Goal: Information Seeking & Learning: Check status

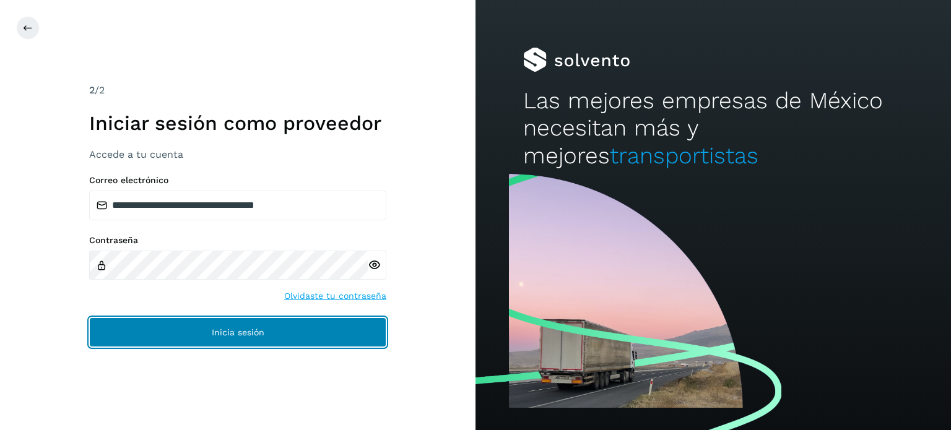
click at [191, 329] on button "Inicia sesión" at bounding box center [237, 333] width 297 height 30
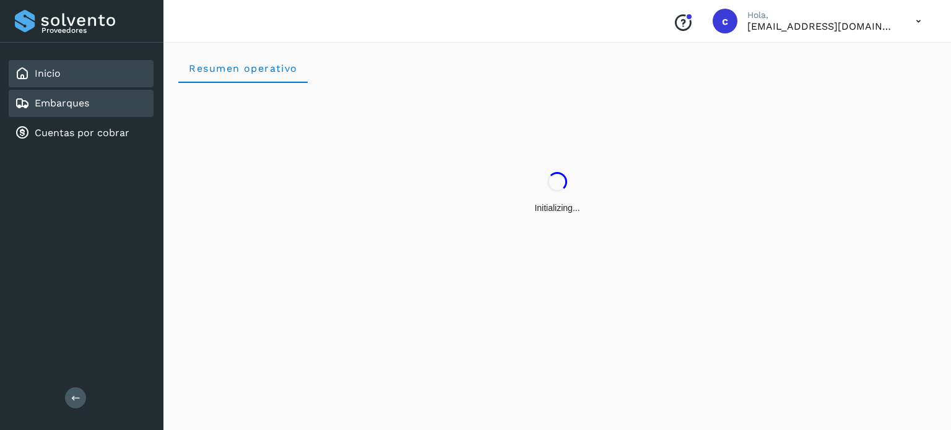
click at [102, 107] on div "Embarques" at bounding box center [81, 103] width 145 height 27
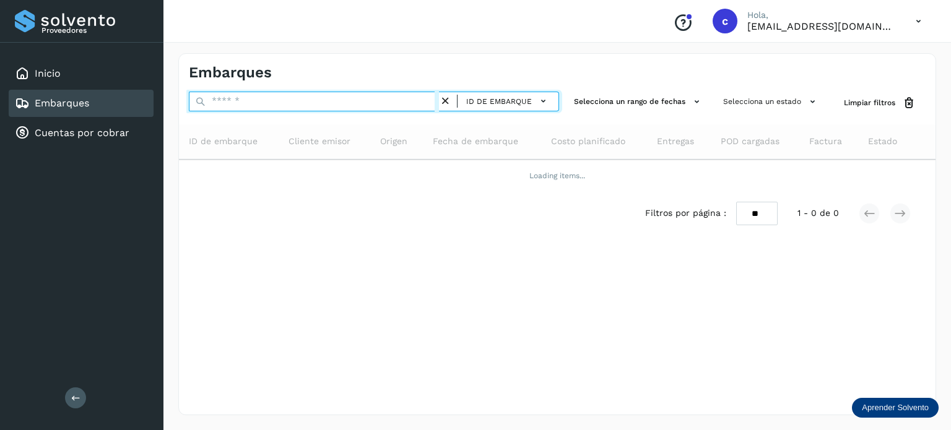
click at [267, 104] on input "text" at bounding box center [314, 102] width 250 height 20
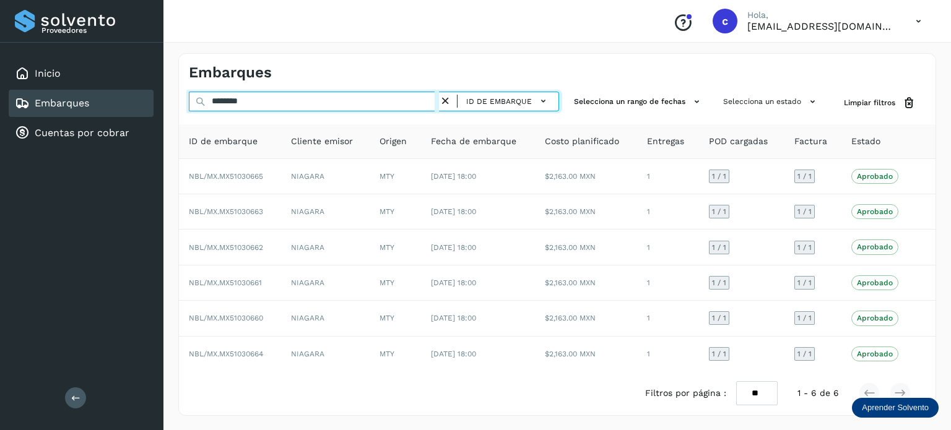
type input "********"
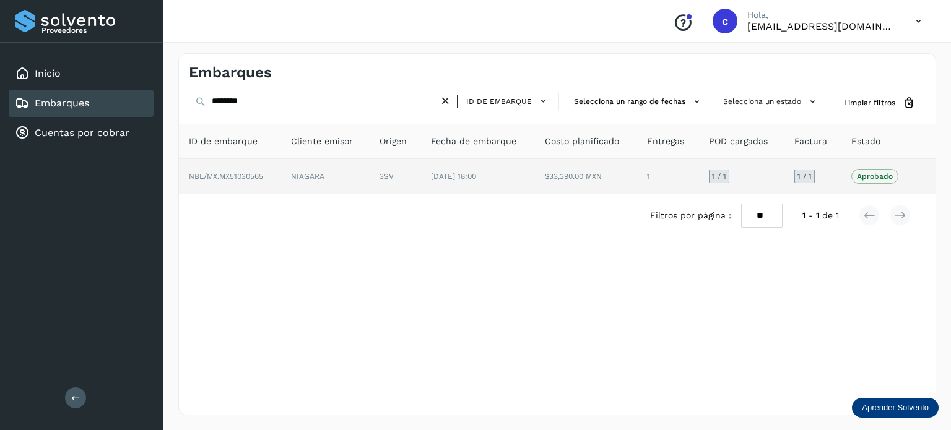
click at [421, 181] on td "3SV" at bounding box center [478, 176] width 114 height 35
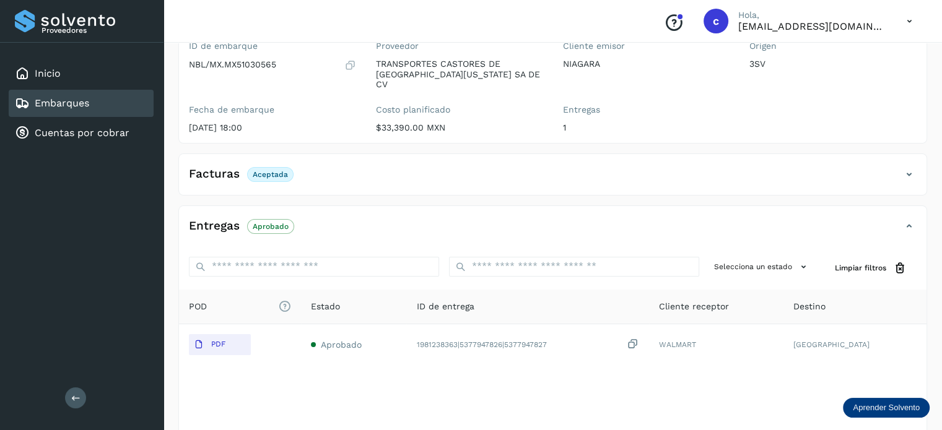
scroll to position [163, 0]
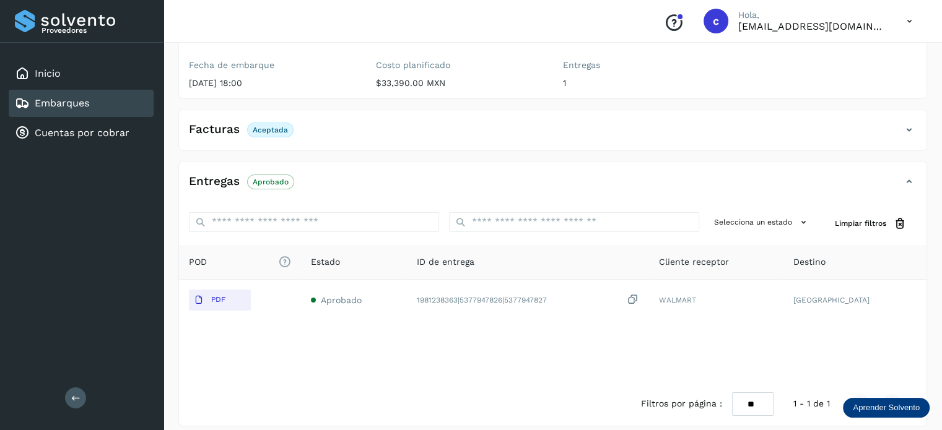
click at [95, 106] on div "Embarques" at bounding box center [81, 103] width 145 height 27
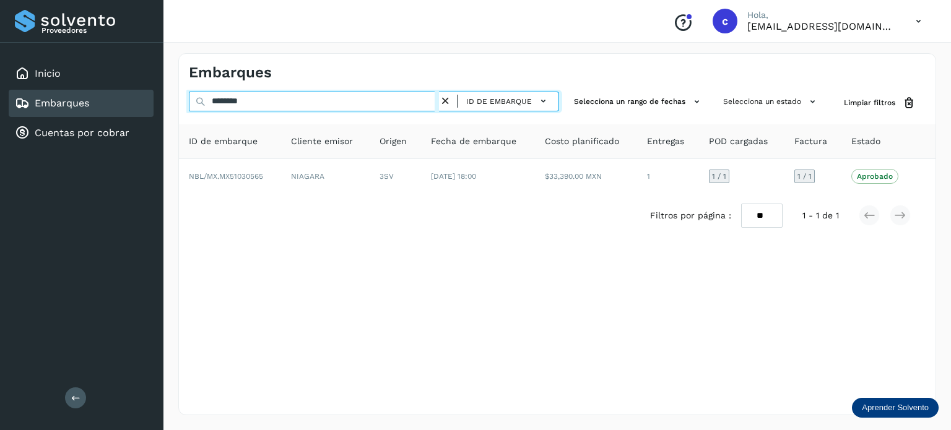
drag, startPoint x: 257, startPoint y: 97, endPoint x: 209, endPoint y: 95, distance: 48.3
click at [209, 95] on input "********" at bounding box center [314, 102] width 250 height 20
paste input "text"
type input "********"
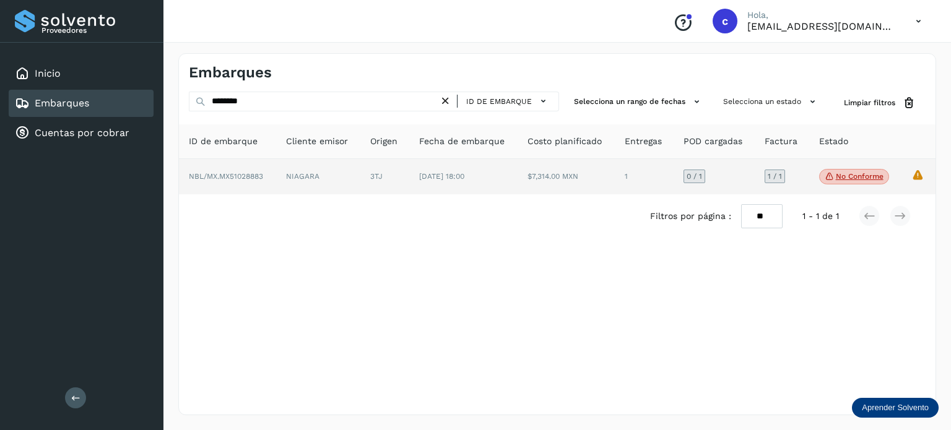
click at [518, 186] on td "[DATE] 18:00" at bounding box center [566, 177] width 97 height 36
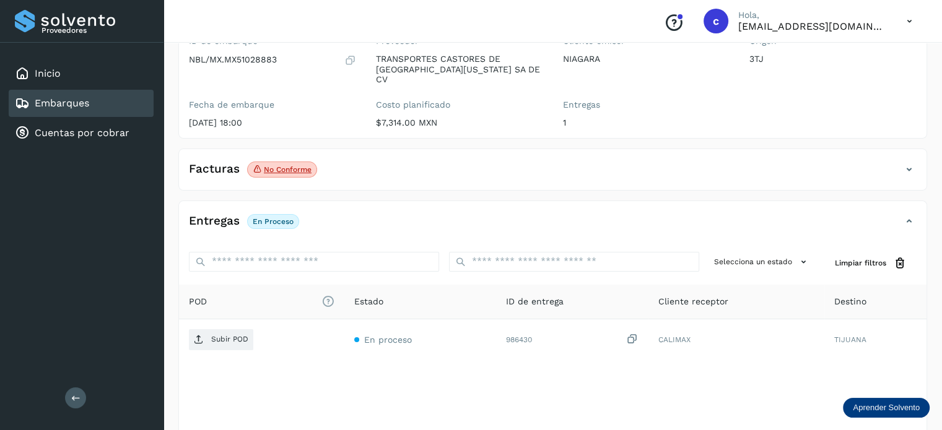
scroll to position [186, 0]
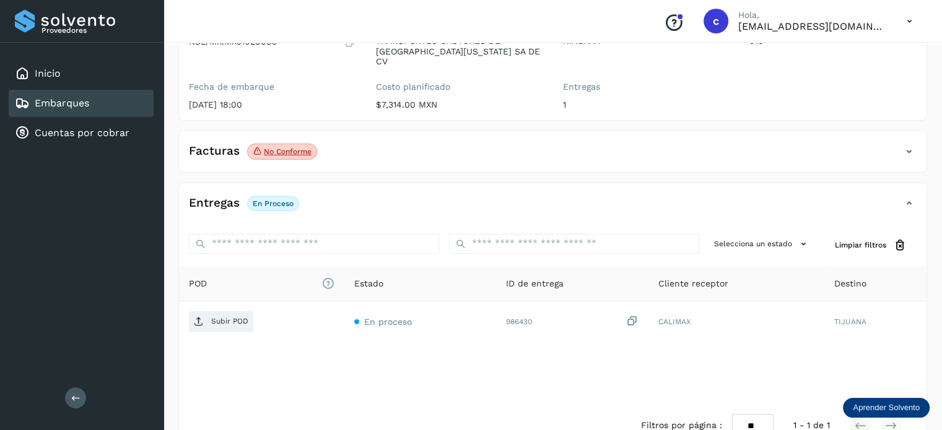
click at [291, 147] on p "No conforme" at bounding box center [288, 151] width 48 height 9
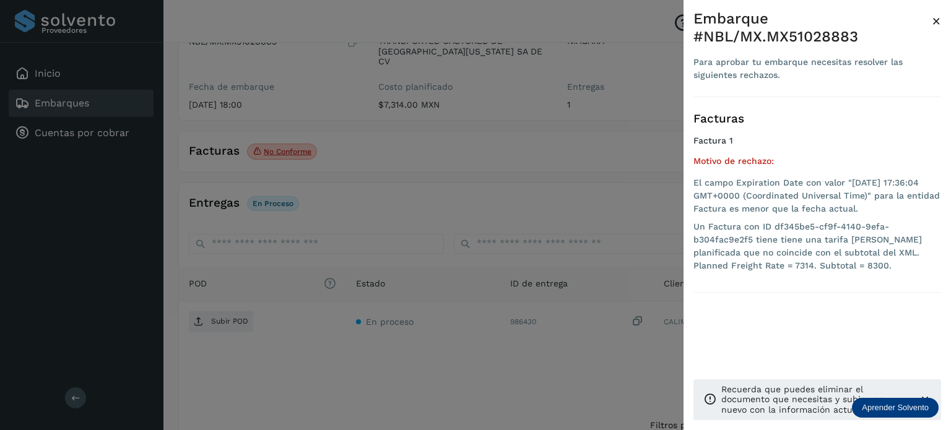
click at [376, 144] on div at bounding box center [475, 215] width 951 height 430
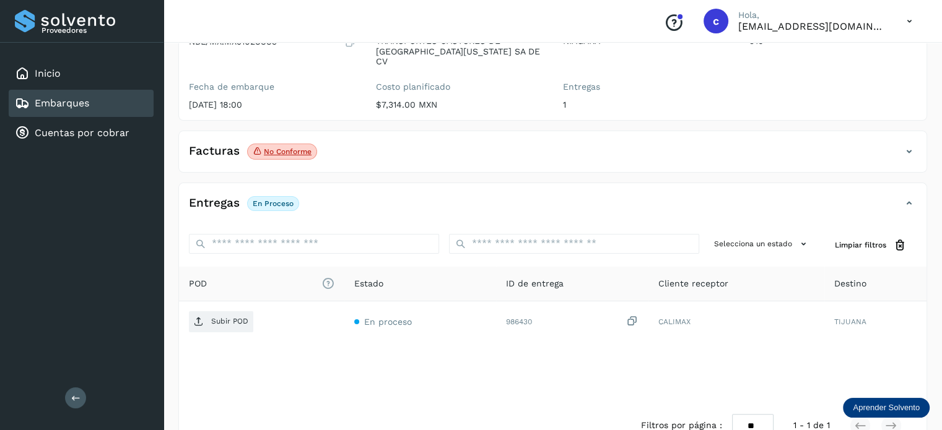
click at [89, 98] on link "Embarques" at bounding box center [62, 103] width 54 height 12
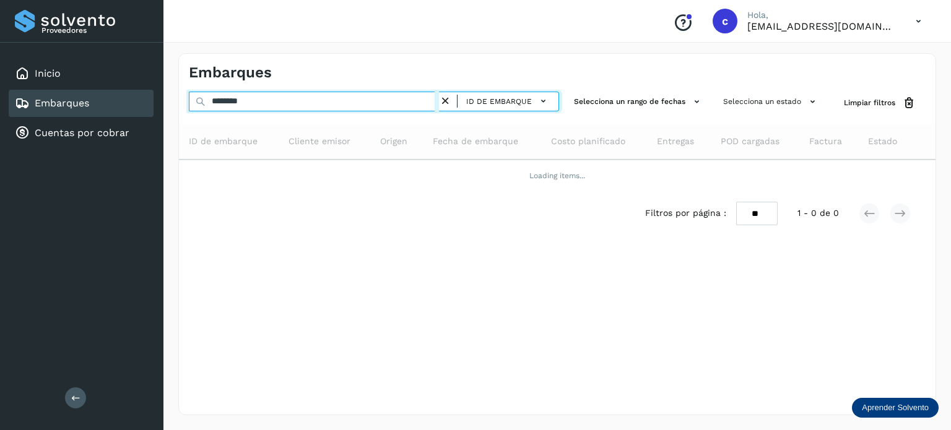
drag, startPoint x: 263, startPoint y: 104, endPoint x: 142, endPoint y: 103, distance: 120.7
click at [142, 103] on div "Proveedores Inicio Embarques Cuentas por cobrar Salir Conoce nuestros beneficio…" at bounding box center [475, 215] width 951 height 430
paste input "text"
type input "********"
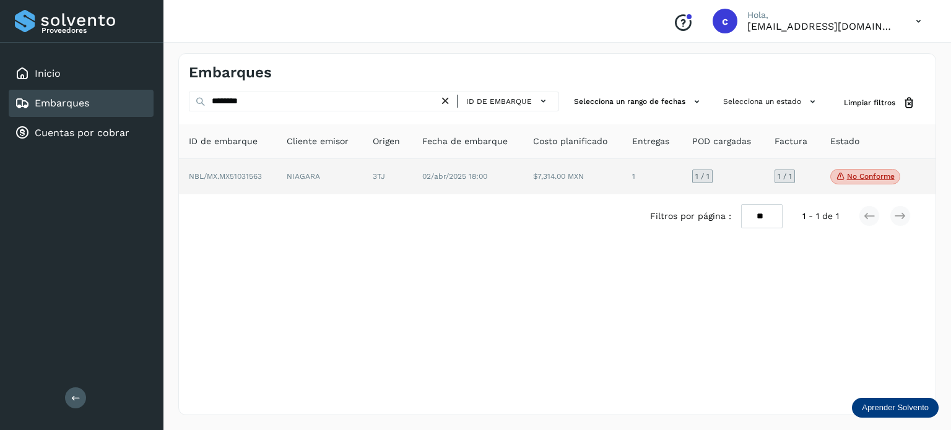
click at [363, 183] on td "NIAGARA" at bounding box center [388, 177] width 50 height 36
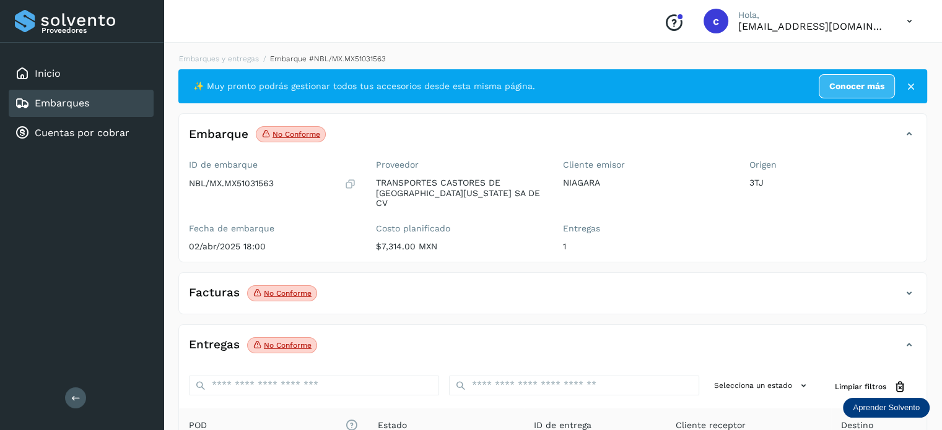
click at [56, 116] on div "Inicio Embarques Cuentas por cobrar" at bounding box center [81, 103] width 163 height 121
click at [71, 98] on link "Embarques" at bounding box center [62, 103] width 54 height 12
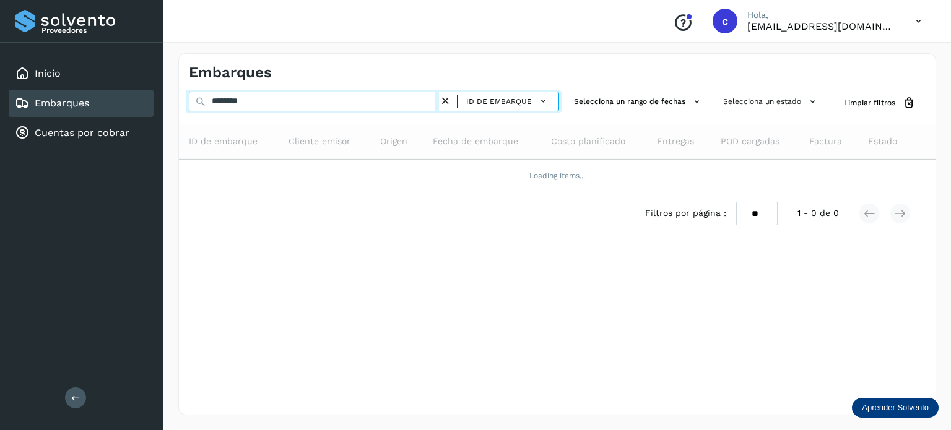
drag, startPoint x: 192, startPoint y: 98, endPoint x: 161, endPoint y: 103, distance: 31.3
click at [161, 103] on div "Proveedores Inicio Embarques Cuentas por cobrar Salir Conoce nuestros beneficio…" at bounding box center [475, 215] width 951 height 430
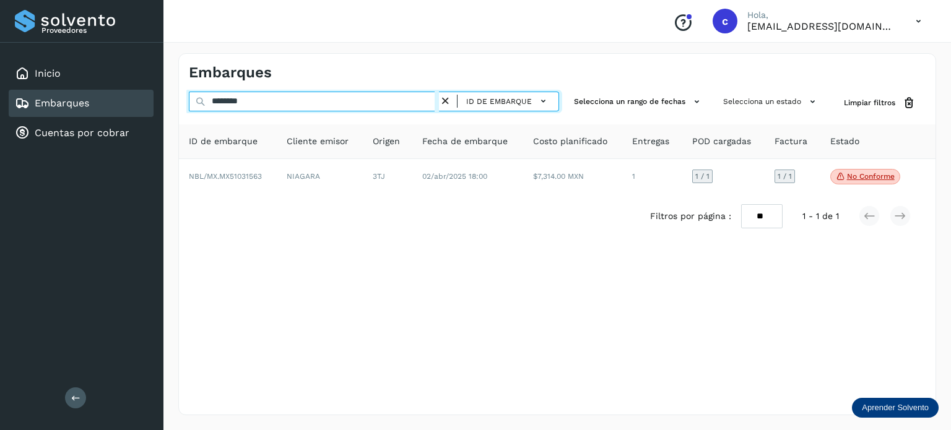
paste input "text"
type input "********"
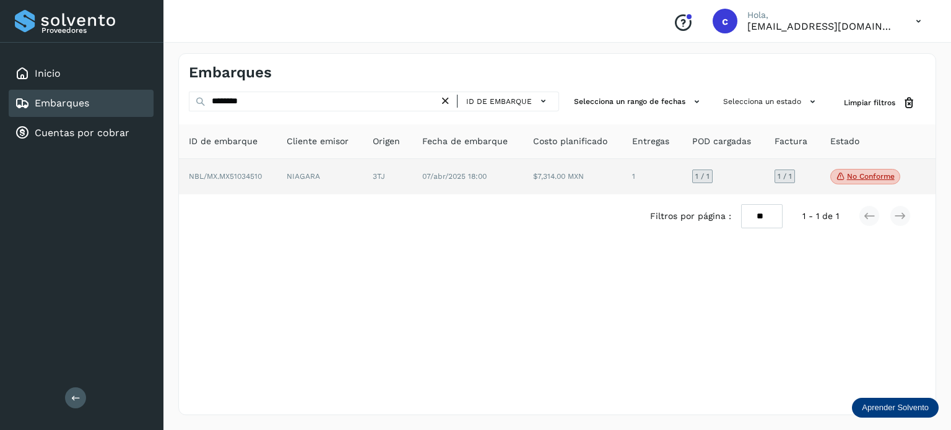
click at [363, 188] on td "NIAGARA" at bounding box center [388, 177] width 50 height 36
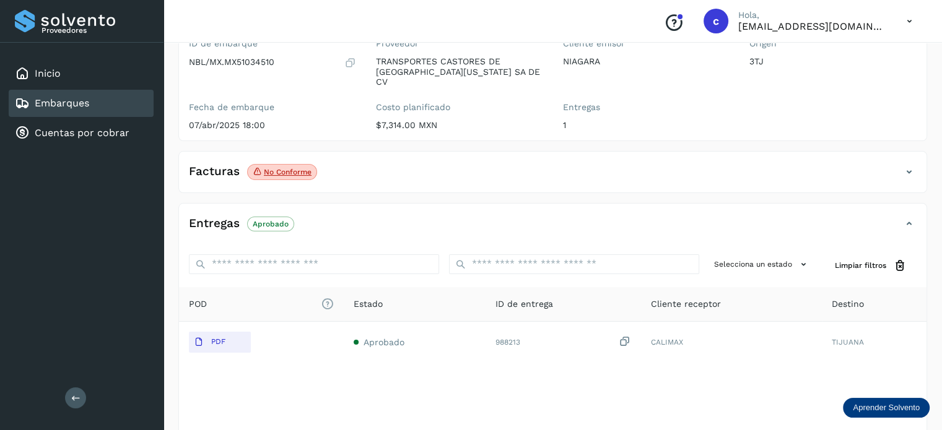
scroll to position [163, 0]
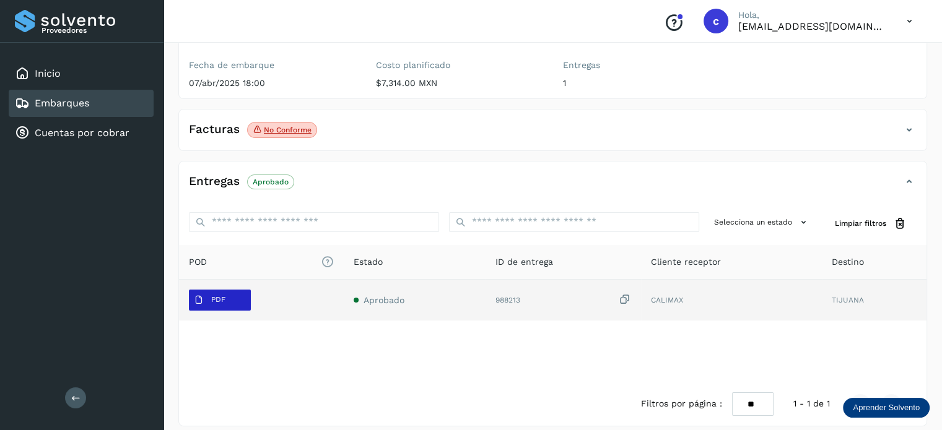
click at [226, 290] on span "PDF" at bounding box center [209, 300] width 41 height 20
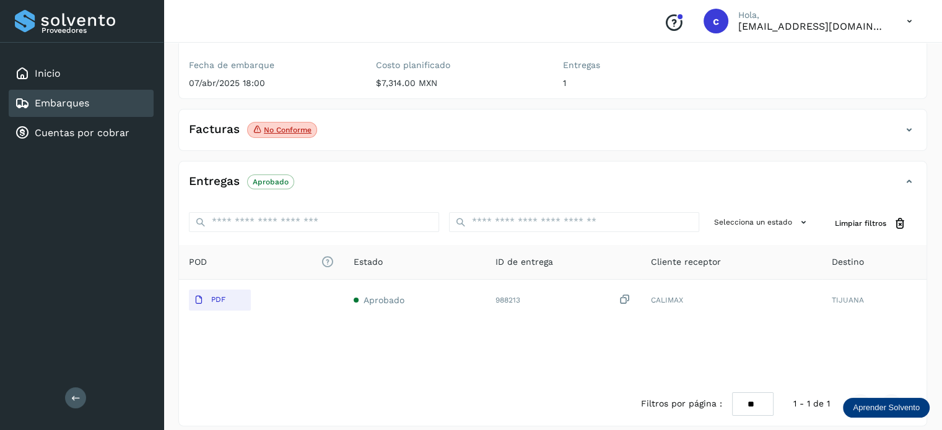
click at [92, 100] on div "Embarques" at bounding box center [81, 103] width 145 height 27
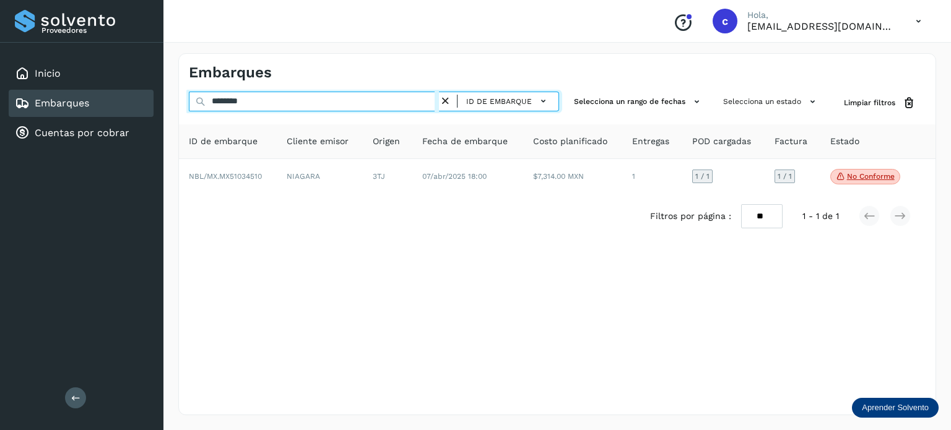
drag, startPoint x: 258, startPoint y: 103, endPoint x: 180, endPoint y: 96, distance: 78.3
click at [182, 98] on div "******** ID de embarque Selecciona un rango de fechas Selecciona un estado Limp…" at bounding box center [557, 103] width 757 height 23
paste input "text"
type input "********"
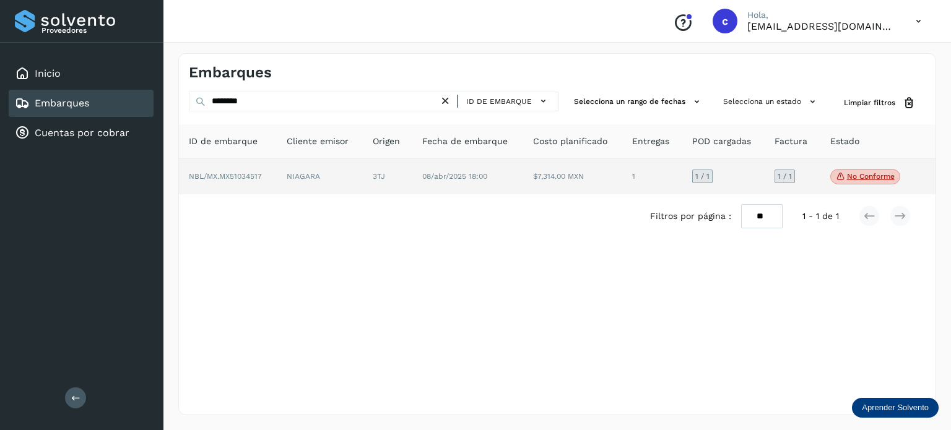
click at [363, 175] on td "NIAGARA" at bounding box center [388, 177] width 50 height 36
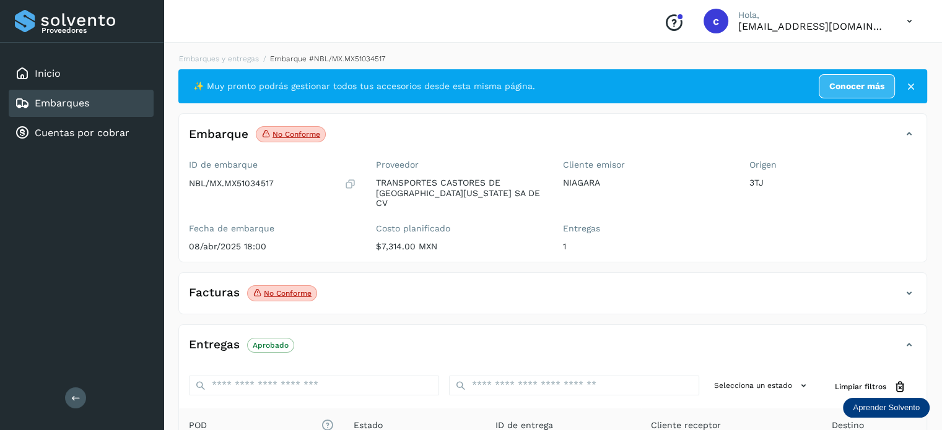
click at [87, 109] on div "Embarques" at bounding box center [52, 103] width 74 height 15
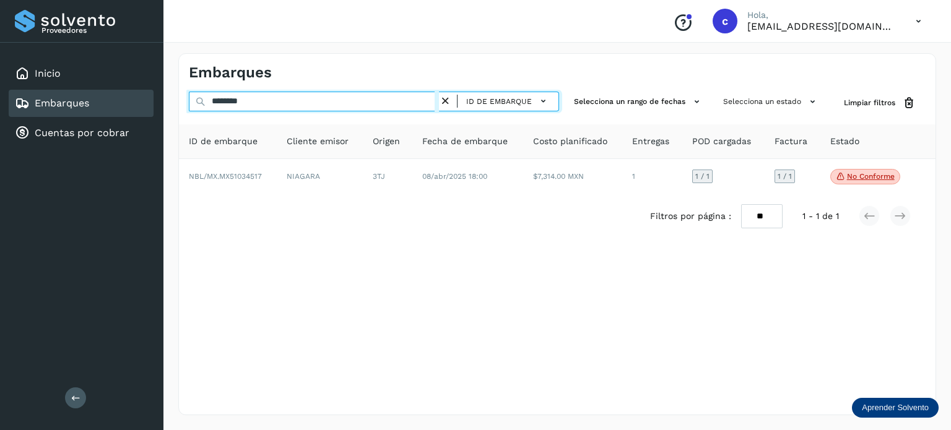
drag, startPoint x: 238, startPoint y: 102, endPoint x: 155, endPoint y: 103, distance: 83.0
click at [158, 104] on div "Proveedores Inicio Embarques Cuentas por cobrar Salir Conoce nuestros beneficio…" at bounding box center [475, 215] width 951 height 430
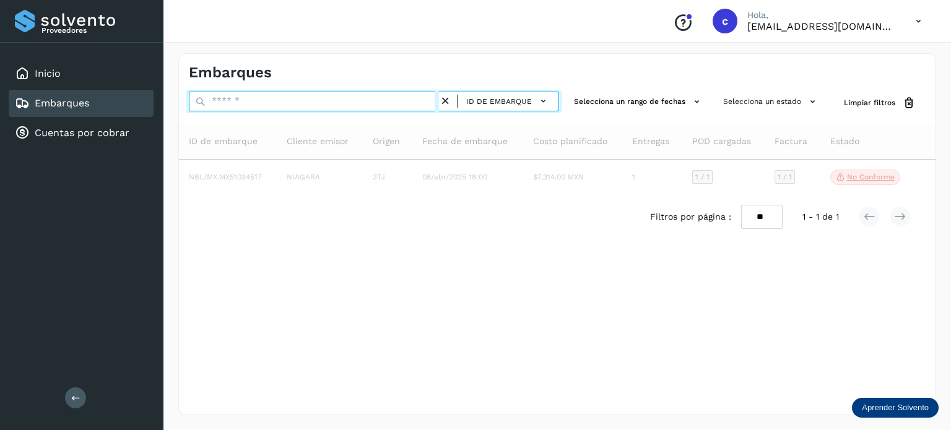
drag, startPoint x: 248, startPoint y: 91, endPoint x: 249, endPoint y: 100, distance: 9.4
click at [248, 92] on input "text" at bounding box center [314, 102] width 250 height 20
paste input "********"
type input "********"
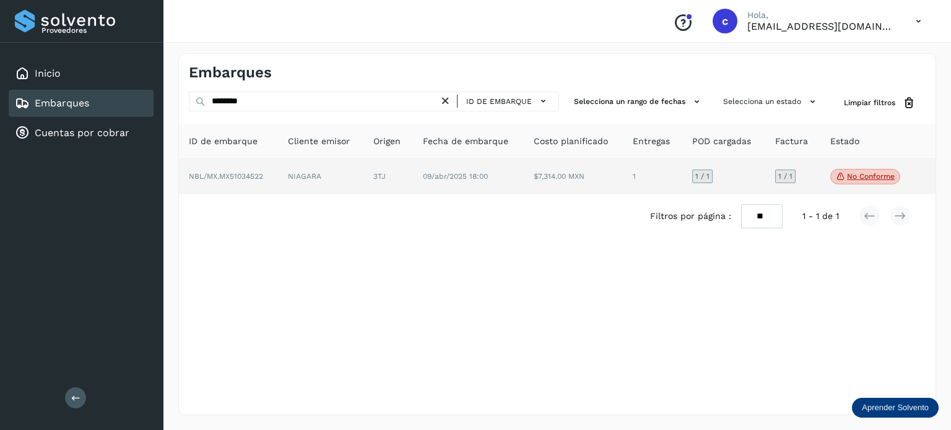
click at [363, 178] on td "NIAGARA" at bounding box center [388, 177] width 50 height 36
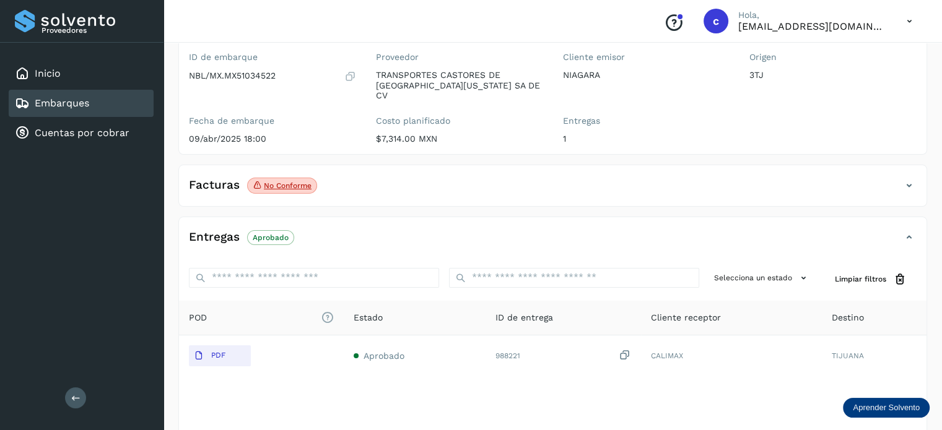
scroll to position [124, 0]
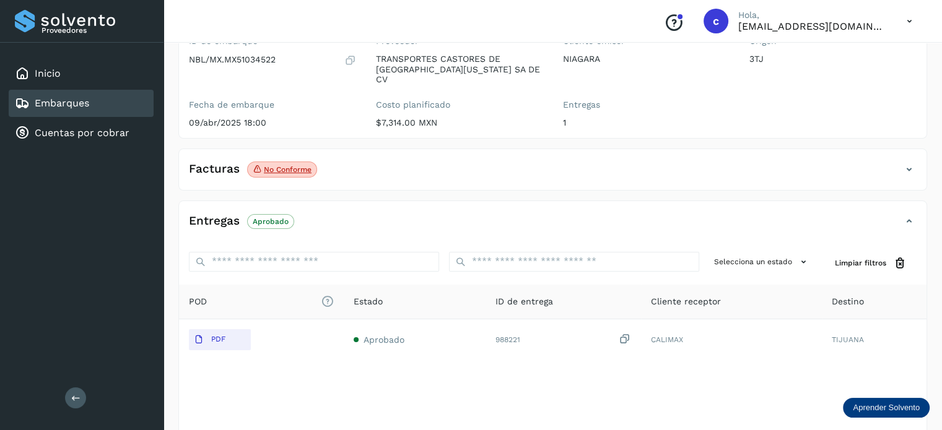
click at [82, 101] on link "Embarques" at bounding box center [62, 103] width 54 height 12
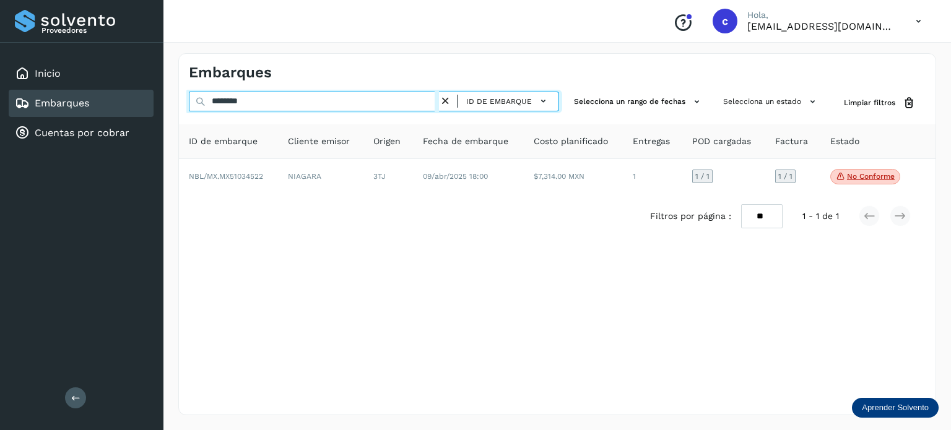
drag, startPoint x: 267, startPoint y: 98, endPoint x: 159, endPoint y: 90, distance: 108.0
click at [160, 90] on div "Proveedores Inicio Embarques Cuentas por cobrar Salir Conoce nuestros beneficio…" at bounding box center [475, 215] width 951 height 430
paste input "text"
type input "********"
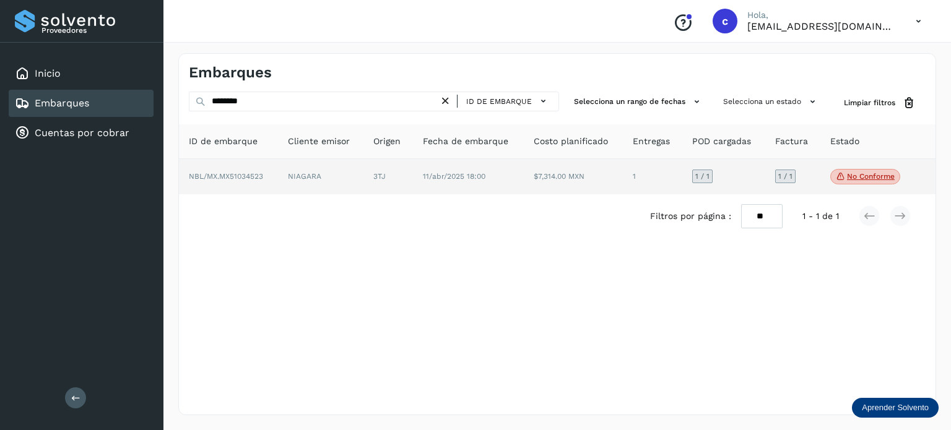
click at [363, 176] on td "NIAGARA" at bounding box center [388, 177] width 50 height 36
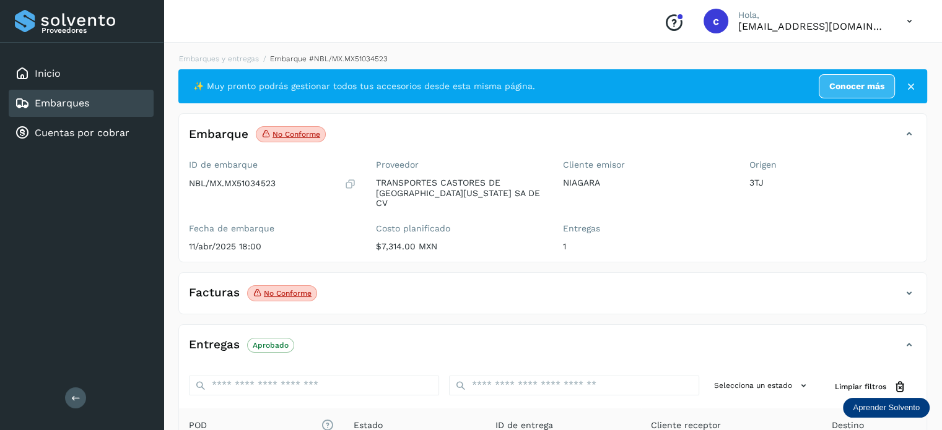
click at [104, 103] on div "Embarques" at bounding box center [81, 103] width 145 height 27
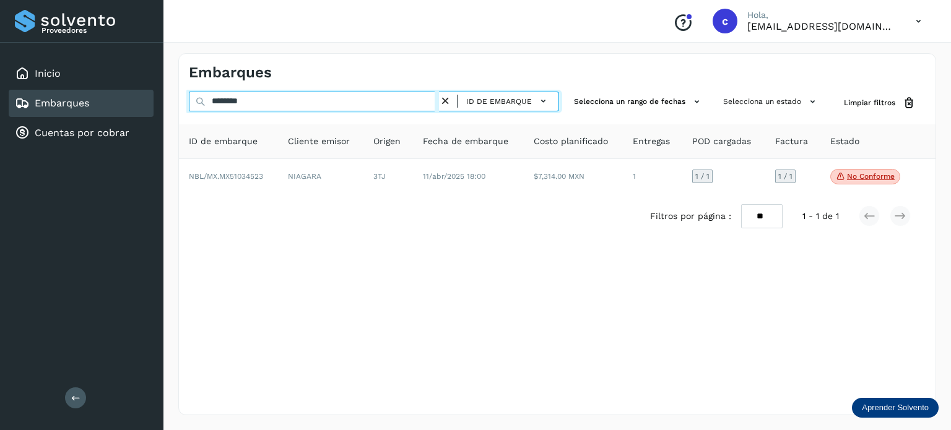
drag, startPoint x: 206, startPoint y: 103, endPoint x: 183, endPoint y: 106, distance: 23.0
click at [184, 106] on div "******** ID de embarque Selecciona un rango de fechas Selecciona un estado Limp…" at bounding box center [557, 103] width 757 height 23
paste input "text"
type input "********"
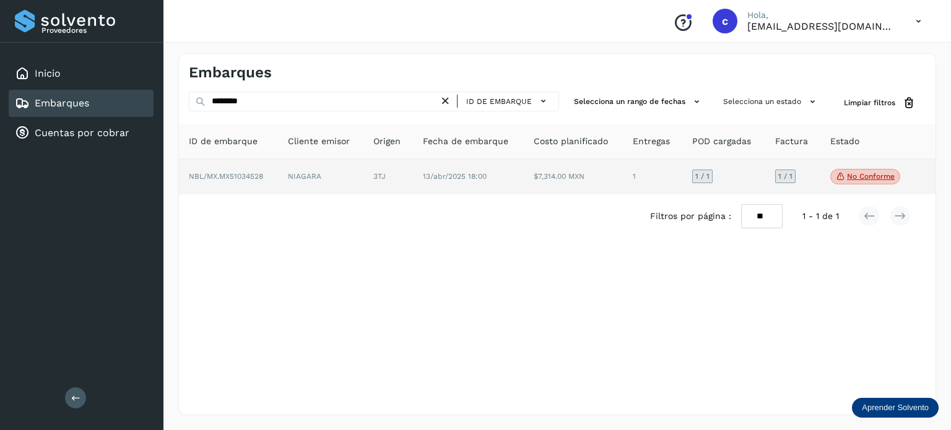
click at [363, 180] on td "NIAGARA" at bounding box center [388, 177] width 50 height 36
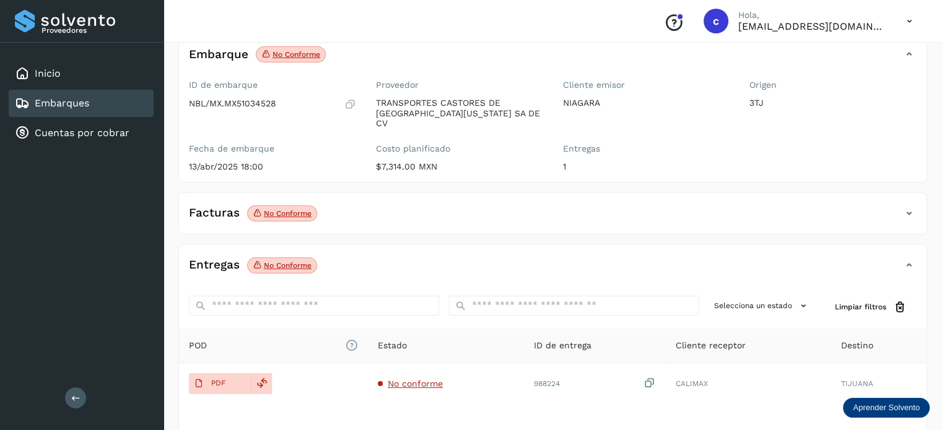
scroll to position [124, 0]
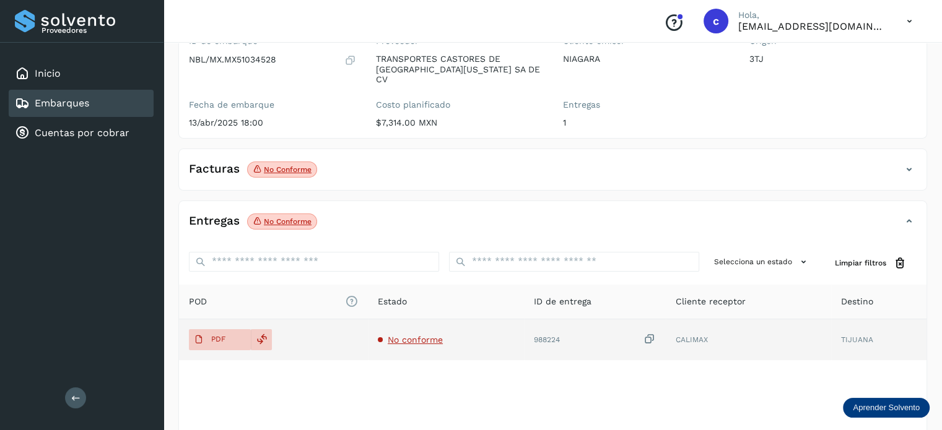
click at [404, 335] on span "No conforme" at bounding box center [415, 340] width 55 height 10
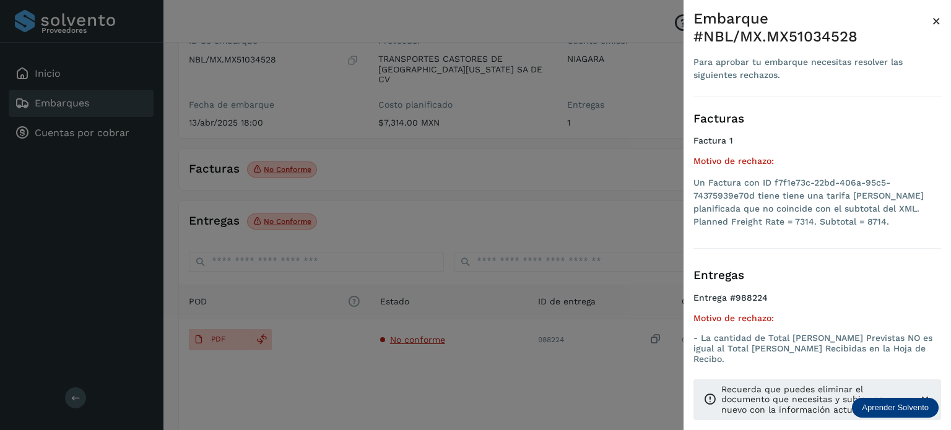
drag, startPoint x: 404, startPoint y: 348, endPoint x: 400, endPoint y: 342, distance: 7.6
click at [404, 349] on div at bounding box center [475, 215] width 951 height 430
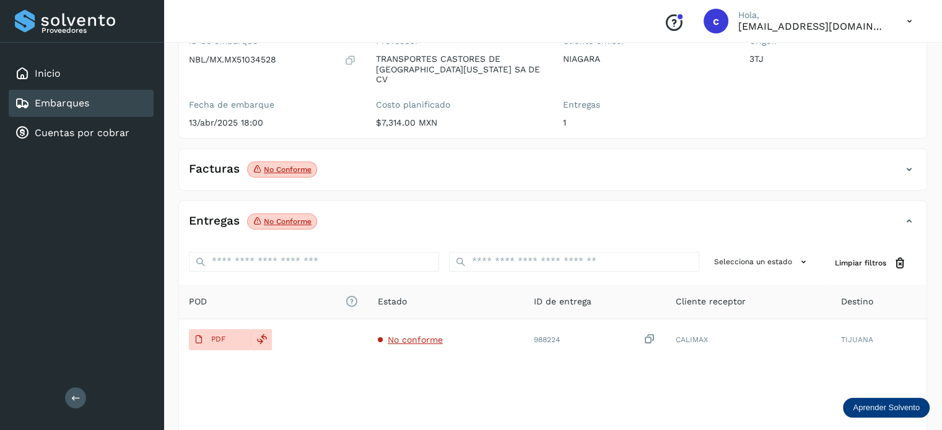
click at [96, 108] on div "Embarques" at bounding box center [81, 103] width 145 height 27
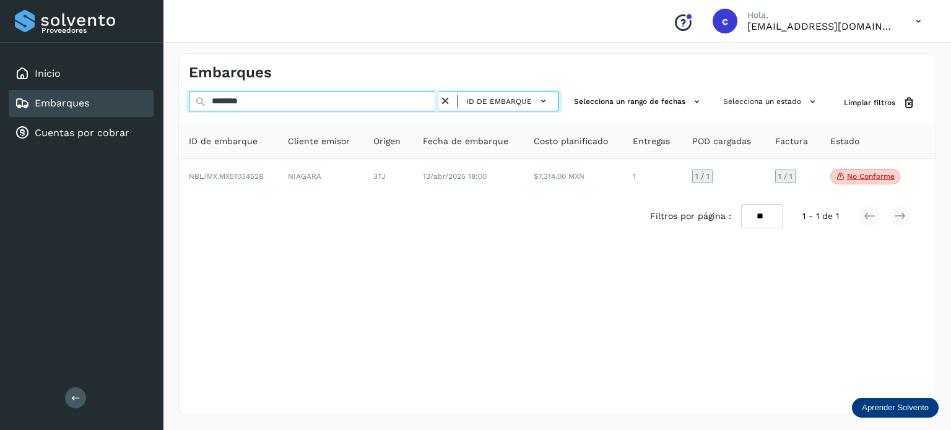
drag, startPoint x: 225, startPoint y: 103, endPoint x: 197, endPoint y: 107, distance: 27.5
click at [197, 107] on div "******** ID de embarque" at bounding box center [374, 103] width 370 height 23
paste input "text"
type input "********"
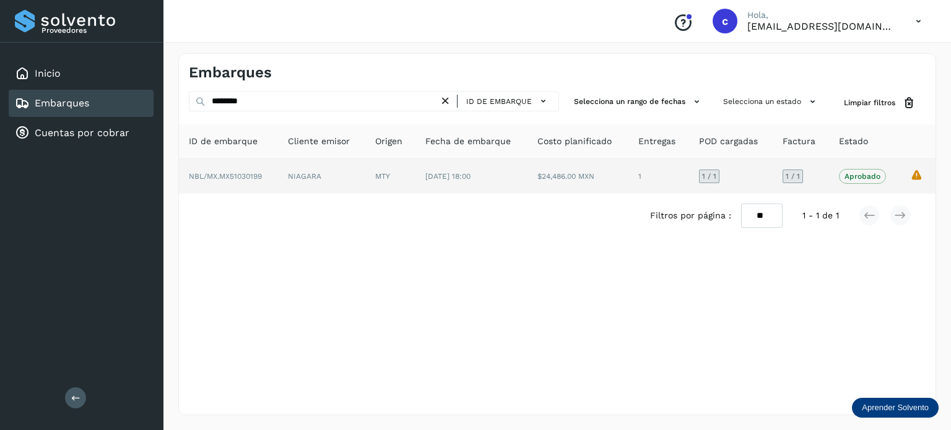
click at [415, 185] on td "MTY" at bounding box center [471, 176] width 112 height 35
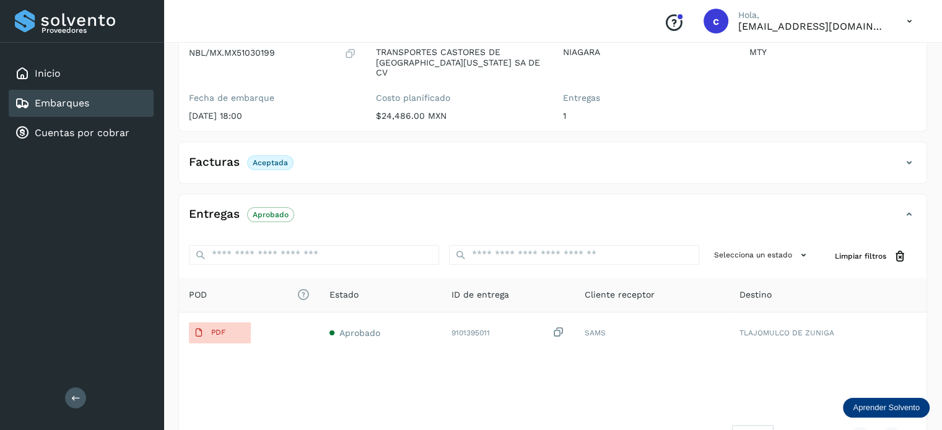
scroll to position [186, 0]
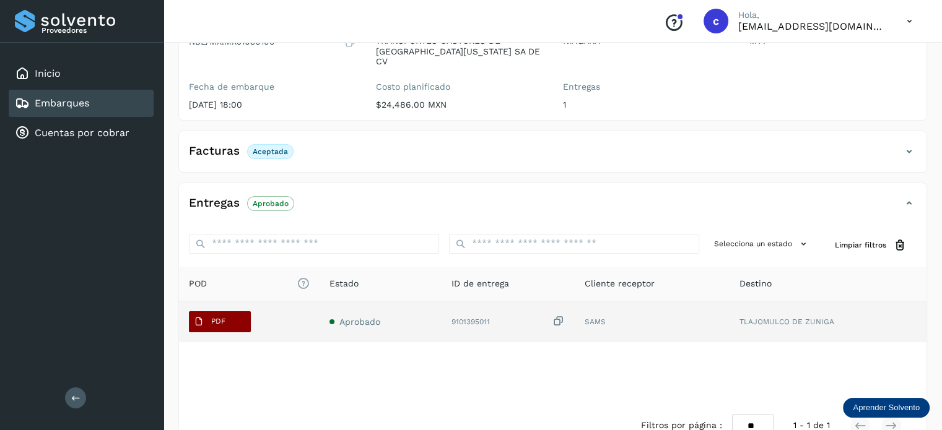
click at [228, 314] on span "PDF" at bounding box center [209, 322] width 41 height 20
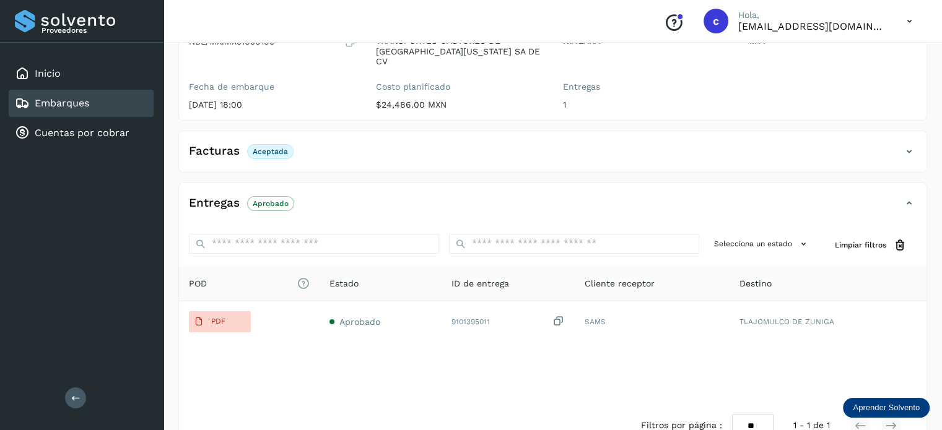
click at [87, 97] on link "Embarques" at bounding box center [62, 103] width 54 height 12
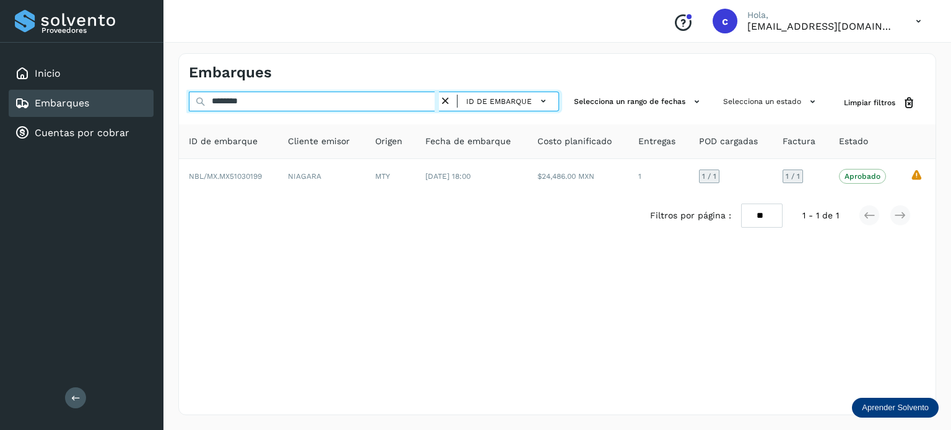
click at [177, 104] on div "Embarques ******** ID de embarque Selecciona un rango de fechas Selecciona un e…" at bounding box center [556, 234] width 787 height 392
paste input "*********"
drag, startPoint x: 282, startPoint y: 102, endPoint x: 173, endPoint y: 106, distance: 109.0
click at [173, 106] on div "**********" at bounding box center [556, 234] width 787 height 392
paste input "text"
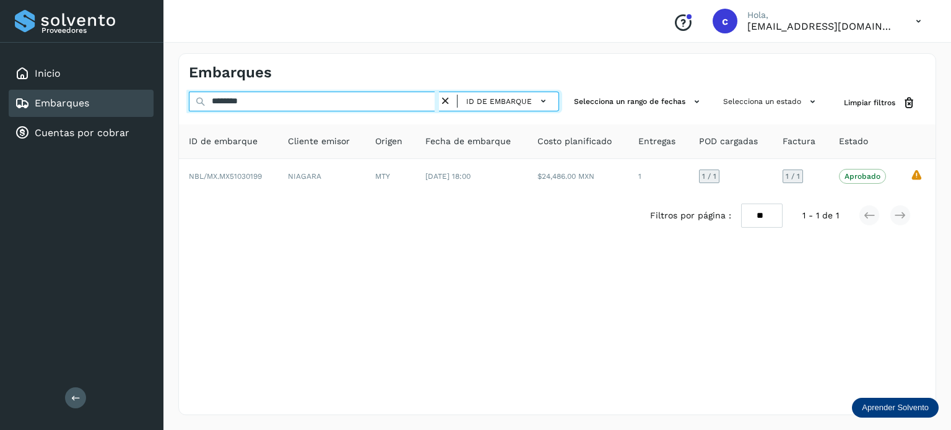
drag, startPoint x: 259, startPoint y: 102, endPoint x: 178, endPoint y: 101, distance: 80.5
click at [179, 101] on div "******** ID de embarque Selecciona un rango de fechas Selecciona un estado Limp…" at bounding box center [557, 103] width 757 height 23
paste input "text"
type input "********"
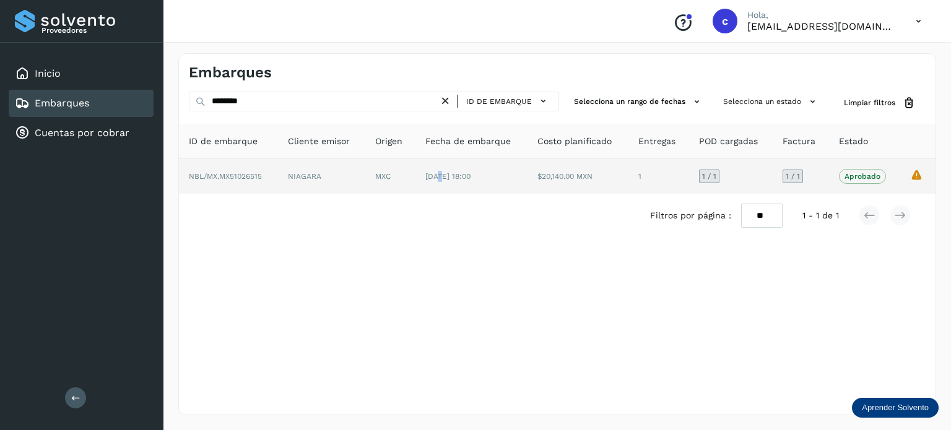
click at [442, 175] on span "[DATE] 18:00" at bounding box center [447, 176] width 45 height 9
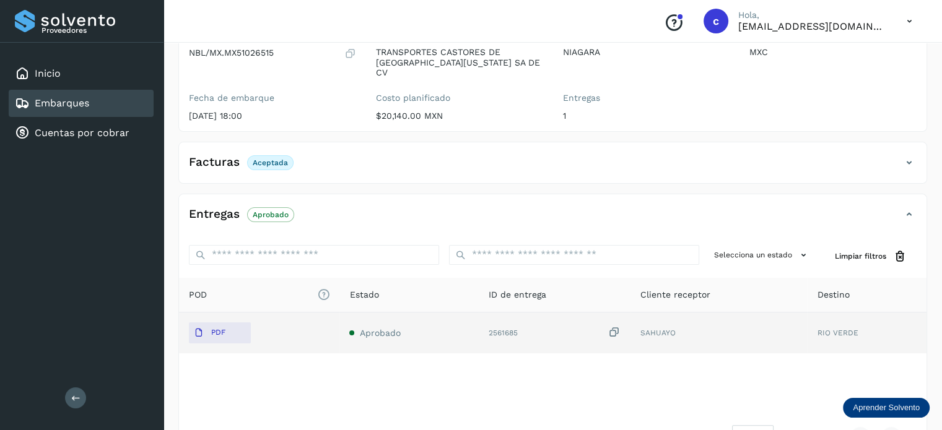
scroll to position [186, 0]
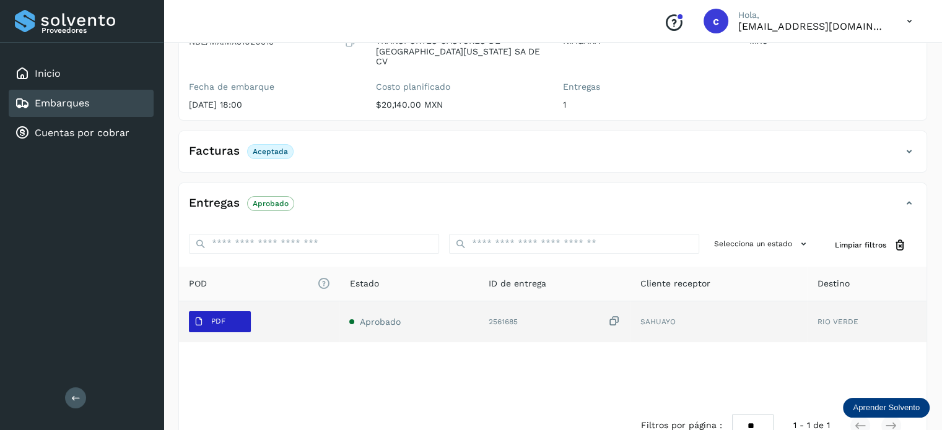
click at [221, 317] on p "PDF" at bounding box center [218, 321] width 14 height 9
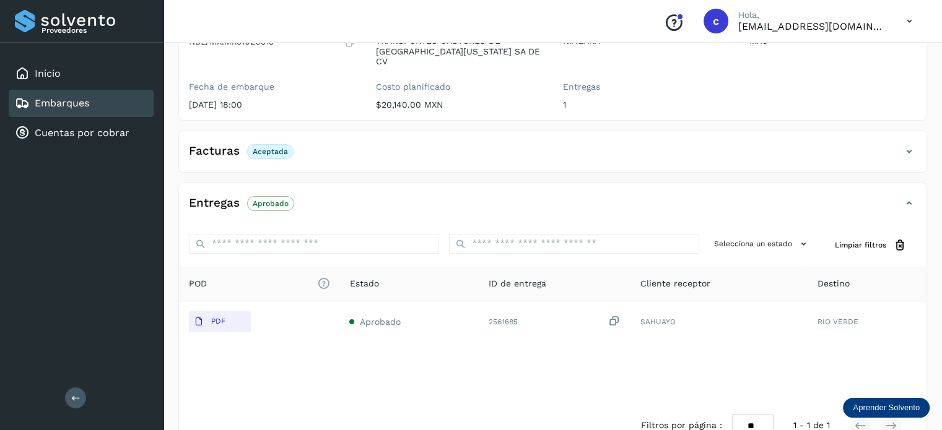
click at [111, 101] on div "Embarques" at bounding box center [81, 103] width 145 height 27
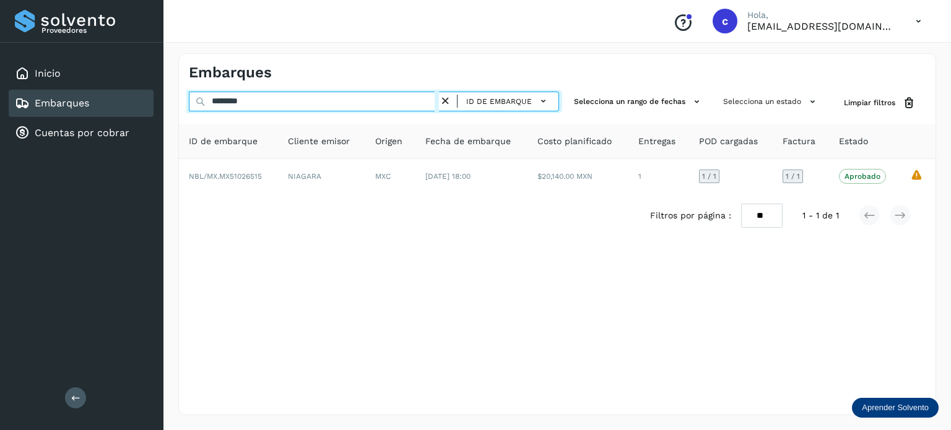
drag, startPoint x: 290, startPoint y: 103, endPoint x: 141, endPoint y: 91, distance: 149.1
click at [141, 91] on div "Proveedores Inicio Embarques Cuentas por cobrar Salir Conoce nuestros beneficio…" at bounding box center [475, 215] width 951 height 430
paste input "*********"
type input "**********"
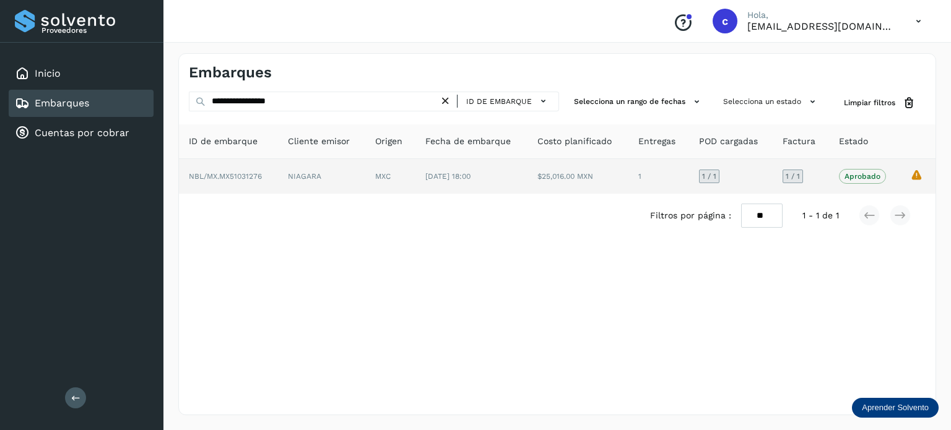
click at [527, 183] on td "[DATE] 18:00" at bounding box center [577, 176] width 100 height 35
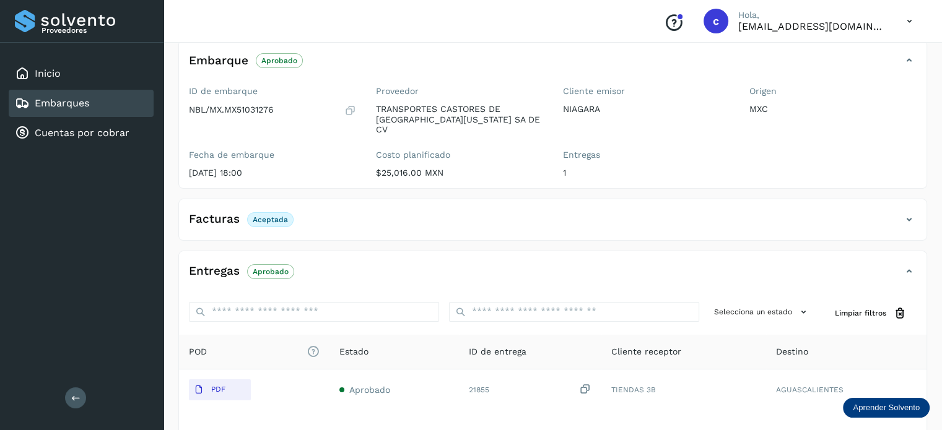
scroll to position [124, 0]
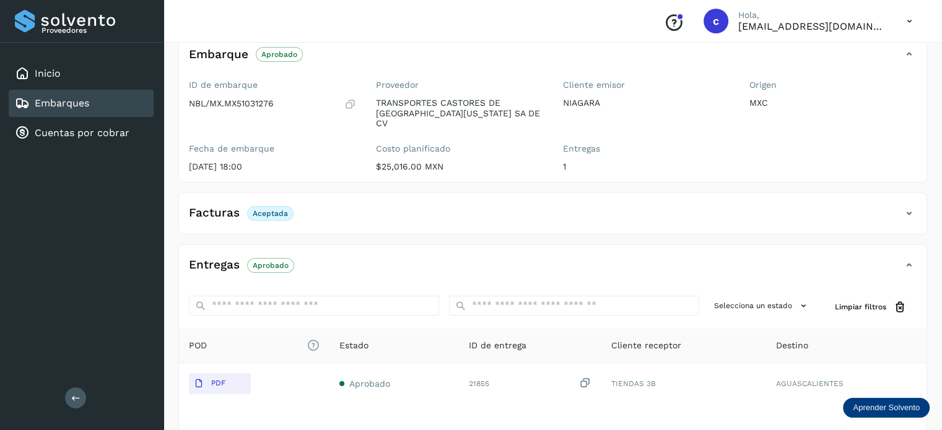
click at [102, 103] on div "Embarques" at bounding box center [81, 103] width 145 height 27
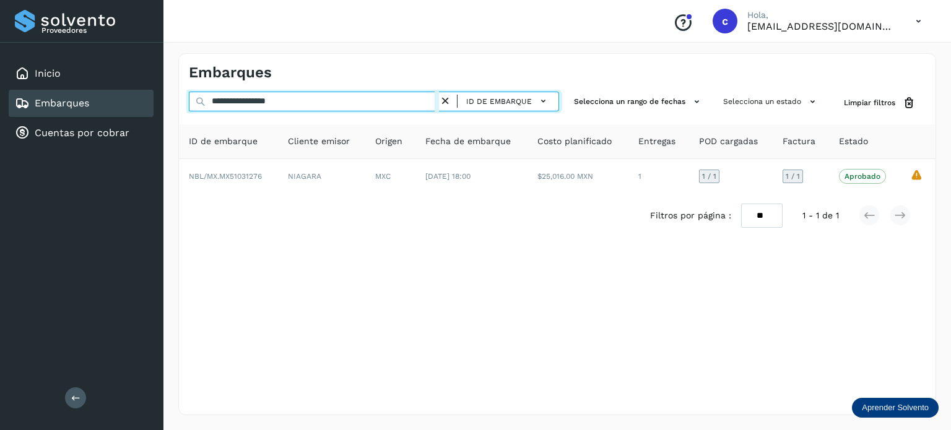
drag, startPoint x: 305, startPoint y: 105, endPoint x: 206, endPoint y: 100, distance: 99.2
click at [206, 100] on input "**********" at bounding box center [314, 102] width 250 height 20
paste input "text"
drag, startPoint x: 321, startPoint y: 105, endPoint x: 223, endPoint y: 102, distance: 98.5
click at [223, 102] on input "**********" at bounding box center [314, 102] width 250 height 20
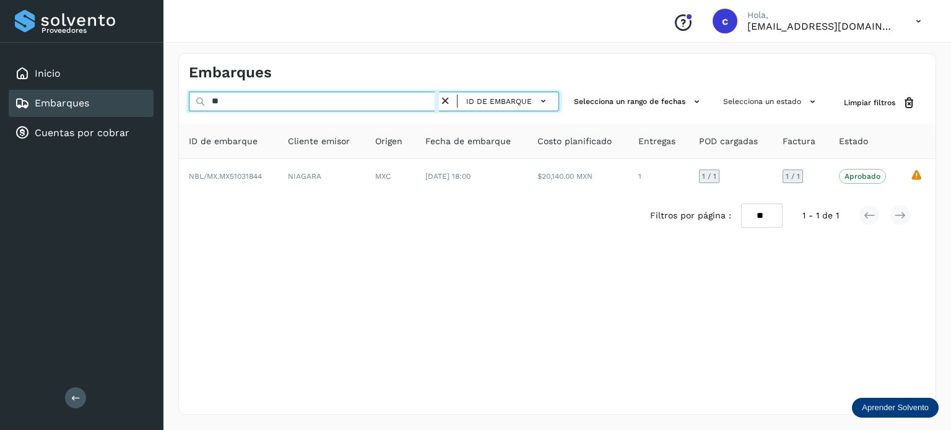
type input "*"
paste input "**********"
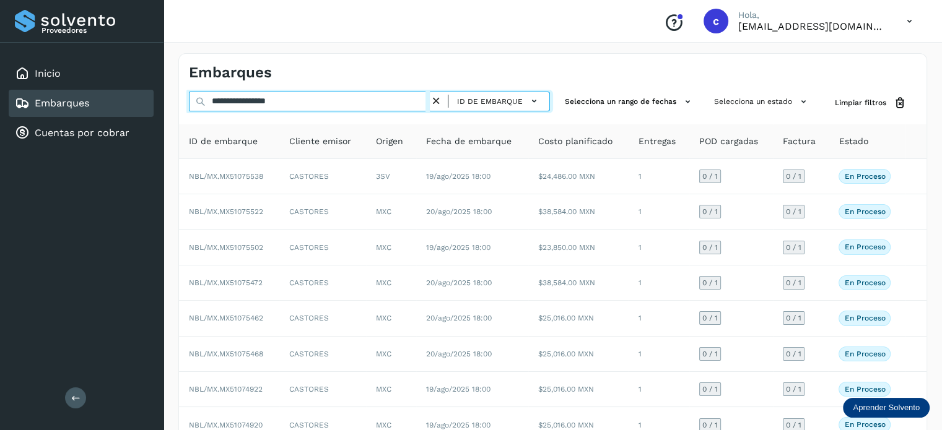
drag, startPoint x: 307, startPoint y: 103, endPoint x: 145, endPoint y: 98, distance: 162.3
click at [145, 98] on div "**********" at bounding box center [471, 286] width 942 height 573
paste input "text"
type input "********"
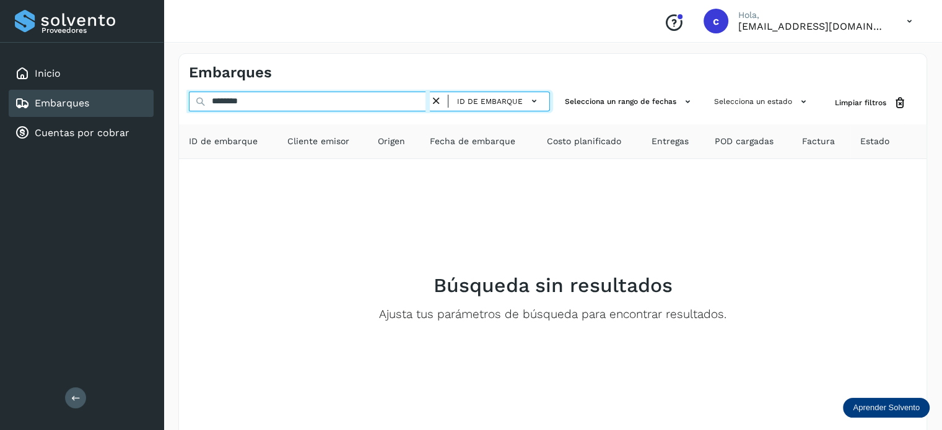
drag, startPoint x: 221, startPoint y: 99, endPoint x: 207, endPoint y: 93, distance: 15.3
click at [213, 98] on input "********" at bounding box center [309, 102] width 241 height 20
drag, startPoint x: 249, startPoint y: 101, endPoint x: 159, endPoint y: 97, distance: 89.9
click at [161, 97] on div "Proveedores Inicio Embarques Cuentas por cobrar Salir Conoce nuestros beneficio…" at bounding box center [471, 248] width 942 height 496
paste input "*********"
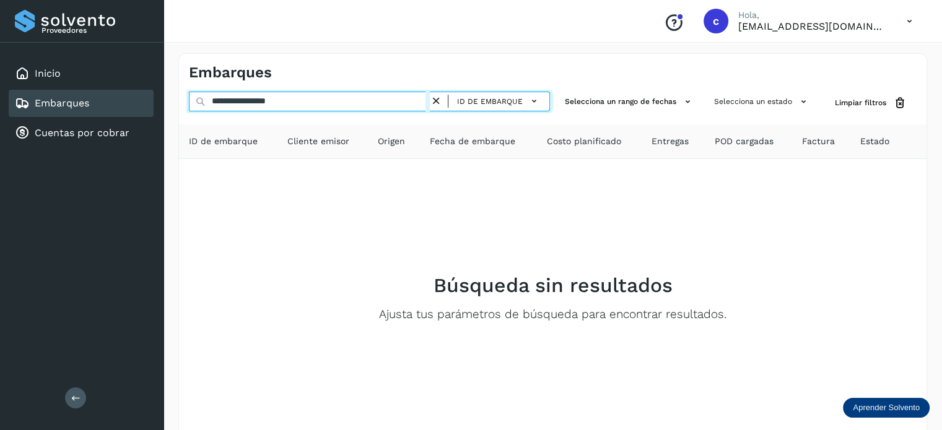
type input "**********"
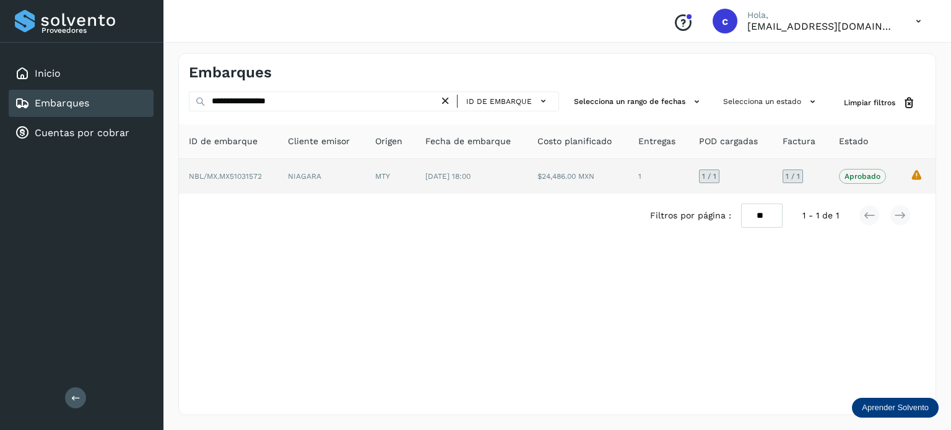
click at [415, 172] on td "MTY" at bounding box center [471, 176] width 112 height 35
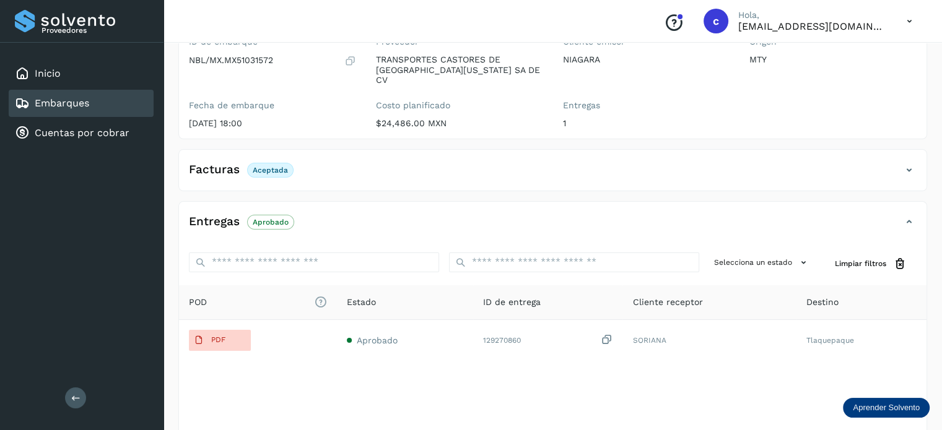
scroll to position [186, 0]
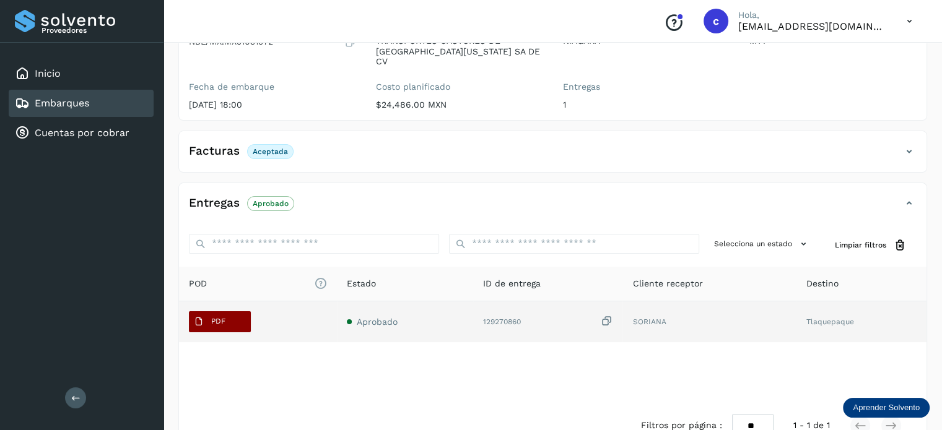
click at [225, 312] on span "PDF" at bounding box center [209, 322] width 41 height 20
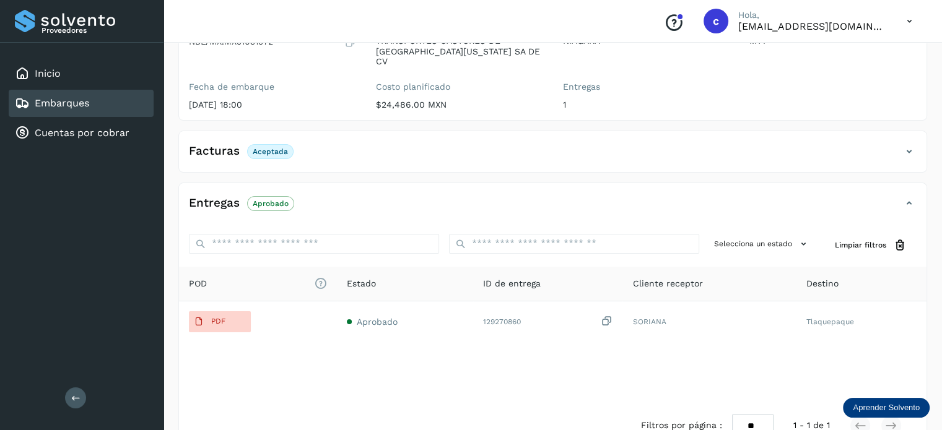
drag, startPoint x: 91, startPoint y: 107, endPoint x: 178, endPoint y: 124, distance: 88.3
click at [90, 107] on div "Embarques" at bounding box center [81, 103] width 145 height 27
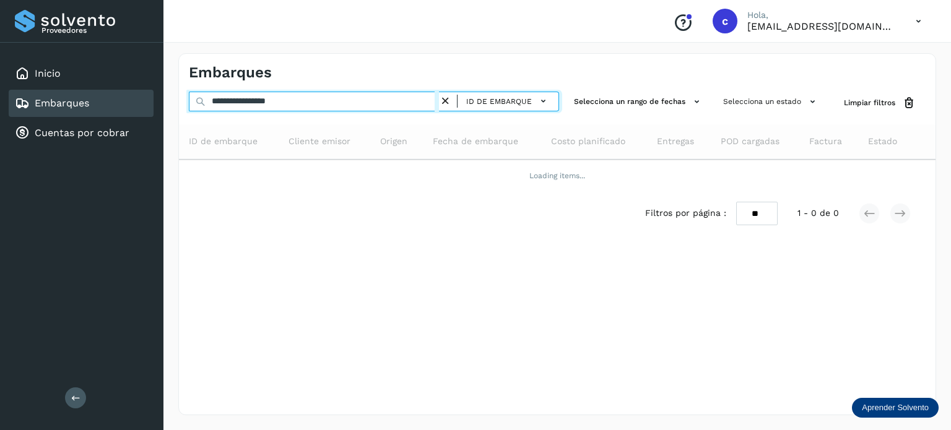
drag, startPoint x: 170, startPoint y: 106, endPoint x: 111, endPoint y: 106, distance: 58.2
click at [112, 106] on div "**********" at bounding box center [475, 215] width 951 height 430
paste input "text"
type input "**********"
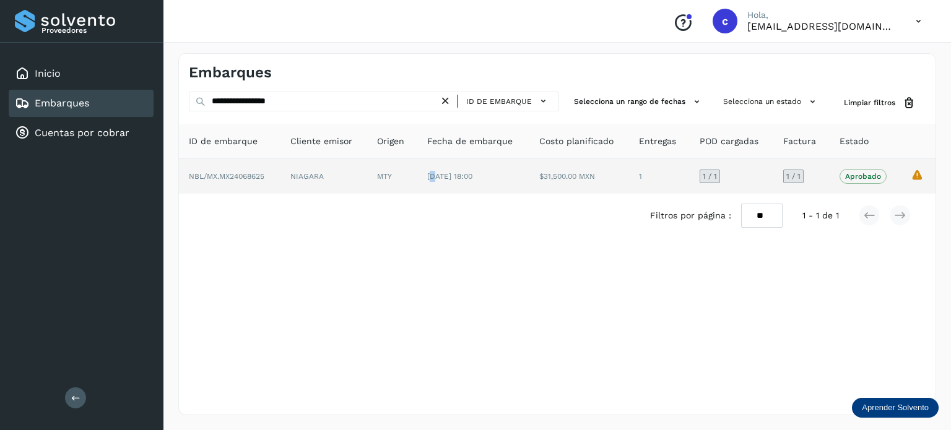
click at [529, 185] on td "[DATE] 18:00" at bounding box center [579, 176] width 100 height 35
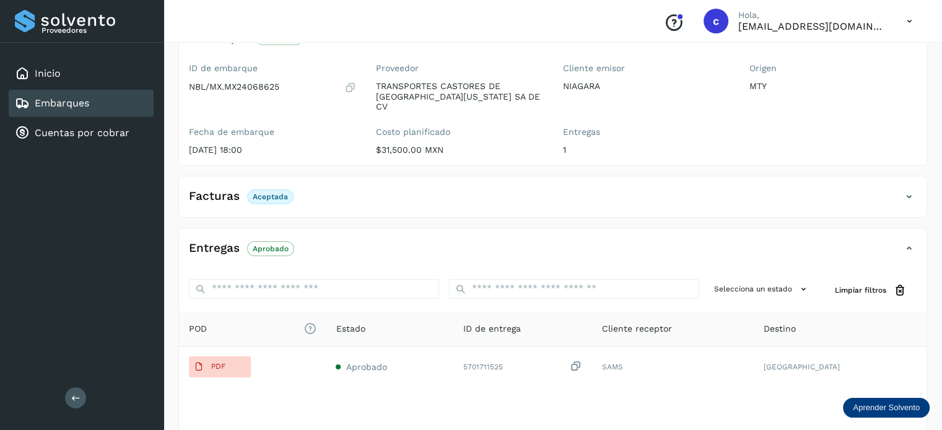
scroll to position [21, 0]
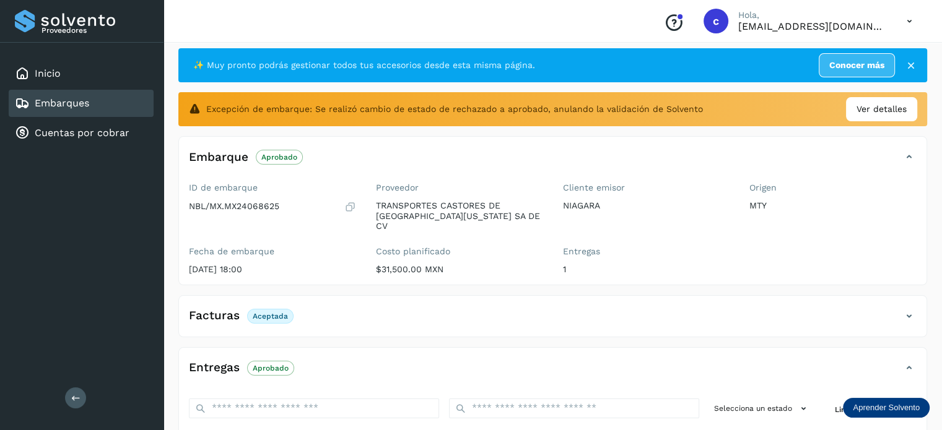
click at [82, 97] on link "Embarques" at bounding box center [62, 103] width 54 height 12
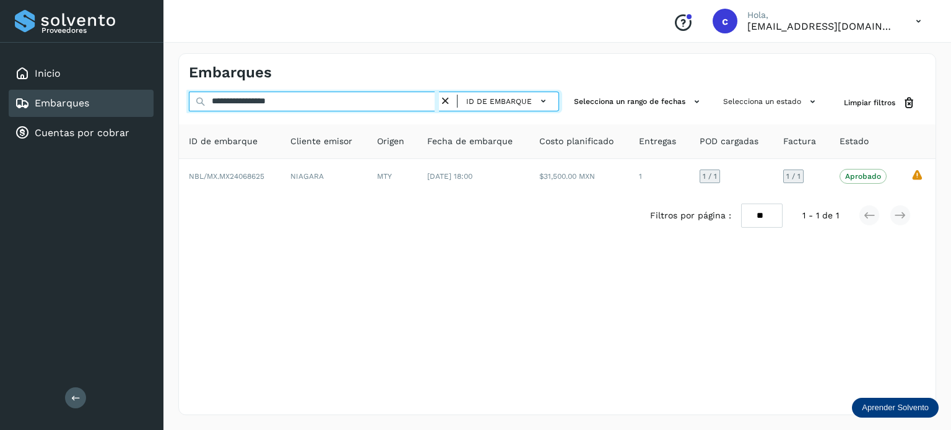
drag, startPoint x: 171, startPoint y: 96, endPoint x: 123, endPoint y: 95, distance: 47.7
click at [123, 95] on div "**********" at bounding box center [475, 215] width 951 height 430
paste input "text"
type input "********"
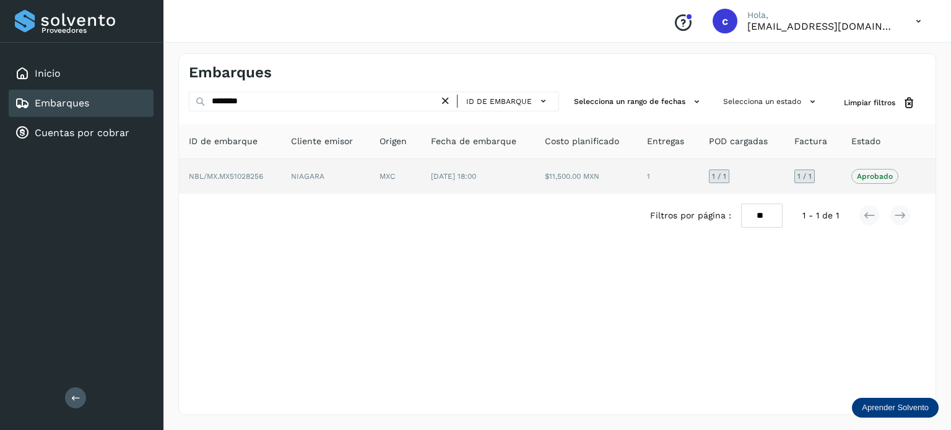
click at [370, 178] on td "NIAGARA" at bounding box center [395, 176] width 51 height 35
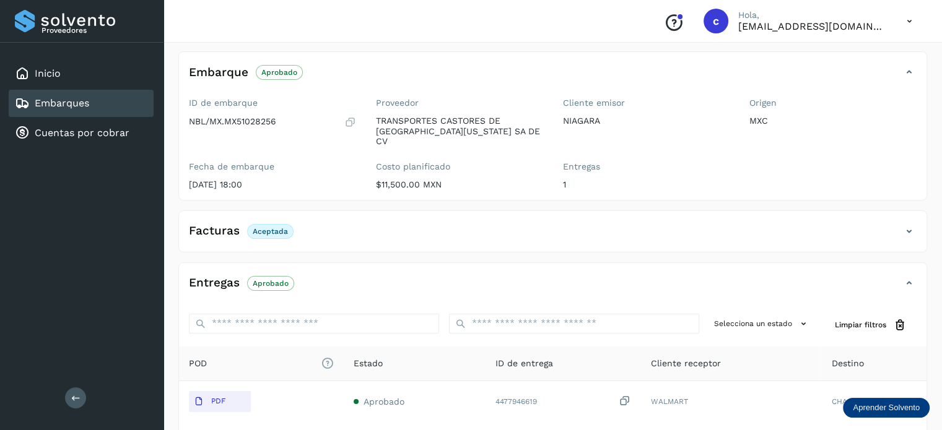
scroll to position [124, 0]
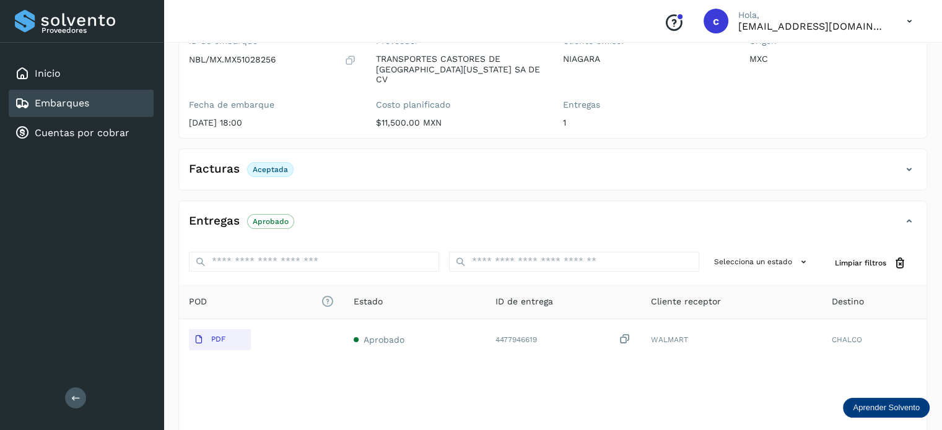
click at [100, 99] on div "Embarques" at bounding box center [81, 103] width 145 height 27
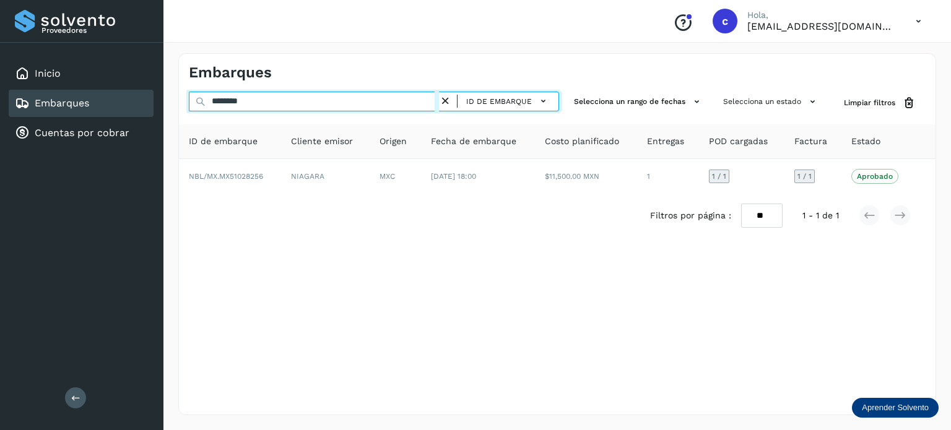
drag, startPoint x: 158, startPoint y: 100, endPoint x: 125, endPoint y: 107, distance: 34.1
click at [125, 108] on div "Proveedores Inicio Embarques Cuentas por cobrar Salir Conoce nuestros beneficio…" at bounding box center [475, 215] width 951 height 430
paste input "*********"
type input "**********"
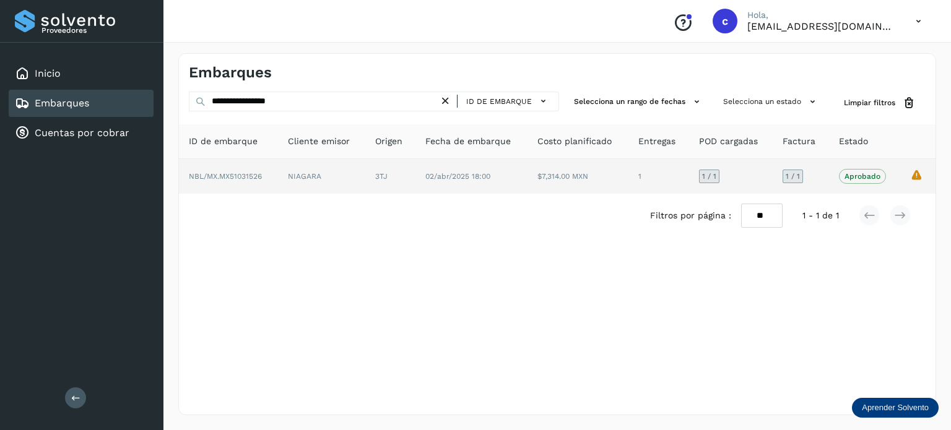
click at [527, 179] on td "02/abr/2025 18:00" at bounding box center [577, 176] width 100 height 35
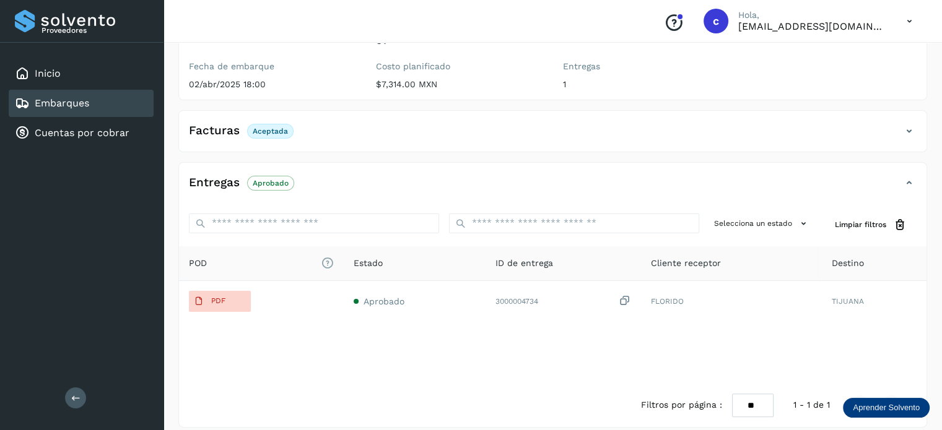
scroll to position [207, 0]
click at [98, 102] on div "Embarques" at bounding box center [81, 103] width 145 height 27
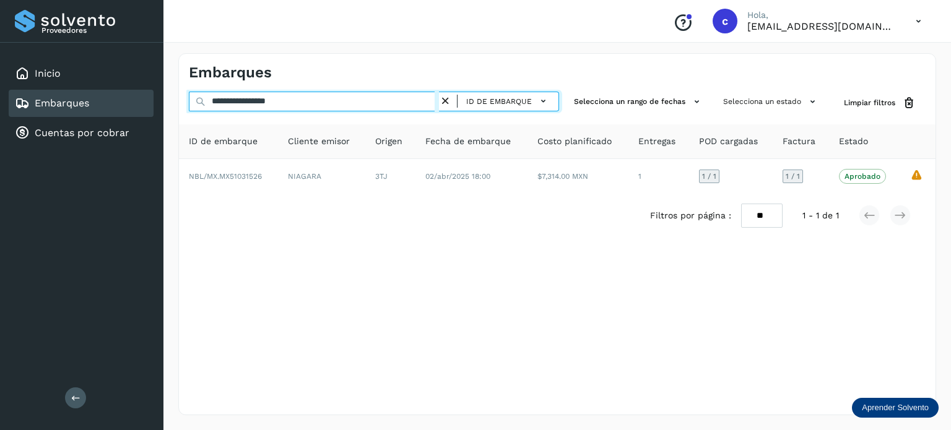
drag, startPoint x: 315, startPoint y: 96, endPoint x: 175, endPoint y: 79, distance: 140.9
click at [175, 79] on div "**********" at bounding box center [556, 234] width 787 height 392
paste input "text"
type input "**********"
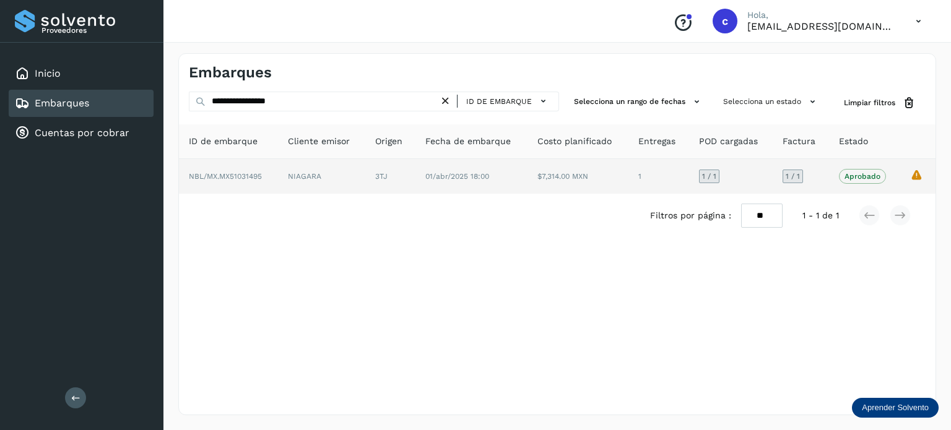
click at [365, 180] on td "NIAGARA" at bounding box center [390, 176] width 50 height 35
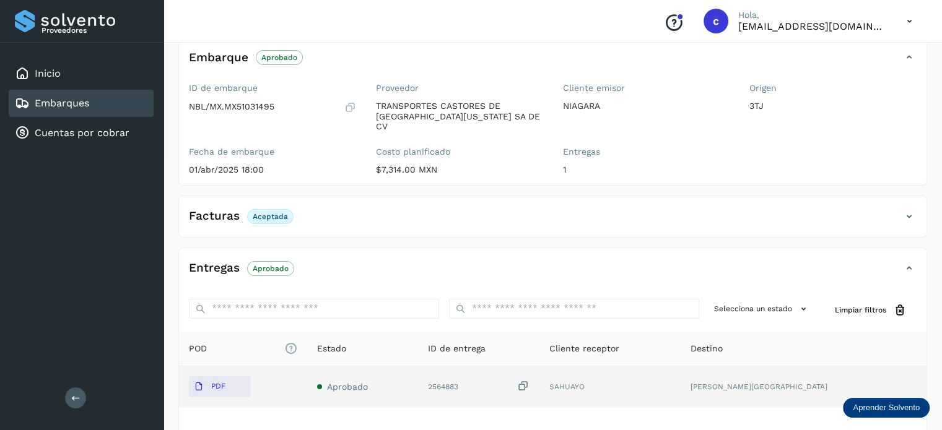
scroll to position [207, 0]
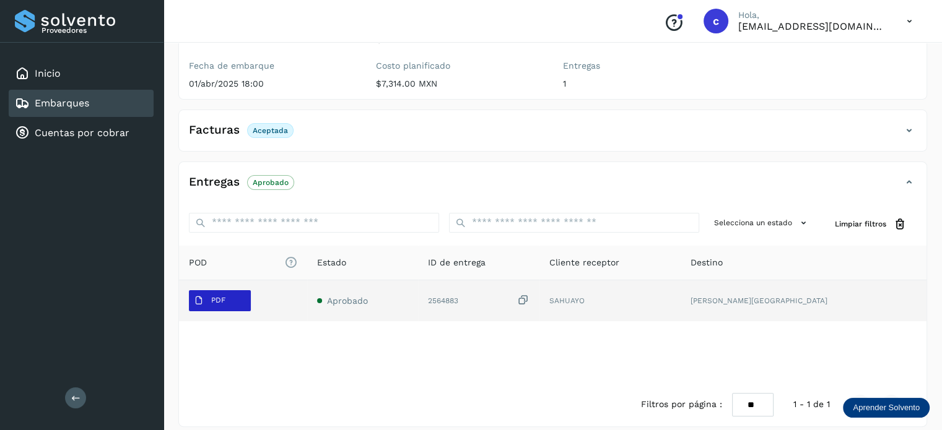
click at [247, 290] on button "PDF" at bounding box center [220, 300] width 62 height 21
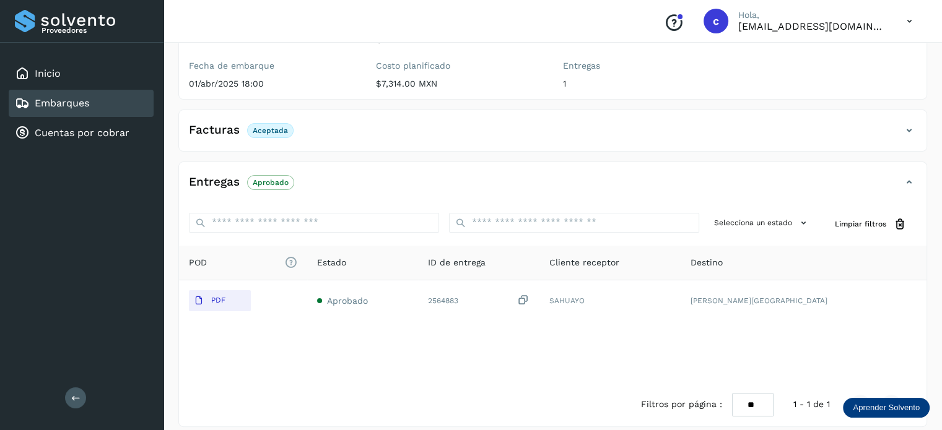
click at [105, 100] on div "Embarques" at bounding box center [81, 103] width 145 height 27
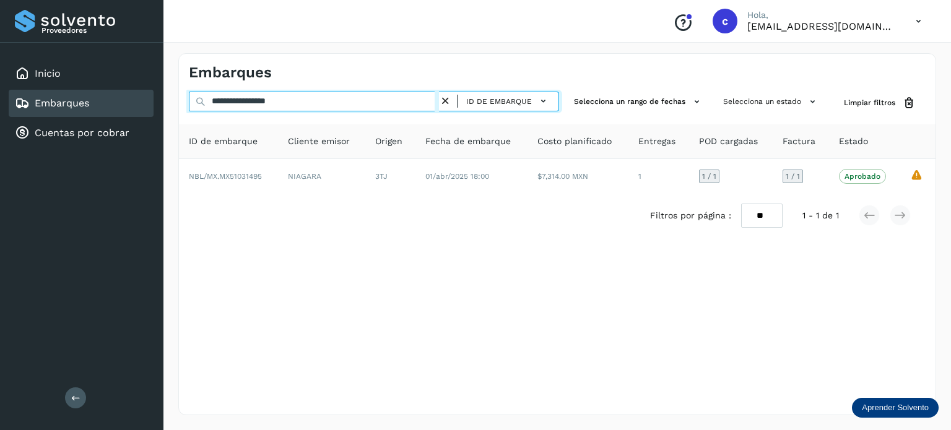
drag, startPoint x: 311, startPoint y: 106, endPoint x: 189, endPoint y: 111, distance: 121.4
click at [189, 111] on div "**********" at bounding box center [374, 103] width 370 height 23
paste input "text"
type input "**********"
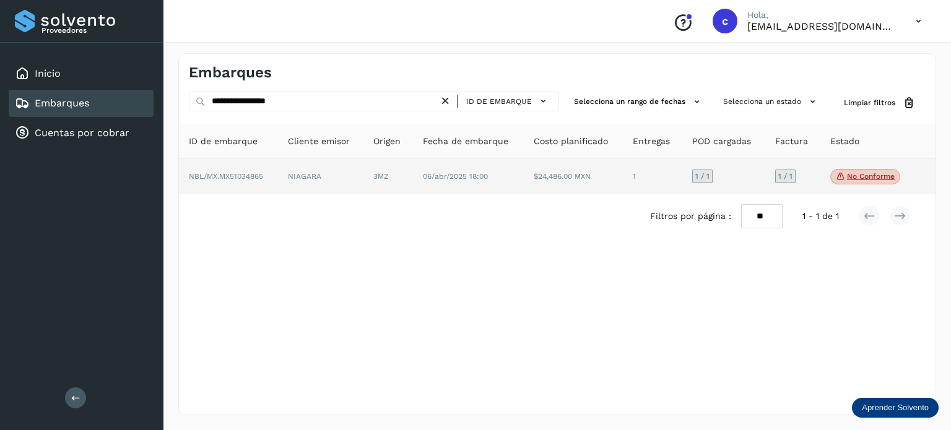
click at [413, 165] on td "3MZ" at bounding box center [468, 177] width 111 height 36
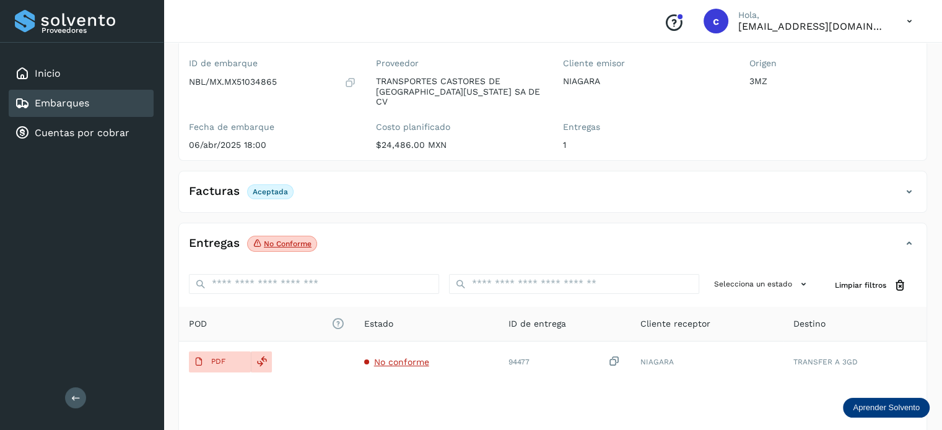
scroll to position [163, 0]
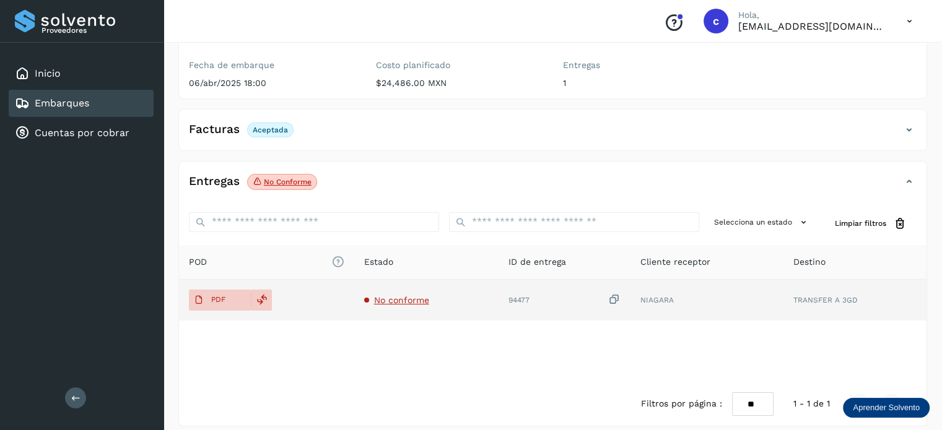
click at [377, 295] on span "No conforme" at bounding box center [401, 300] width 55 height 10
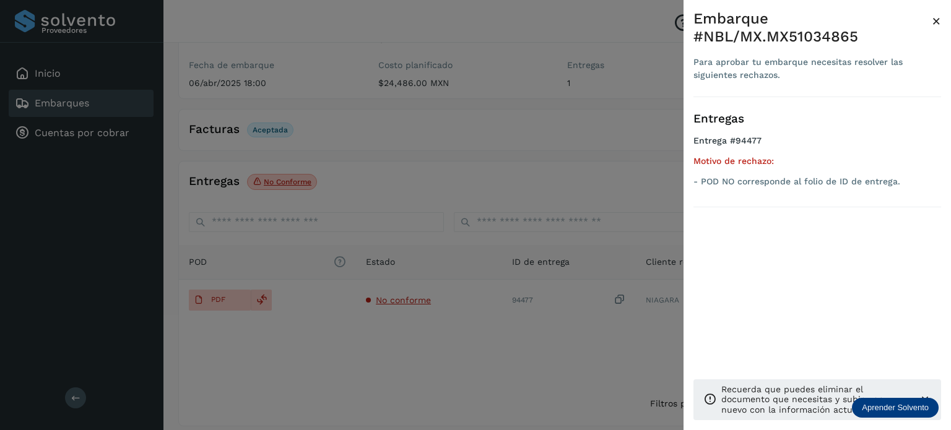
click at [419, 362] on div at bounding box center [475, 215] width 951 height 430
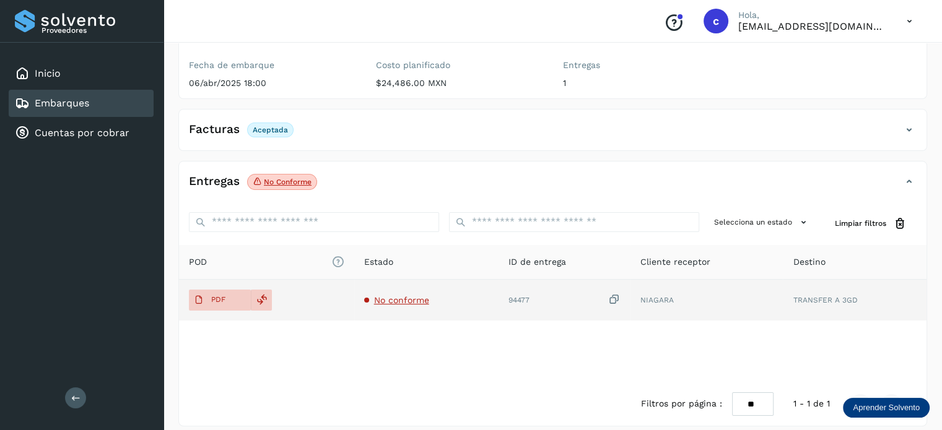
click at [394, 295] on span "No conforme" at bounding box center [401, 300] width 55 height 10
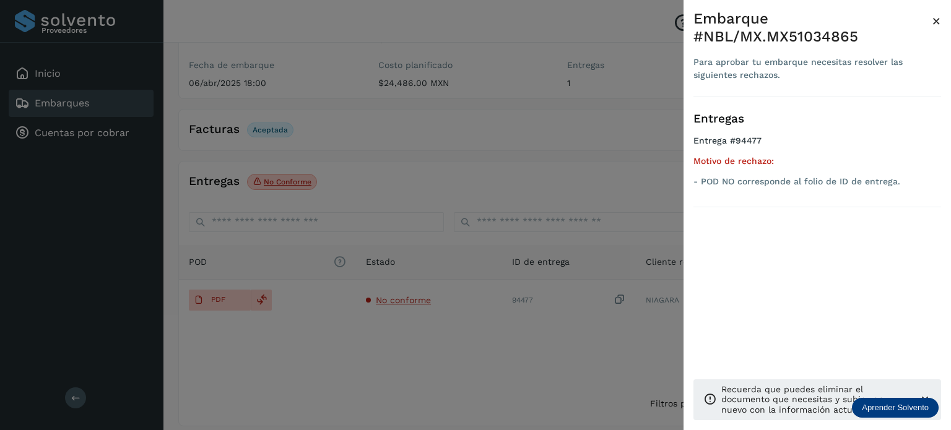
click at [364, 316] on div at bounding box center [475, 215] width 951 height 430
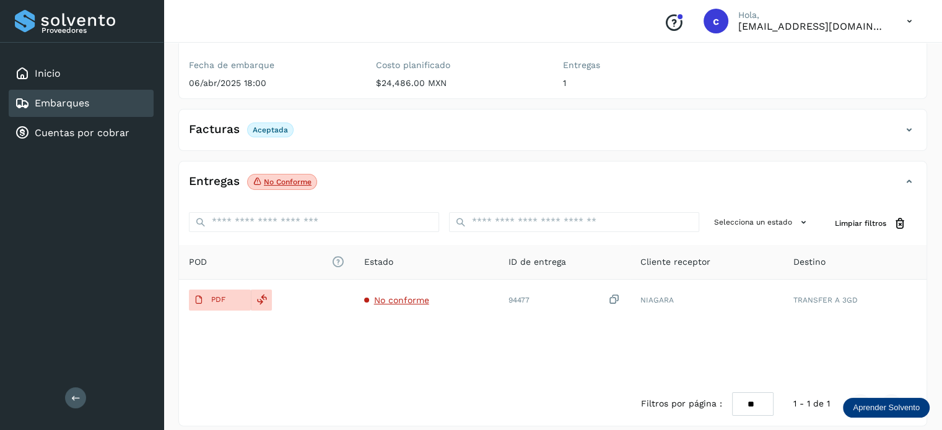
click at [102, 102] on div "Embarques" at bounding box center [81, 103] width 145 height 27
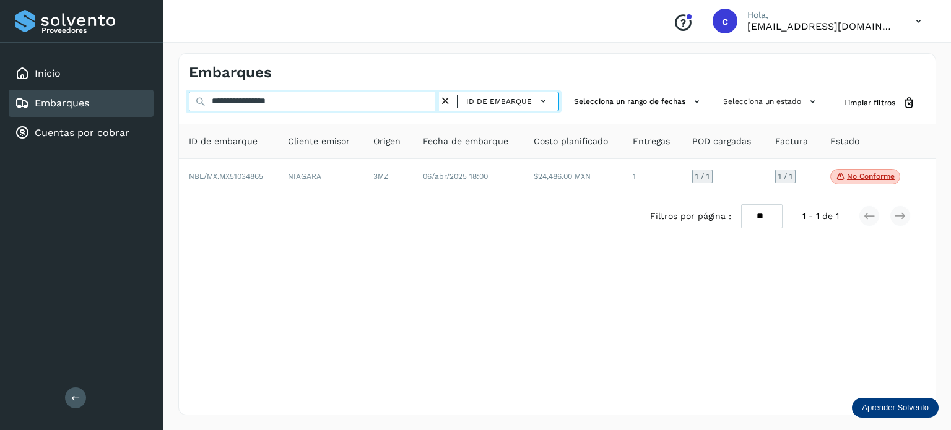
drag, startPoint x: 276, startPoint y: 102, endPoint x: 154, endPoint y: 103, distance: 122.0
click at [154, 103] on div "**********" at bounding box center [475, 215] width 951 height 430
paste input "text"
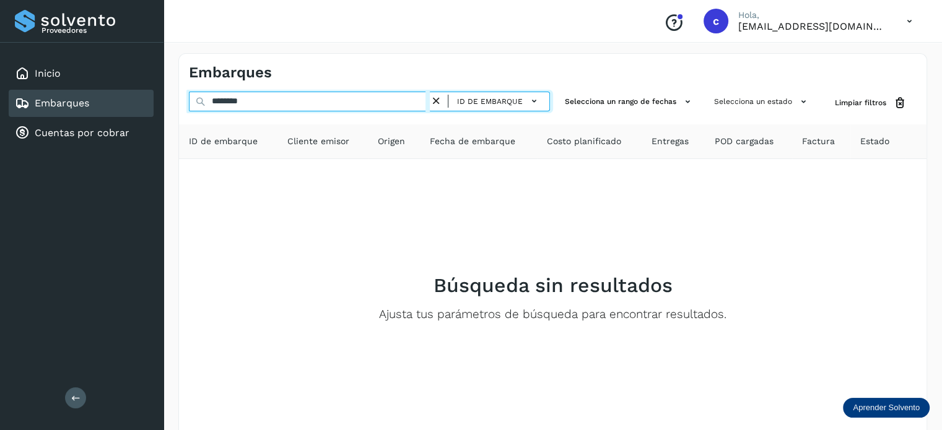
drag, startPoint x: 265, startPoint y: 103, endPoint x: 139, endPoint y: 93, distance: 126.7
click at [157, 94] on div "Proveedores Inicio Embarques Cuentas por cobrar Salir Conoce nuestros beneficio…" at bounding box center [471, 248] width 942 height 496
paste input "text"
type input "********"
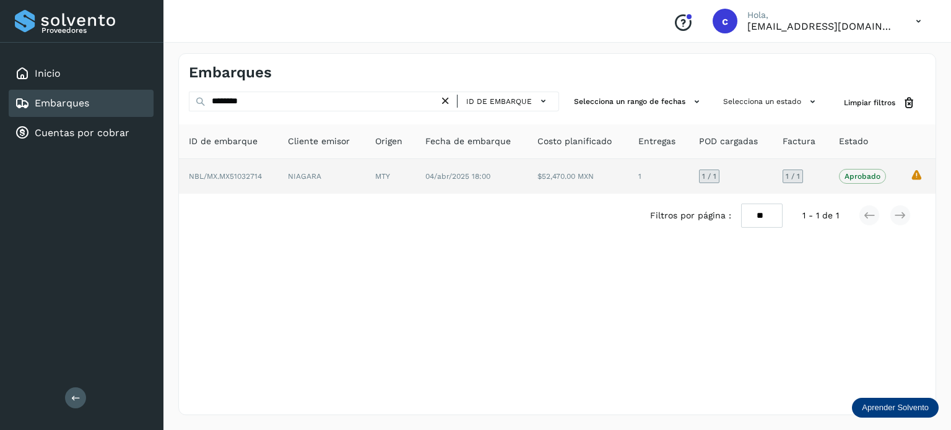
click at [415, 188] on td "MTY" at bounding box center [471, 176] width 112 height 35
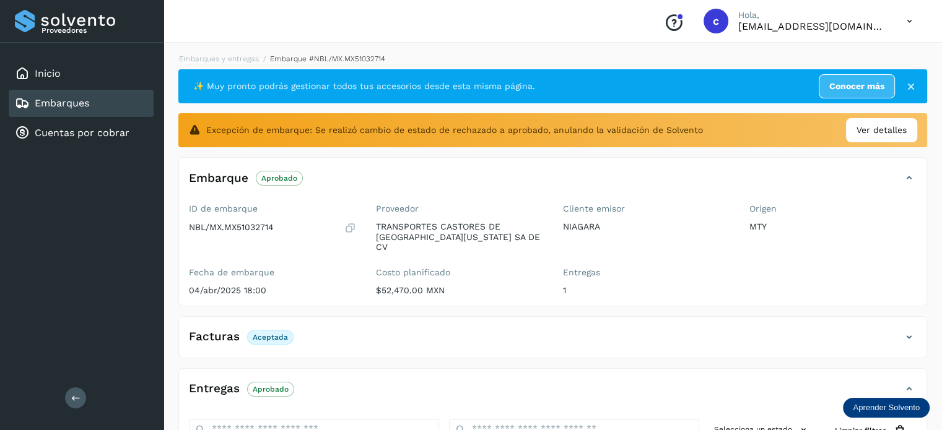
scroll to position [207, 0]
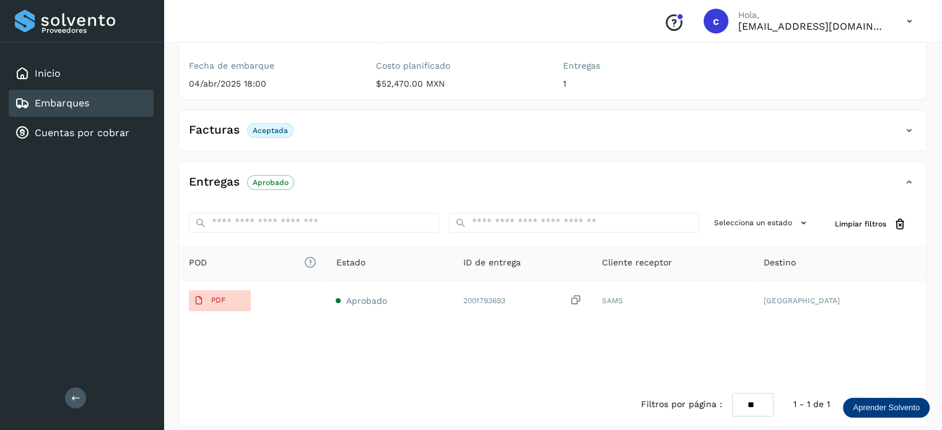
click at [100, 105] on div "Embarques" at bounding box center [81, 103] width 145 height 27
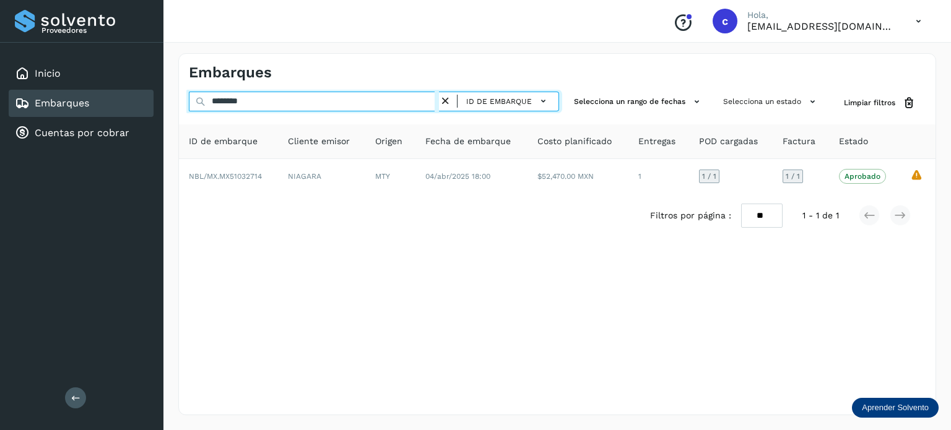
drag, startPoint x: 249, startPoint y: 104, endPoint x: 178, endPoint y: 103, distance: 71.8
click at [178, 103] on div "Embarques ******** ID de embarque Selecciona un rango de fechas Selecciona un e…" at bounding box center [556, 234] width 787 height 392
paste input "text"
type input "********"
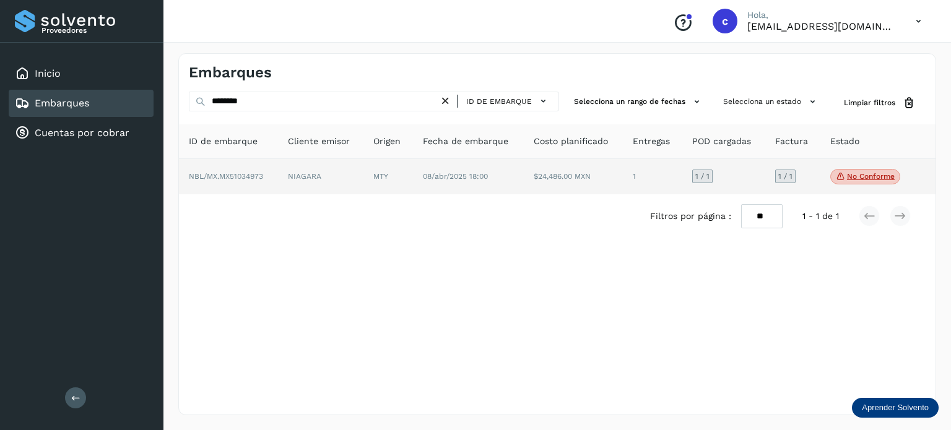
click at [443, 180] on span "08/abr/2025 18:00" at bounding box center [455, 176] width 65 height 9
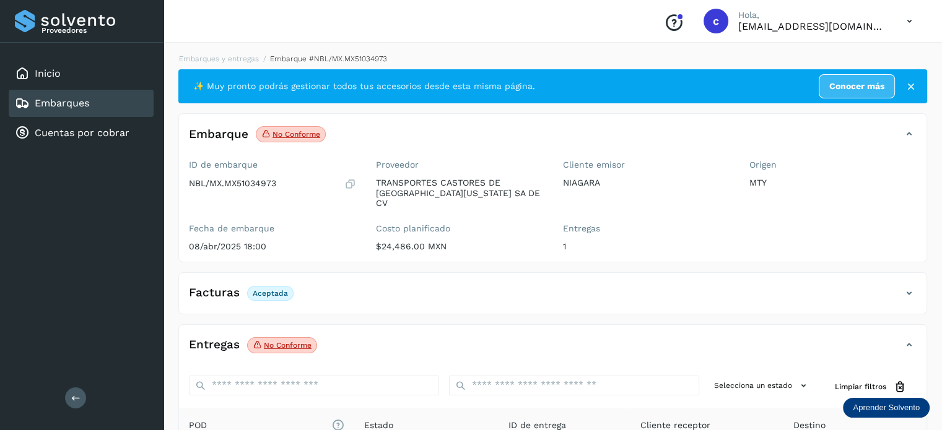
scroll to position [124, 0]
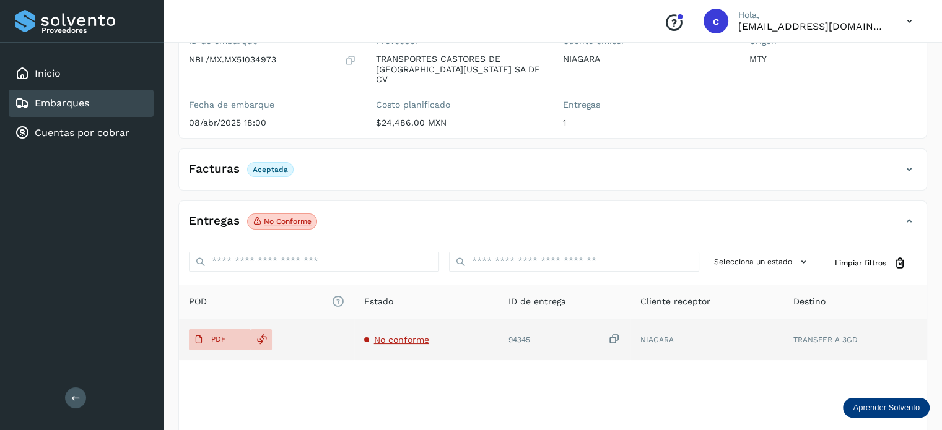
click at [416, 335] on span "No conforme" at bounding box center [401, 340] width 55 height 10
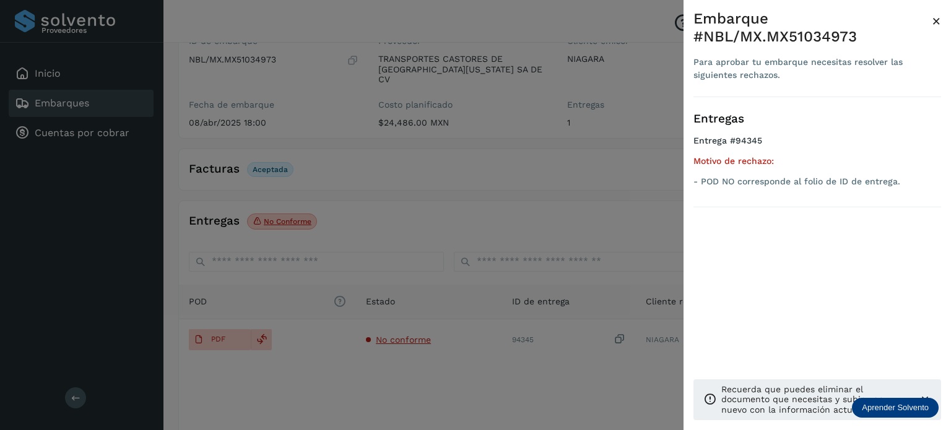
click at [313, 158] on div at bounding box center [475, 215] width 951 height 430
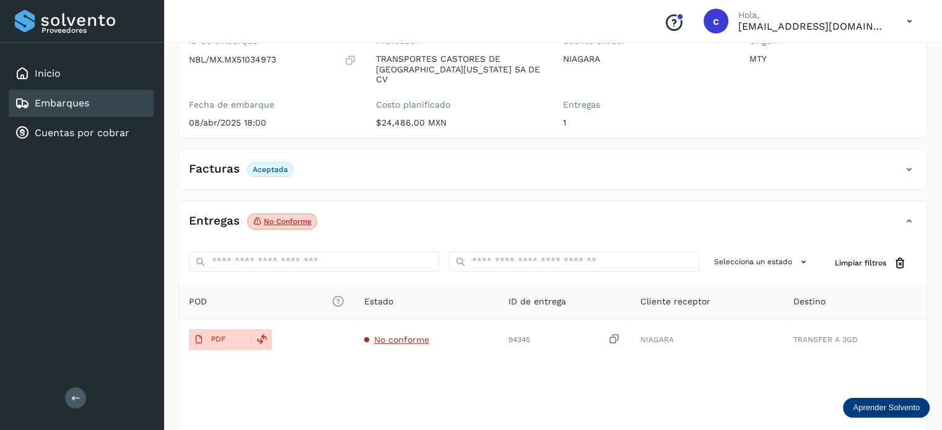
click at [87, 104] on link "Embarques" at bounding box center [62, 103] width 54 height 12
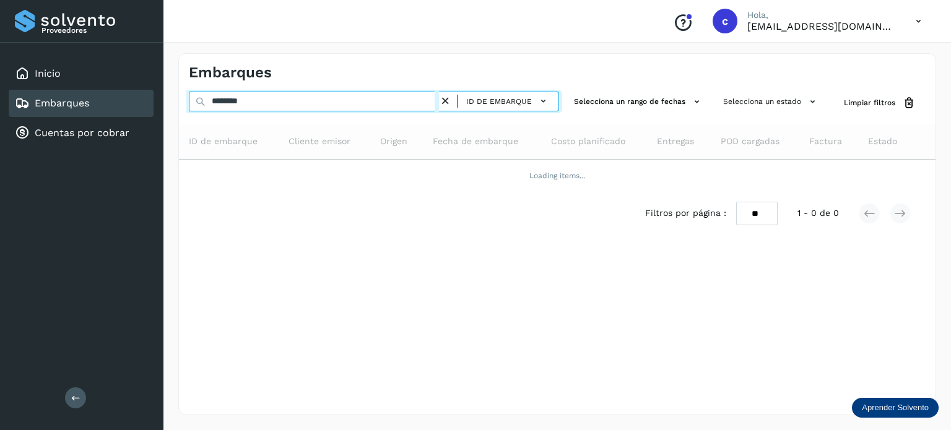
drag, startPoint x: 208, startPoint y: 98, endPoint x: 186, endPoint y: 98, distance: 22.3
click at [186, 98] on div "******** ID de embarque Selecciona un rango de fechas Selecciona un estado Limp…" at bounding box center [557, 103] width 757 height 23
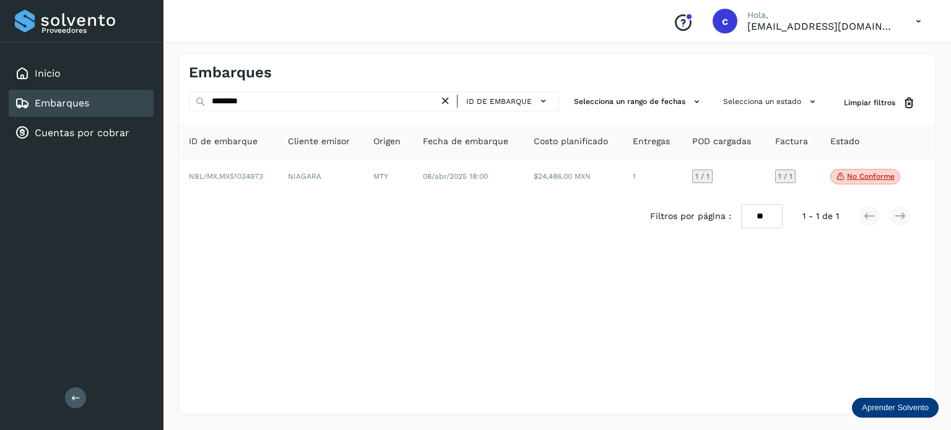
drag, startPoint x: 301, startPoint y: 103, endPoint x: 282, endPoint y: 183, distance: 81.5
click at [290, 242] on div "Embarques ******** ID de embarque Selecciona un rango de fechas Selecciona un e…" at bounding box center [557, 234] width 758 height 362
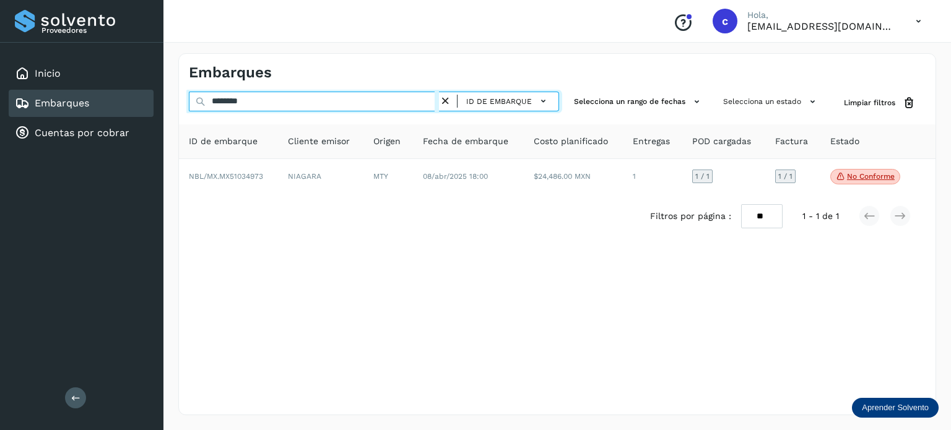
drag, startPoint x: 258, startPoint y: 101, endPoint x: 153, endPoint y: 93, distance: 104.9
click at [153, 94] on div "Proveedores Inicio Embarques Cuentas por cobrar Salir Conoce nuestros beneficio…" at bounding box center [475, 215] width 951 height 430
paste input "********"
type input "********"
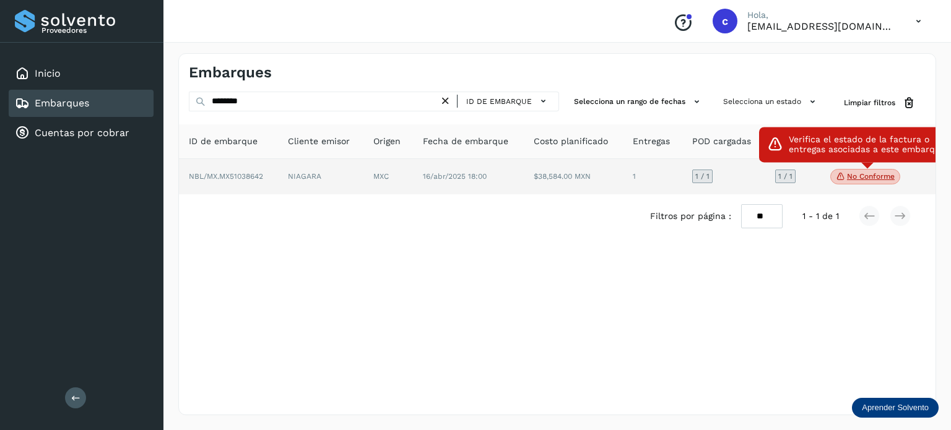
click at [862, 175] on p "No conforme" at bounding box center [871, 176] width 48 height 9
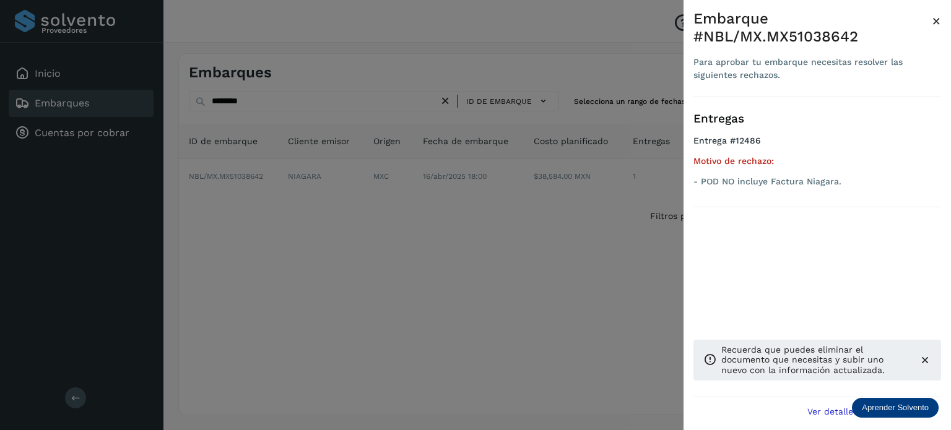
drag, startPoint x: 604, startPoint y: 241, endPoint x: 558, endPoint y: 235, distance: 46.3
click at [602, 240] on div at bounding box center [475, 215] width 951 height 430
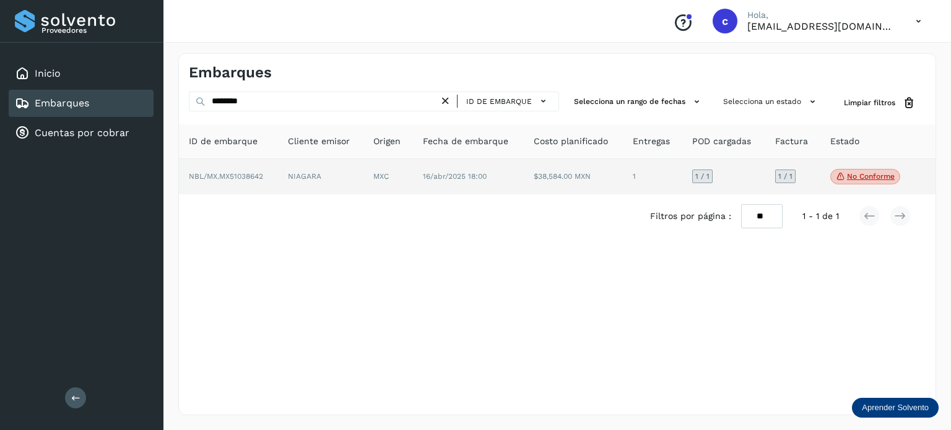
click at [363, 183] on td "NIAGARA" at bounding box center [388, 177] width 50 height 36
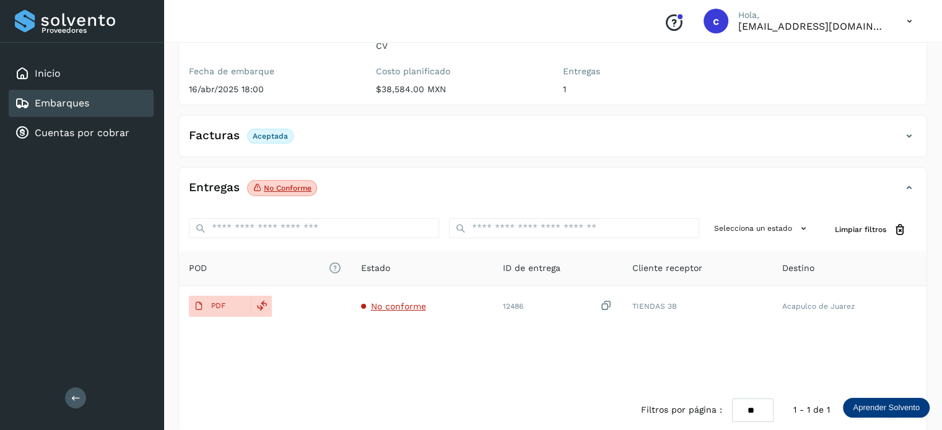
scroll to position [163, 0]
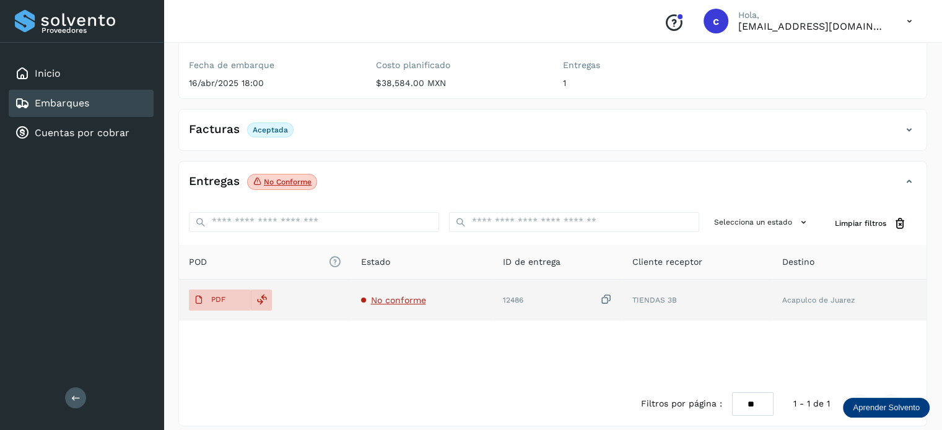
click at [390, 295] on span "No conforme" at bounding box center [398, 300] width 55 height 10
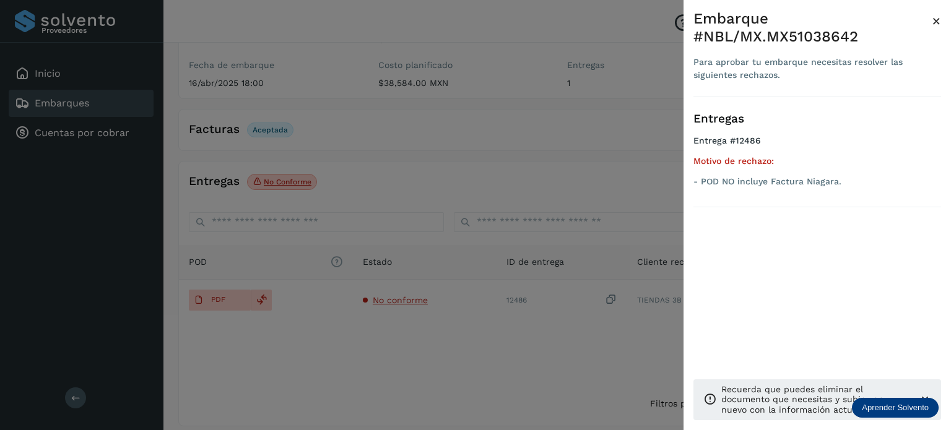
click at [234, 293] on div at bounding box center [475, 215] width 951 height 430
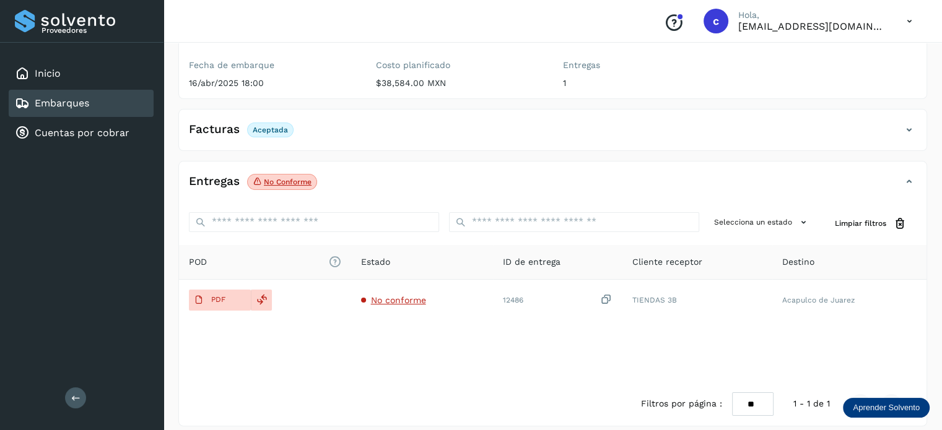
click at [228, 290] on span "PDF" at bounding box center [209, 300] width 41 height 20
click at [70, 105] on link "Embarques" at bounding box center [62, 103] width 54 height 12
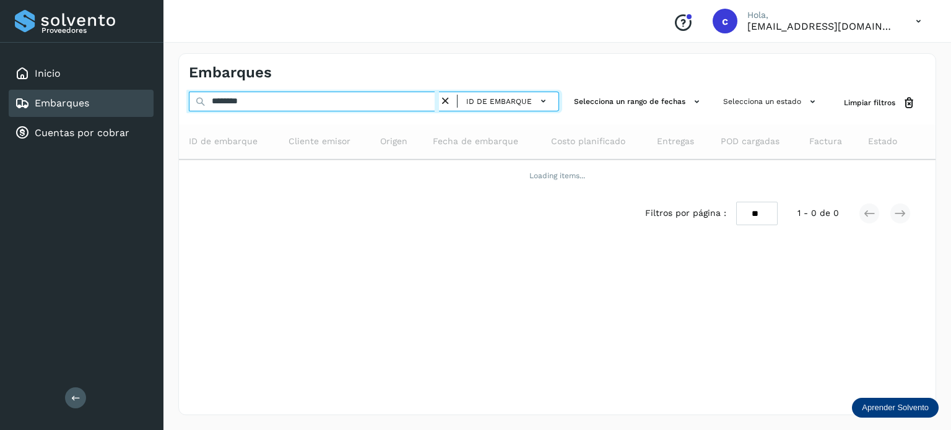
drag, startPoint x: 225, startPoint y: 105, endPoint x: 187, endPoint y: 108, distance: 38.5
click at [187, 108] on div "******** ID de embarque Selecciona un rango de fechas Selecciona un estado Limp…" at bounding box center [557, 103] width 757 height 23
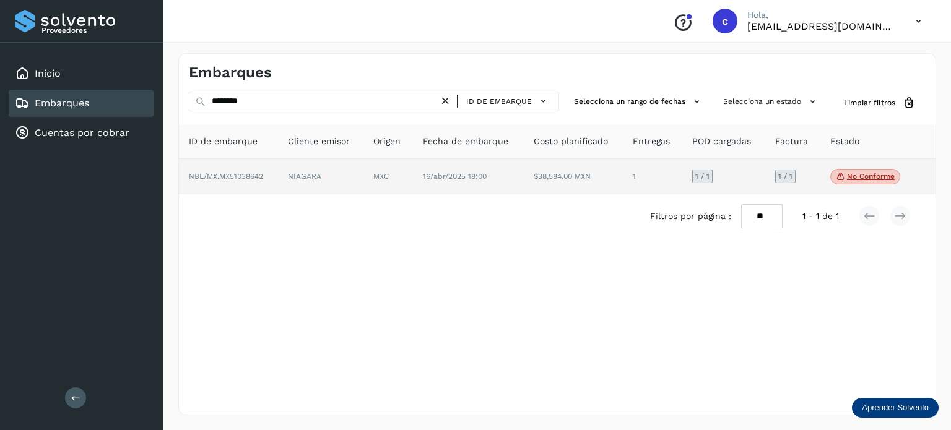
click at [363, 176] on td "NIAGARA" at bounding box center [388, 177] width 50 height 36
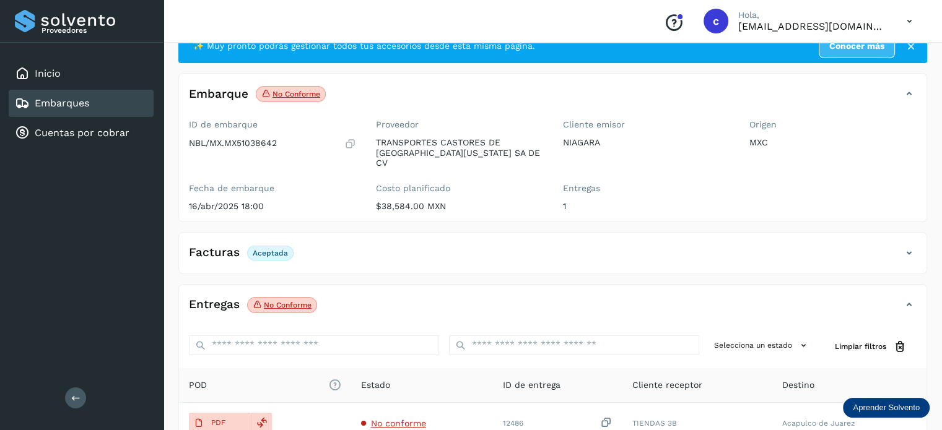
scroll to position [62, 0]
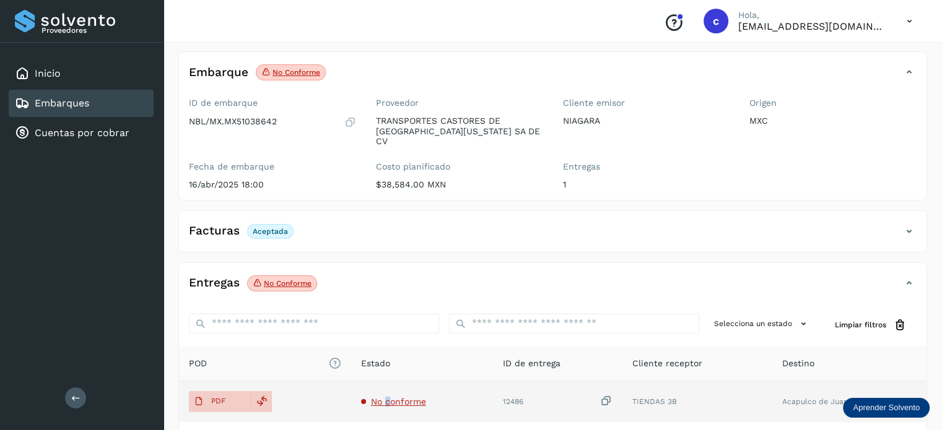
click at [387, 397] on span "No conforme" at bounding box center [398, 402] width 55 height 10
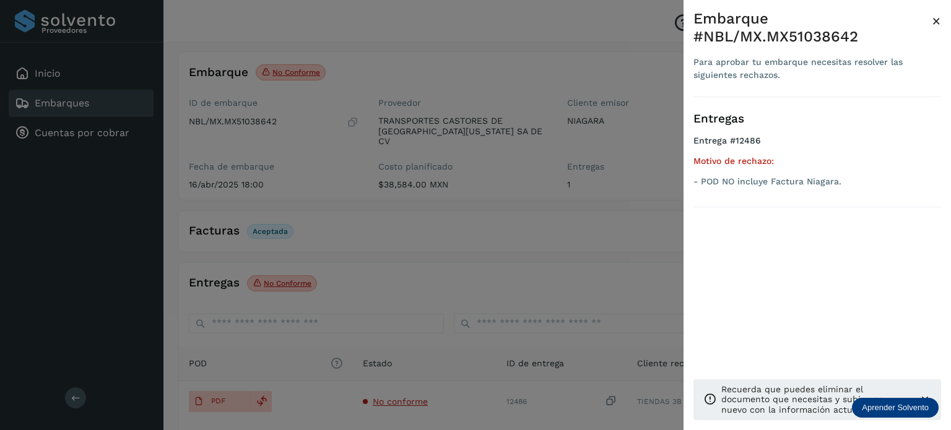
click at [388, 278] on div at bounding box center [475, 215] width 951 height 430
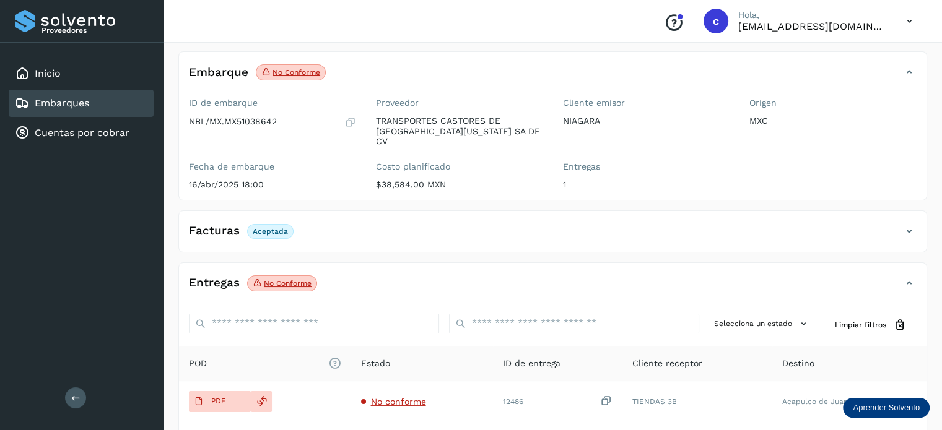
click at [105, 103] on div "Embarques" at bounding box center [81, 103] width 145 height 27
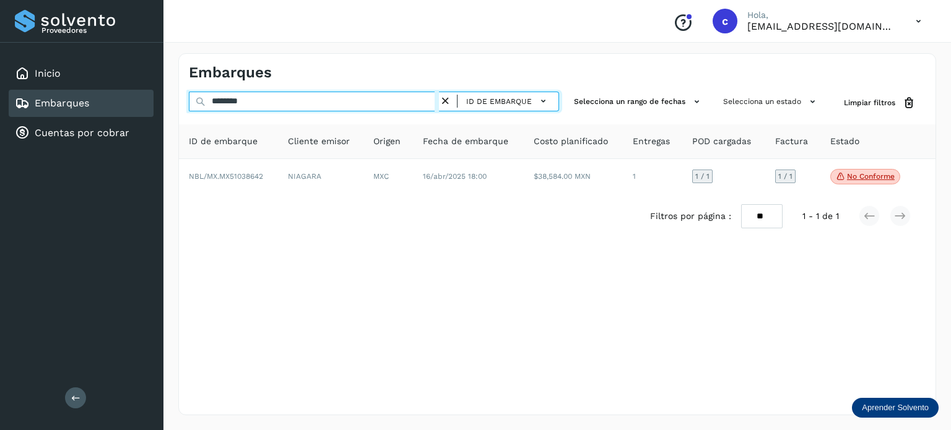
drag, startPoint x: 203, startPoint y: 100, endPoint x: 186, endPoint y: 100, distance: 17.3
click at [186, 100] on div "******** ID de embarque Selecciona un rango de fechas Selecciona un estado Limp…" at bounding box center [557, 103] width 757 height 23
paste input "text"
type input "********"
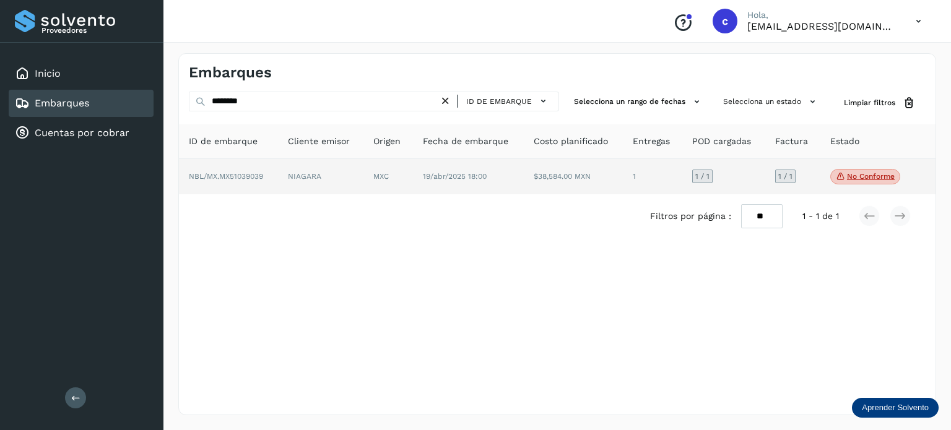
click at [413, 176] on td "MXC" at bounding box center [468, 177] width 111 height 36
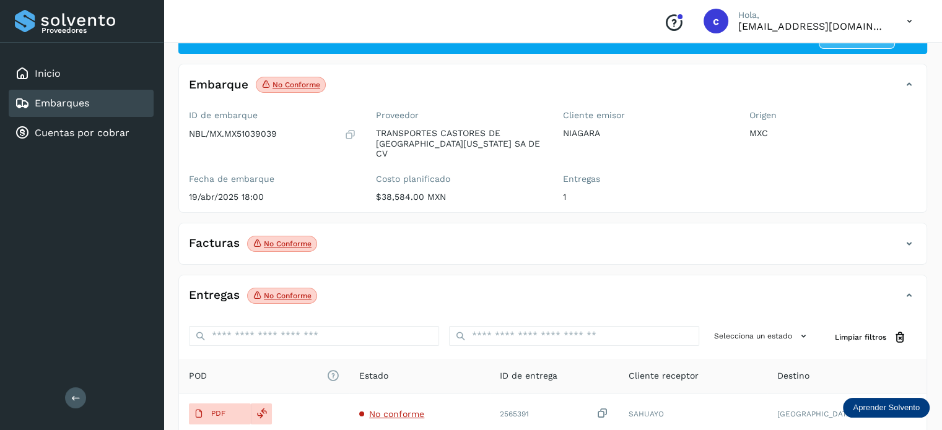
scroll to position [124, 0]
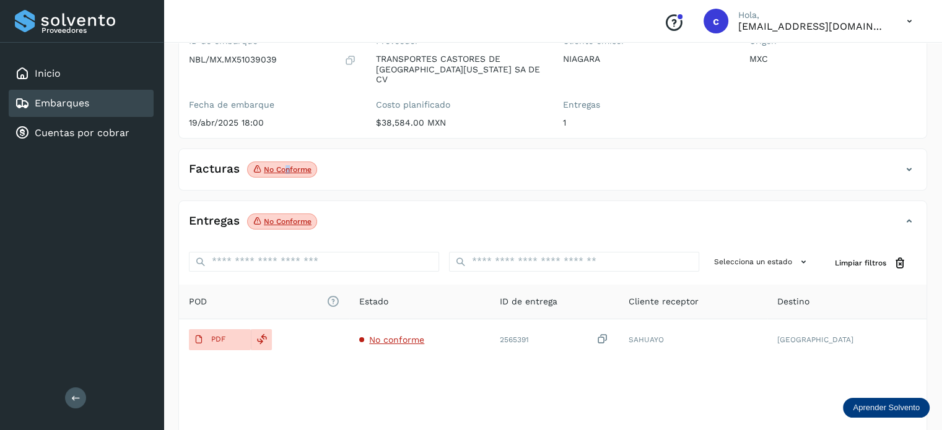
click at [285, 165] on p "No conforme" at bounding box center [288, 169] width 48 height 9
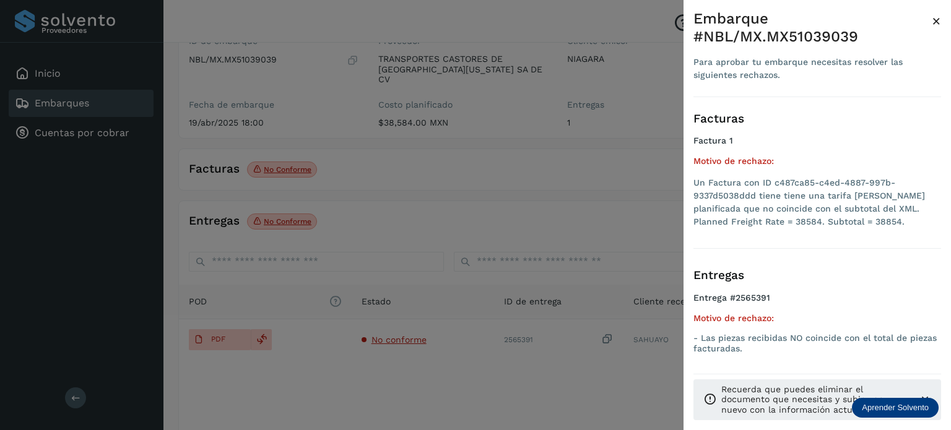
click at [392, 160] on div at bounding box center [475, 215] width 951 height 430
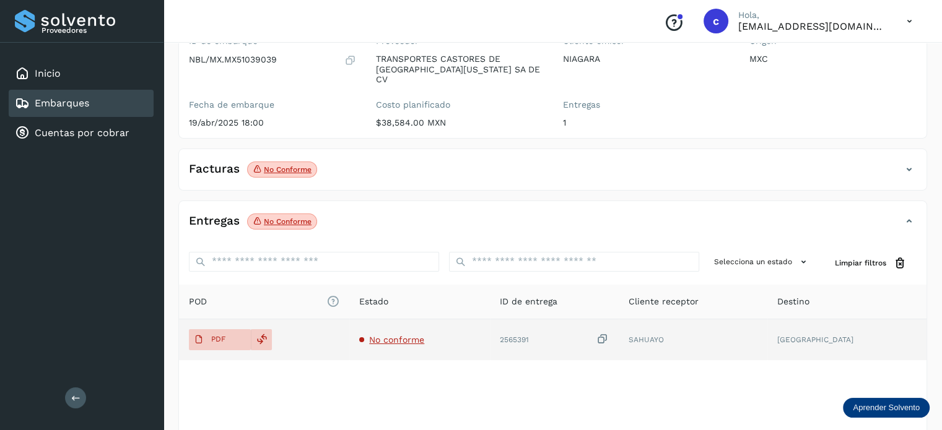
click at [490, 336] on td "No conforme" at bounding box center [554, 339] width 128 height 41
click at [414, 335] on span "No conforme" at bounding box center [396, 340] width 55 height 10
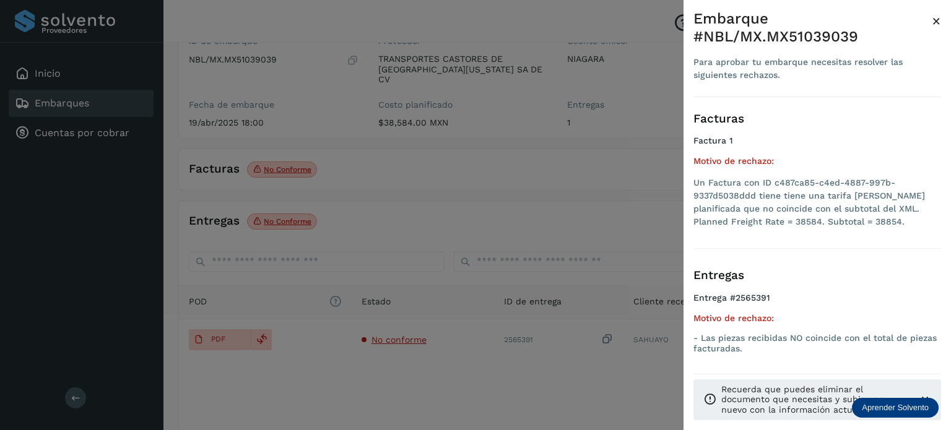
click at [393, 167] on div at bounding box center [475, 215] width 951 height 430
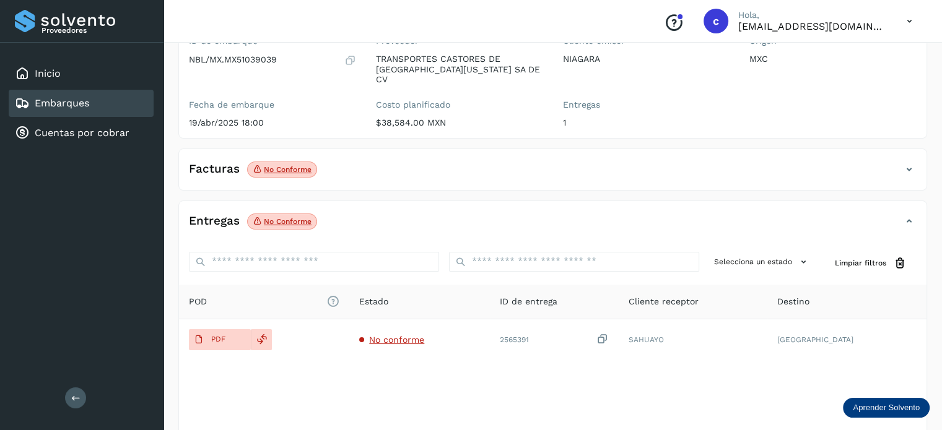
click at [93, 102] on div "Embarques" at bounding box center [81, 103] width 145 height 27
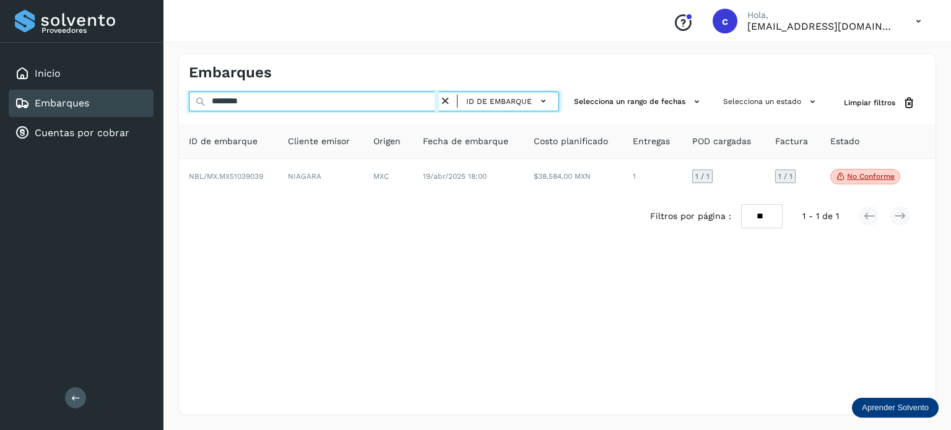
click at [196, 95] on input "********" at bounding box center [314, 102] width 250 height 20
paste input "text"
type input "********"
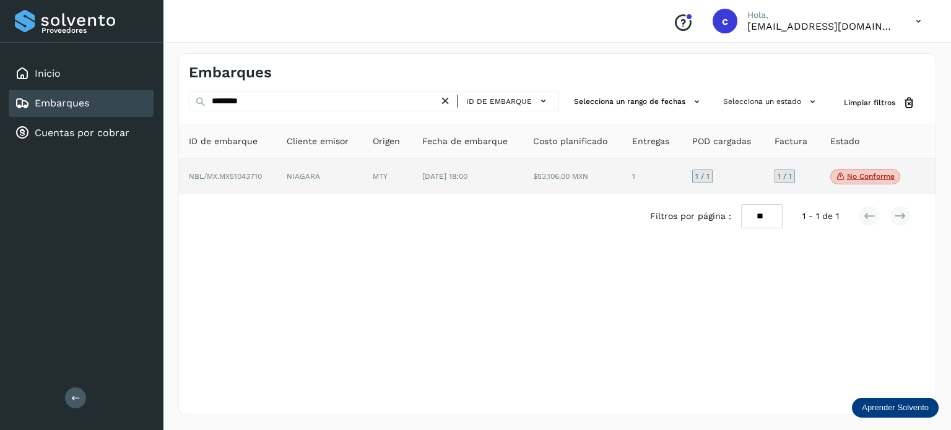
click at [429, 175] on span "[DATE] 18:00" at bounding box center [444, 176] width 45 height 9
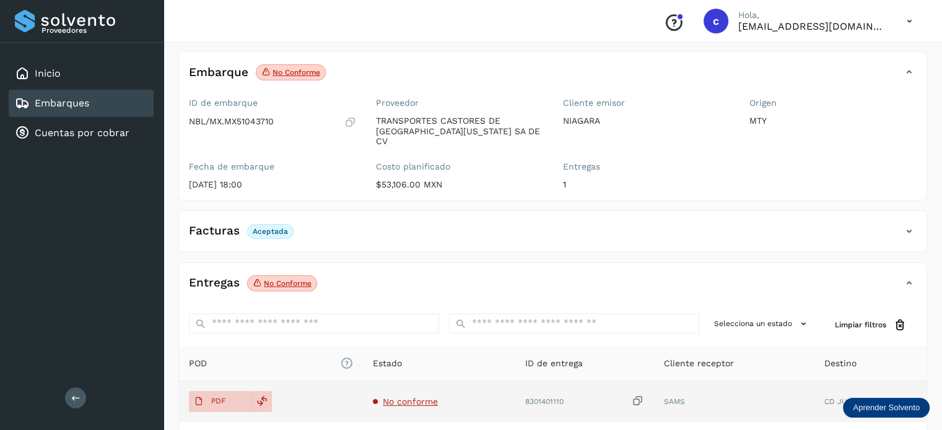
scroll to position [163, 0]
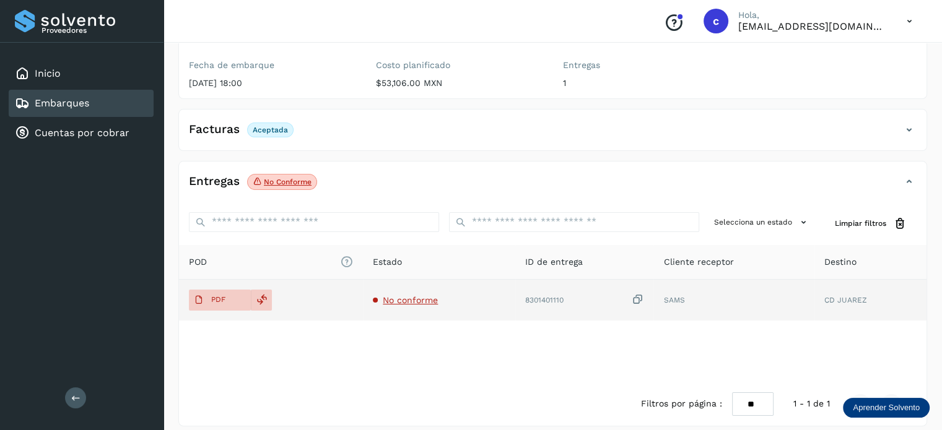
click at [407, 295] on span "No conforme" at bounding box center [410, 300] width 55 height 10
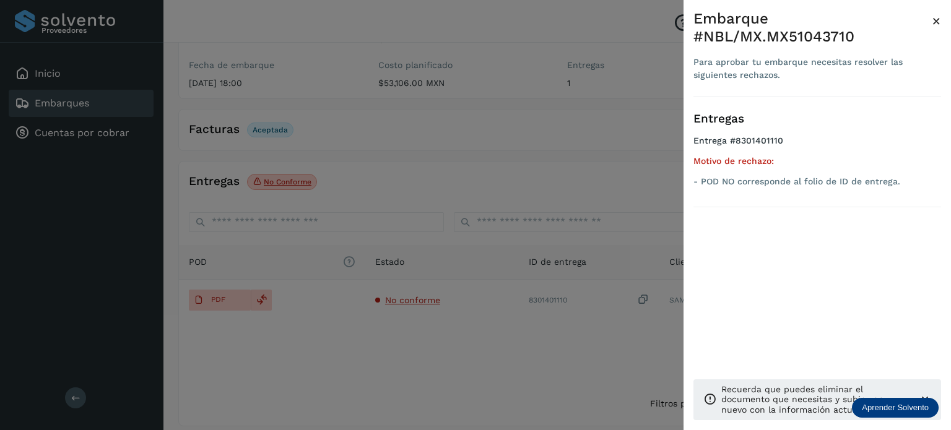
drag, startPoint x: 442, startPoint y: 348, endPoint x: 336, endPoint y: 313, distance: 111.6
click at [430, 342] on div at bounding box center [475, 215] width 951 height 430
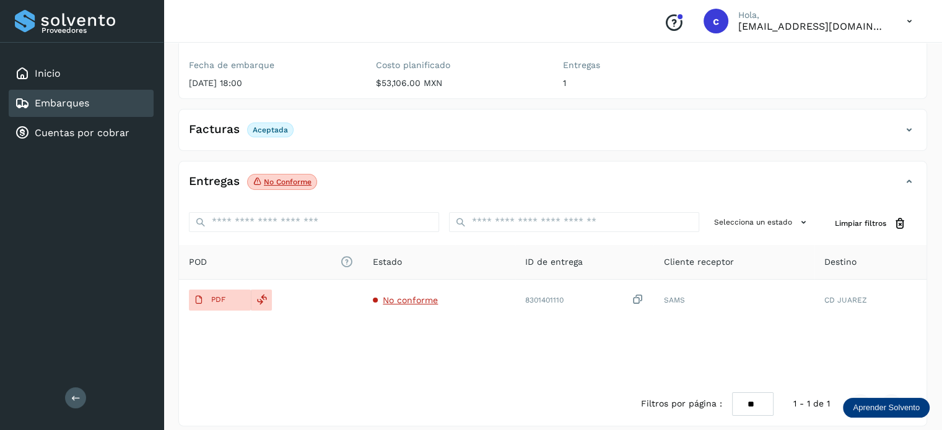
click at [223, 290] on span "PDF" at bounding box center [209, 300] width 41 height 20
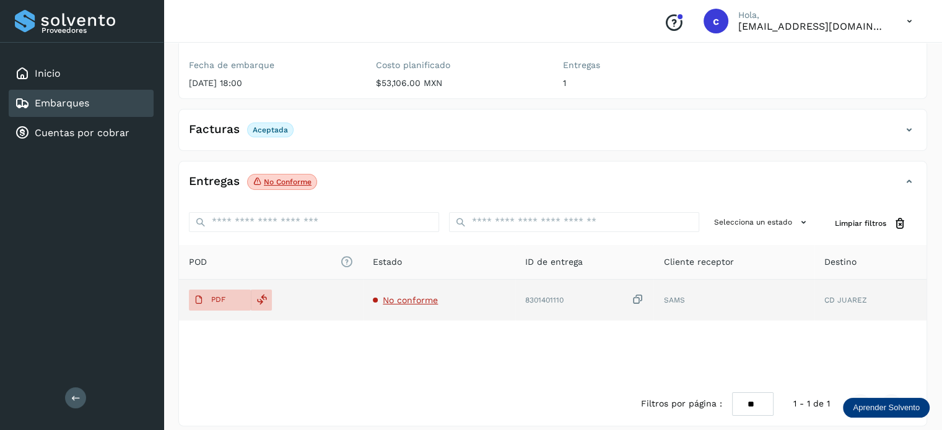
click at [409, 295] on span "No conforme" at bounding box center [410, 300] width 55 height 10
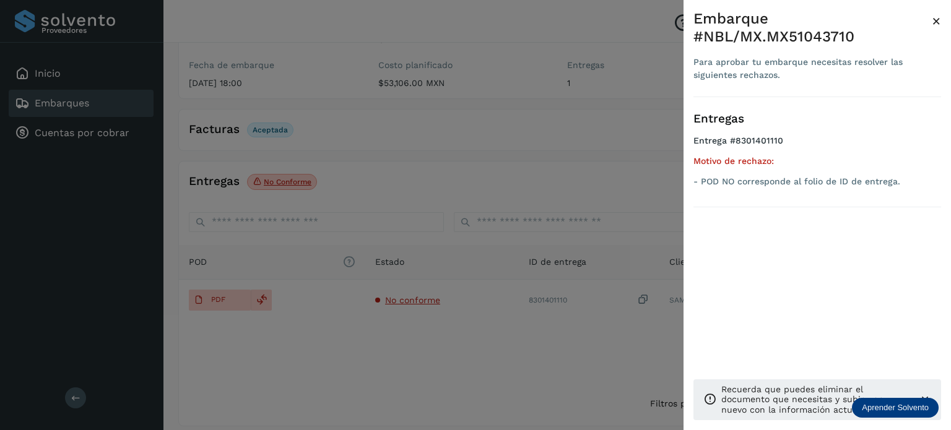
click at [552, 339] on div at bounding box center [475, 215] width 951 height 430
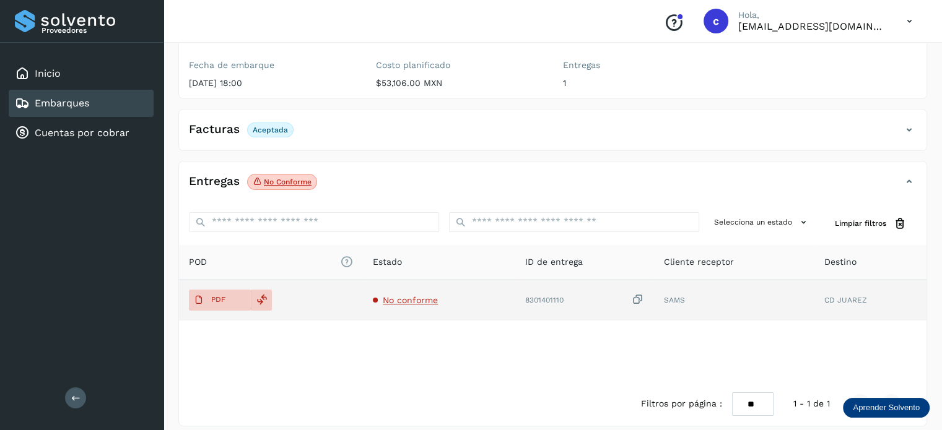
click at [515, 282] on td "No conforme" at bounding box center [584, 300] width 139 height 41
click at [414, 295] on span "No conforme" at bounding box center [410, 300] width 55 height 10
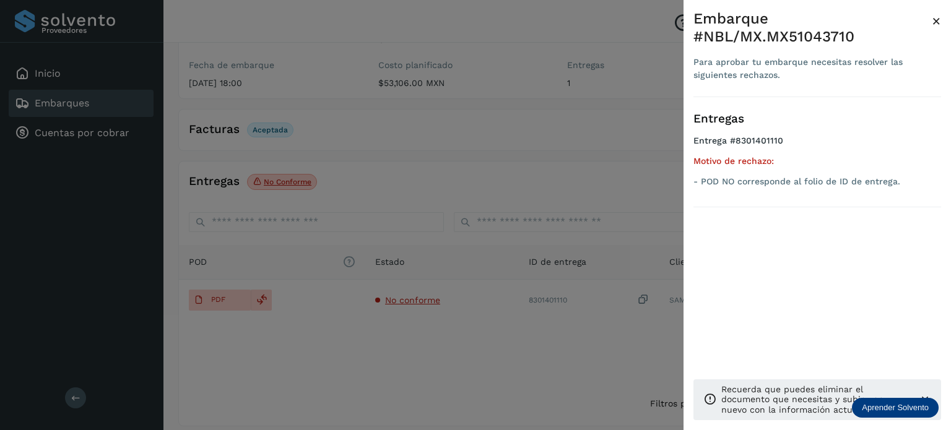
click at [544, 143] on div at bounding box center [475, 215] width 951 height 430
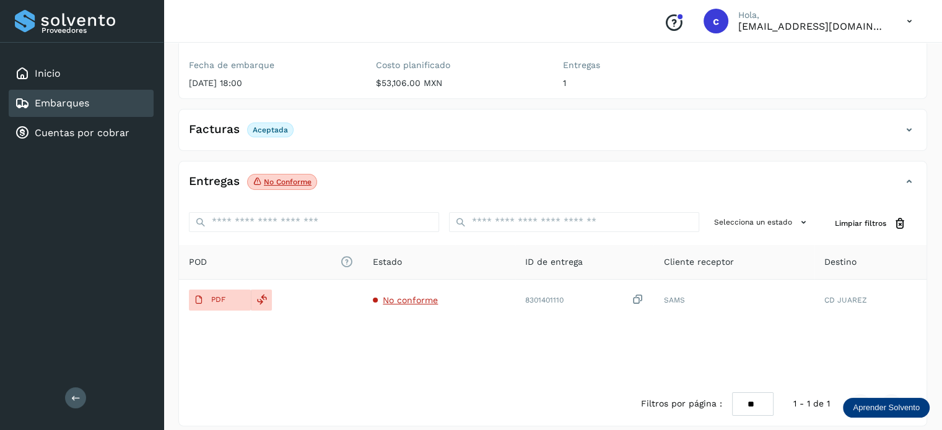
click at [54, 100] on link "Embarques" at bounding box center [62, 103] width 54 height 12
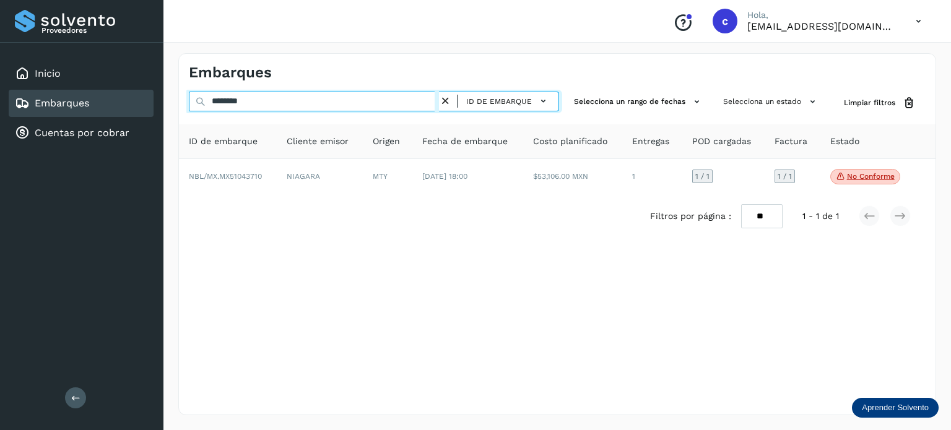
drag, startPoint x: 283, startPoint y: 106, endPoint x: 124, endPoint y: 93, distance: 159.0
click at [125, 93] on div "Proveedores Inicio Embarques Cuentas por cobrar Salir Conoce nuestros beneficio…" at bounding box center [475, 215] width 951 height 430
paste input "text"
type input "********"
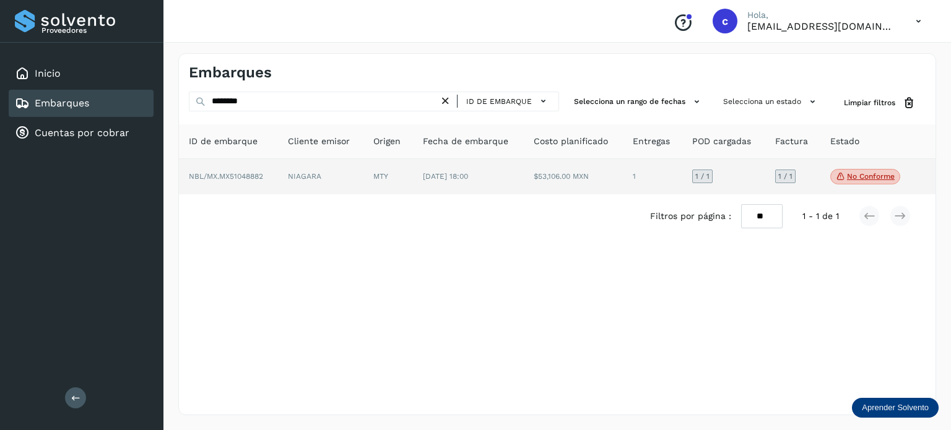
click at [413, 181] on td "MTY" at bounding box center [468, 177] width 111 height 36
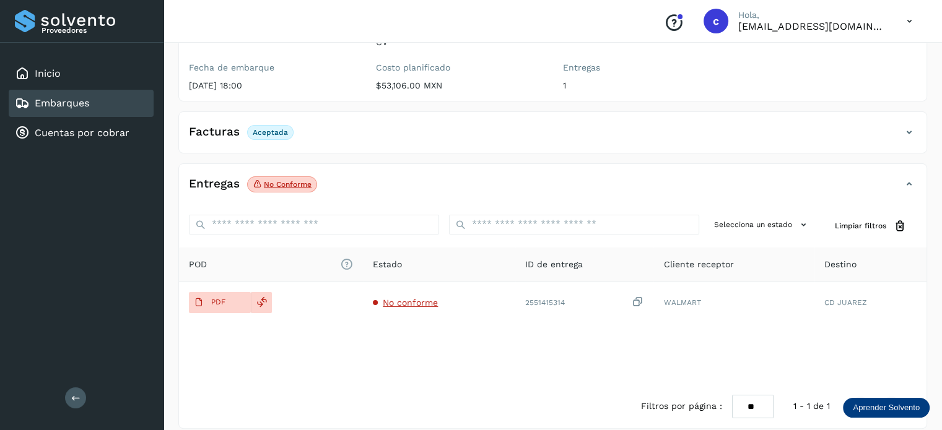
scroll to position [163, 0]
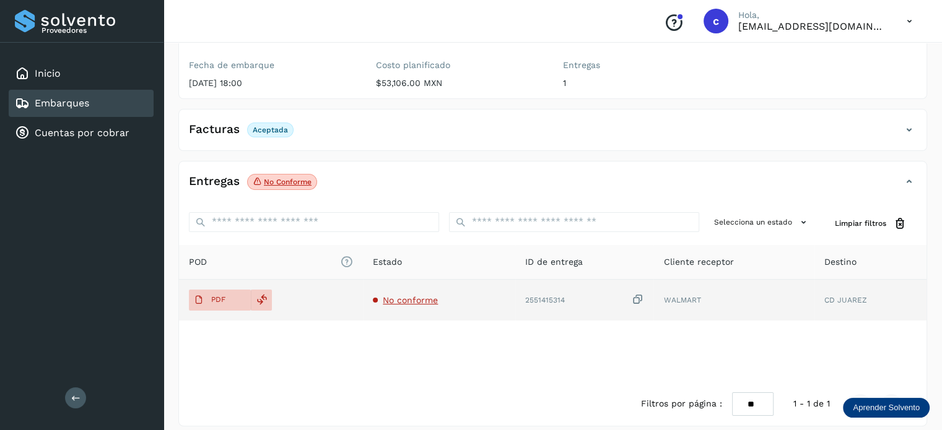
click at [399, 295] on span "No conforme" at bounding box center [410, 300] width 55 height 10
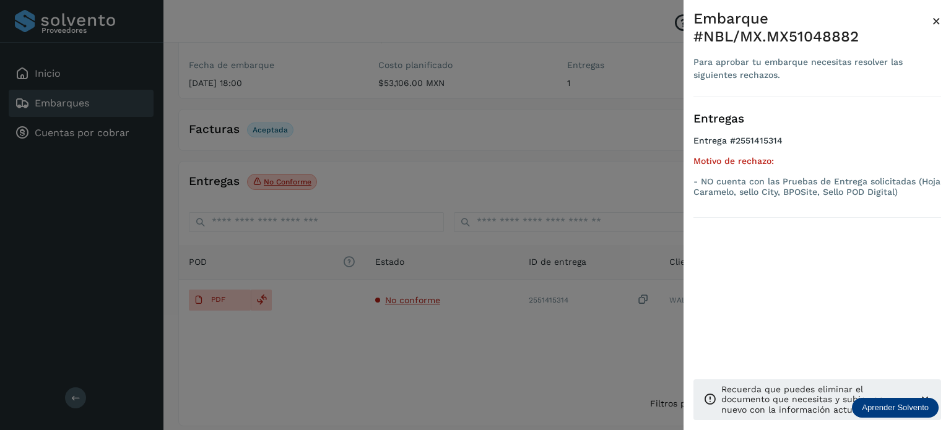
click at [245, 282] on div at bounding box center [475, 215] width 951 height 430
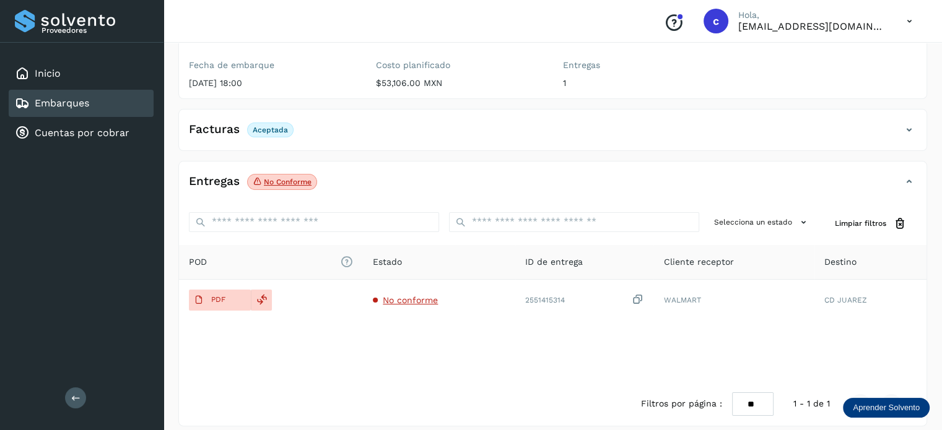
click at [245, 290] on button "PDF" at bounding box center [220, 300] width 62 height 21
click at [87, 104] on link "Embarques" at bounding box center [62, 103] width 54 height 12
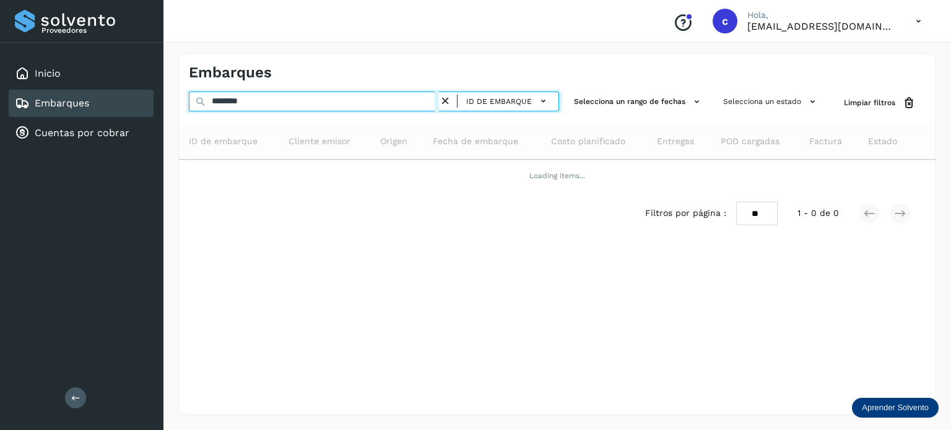
drag, startPoint x: 258, startPoint y: 101, endPoint x: 199, endPoint y: 100, distance: 58.8
click at [203, 101] on div "******** ID de embarque" at bounding box center [374, 103] width 370 height 23
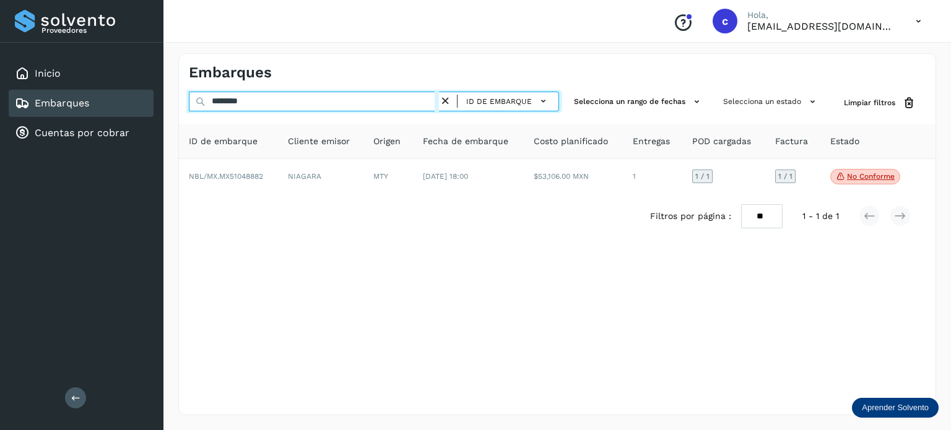
paste input "text"
type input "********"
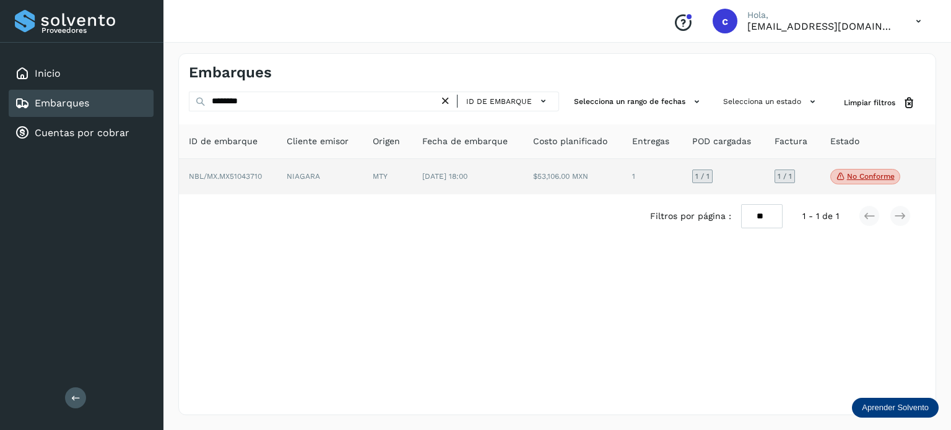
click at [363, 173] on td "NIAGARA" at bounding box center [388, 177] width 50 height 36
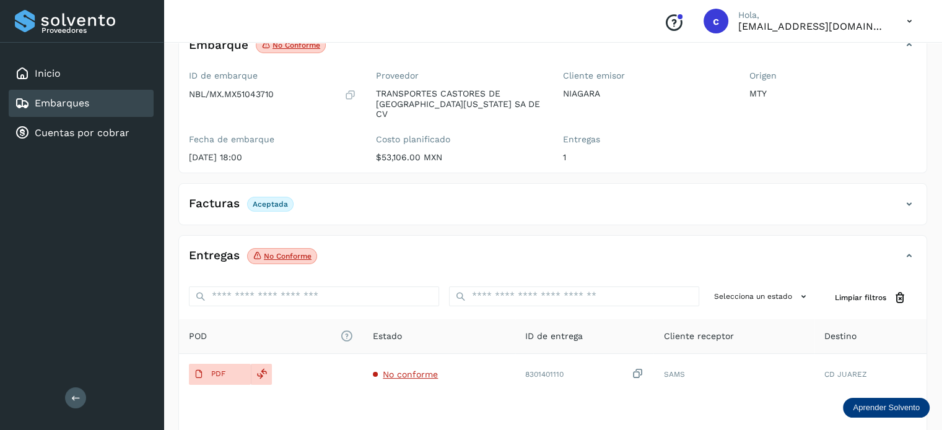
scroll to position [163, 0]
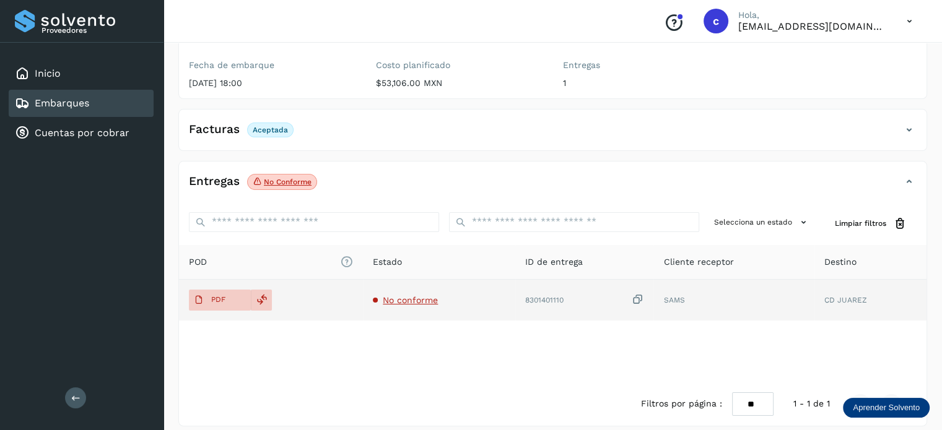
click at [416, 295] on span "No conforme" at bounding box center [410, 300] width 55 height 10
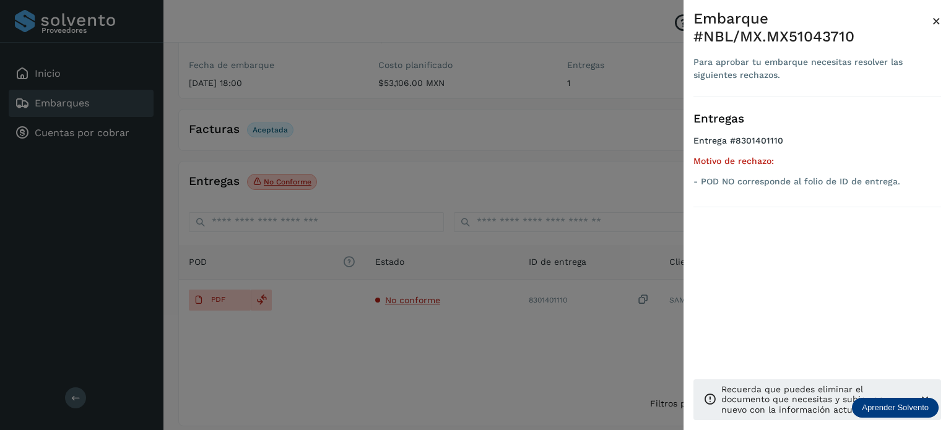
click at [74, 104] on div at bounding box center [475, 215] width 951 height 430
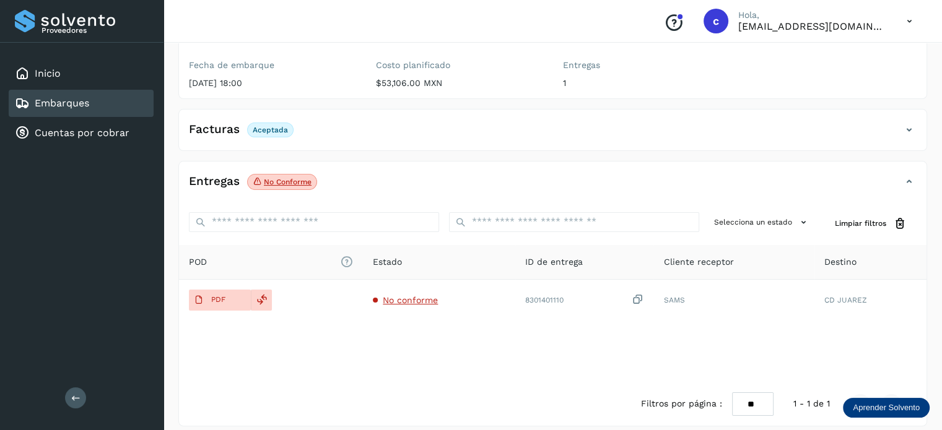
drag, startPoint x: 61, startPoint y: 104, endPoint x: 106, endPoint y: 115, distance: 47.1
click at [60, 104] on link "Embarques" at bounding box center [62, 103] width 54 height 12
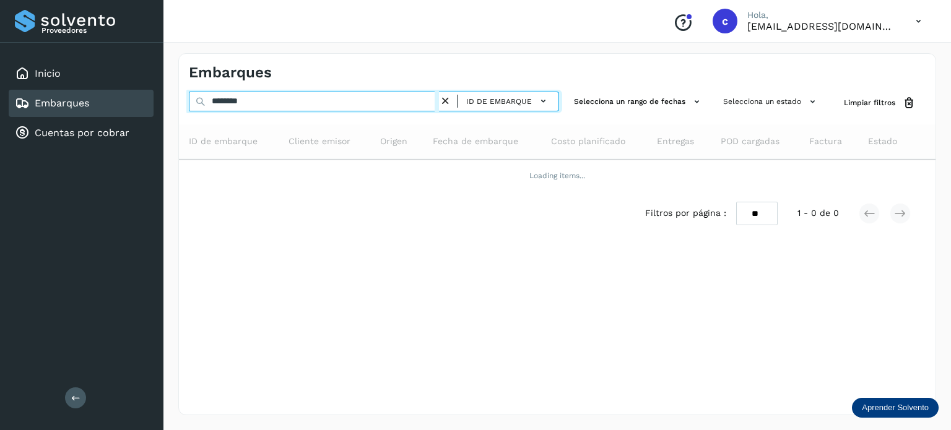
drag, startPoint x: 280, startPoint y: 102, endPoint x: 151, endPoint y: 102, distance: 128.8
click at [152, 102] on div "Proveedores Inicio Embarques Cuentas por cobrar Salir Conoce nuestros beneficio…" at bounding box center [475, 215] width 951 height 430
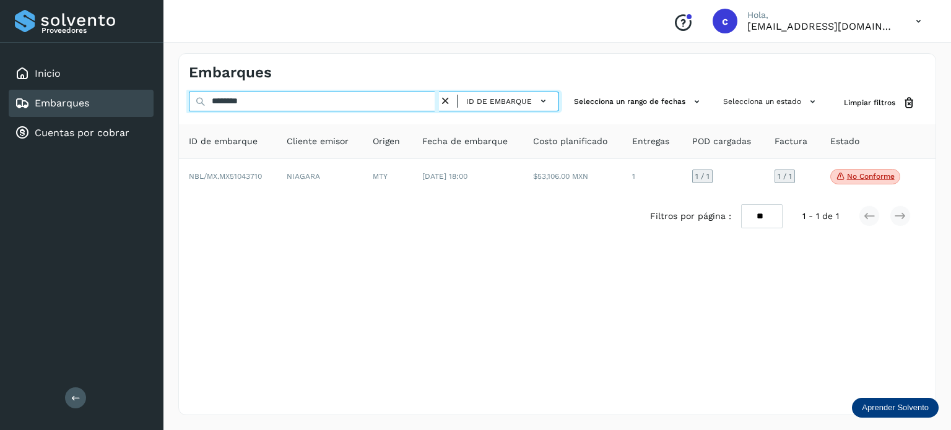
drag, startPoint x: 282, startPoint y: 101, endPoint x: 145, endPoint y: 99, distance: 137.5
click at [145, 99] on div "Proveedores Inicio Embarques Cuentas por cobrar Salir Conoce nuestros beneficio…" at bounding box center [475, 215] width 951 height 430
paste input "text"
type input "********"
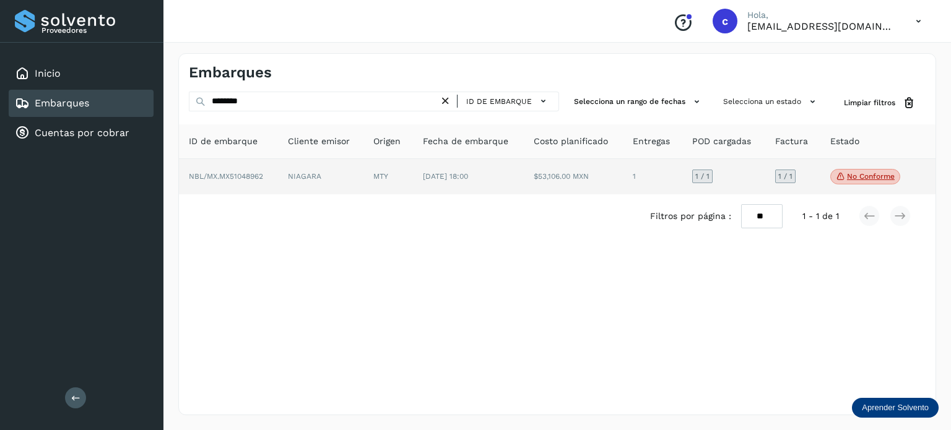
click at [524, 173] on td "[DATE] 18:00" at bounding box center [573, 177] width 99 height 36
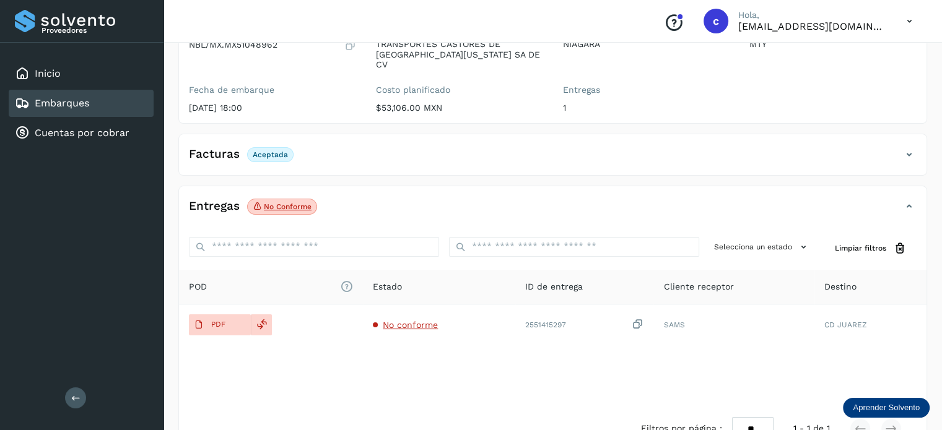
scroll to position [163, 0]
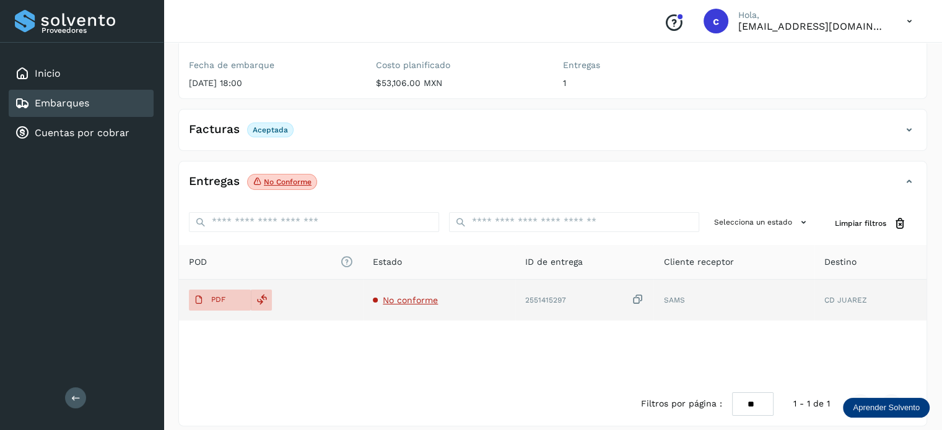
click at [412, 295] on span "No conforme" at bounding box center [410, 300] width 55 height 10
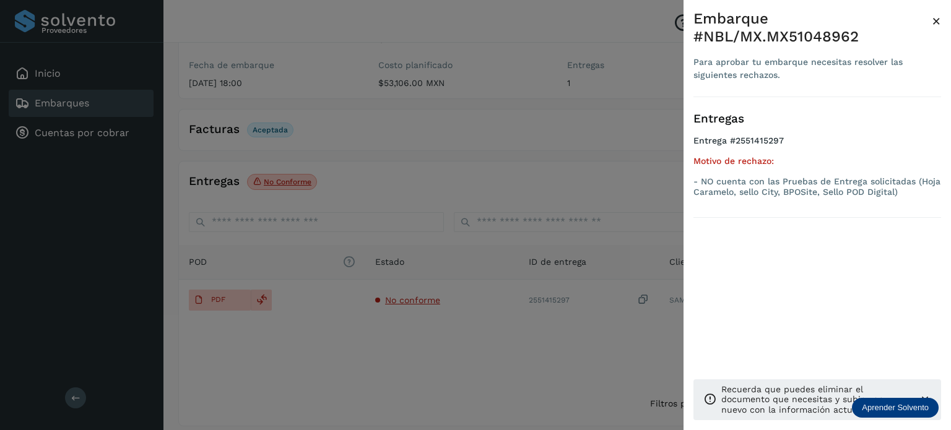
click at [428, 342] on div at bounding box center [475, 215] width 951 height 430
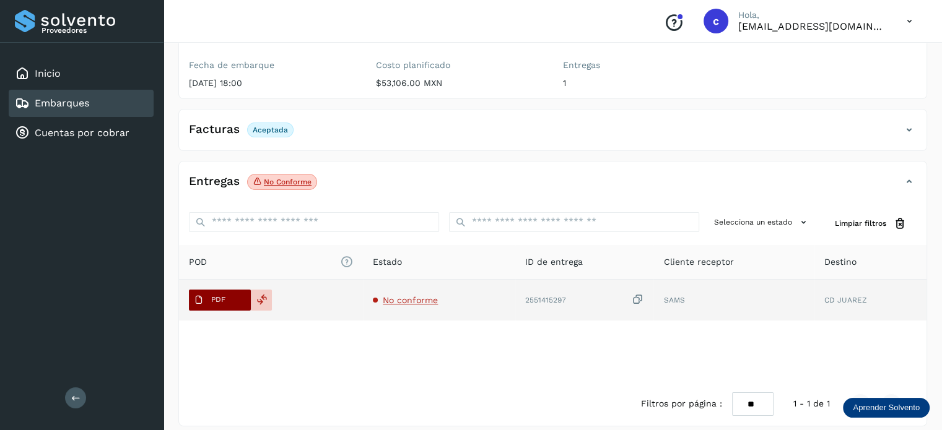
click at [211, 290] on span "PDF" at bounding box center [209, 300] width 41 height 20
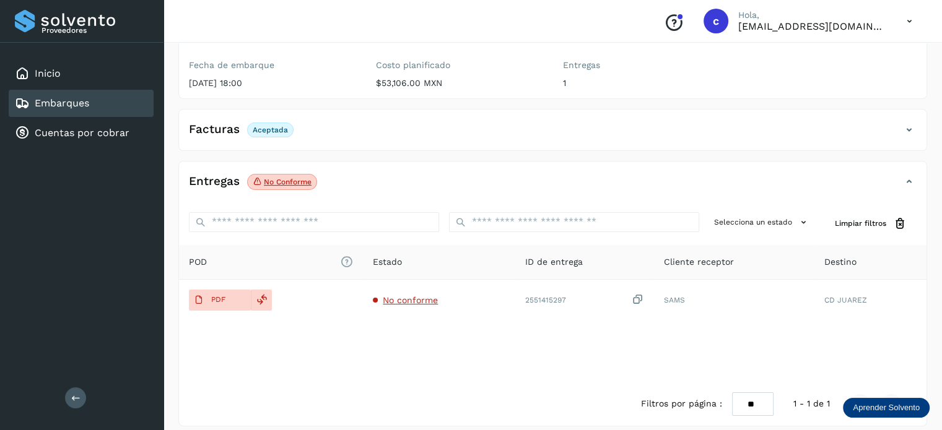
drag, startPoint x: 349, startPoint y: 338, endPoint x: 282, endPoint y: 323, distance: 68.6
click at [342, 339] on div "POD El tamaño máximo de archivo es de 20 Mb. Estado ID de entrega Cliente recep…" at bounding box center [552, 313] width 747 height 137
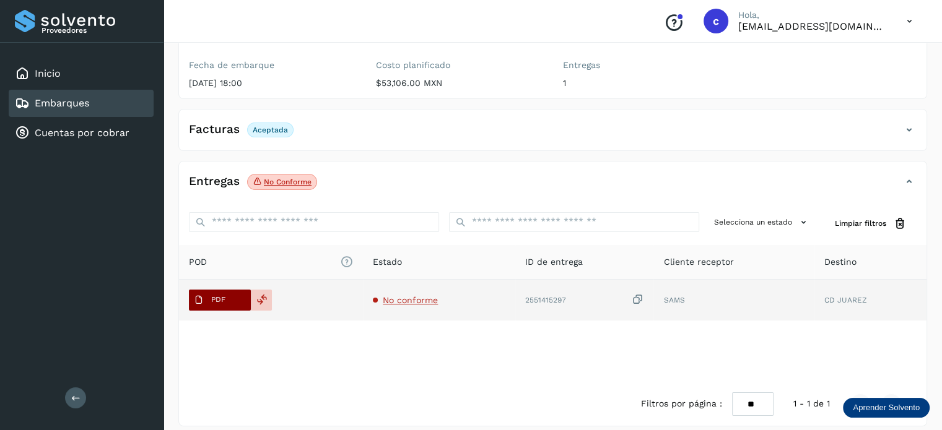
click at [227, 290] on span "PDF" at bounding box center [209, 300] width 41 height 20
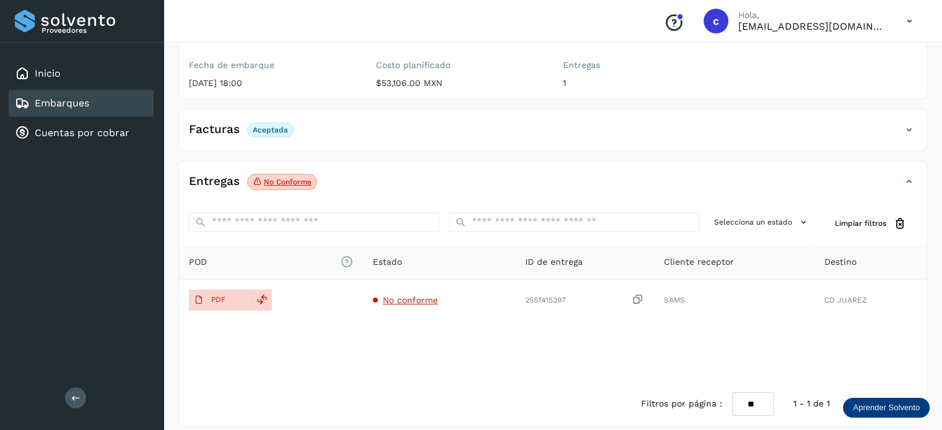
scroll to position [0, 0]
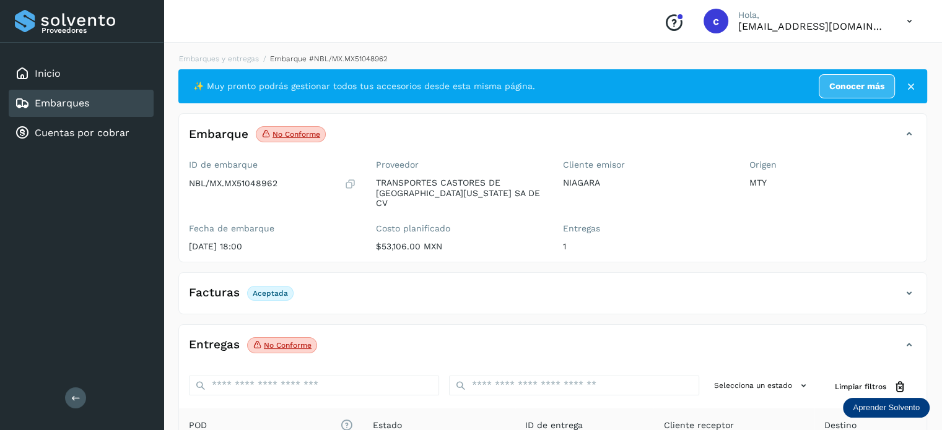
click at [95, 103] on div "Embarques" at bounding box center [81, 103] width 145 height 27
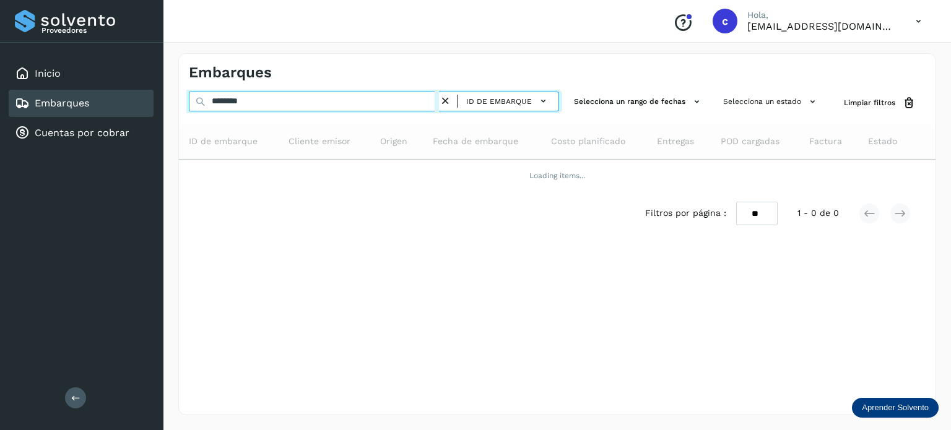
drag, startPoint x: 247, startPoint y: 105, endPoint x: 91, endPoint y: 99, distance: 156.1
click at [92, 99] on div "Proveedores Inicio Embarques Cuentas por cobrar Salir Conoce nuestros beneficio…" at bounding box center [475, 215] width 951 height 430
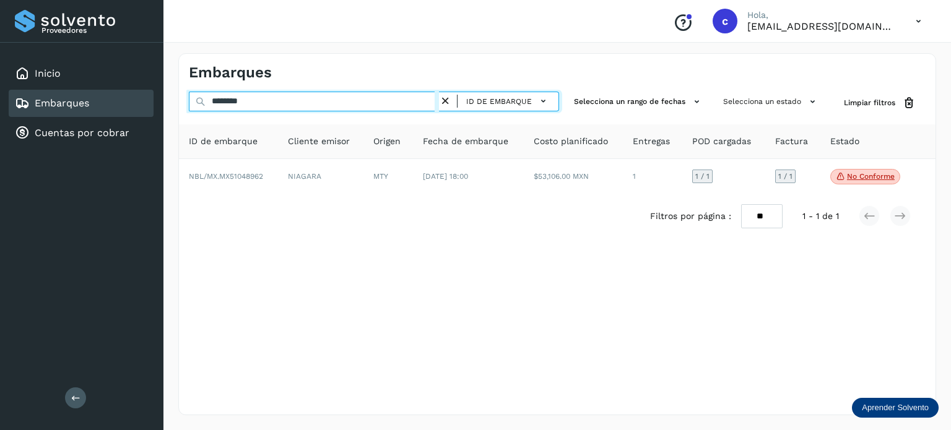
paste input "text"
type input "********"
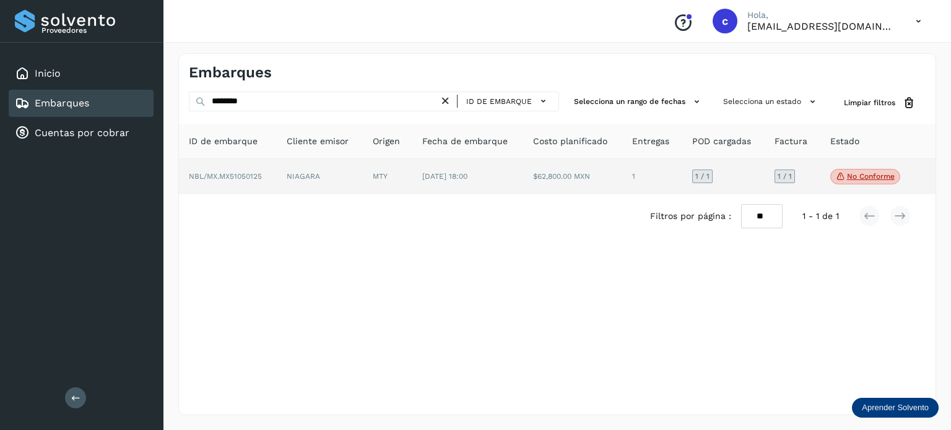
click at [363, 171] on td "NIAGARA" at bounding box center [388, 177] width 50 height 36
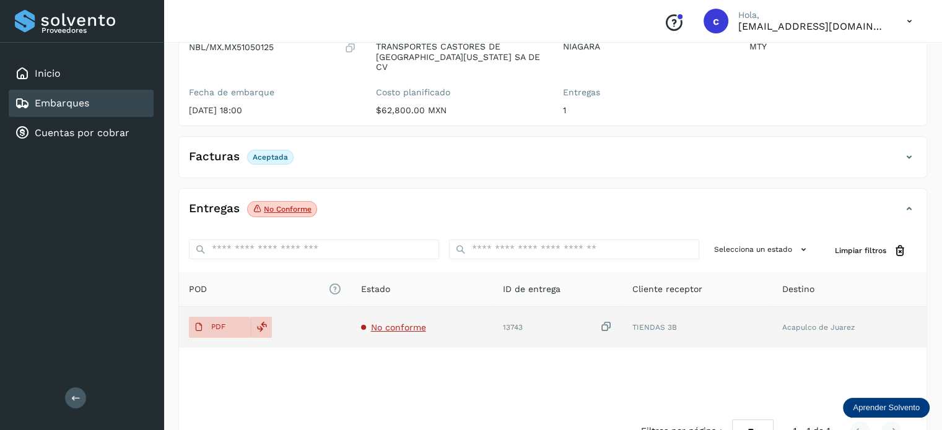
scroll to position [163, 0]
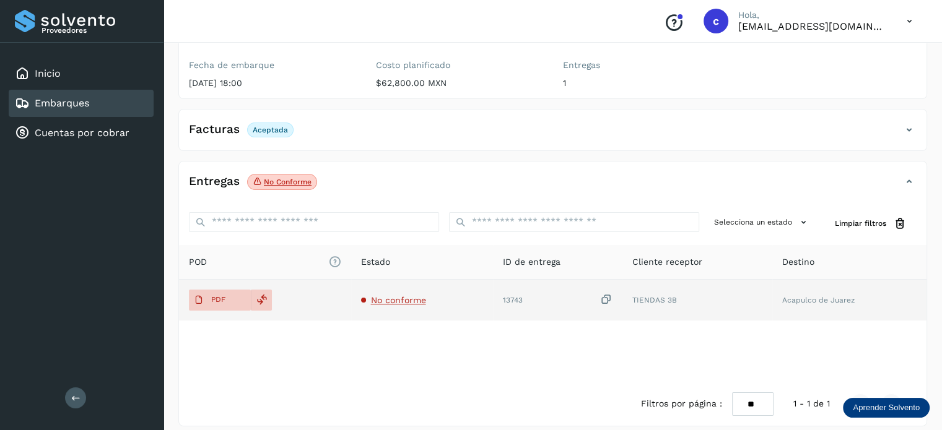
click at [391, 295] on span "No conforme" at bounding box center [398, 300] width 55 height 10
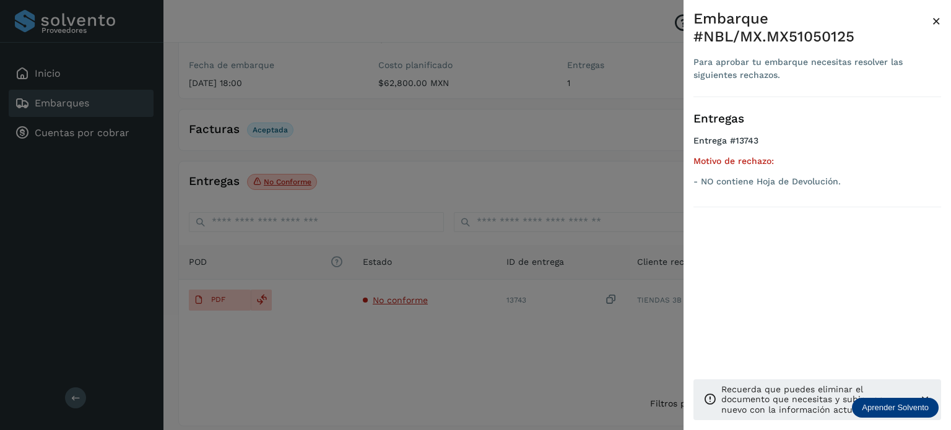
drag, startPoint x: 334, startPoint y: 145, endPoint x: 39, endPoint y: 133, distance: 295.6
click at [334, 145] on div at bounding box center [475, 215] width 951 height 430
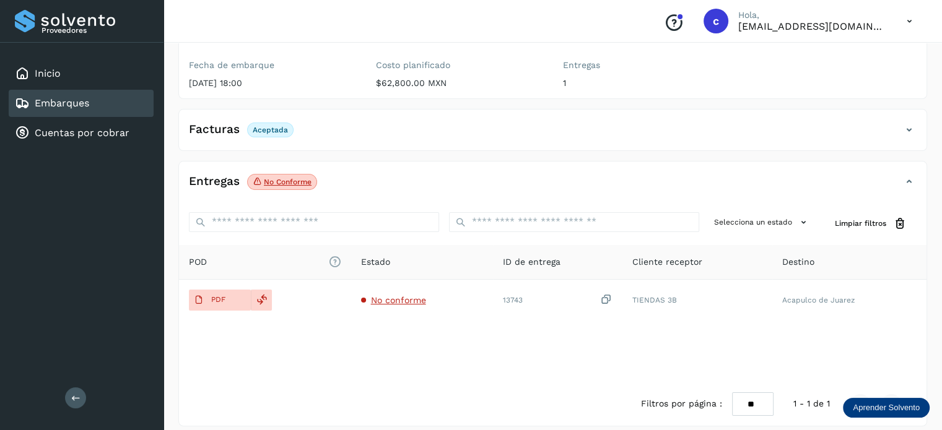
click at [49, 108] on link "Embarques" at bounding box center [62, 103] width 54 height 12
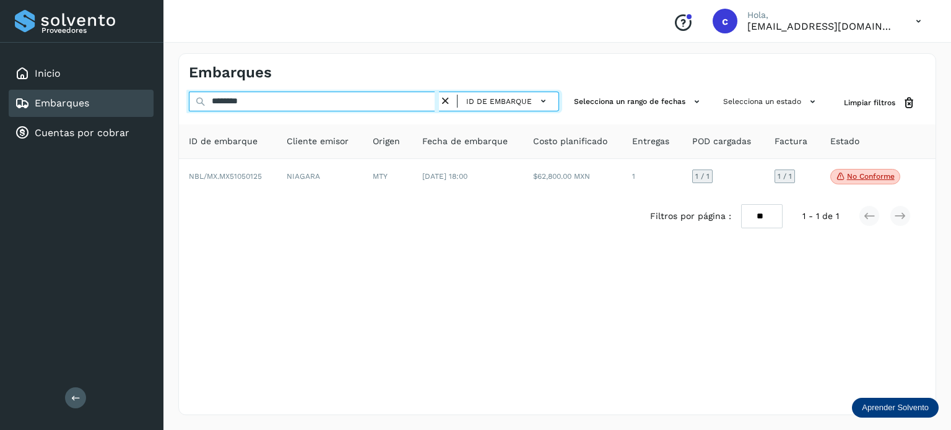
drag, startPoint x: 265, startPoint y: 98, endPoint x: 149, endPoint y: 101, distance: 116.4
click at [151, 100] on div "Proveedores Inicio Embarques Cuentas por cobrar Salir Conoce nuestros beneficio…" at bounding box center [475, 215] width 951 height 430
paste input "text"
type input "********"
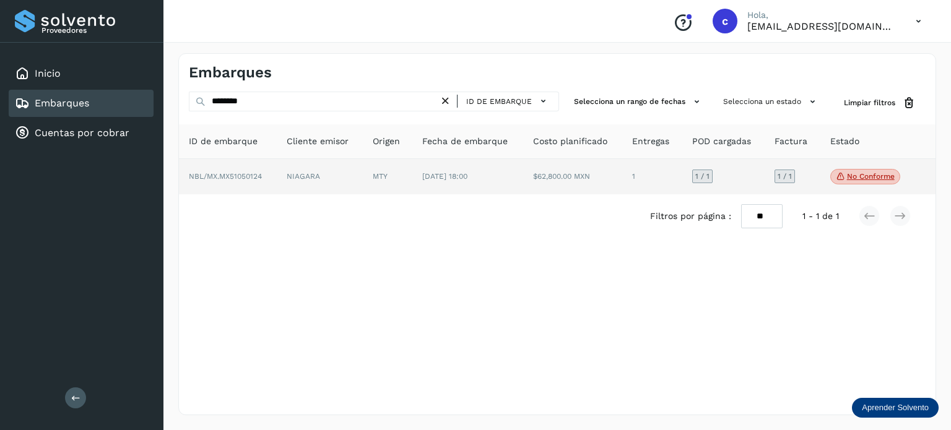
click at [412, 174] on td "MTY" at bounding box center [467, 177] width 111 height 36
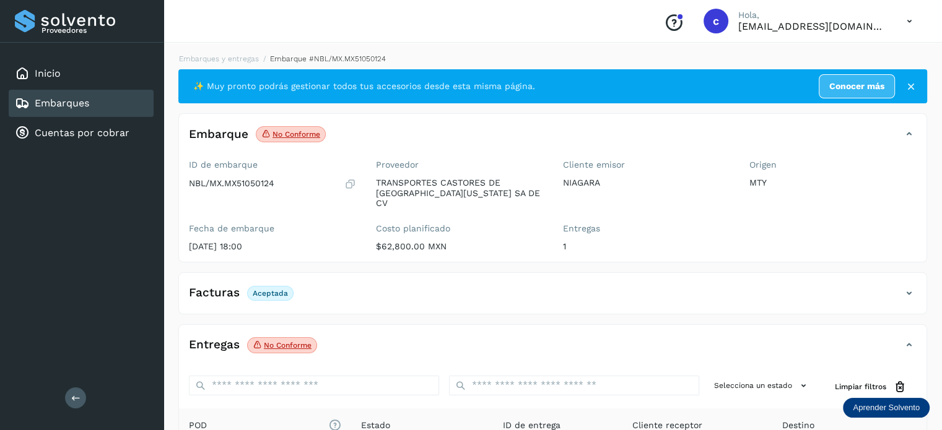
scroll to position [163, 0]
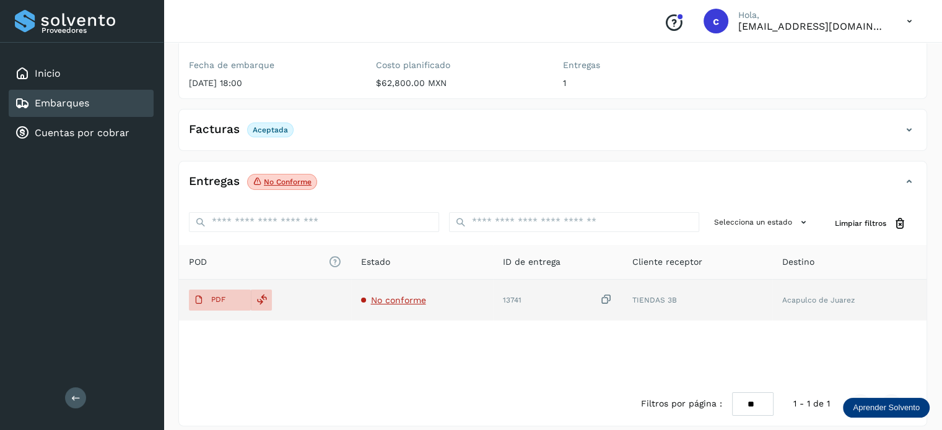
click at [404, 295] on span "No conforme" at bounding box center [398, 300] width 55 height 10
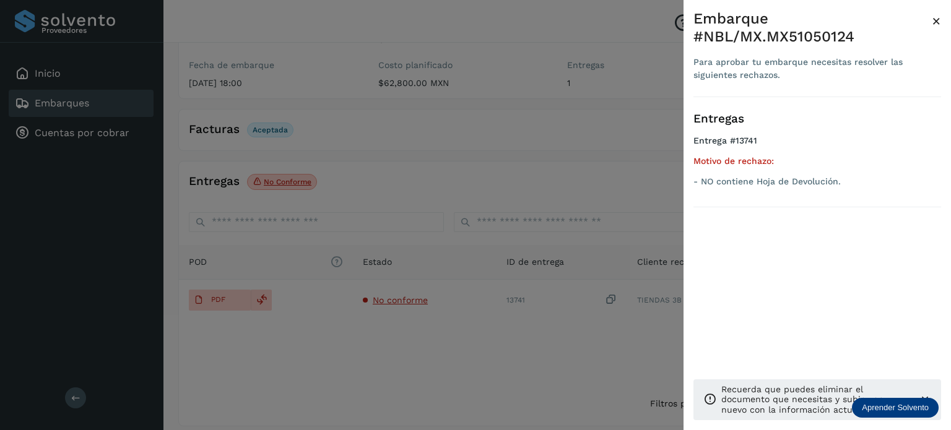
click at [270, 106] on div at bounding box center [475, 215] width 951 height 430
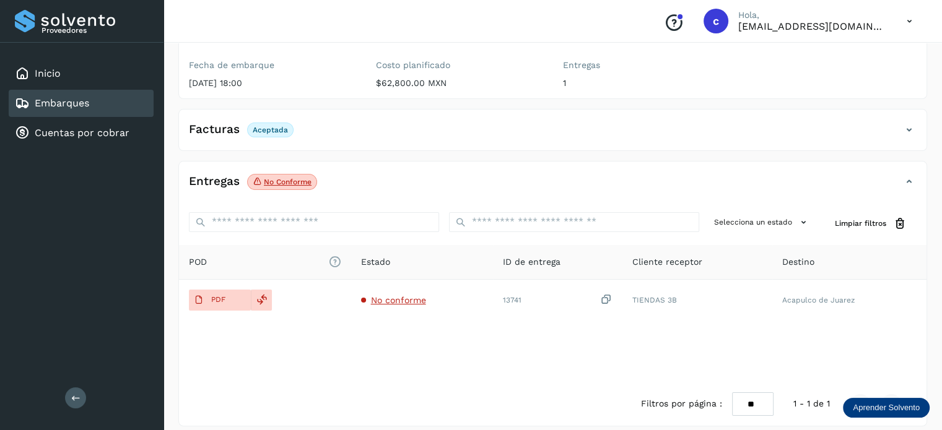
click at [79, 97] on link "Embarques" at bounding box center [62, 103] width 54 height 12
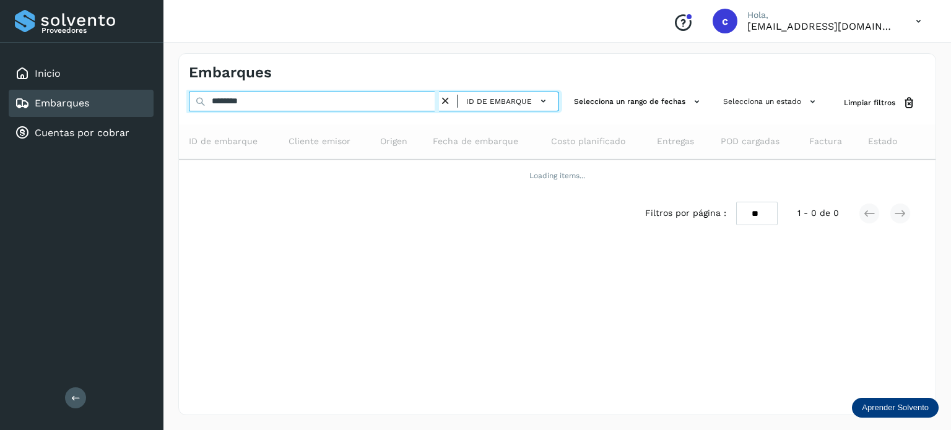
drag, startPoint x: 204, startPoint y: 93, endPoint x: 168, endPoint y: 96, distance: 35.4
click at [168, 96] on div "Embarques ******** ID de embarque Selecciona un rango de fechas Selecciona un e…" at bounding box center [556, 234] width 787 height 392
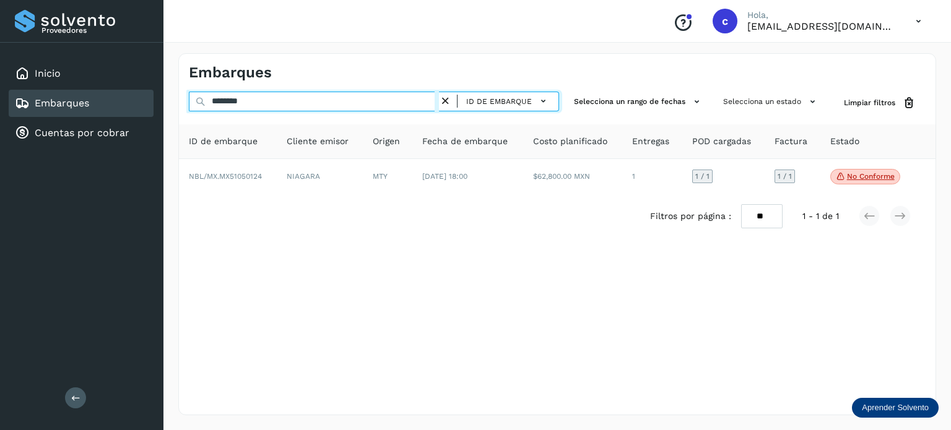
paste input "text"
type input "********"
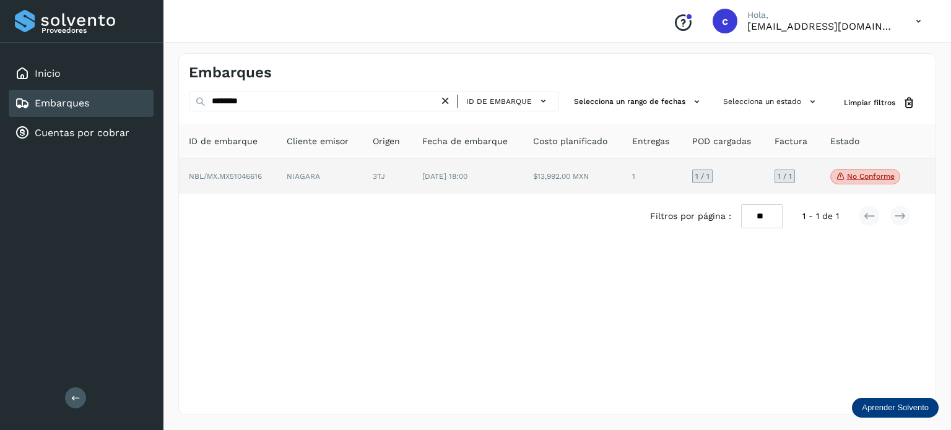
click at [523, 180] on td "[DATE] 18:00" at bounding box center [572, 177] width 99 height 36
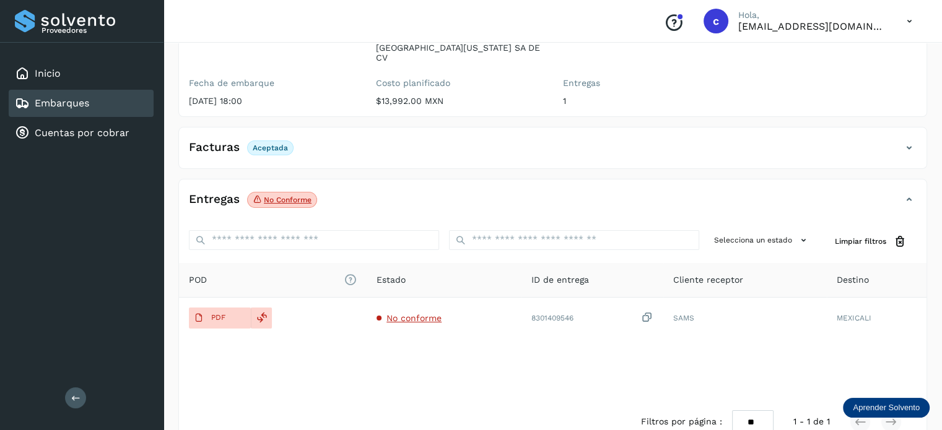
scroll to position [163, 0]
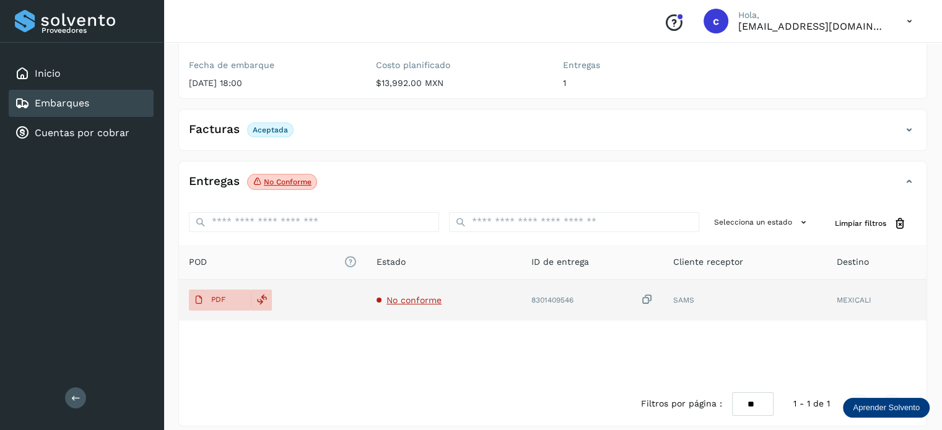
click at [402, 295] on span "No conforme" at bounding box center [413, 300] width 55 height 10
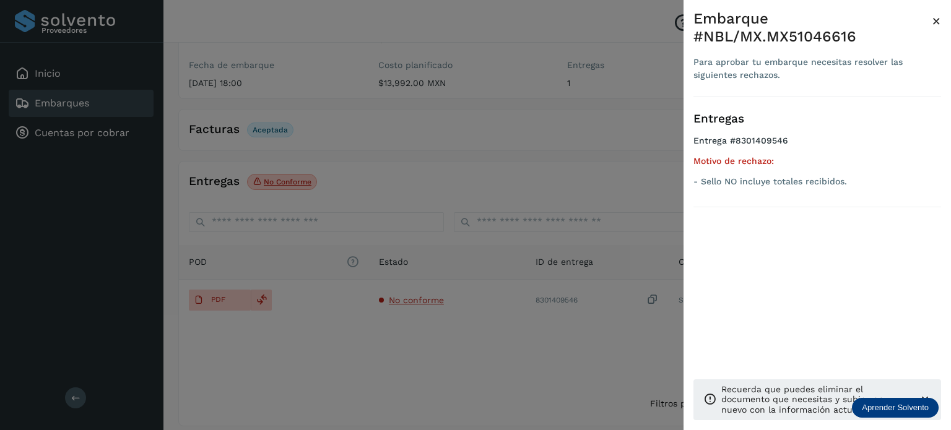
click at [351, 127] on div at bounding box center [475, 215] width 951 height 430
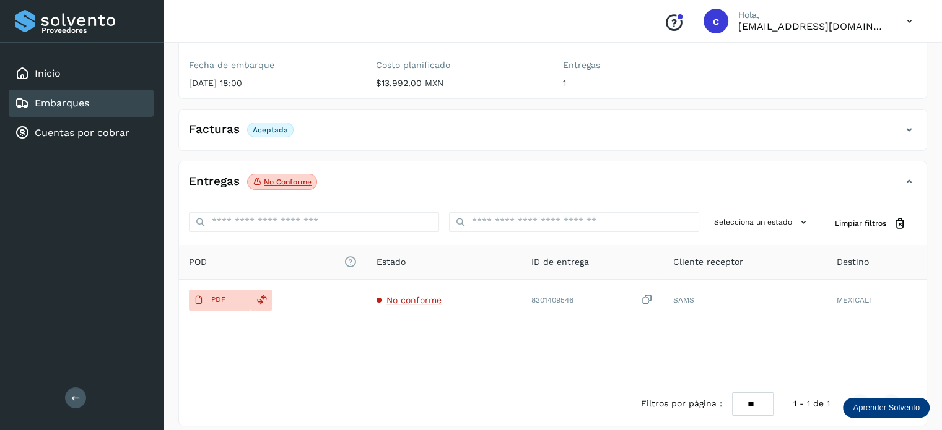
click at [64, 97] on link "Embarques" at bounding box center [62, 103] width 54 height 12
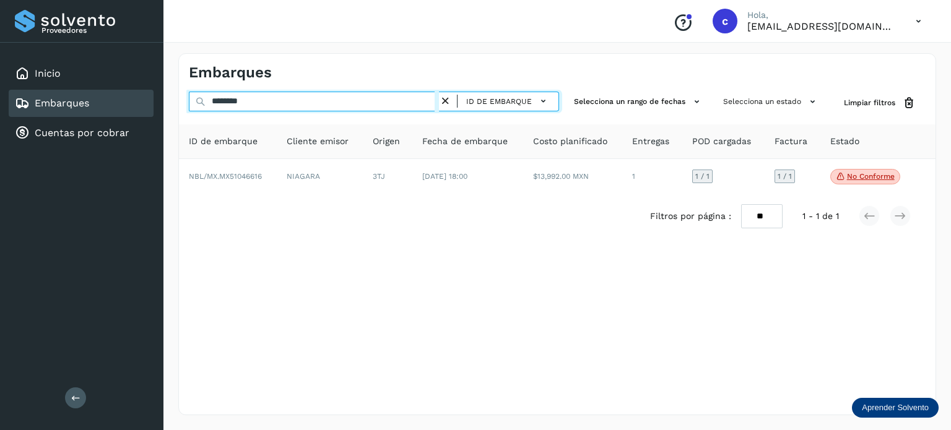
click at [201, 101] on div "******** ID de embarque" at bounding box center [374, 103] width 370 height 23
paste input "text"
type input "********"
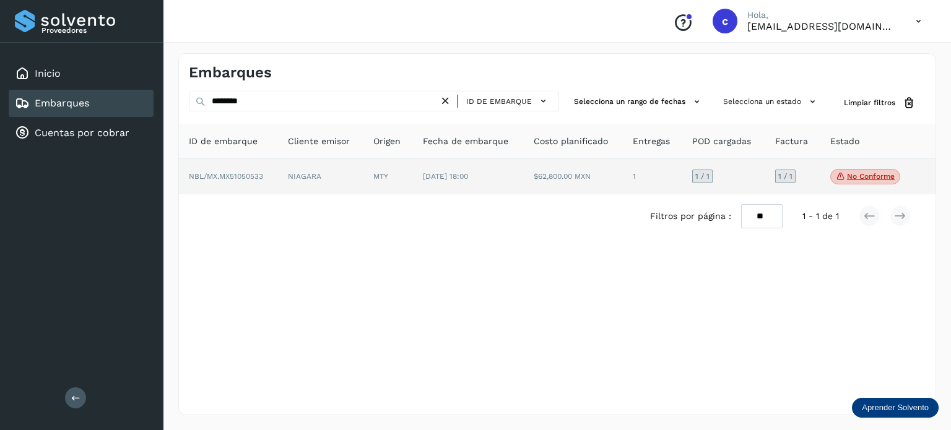
click at [413, 175] on td "MTY" at bounding box center [468, 177] width 111 height 36
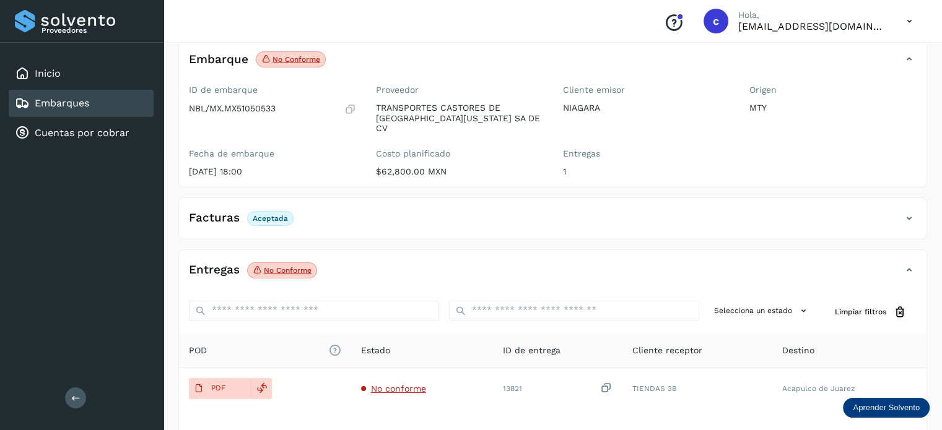
scroll to position [163, 0]
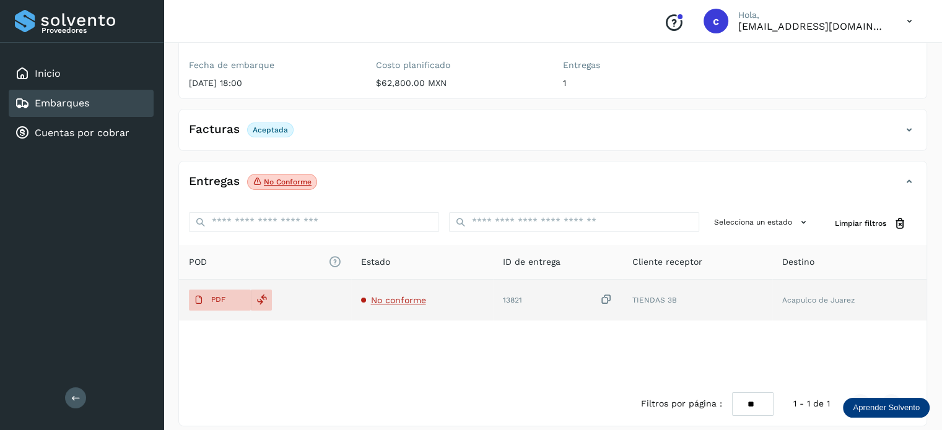
click at [406, 295] on span "No conforme" at bounding box center [398, 300] width 55 height 10
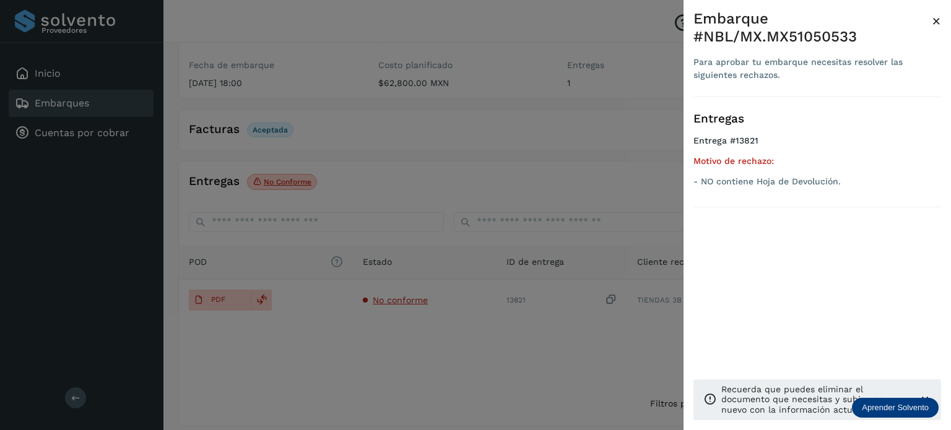
click at [346, 110] on div at bounding box center [475, 215] width 951 height 430
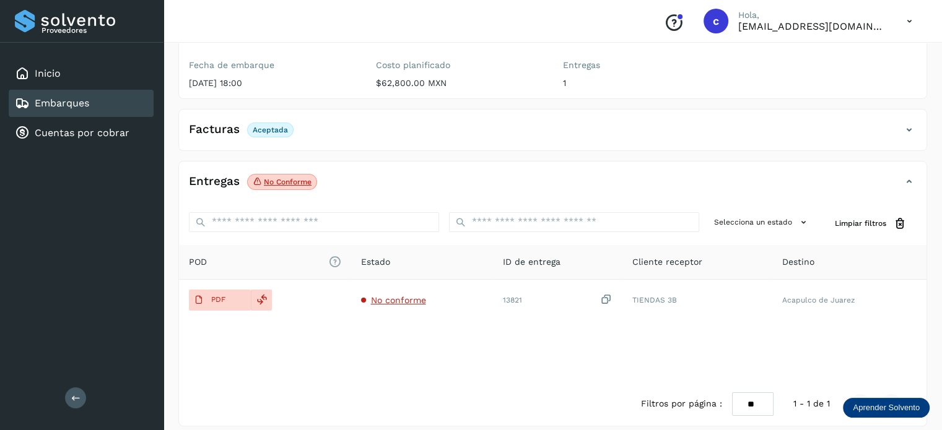
click at [67, 108] on link "Embarques" at bounding box center [62, 103] width 54 height 12
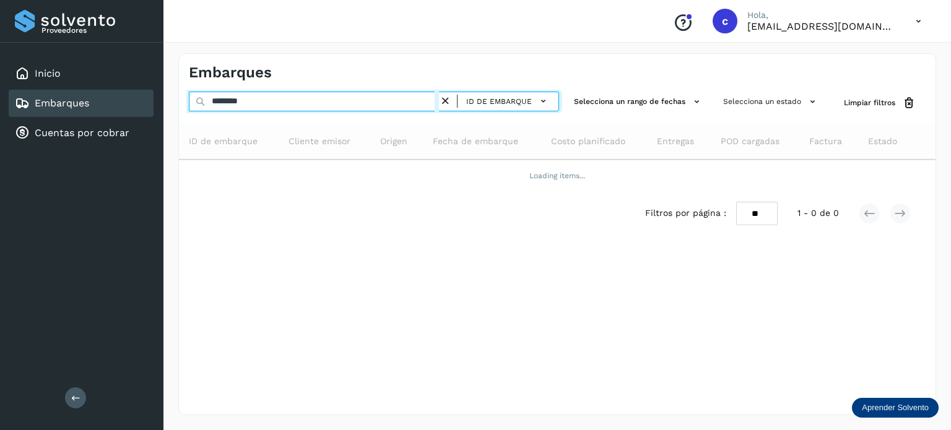
drag, startPoint x: 284, startPoint y: 103, endPoint x: 146, endPoint y: 92, distance: 137.9
click at [147, 92] on div "Proveedores Inicio Embarques Cuentas por cobrar Salir Conoce nuestros beneficio…" at bounding box center [475, 215] width 951 height 430
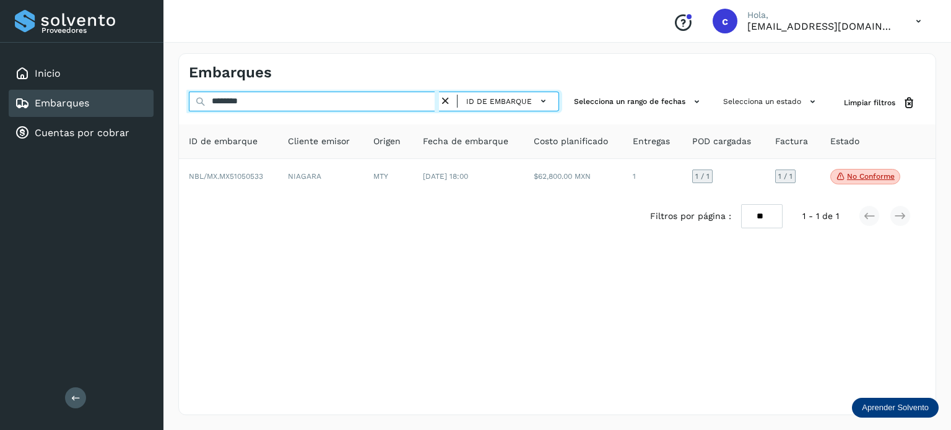
paste input "text"
type input "********"
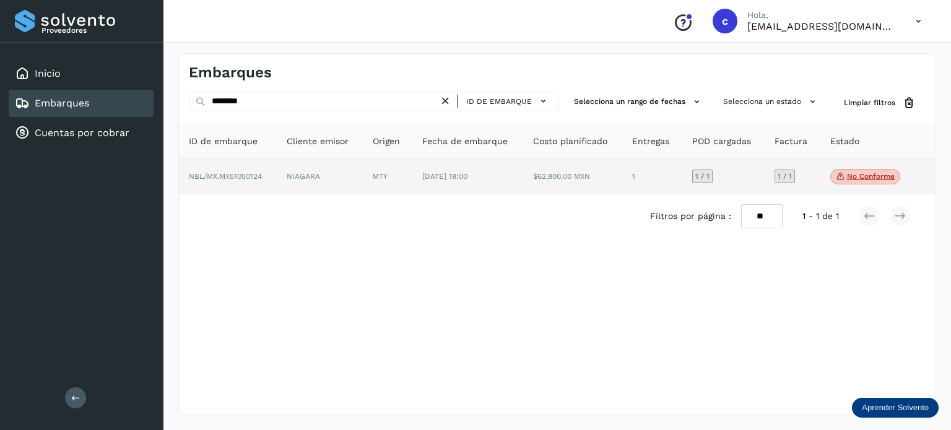
click at [412, 178] on td "MTY" at bounding box center [467, 177] width 111 height 36
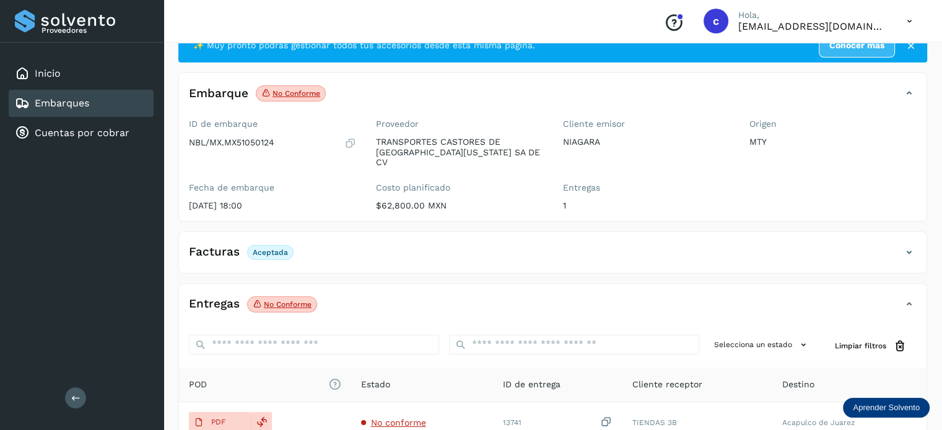
scroll to position [124, 0]
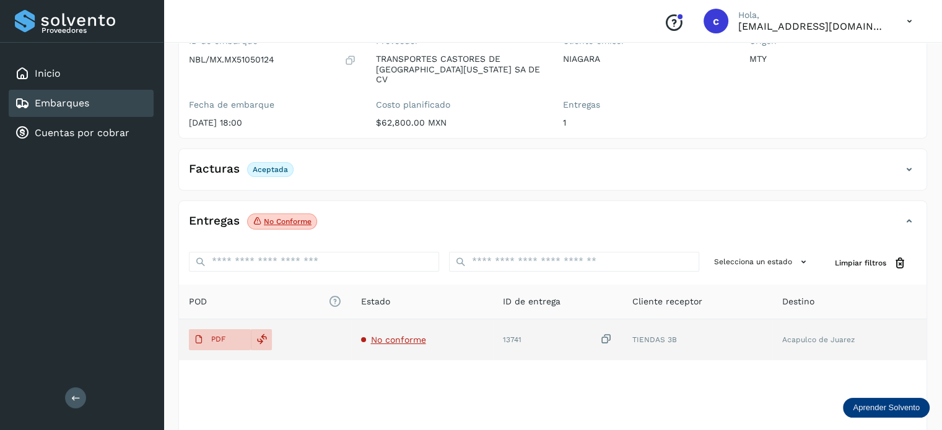
click at [399, 335] on span "No conforme" at bounding box center [398, 340] width 55 height 10
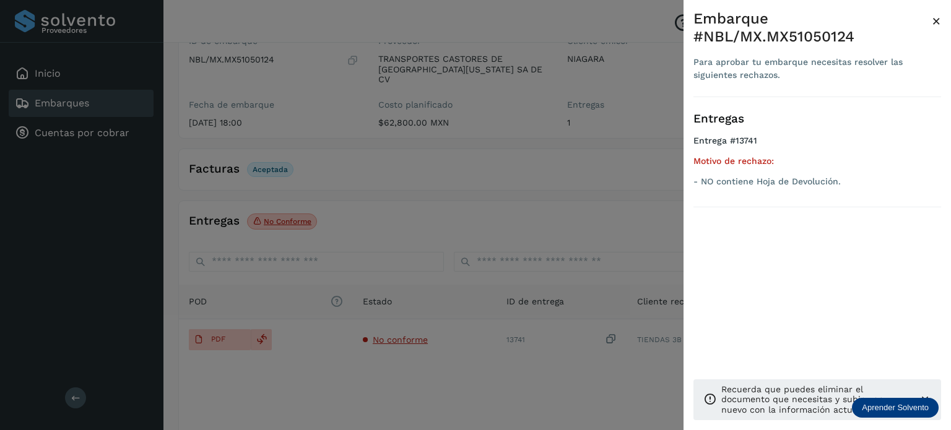
drag, startPoint x: 368, startPoint y: 163, endPoint x: 204, endPoint y: 139, distance: 165.8
click at [367, 163] on div at bounding box center [475, 215] width 951 height 430
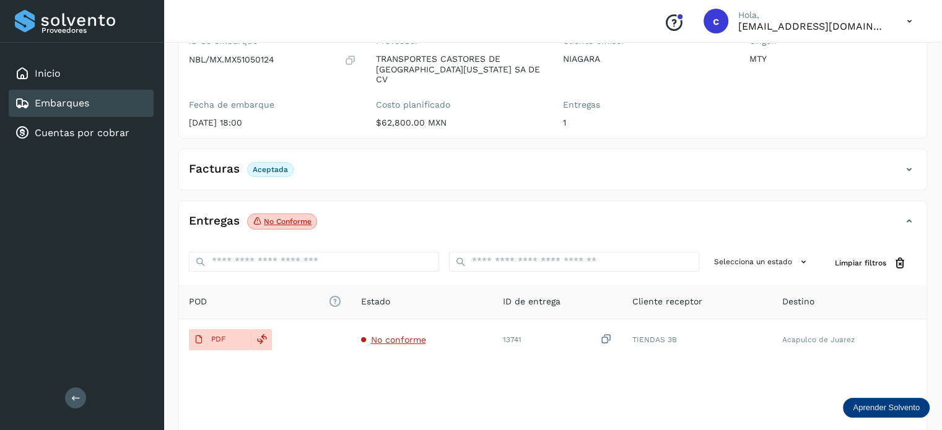
drag, startPoint x: 74, startPoint y: 105, endPoint x: 115, endPoint y: 111, distance: 41.3
click at [73, 105] on link "Embarques" at bounding box center [62, 103] width 54 height 12
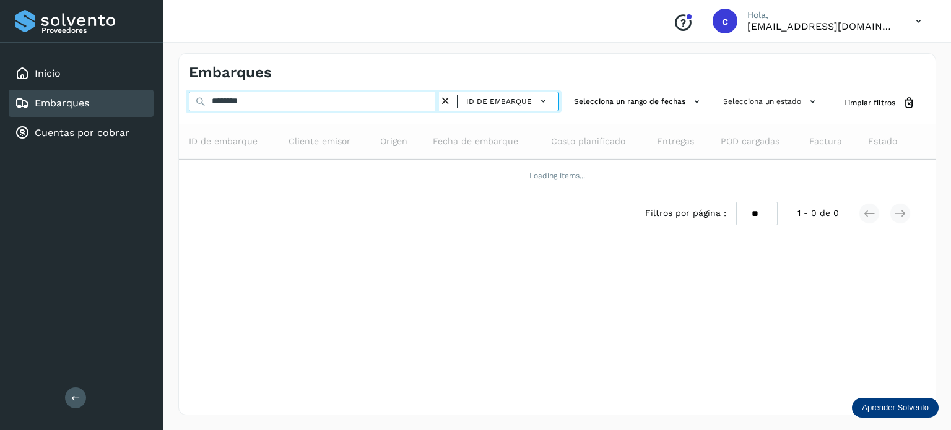
click at [131, 101] on div "Proveedores Inicio Embarques Cuentas por cobrar Salir Conoce nuestros beneficio…" at bounding box center [475, 215] width 951 height 430
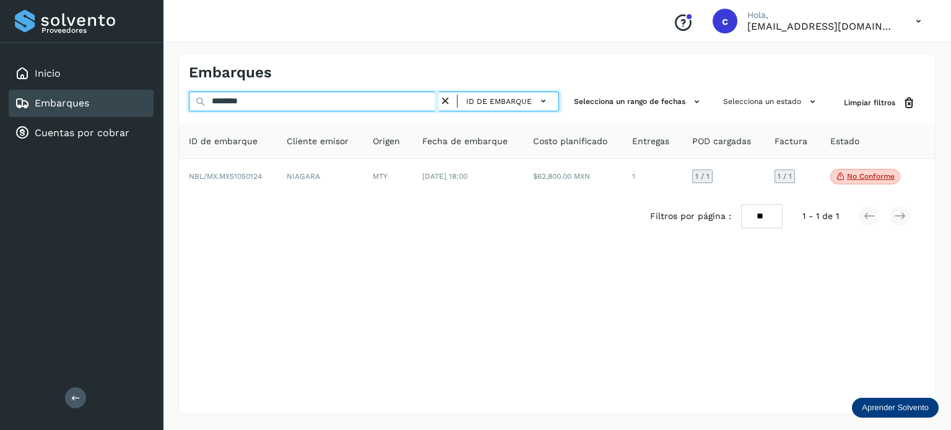
paste input "text"
type input "********"
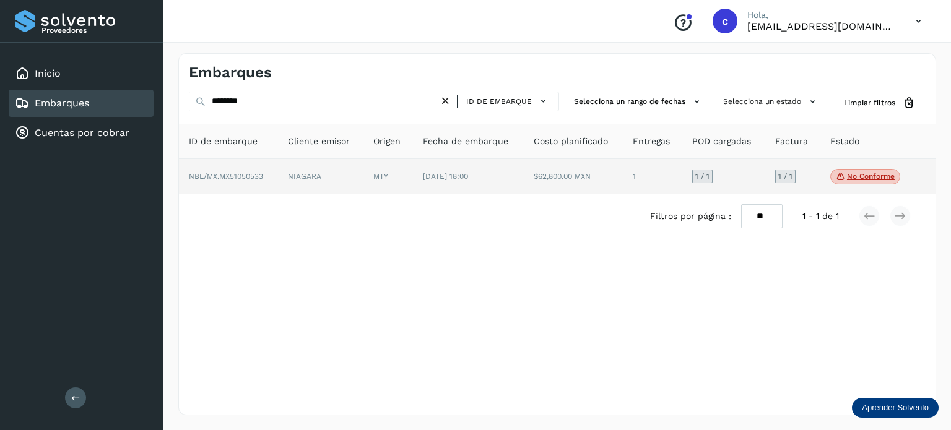
click at [524, 183] on td "[DATE] 18:00" at bounding box center [573, 177] width 99 height 36
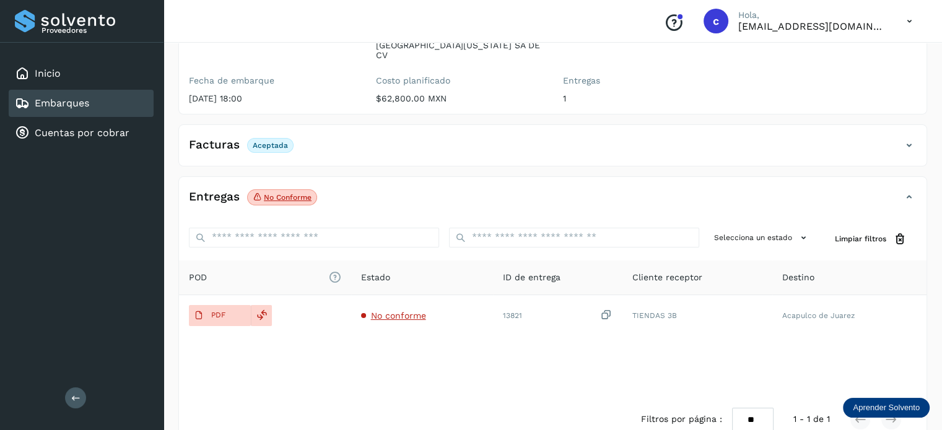
scroll to position [163, 0]
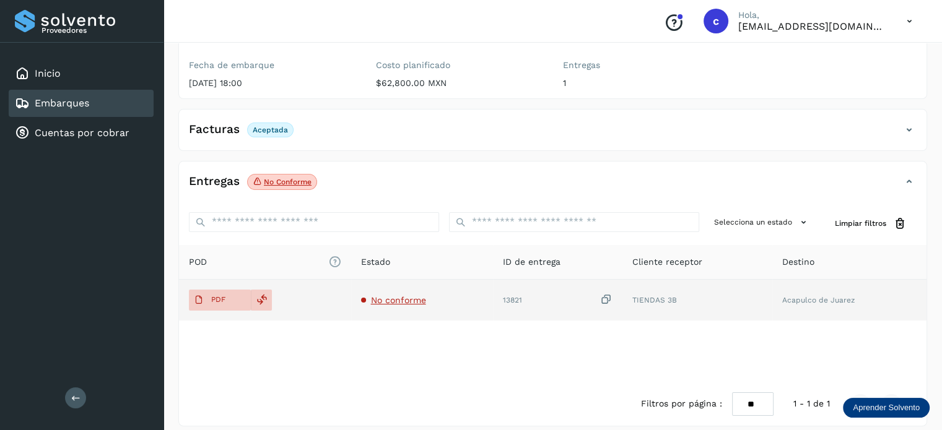
click at [394, 295] on span "No conforme" at bounding box center [398, 300] width 55 height 10
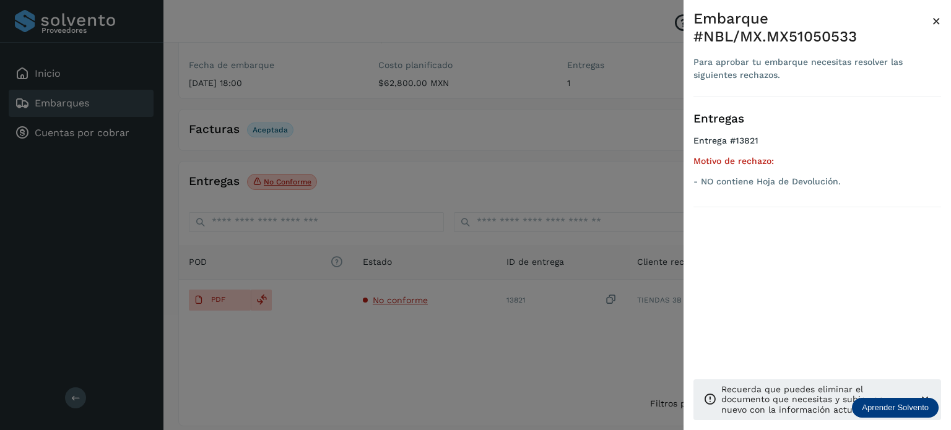
click at [84, 99] on div at bounding box center [475, 215] width 951 height 430
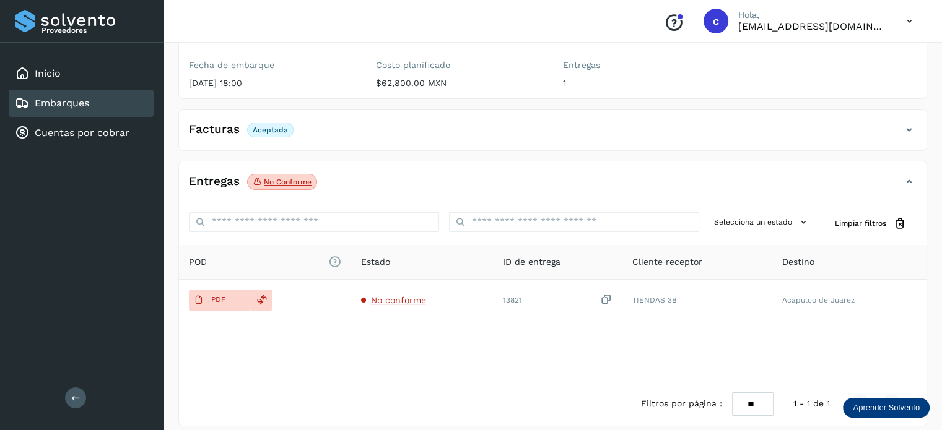
click at [92, 101] on div "Embarques" at bounding box center [81, 103] width 145 height 27
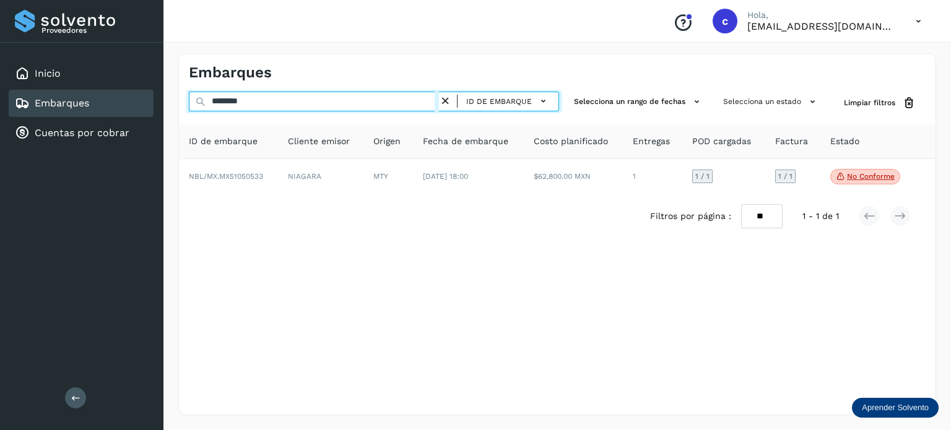
drag, startPoint x: 300, startPoint y: 106, endPoint x: 170, endPoint y: 98, distance: 130.3
click at [176, 98] on div "Embarques ******** ID de embarque Selecciona un rango de fechas Selecciona un e…" at bounding box center [556, 234] width 787 height 392
paste input "text"
type input "********"
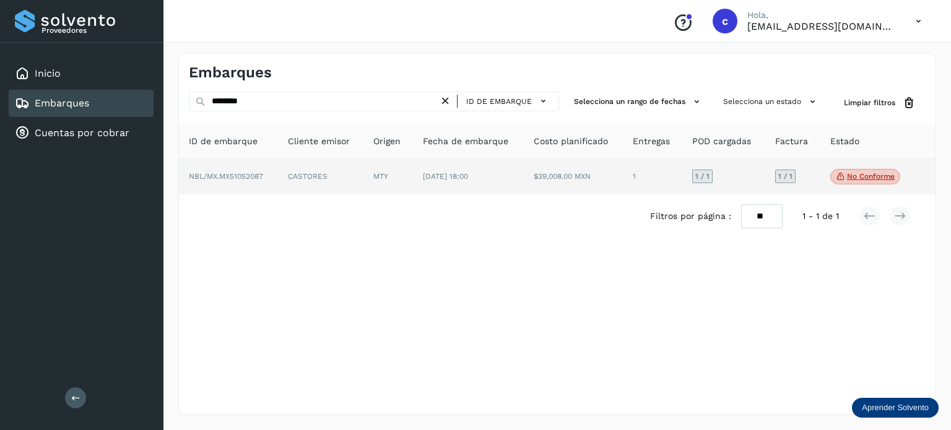
click at [363, 173] on td "CASTORES" at bounding box center [388, 177] width 50 height 36
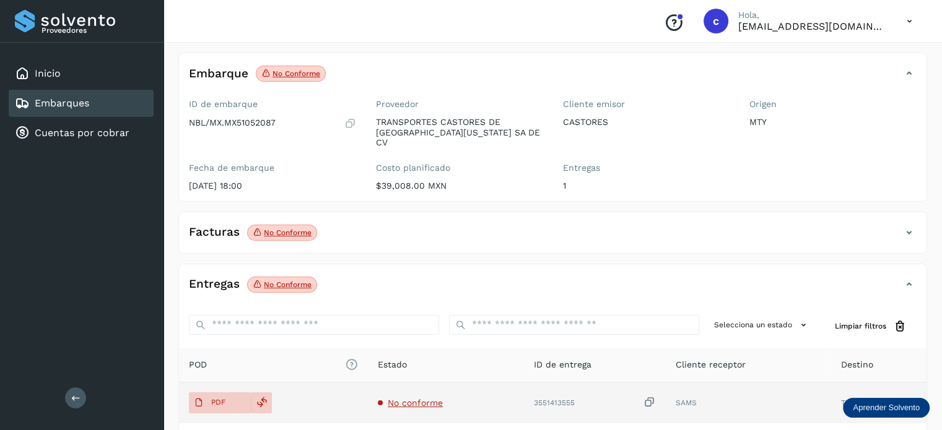
scroll to position [40, 0]
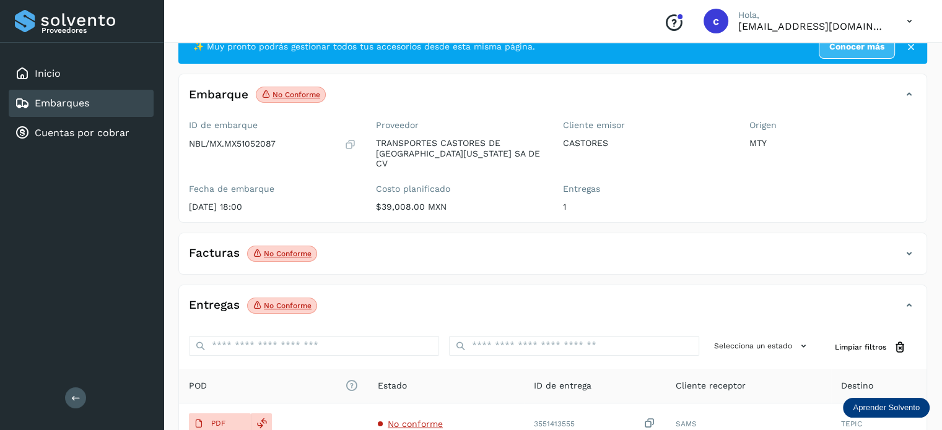
click at [285, 249] on p "No conforme" at bounding box center [288, 253] width 48 height 9
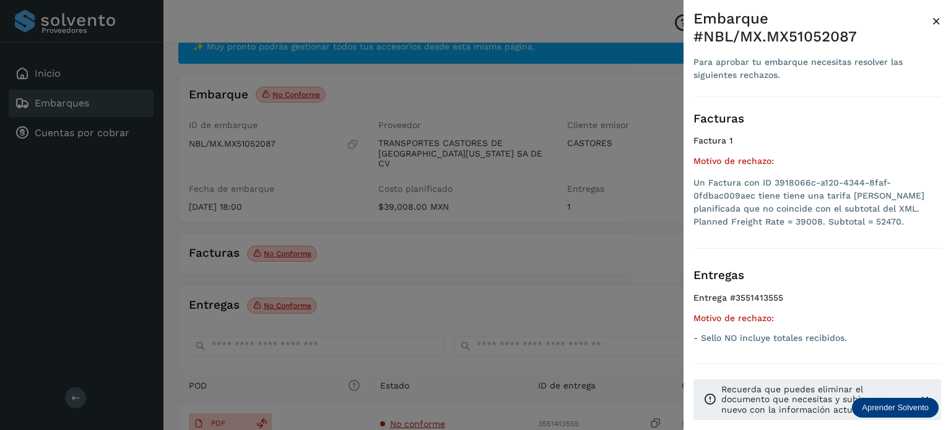
click at [424, 246] on div at bounding box center [475, 215] width 951 height 430
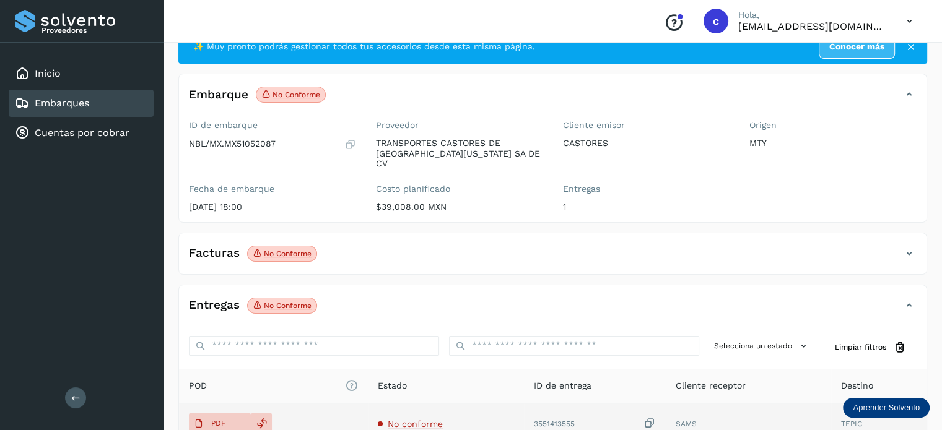
click at [417, 419] on span "No conforme" at bounding box center [415, 424] width 55 height 10
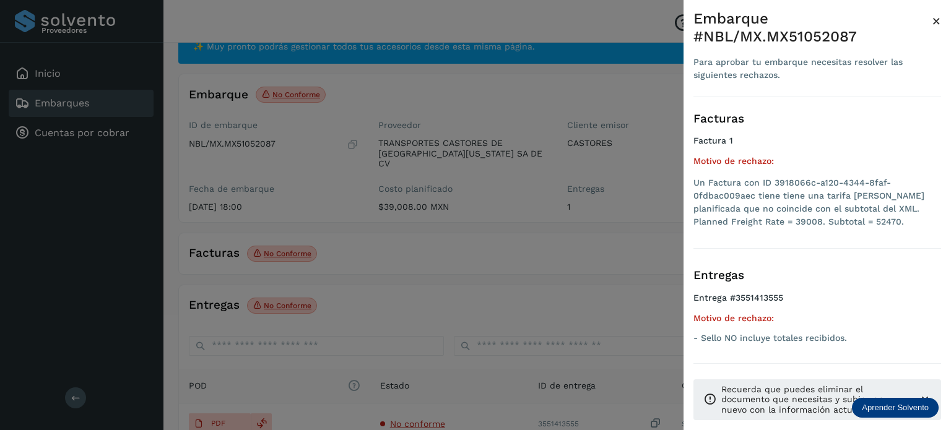
click at [443, 259] on div at bounding box center [475, 215] width 951 height 430
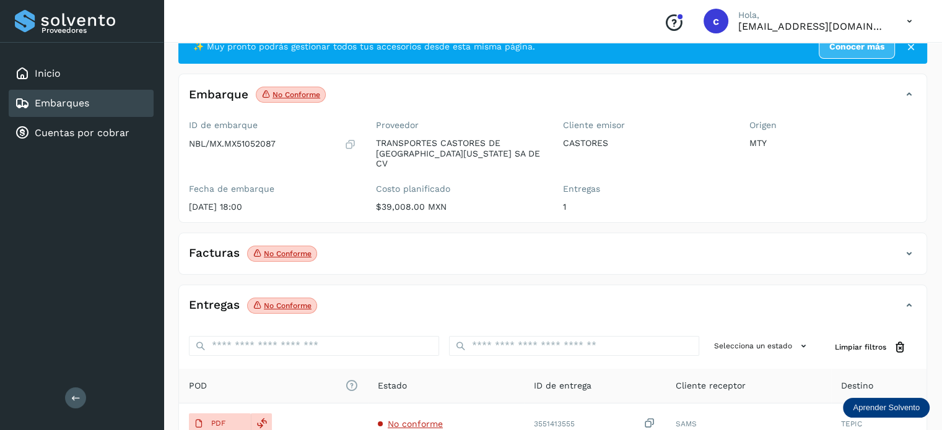
click at [66, 98] on link "Embarques" at bounding box center [62, 103] width 54 height 12
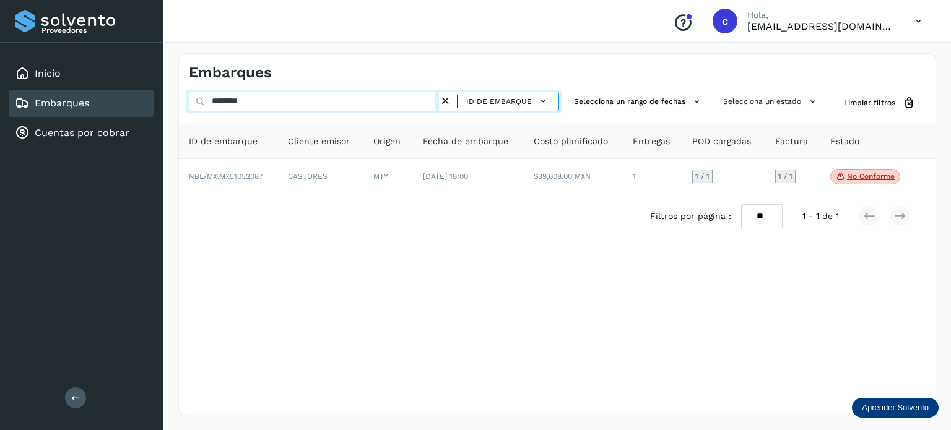
drag, startPoint x: 238, startPoint y: 103, endPoint x: 158, endPoint y: 108, distance: 79.4
click at [158, 108] on div "Proveedores Inicio Embarques Cuentas por cobrar Salir Conoce nuestros beneficio…" at bounding box center [475, 215] width 951 height 430
drag, startPoint x: 258, startPoint y: 98, endPoint x: 141, endPoint y: 94, distance: 117.1
click at [141, 94] on div "Proveedores Inicio Embarques Cuentas por cobrar Salir Conoce nuestros beneficio…" at bounding box center [475, 215] width 951 height 430
paste input "********"
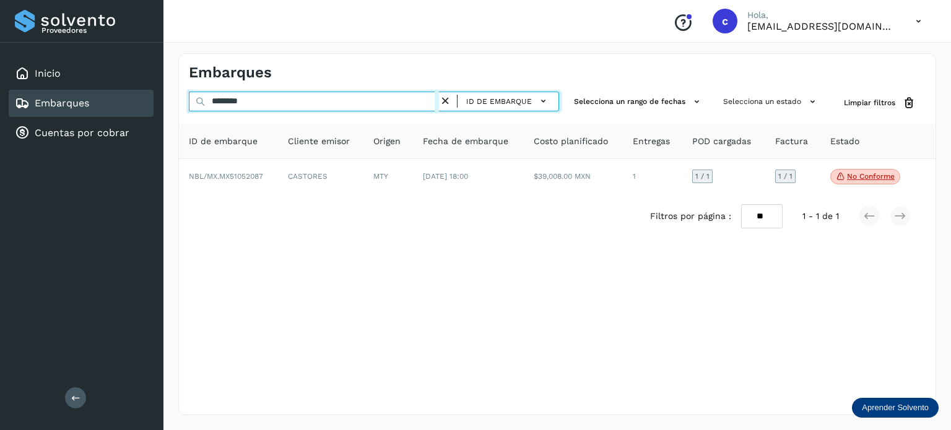
type input "********"
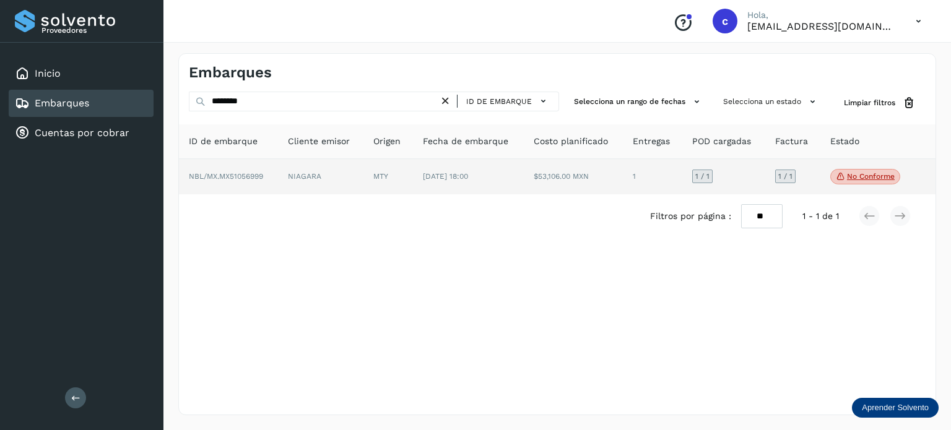
click at [363, 183] on td "NIAGARA" at bounding box center [388, 177] width 50 height 36
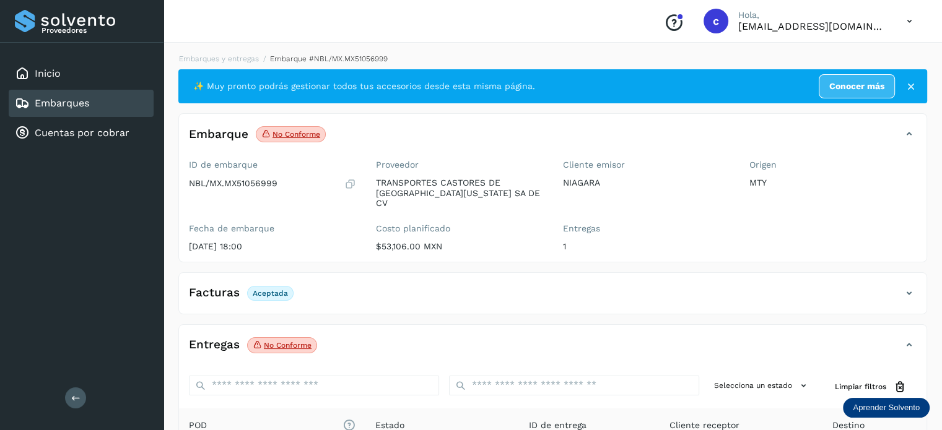
scroll to position [163, 0]
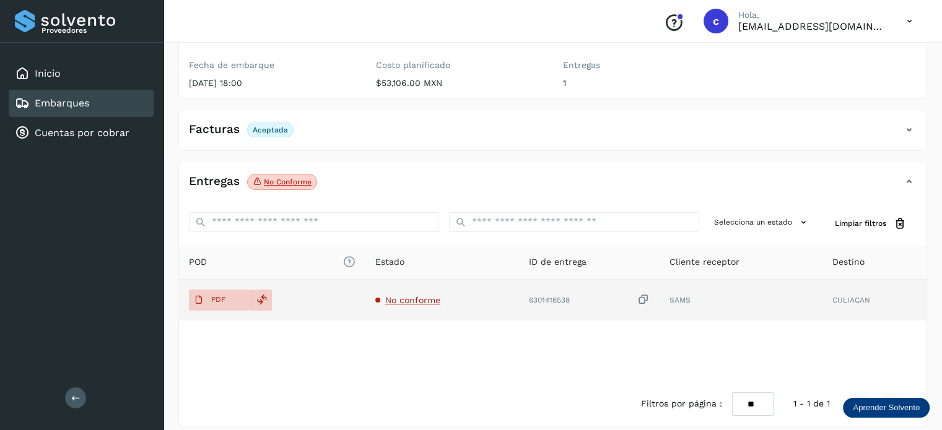
click at [519, 280] on td "No conforme" at bounding box center [589, 300] width 141 height 41
click at [428, 295] on span "No conforme" at bounding box center [412, 300] width 55 height 10
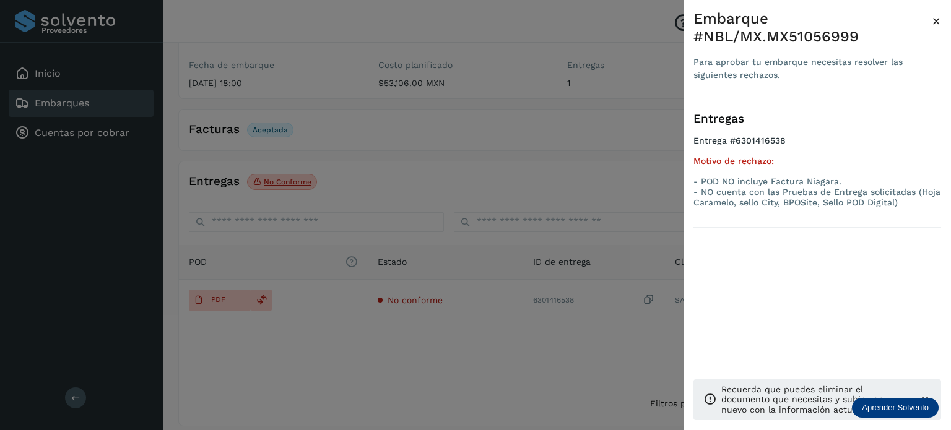
drag, startPoint x: 290, startPoint y: 309, endPoint x: 270, endPoint y: 305, distance: 20.2
click at [290, 309] on div at bounding box center [475, 215] width 951 height 430
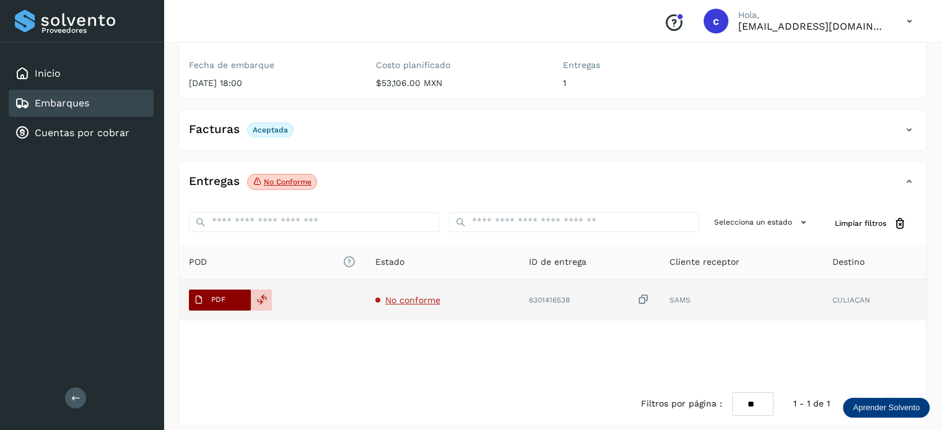
click at [228, 290] on span "PDF" at bounding box center [209, 300] width 41 height 20
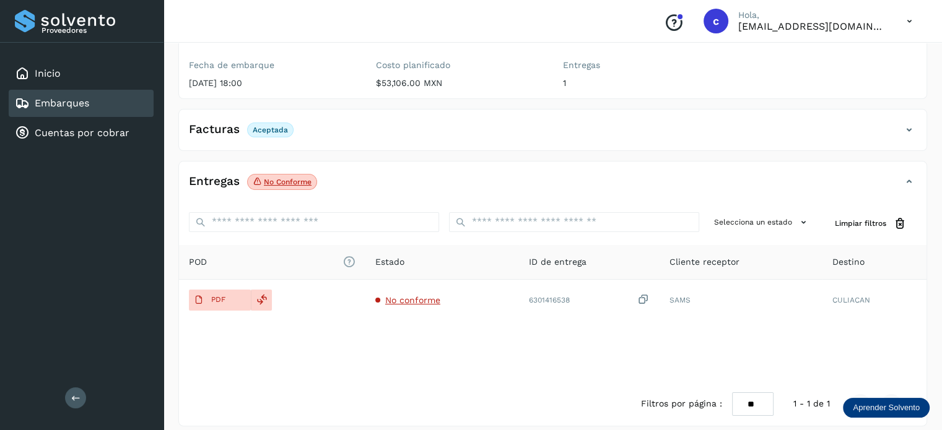
click at [95, 102] on div "Embarques" at bounding box center [81, 103] width 145 height 27
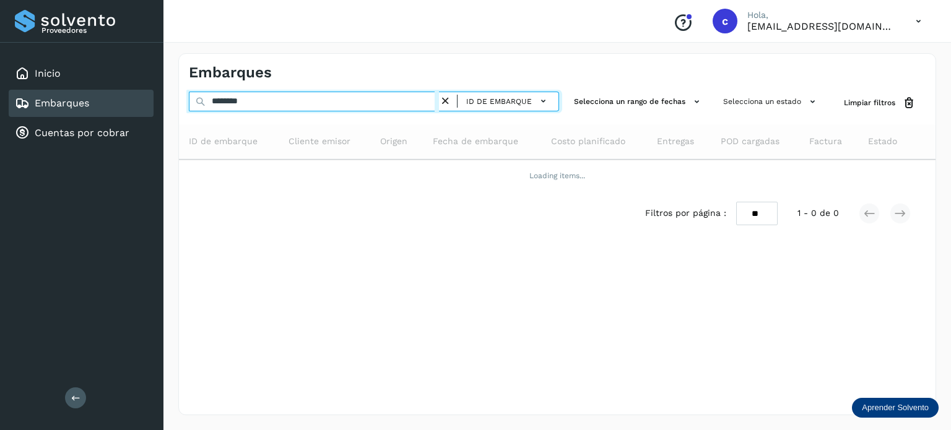
drag, startPoint x: 262, startPoint y: 100, endPoint x: 154, endPoint y: 106, distance: 109.1
click at [154, 106] on div "Proveedores Inicio Embarques Cuentas por cobrar Salir Conoce nuestros beneficio…" at bounding box center [475, 215] width 951 height 430
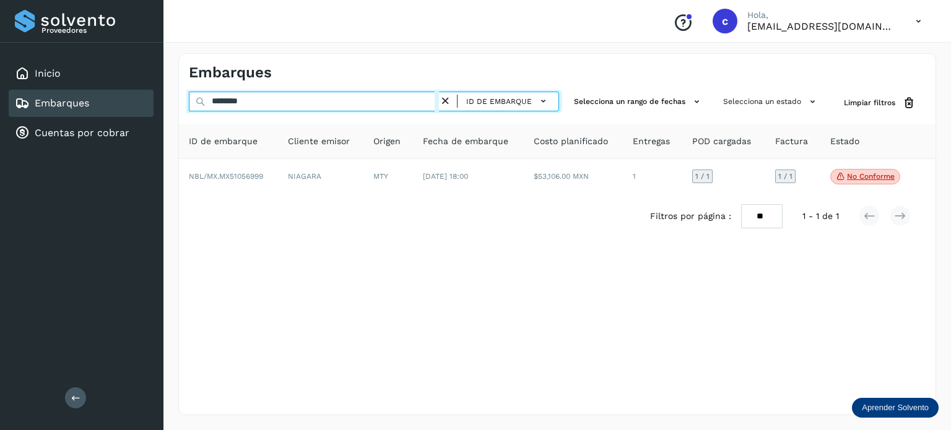
paste input "text"
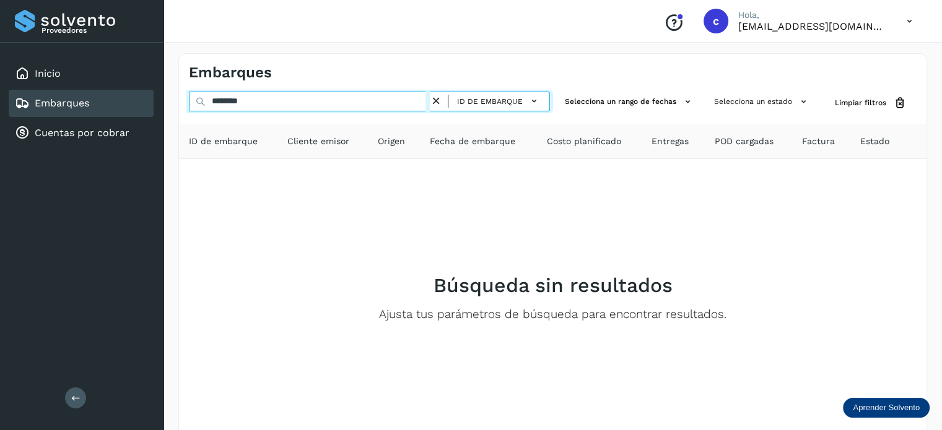
drag, startPoint x: 280, startPoint y: 100, endPoint x: 186, endPoint y: 96, distance: 94.2
click at [189, 96] on input "********" at bounding box center [309, 102] width 241 height 20
paste input "*********"
type input "**********"
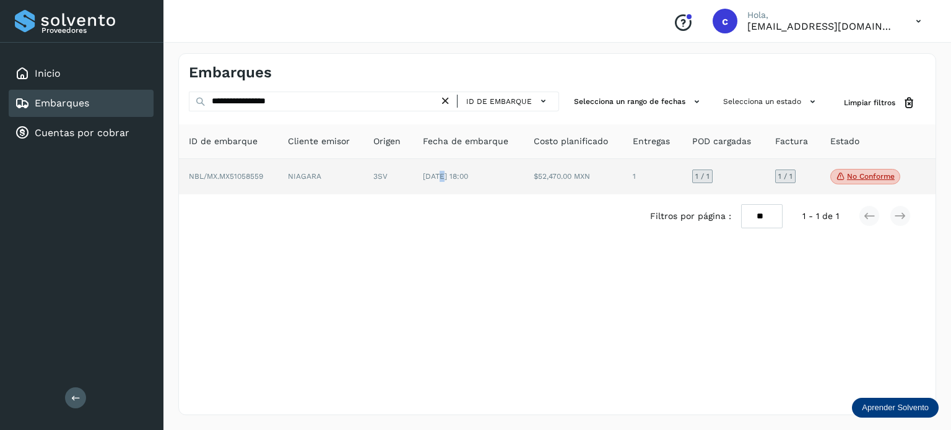
click at [524, 171] on td "[DATE] 18:00" at bounding box center [573, 177] width 99 height 36
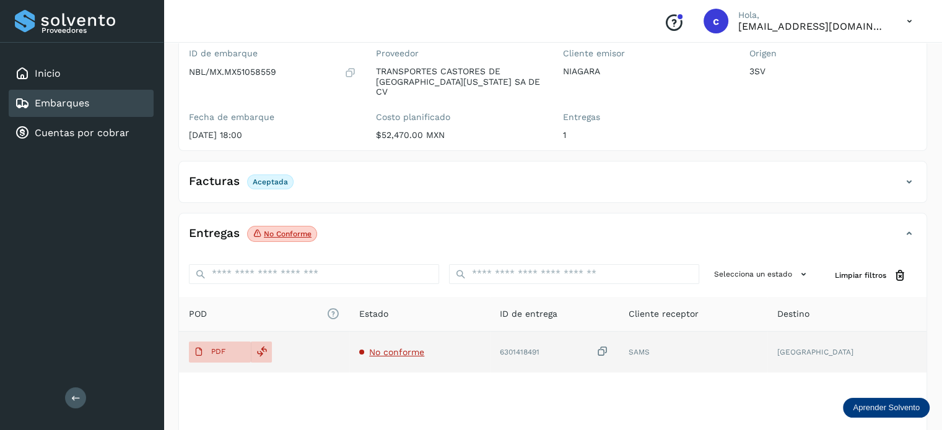
scroll to position [124, 0]
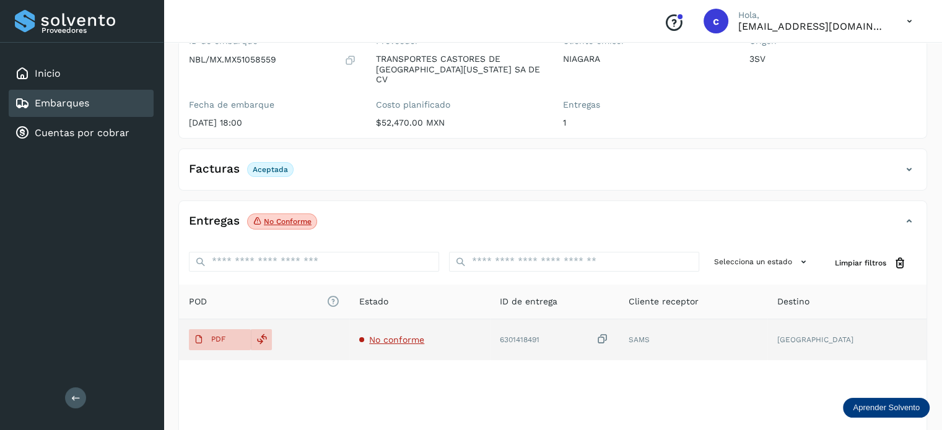
click at [404, 335] on span "No conforme" at bounding box center [396, 340] width 55 height 10
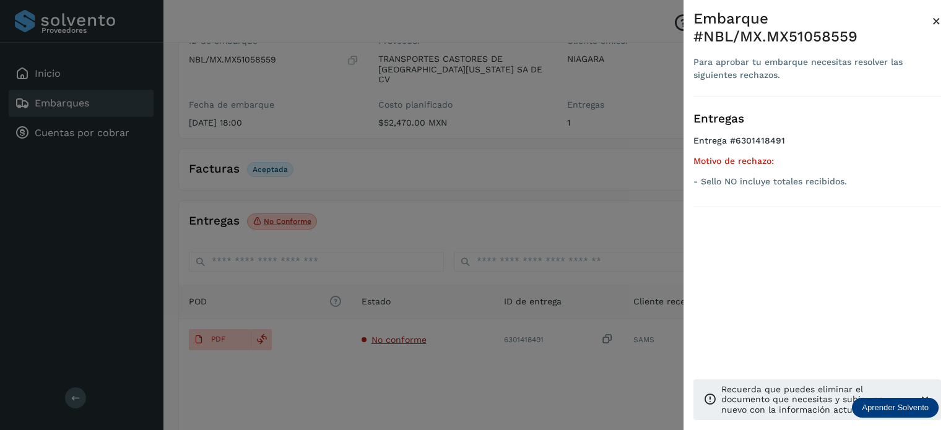
drag, startPoint x: 394, startPoint y: 149, endPoint x: 269, endPoint y: 143, distance: 124.6
click at [394, 149] on div at bounding box center [475, 215] width 951 height 430
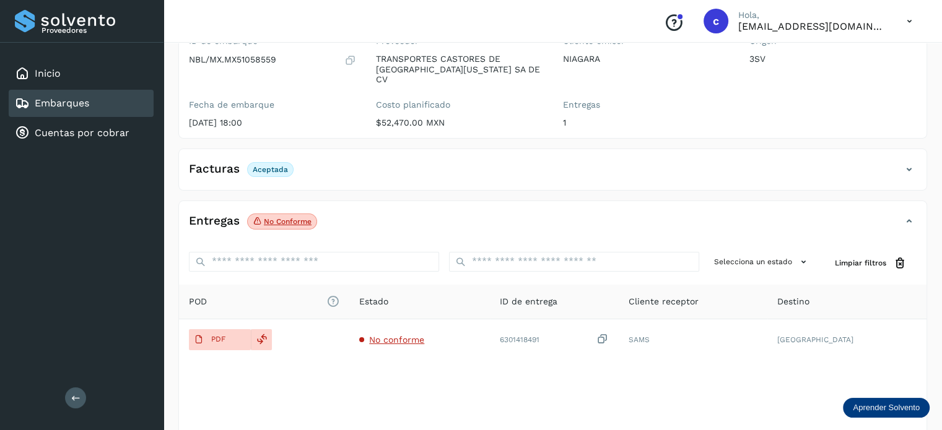
click at [82, 104] on link "Embarques" at bounding box center [62, 103] width 54 height 12
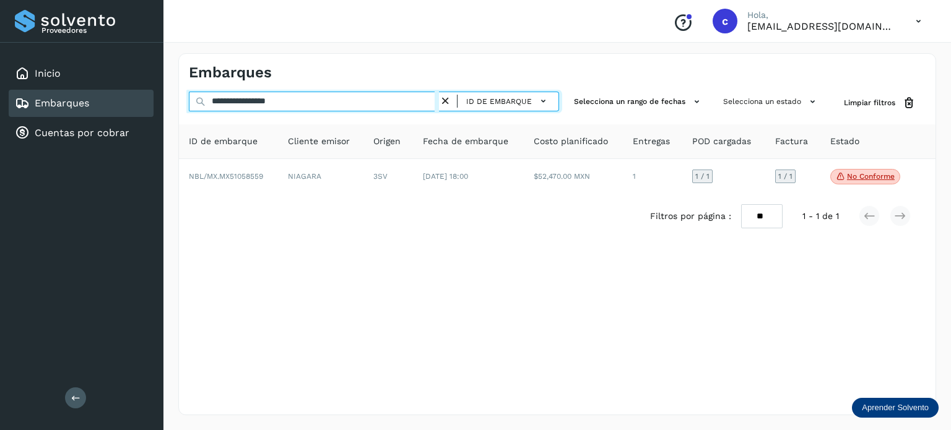
drag, startPoint x: 318, startPoint y: 102, endPoint x: 139, endPoint y: 114, distance: 179.3
click at [132, 110] on div "**********" at bounding box center [475, 215] width 951 height 430
paste input "text"
type input "********"
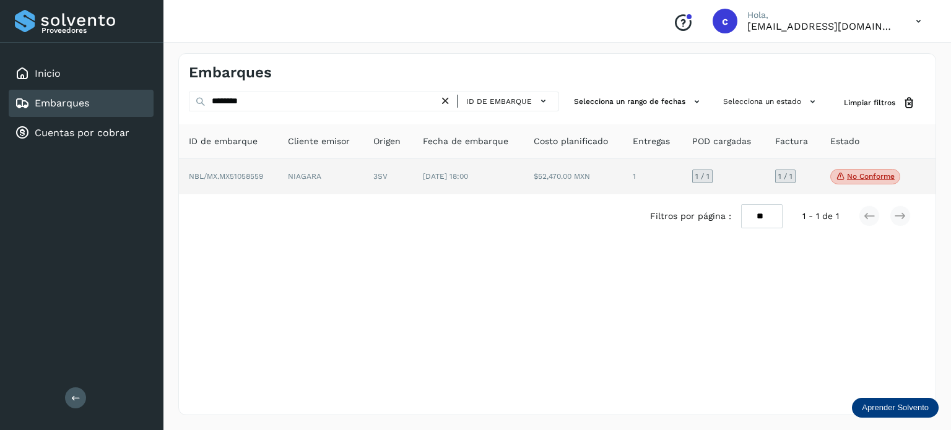
click at [363, 173] on td "NIAGARA" at bounding box center [388, 177] width 50 height 36
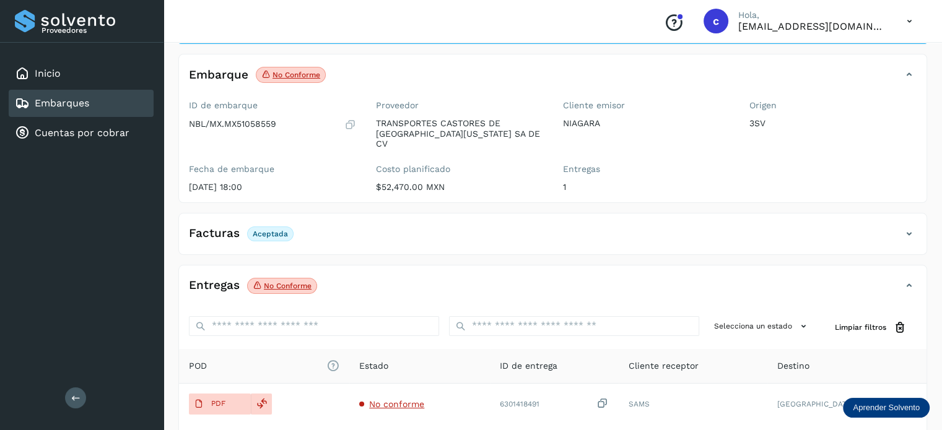
scroll to position [163, 0]
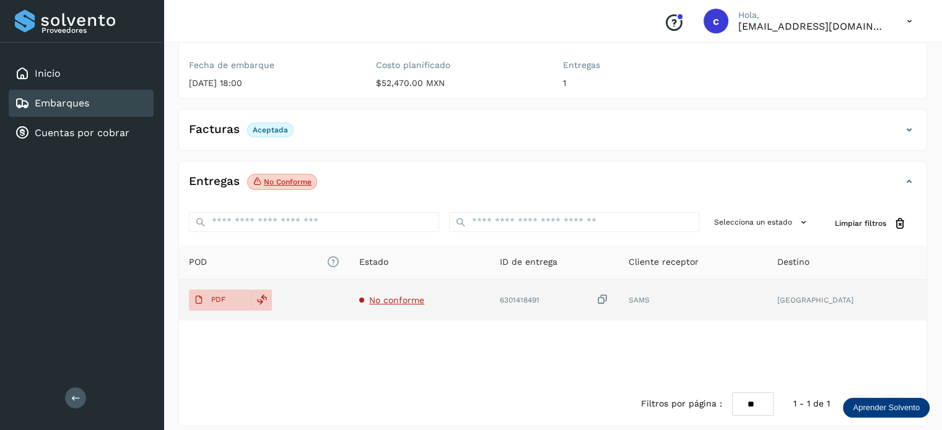
click at [417, 295] on span "No conforme" at bounding box center [396, 300] width 55 height 10
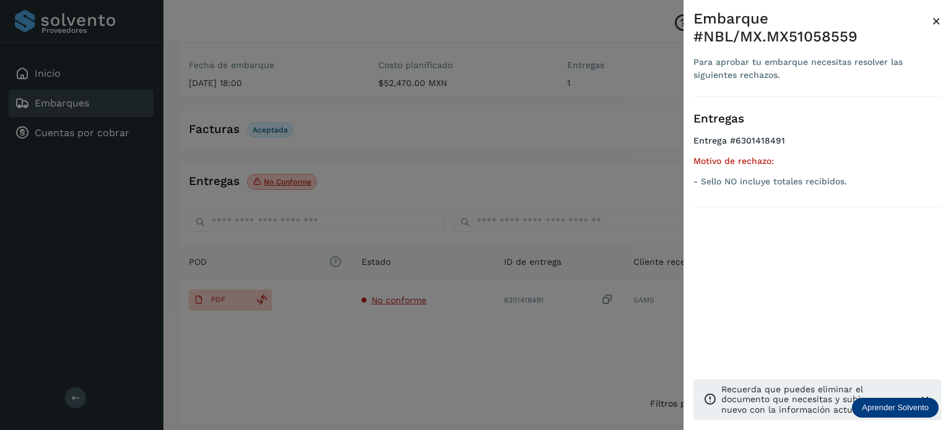
click at [409, 171] on div at bounding box center [475, 215] width 951 height 430
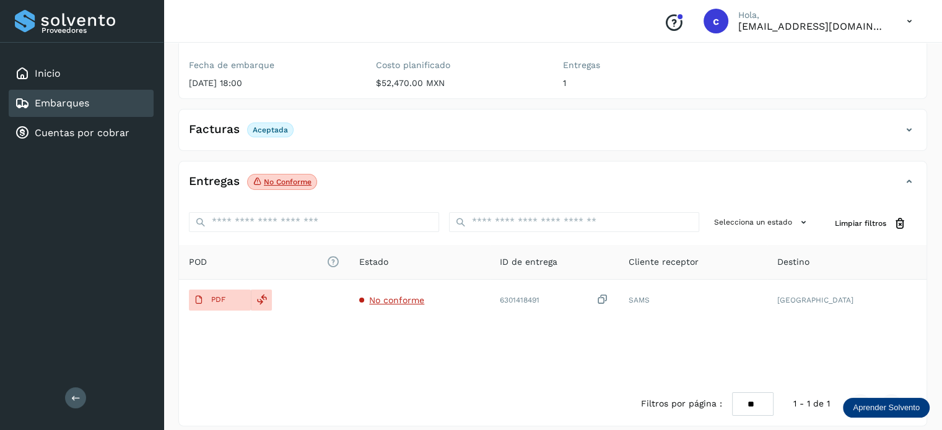
drag, startPoint x: 116, startPoint y: 98, endPoint x: 165, endPoint y: 100, distance: 49.6
click at [115, 98] on div "Embarques" at bounding box center [81, 103] width 145 height 27
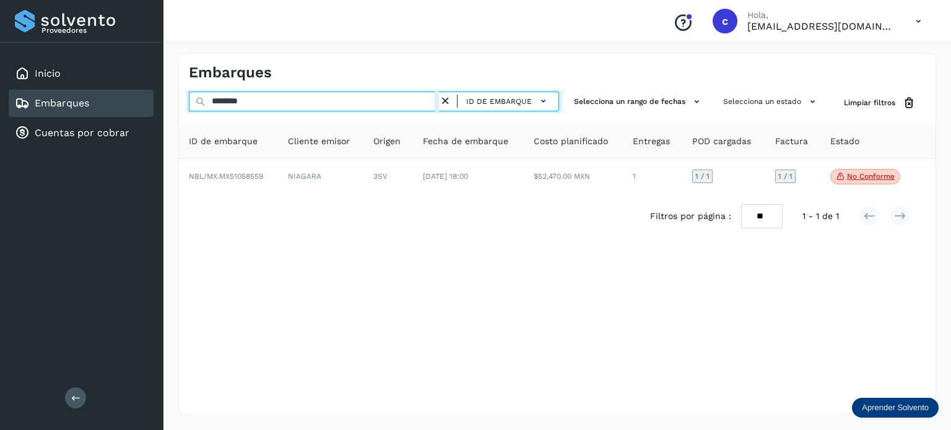
drag, startPoint x: 262, startPoint y: 103, endPoint x: 110, endPoint y: 87, distance: 153.8
click at [110, 87] on div "Proveedores Inicio Embarques Cuentas por cobrar Salir Conoce nuestros beneficio…" at bounding box center [475, 215] width 951 height 430
paste input "text"
type input "********"
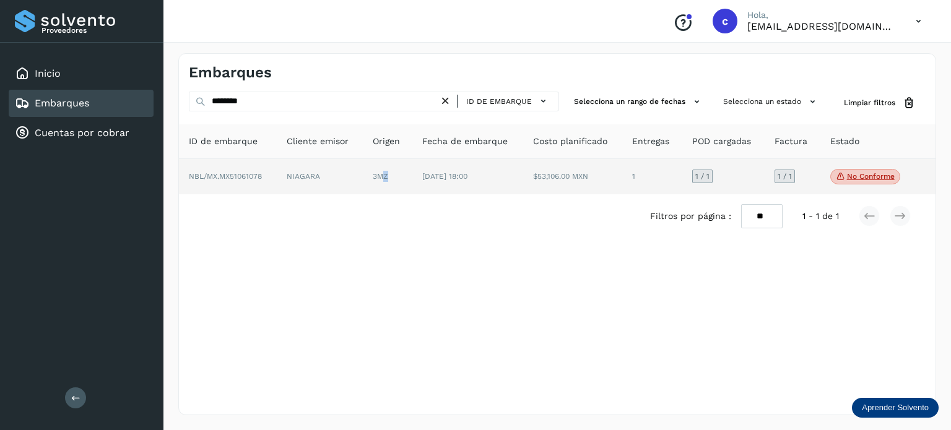
click at [412, 178] on td "3MZ" at bounding box center [467, 177] width 111 height 36
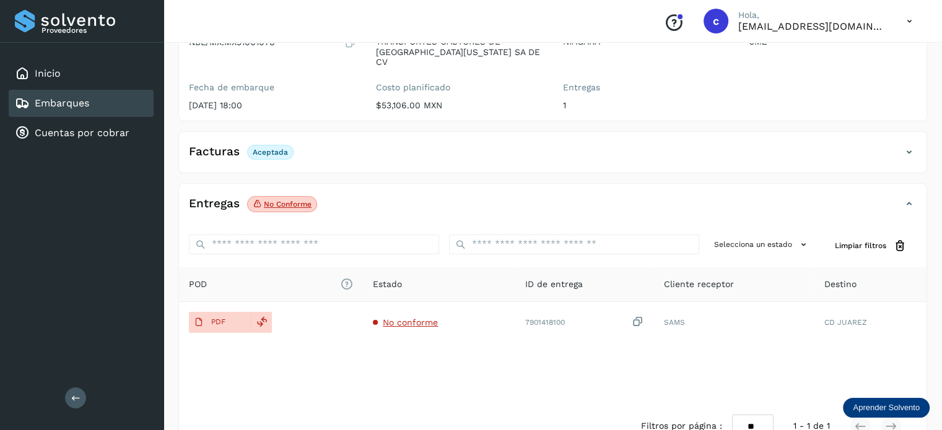
scroll to position [163, 0]
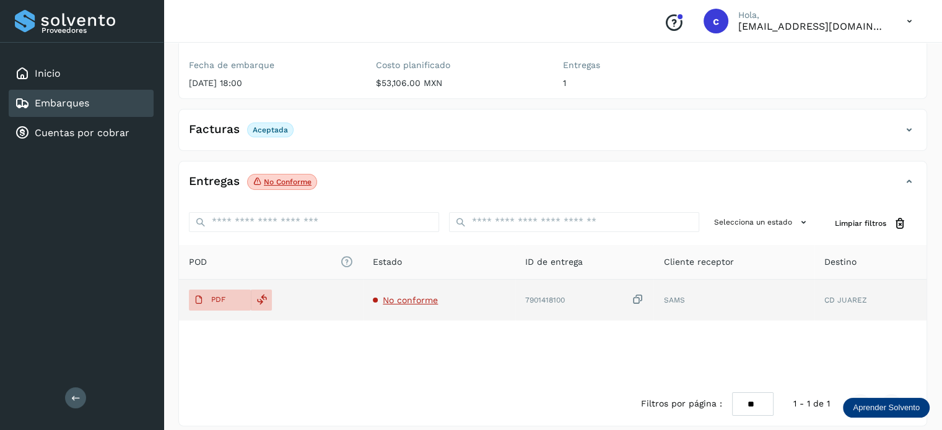
click at [397, 295] on span "No conforme" at bounding box center [410, 300] width 55 height 10
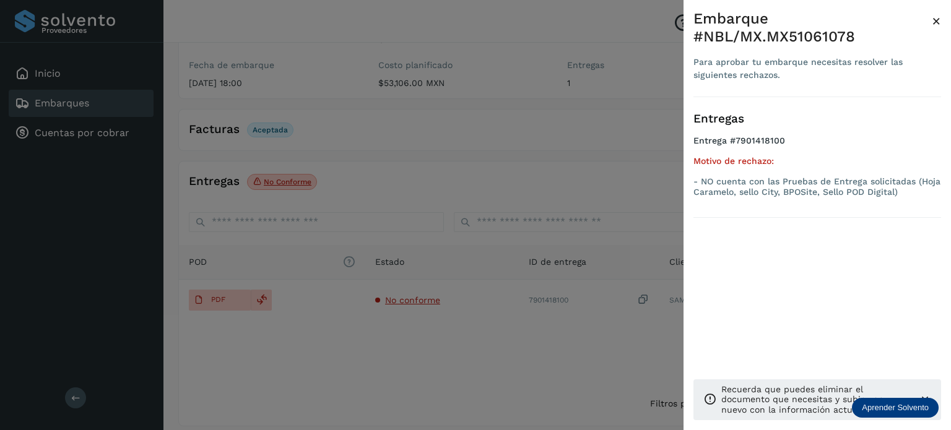
click at [240, 289] on div at bounding box center [475, 215] width 951 height 430
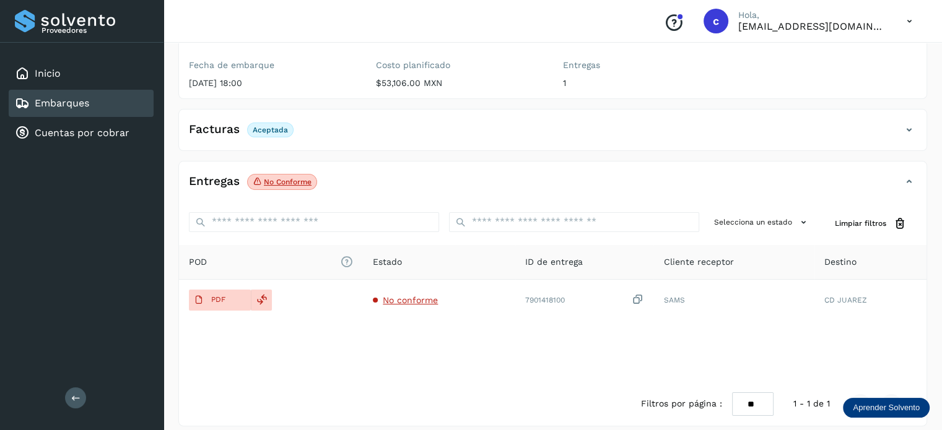
click at [240, 290] on button "PDF" at bounding box center [220, 300] width 62 height 21
click at [78, 100] on link "Embarques" at bounding box center [62, 103] width 54 height 12
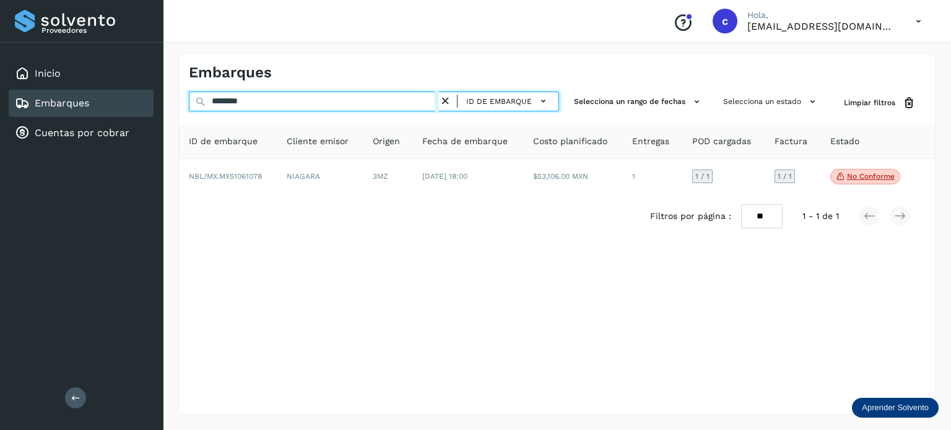
drag, startPoint x: 227, startPoint y: 100, endPoint x: 181, endPoint y: 100, distance: 45.8
click at [182, 100] on div "******** ID de embarque Selecciona un rango de fechas Selecciona un estado Limp…" at bounding box center [557, 103] width 757 height 23
paste input "text"
type input "********"
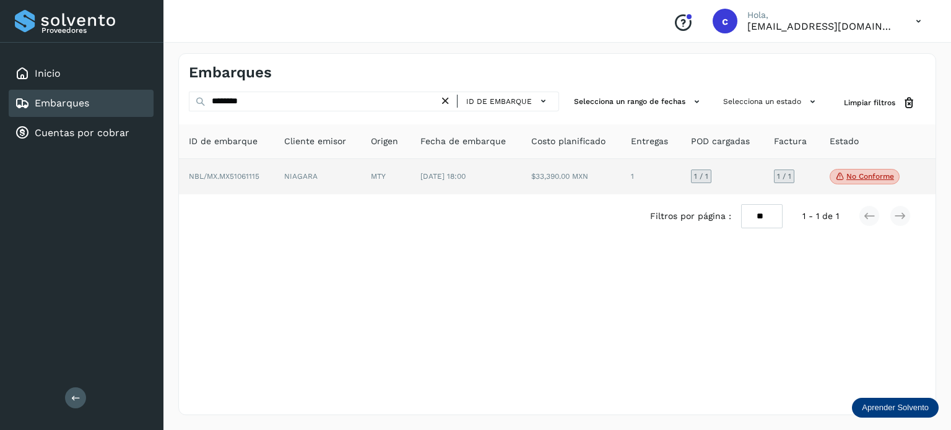
click at [410, 178] on td "MTY" at bounding box center [465, 177] width 111 height 36
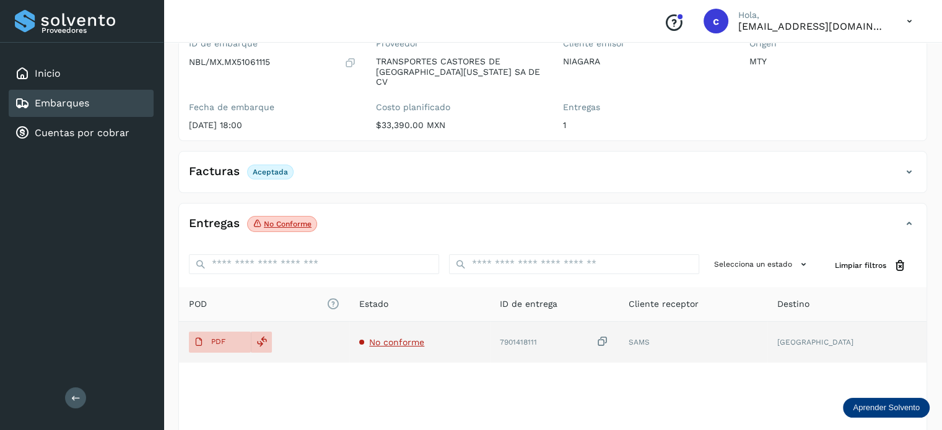
scroll to position [124, 0]
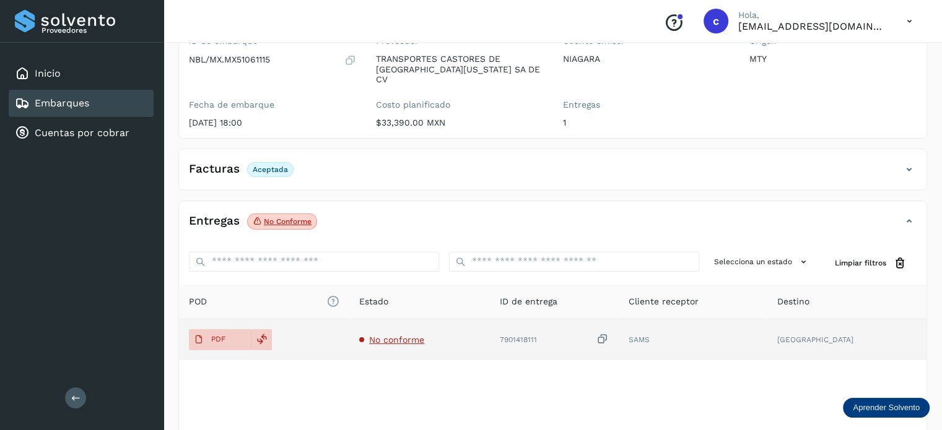
click at [406, 335] on span "No conforme" at bounding box center [396, 340] width 55 height 10
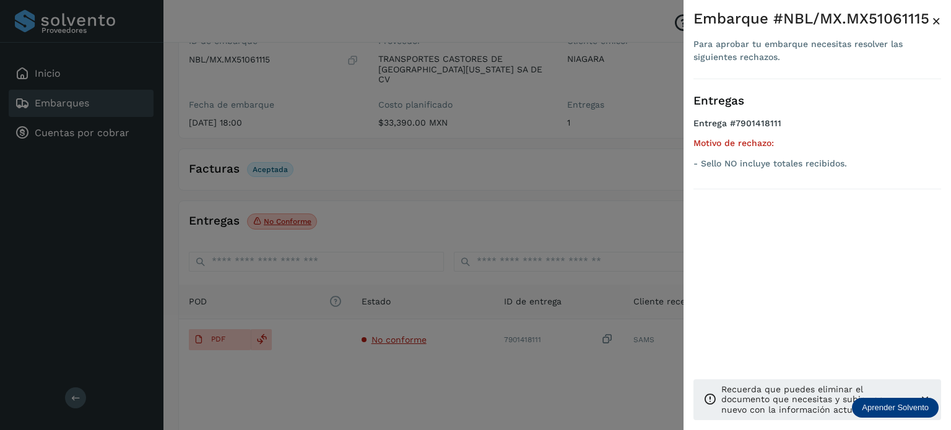
drag, startPoint x: 377, startPoint y: 157, endPoint x: 188, endPoint y: 147, distance: 189.1
click at [376, 156] on div at bounding box center [475, 215] width 951 height 430
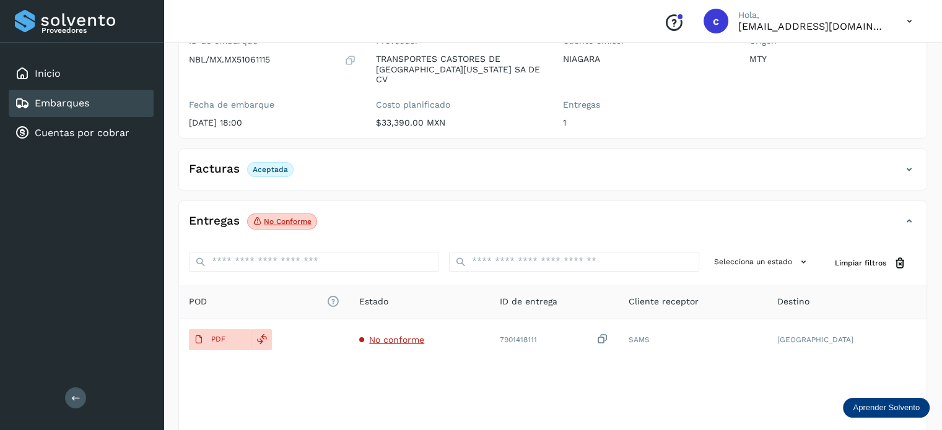
click at [72, 101] on link "Embarques" at bounding box center [62, 103] width 54 height 12
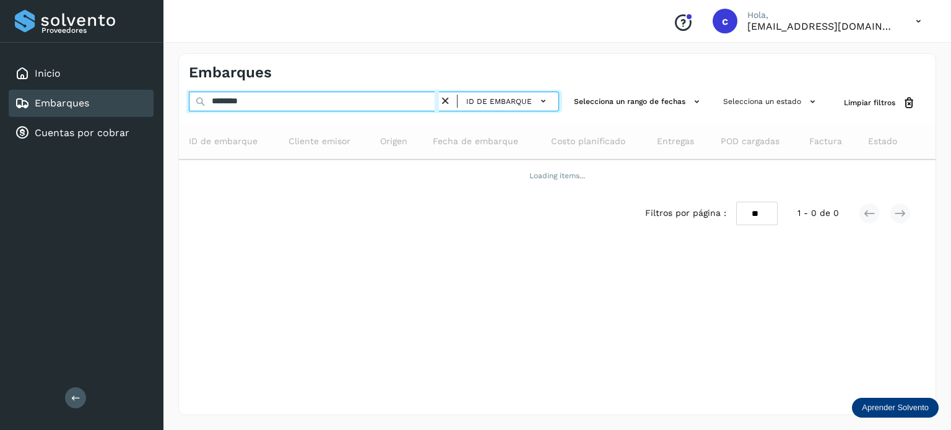
drag, startPoint x: 266, startPoint y: 103, endPoint x: 182, endPoint y: 103, distance: 84.2
click at [182, 103] on div "******** ID de embarque Selecciona un rango de fechas Selecciona un estado Limp…" at bounding box center [557, 103] width 757 height 23
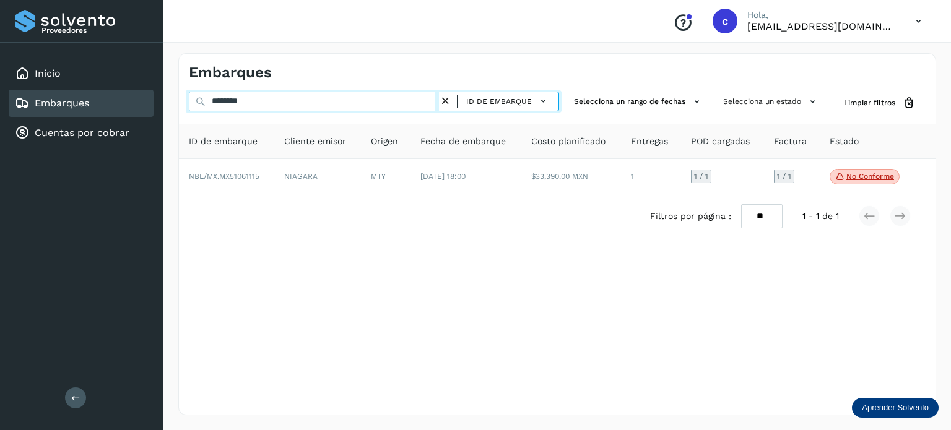
paste input "text"
type input "********"
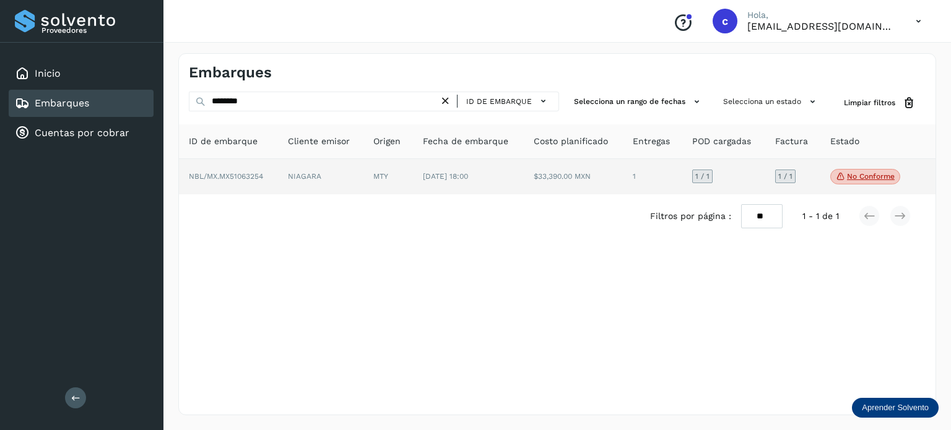
click at [363, 179] on td "NIAGARA" at bounding box center [388, 177] width 50 height 36
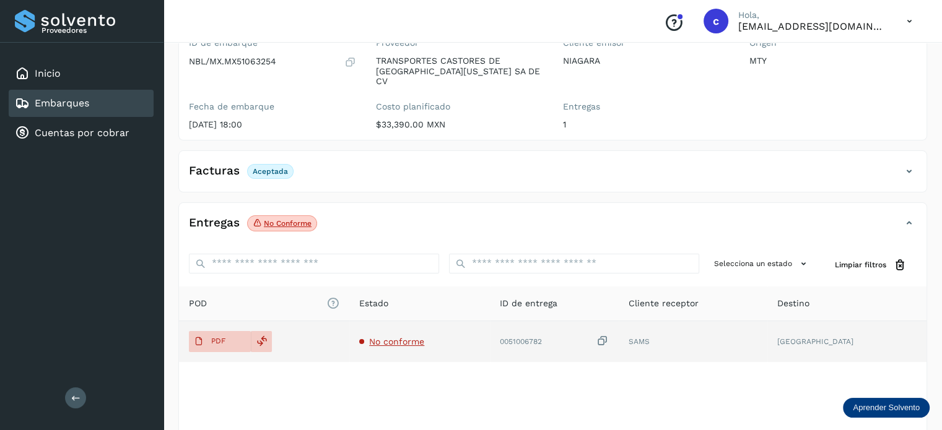
scroll to position [124, 0]
click at [409, 335] on span "No conforme" at bounding box center [396, 340] width 55 height 10
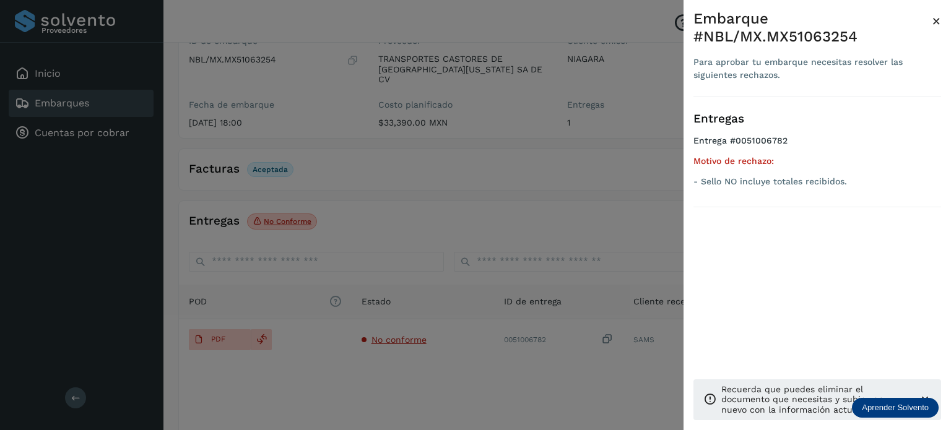
drag, startPoint x: 350, startPoint y: 165, endPoint x: 332, endPoint y: 166, distance: 18.0
click at [348, 165] on div at bounding box center [475, 215] width 951 height 430
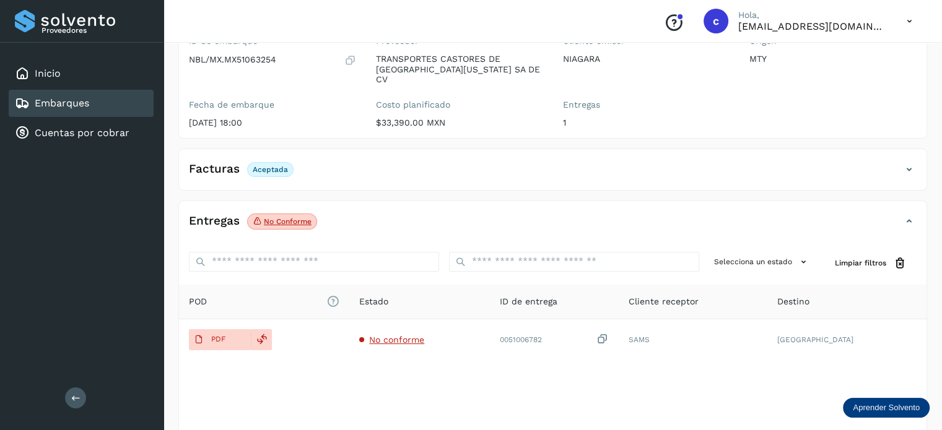
click at [67, 98] on link "Embarques" at bounding box center [62, 103] width 54 height 12
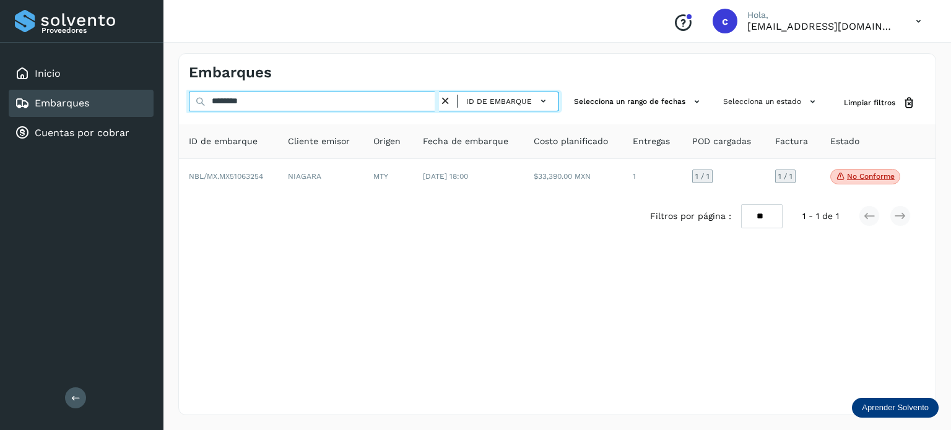
drag, startPoint x: 250, startPoint y: 97, endPoint x: 217, endPoint y: 97, distance: 32.8
click at [217, 97] on input "********" at bounding box center [314, 102] width 250 height 20
type input "*"
paste input "********"
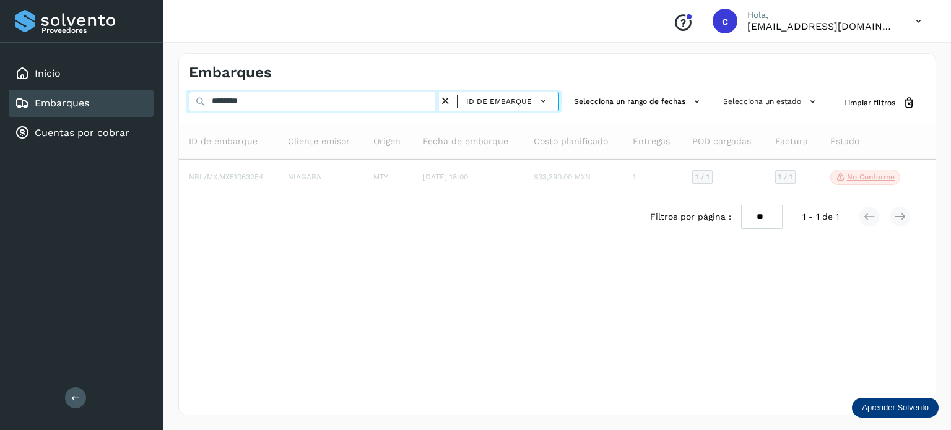
type input "********"
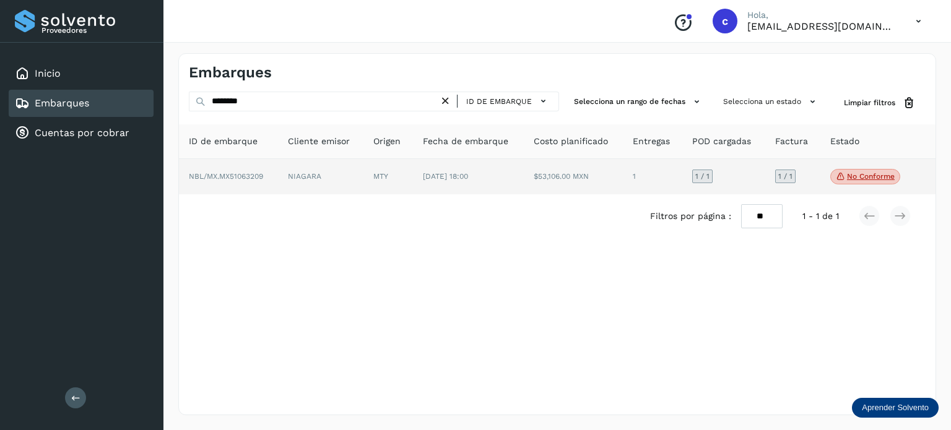
click at [363, 175] on td "NIAGARA" at bounding box center [388, 177] width 50 height 36
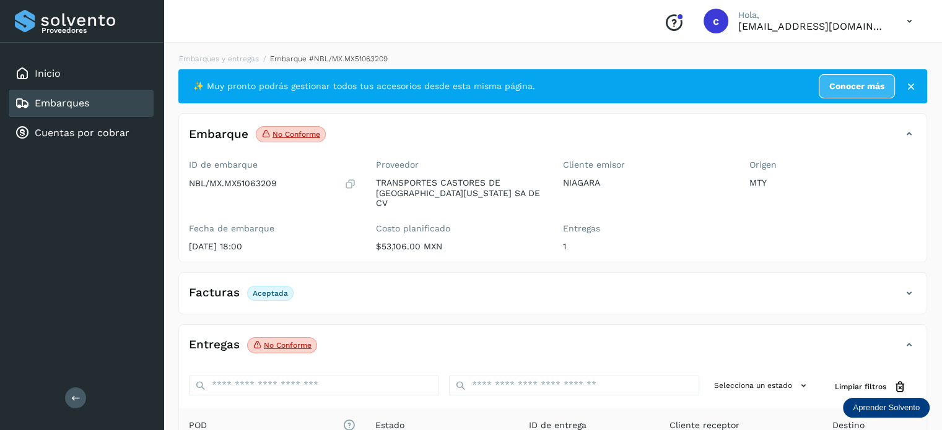
scroll to position [124, 0]
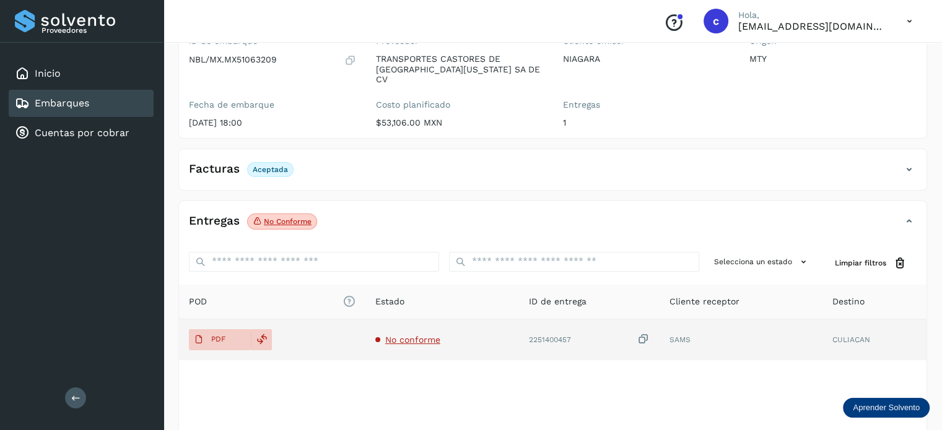
click at [415, 335] on span "No conforme" at bounding box center [412, 340] width 55 height 10
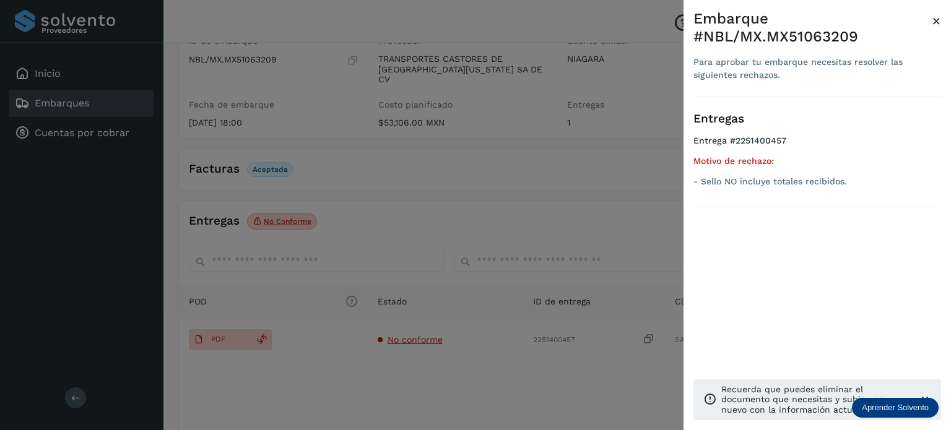
click at [90, 103] on div at bounding box center [475, 215] width 951 height 430
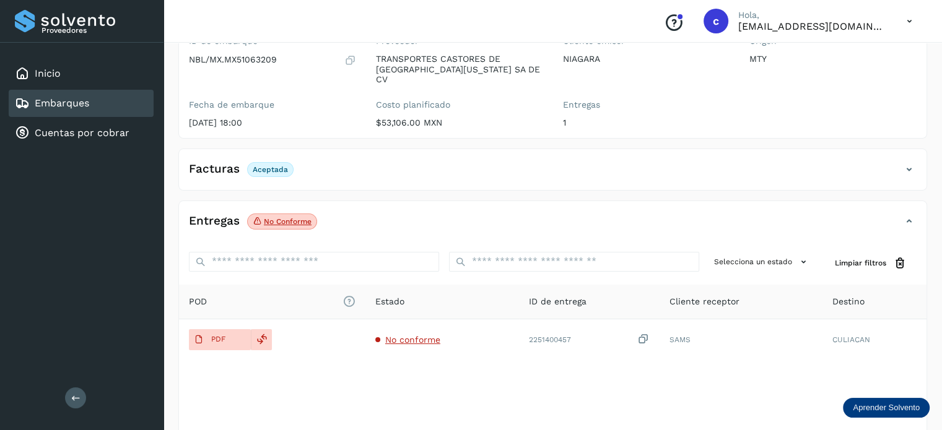
click at [90, 103] on div "Embarques" at bounding box center [81, 103] width 145 height 27
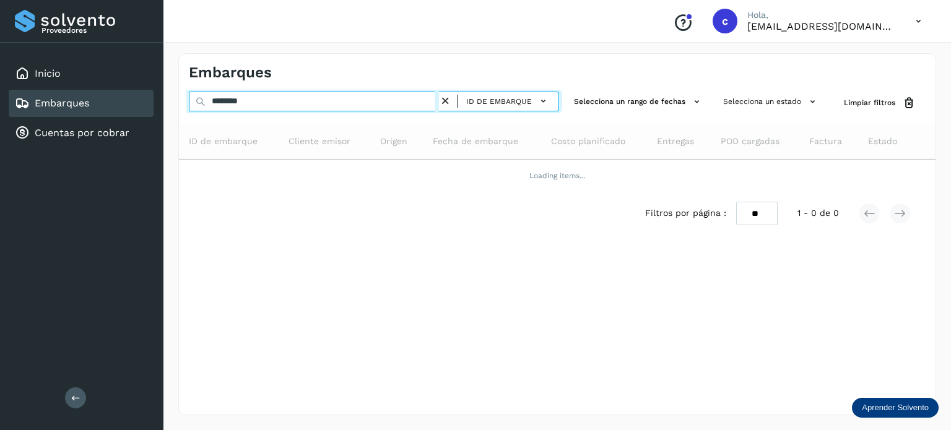
drag, startPoint x: 137, startPoint y: 100, endPoint x: 131, endPoint y: 102, distance: 6.5
click at [131, 101] on div "Proveedores Inicio Embarques Cuentas por cobrar Salir Conoce nuestros beneficio…" at bounding box center [475, 215] width 951 height 430
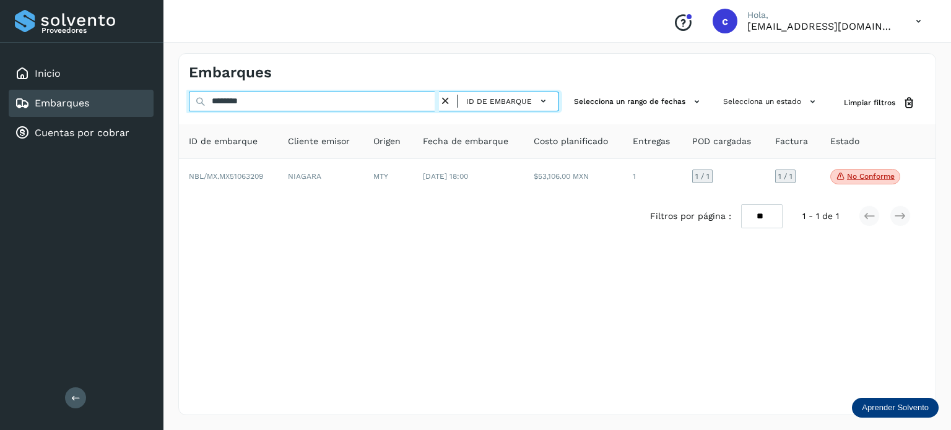
paste input "text"
type input "********"
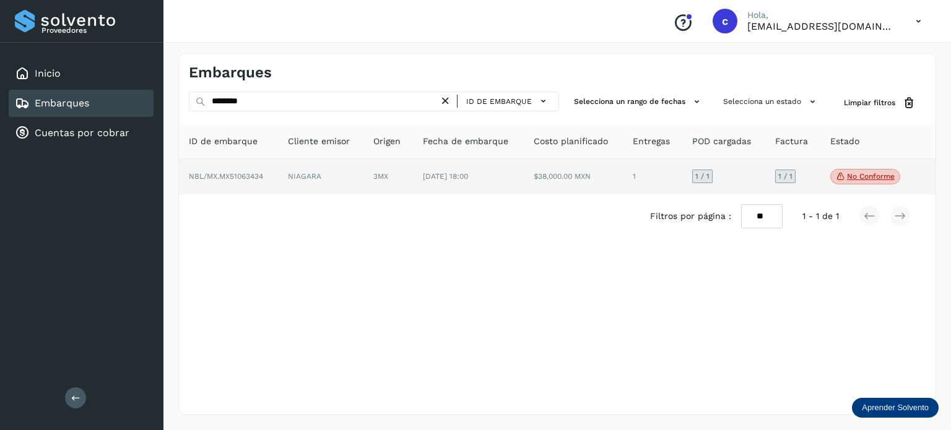
click at [363, 179] on td "NIAGARA" at bounding box center [388, 177] width 50 height 36
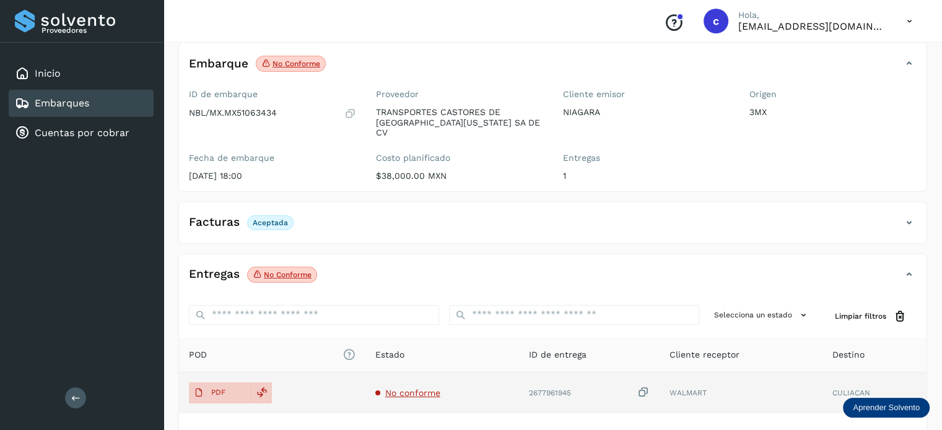
scroll to position [124, 0]
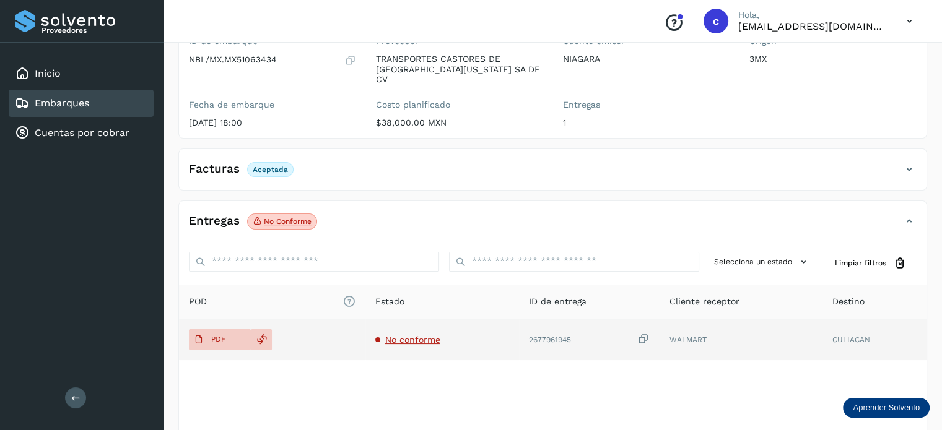
click at [519, 323] on td "No conforme" at bounding box center [589, 339] width 141 height 41
click at [519, 319] on td "No conforme" at bounding box center [589, 339] width 141 height 41
click at [410, 335] on span "No conforme" at bounding box center [412, 340] width 55 height 10
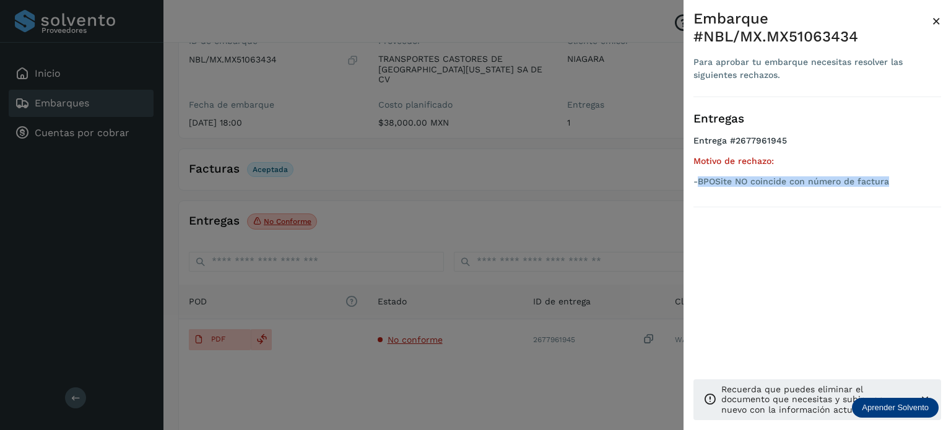
drag, startPoint x: 857, startPoint y: 176, endPoint x: 698, endPoint y: 178, distance: 158.5
click at [698, 178] on p "-BPOSite NO coincide con número de factura" at bounding box center [817, 181] width 248 height 11
copy p "BPOSite NO coincide con número de factura"
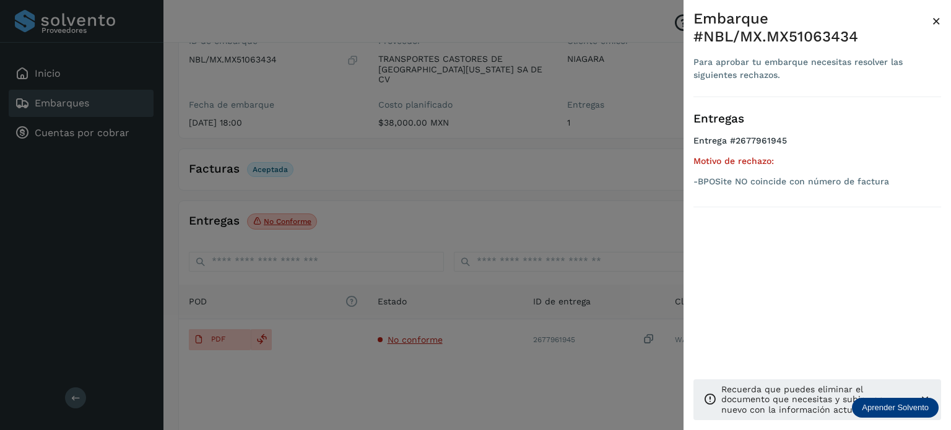
drag, startPoint x: 359, startPoint y: 166, endPoint x: 211, endPoint y: 113, distance: 157.3
click at [359, 165] on div at bounding box center [475, 215] width 951 height 430
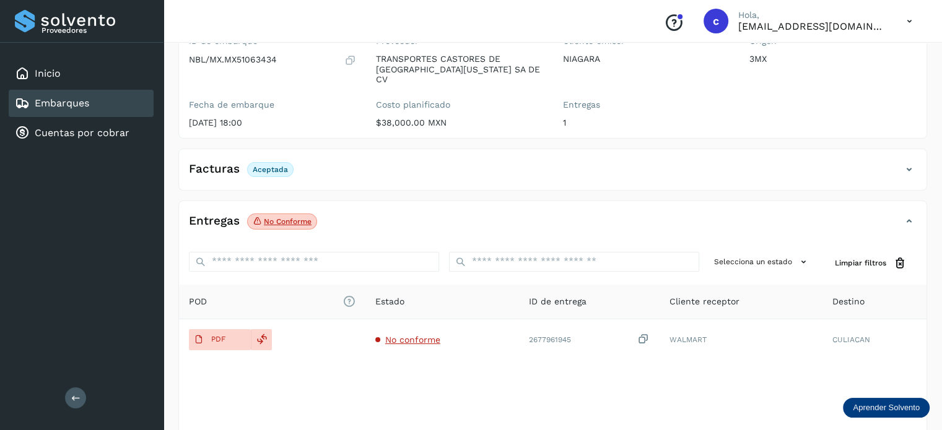
drag, startPoint x: 91, startPoint y: 99, endPoint x: 104, endPoint y: 99, distance: 13.0
click at [90, 99] on div "Embarques" at bounding box center [81, 103] width 145 height 27
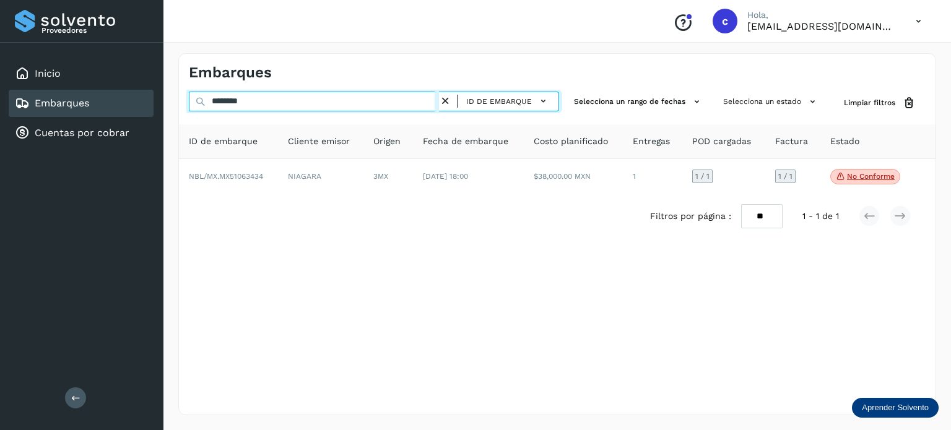
drag, startPoint x: 228, startPoint y: 101, endPoint x: 141, endPoint y: 101, distance: 87.3
click at [141, 101] on div "Proveedores Inicio Embarques Cuentas por cobrar Salir Conoce nuestros beneficio…" at bounding box center [475, 215] width 951 height 430
paste input "text"
type input "********"
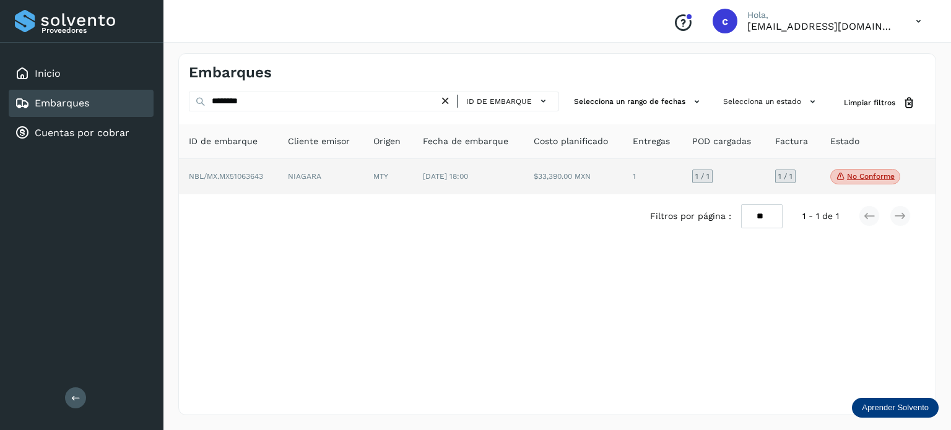
click at [413, 176] on td "MTY" at bounding box center [468, 177] width 111 height 36
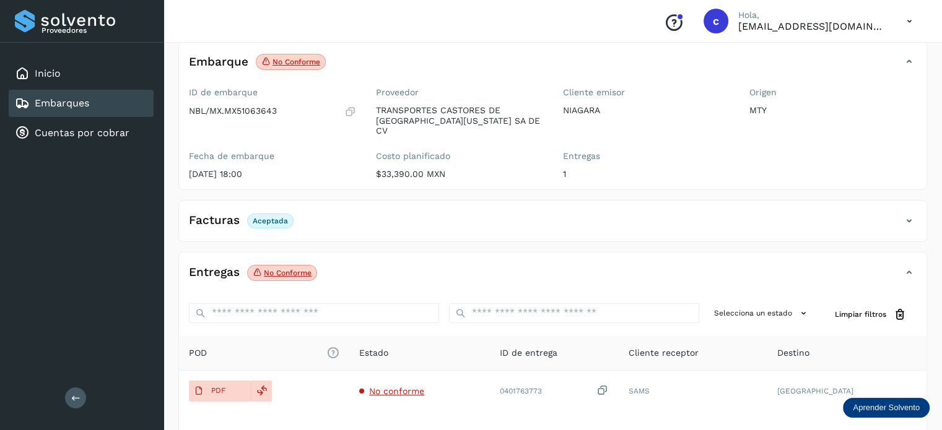
scroll to position [124, 0]
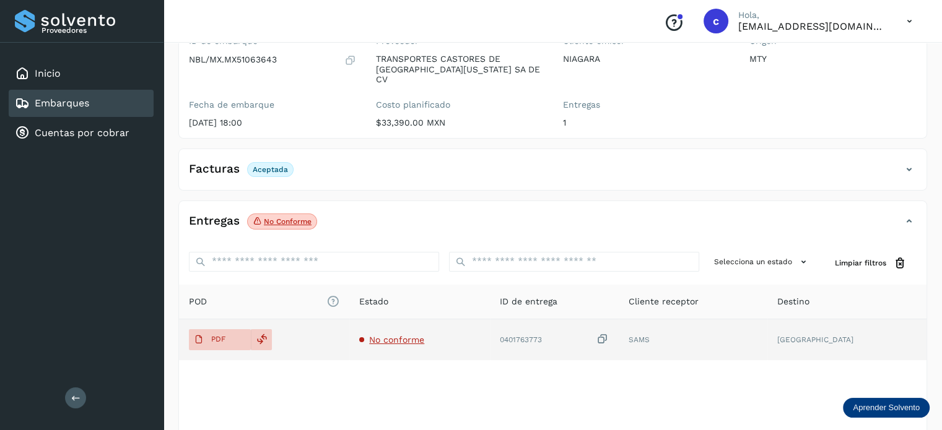
click at [402, 335] on span "No conforme" at bounding box center [396, 340] width 55 height 10
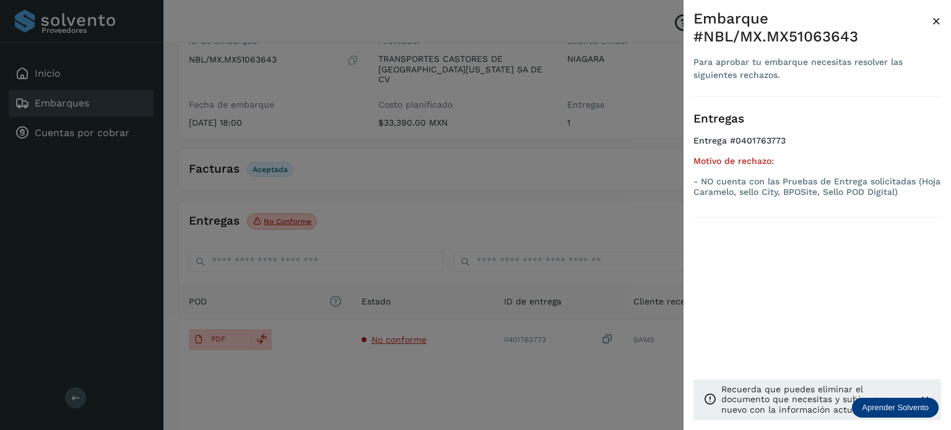
click at [225, 336] on div at bounding box center [475, 215] width 951 height 430
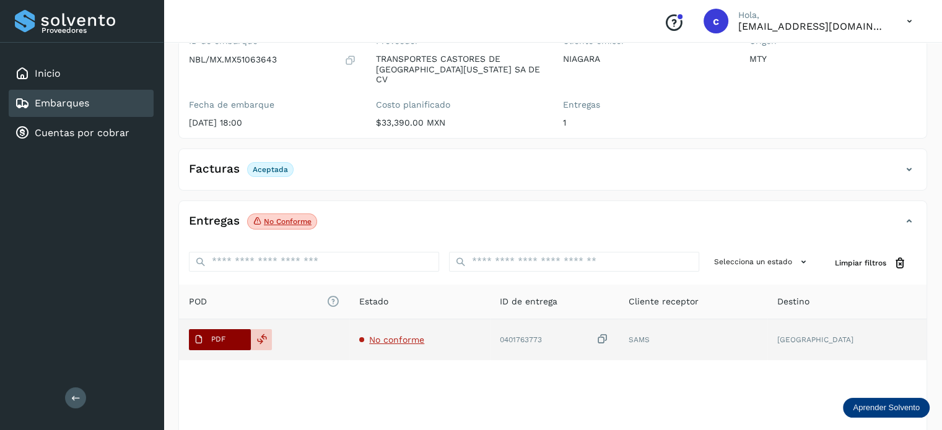
click at [232, 329] on button "PDF" at bounding box center [220, 339] width 62 height 21
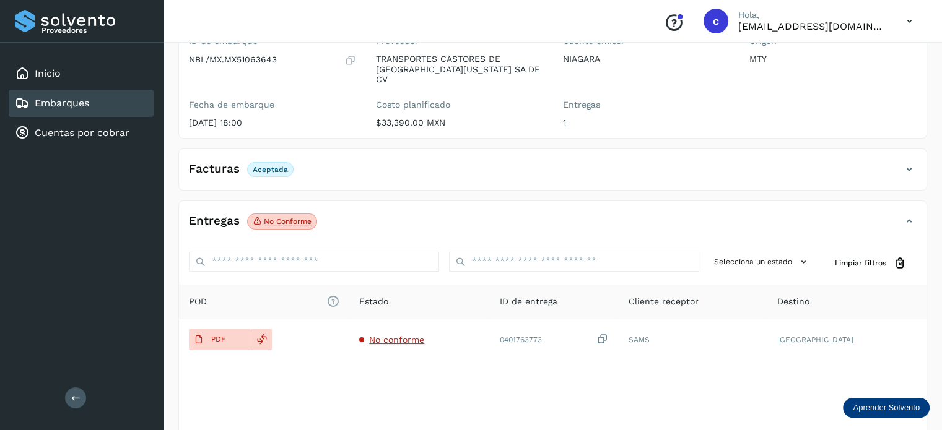
click at [43, 96] on div "Embarques" at bounding box center [52, 103] width 74 height 15
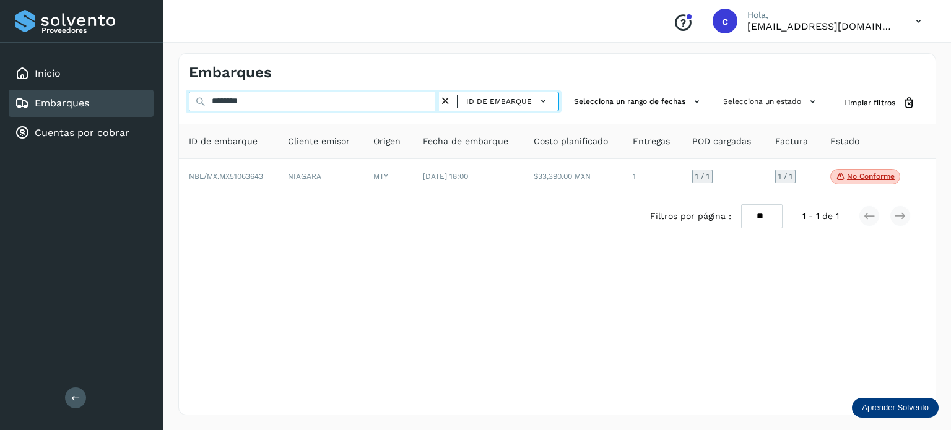
drag, startPoint x: 261, startPoint y: 101, endPoint x: 62, endPoint y: 96, distance: 198.8
click at [67, 99] on div "Proveedores Inicio Embarques Cuentas por cobrar Salir Conoce nuestros beneficio…" at bounding box center [475, 215] width 951 height 430
paste input "text"
type input "********"
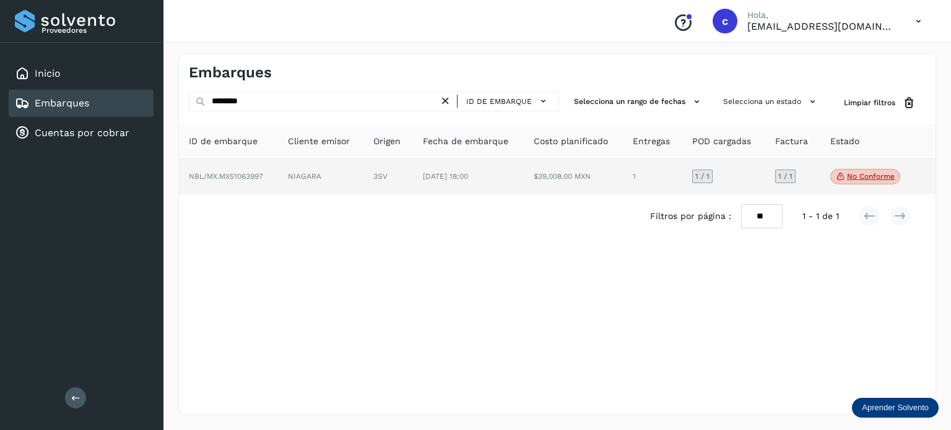
click at [413, 177] on td "3SV" at bounding box center [468, 177] width 111 height 36
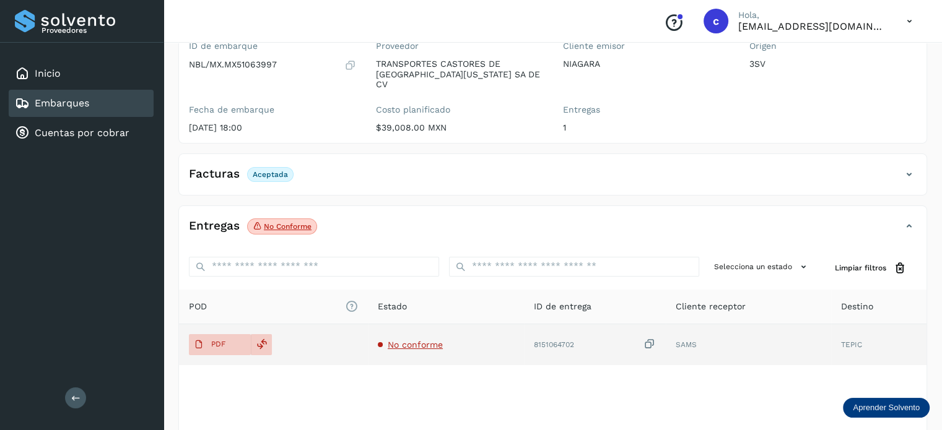
scroll to position [124, 0]
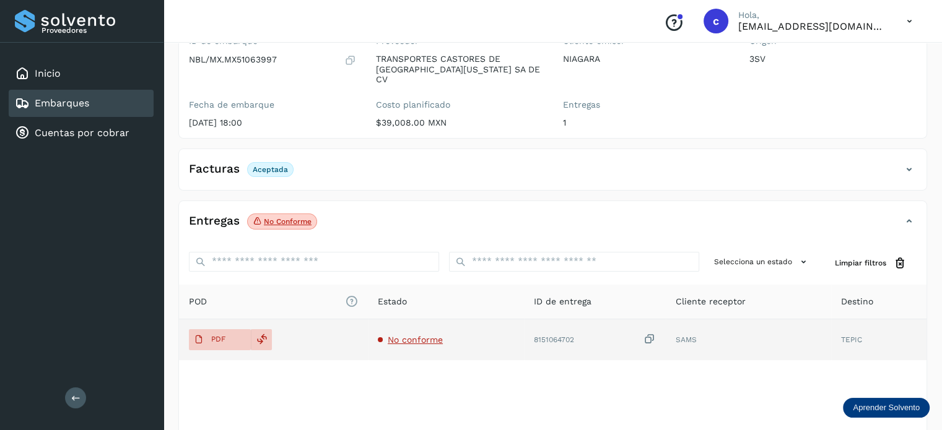
click at [411, 335] on span "No conforme" at bounding box center [415, 340] width 55 height 10
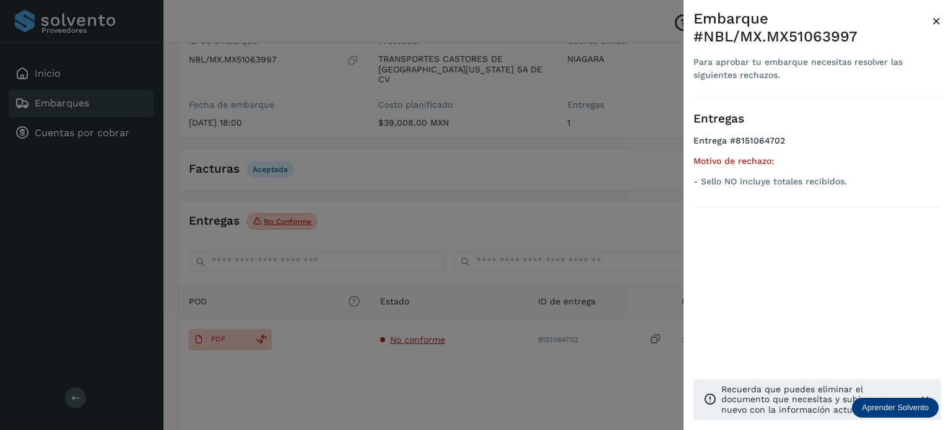
click at [89, 105] on div at bounding box center [475, 215] width 951 height 430
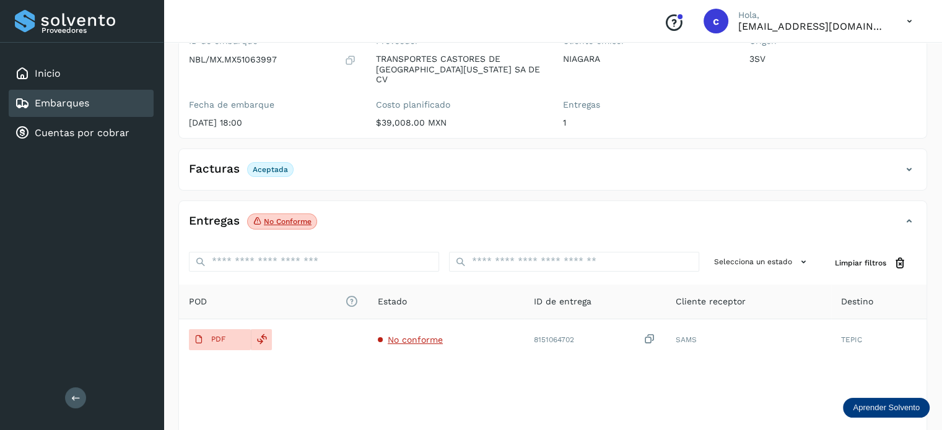
click at [84, 96] on div "Embarques" at bounding box center [52, 103] width 74 height 15
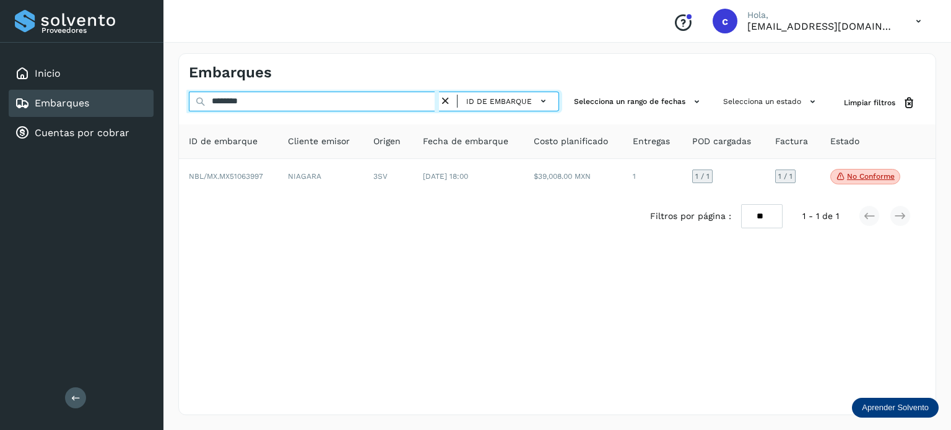
drag, startPoint x: 222, startPoint y: 97, endPoint x: 167, endPoint y: 100, distance: 55.2
click at [168, 100] on div "Embarques ******** ID de embarque Selecciona un rango de fechas Selecciona un e…" at bounding box center [556, 234] width 787 height 392
paste input "text"
type input "********"
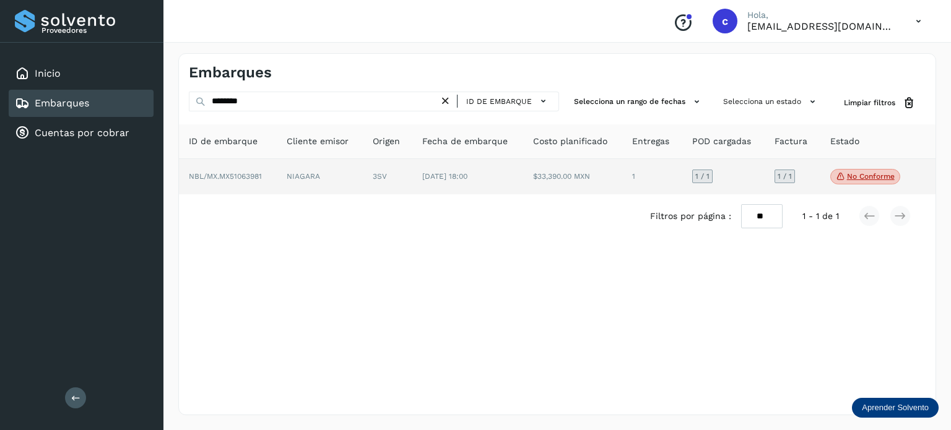
click at [412, 179] on td "3SV" at bounding box center [467, 177] width 111 height 36
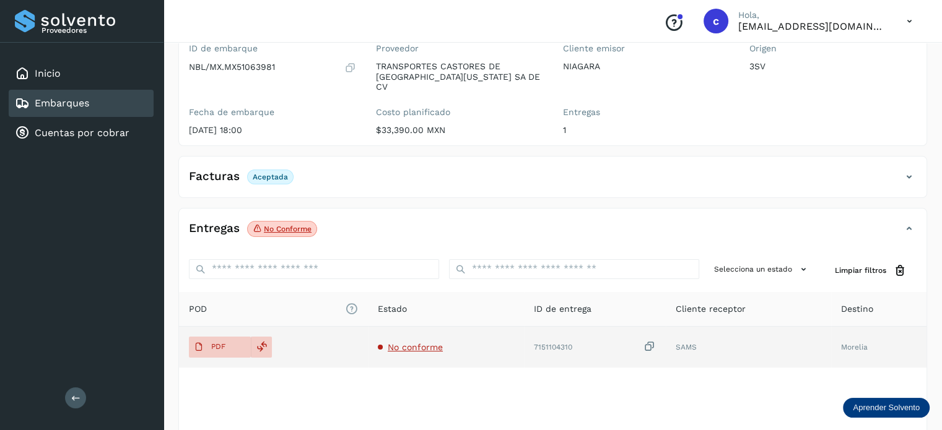
scroll to position [124, 0]
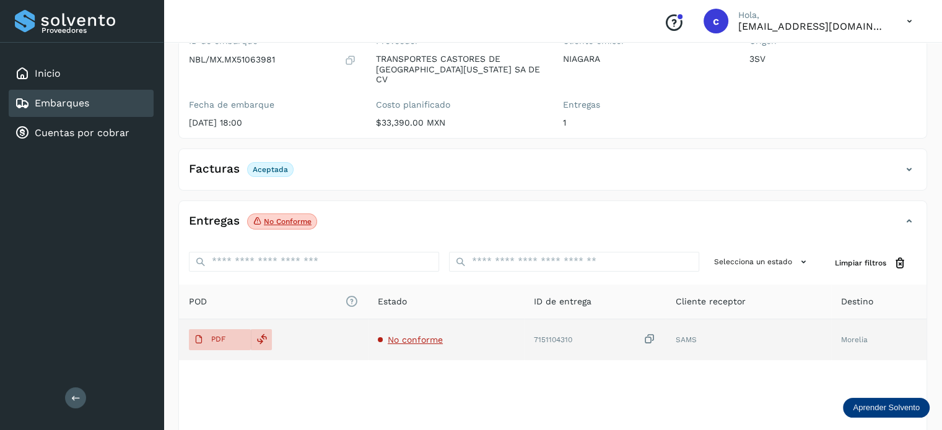
click at [401, 335] on span "No conforme" at bounding box center [415, 340] width 55 height 10
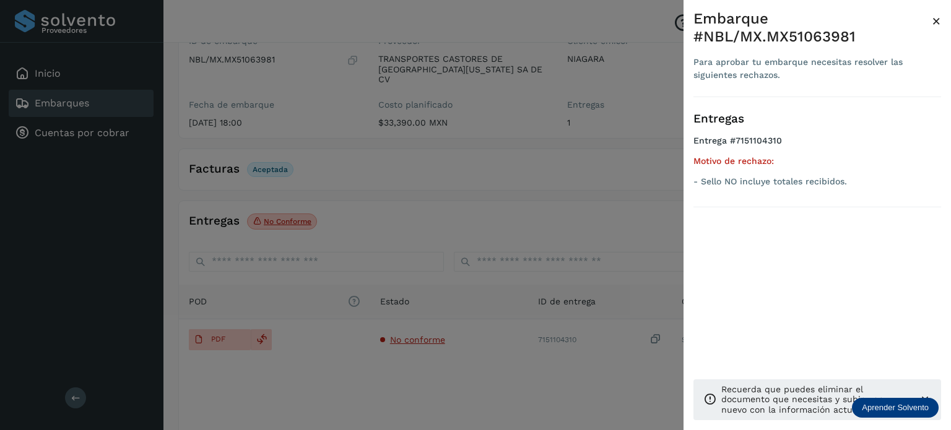
click at [371, 152] on div at bounding box center [475, 215] width 951 height 430
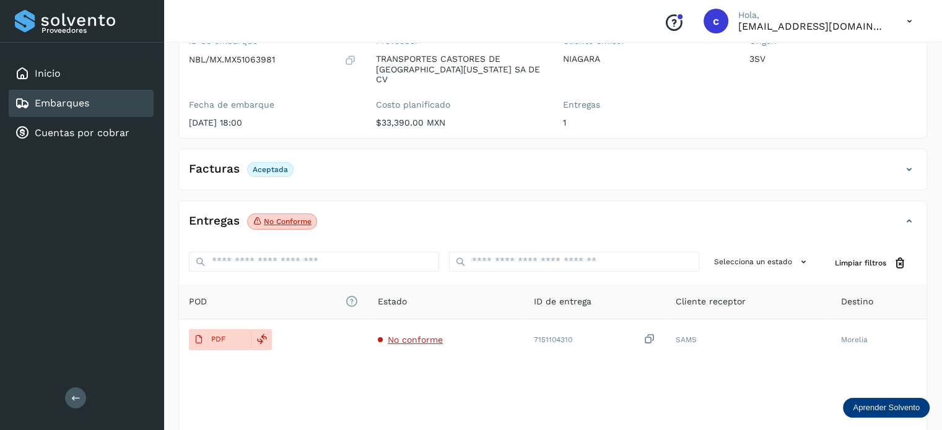
drag, startPoint x: 89, startPoint y: 105, endPoint x: 164, endPoint y: 127, distance: 78.0
click at [89, 105] on div "Embarques" at bounding box center [81, 103] width 145 height 27
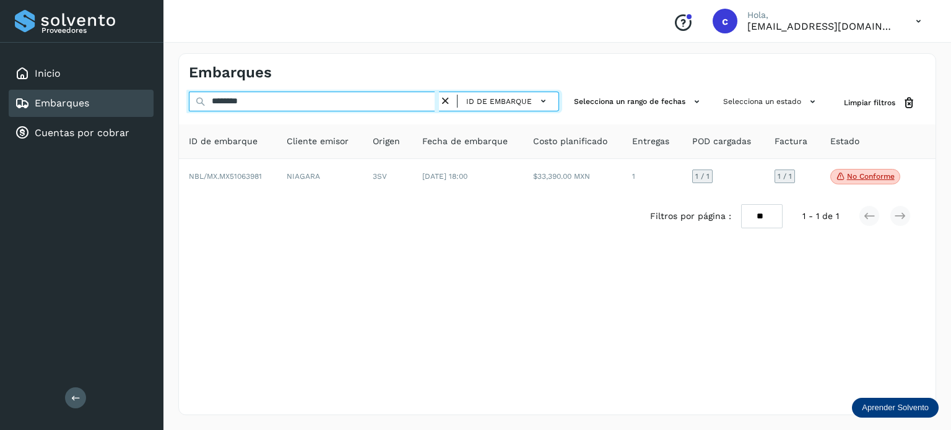
drag, startPoint x: 203, startPoint y: 97, endPoint x: 155, endPoint y: 96, distance: 47.7
click at [156, 96] on div "Proveedores Inicio Embarques Cuentas por cobrar Salir Conoce nuestros beneficio…" at bounding box center [475, 215] width 951 height 430
paste input "text"
type input "********"
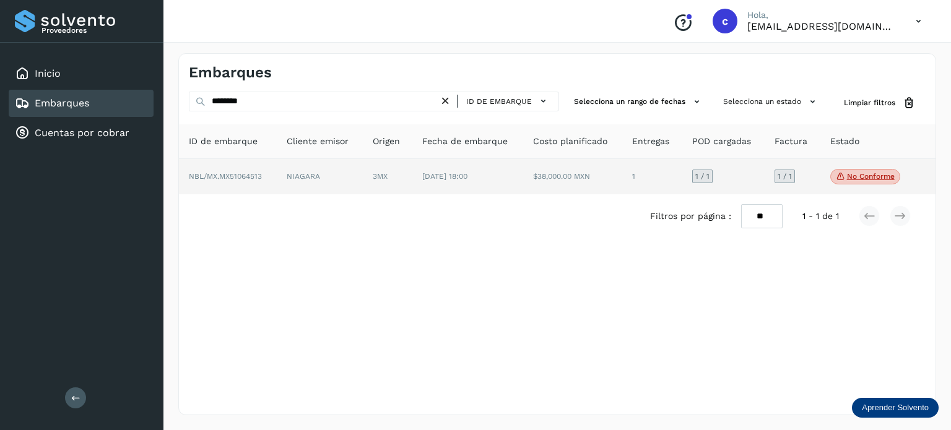
click at [425, 176] on span "[DATE] 18:00" at bounding box center [444, 176] width 45 height 9
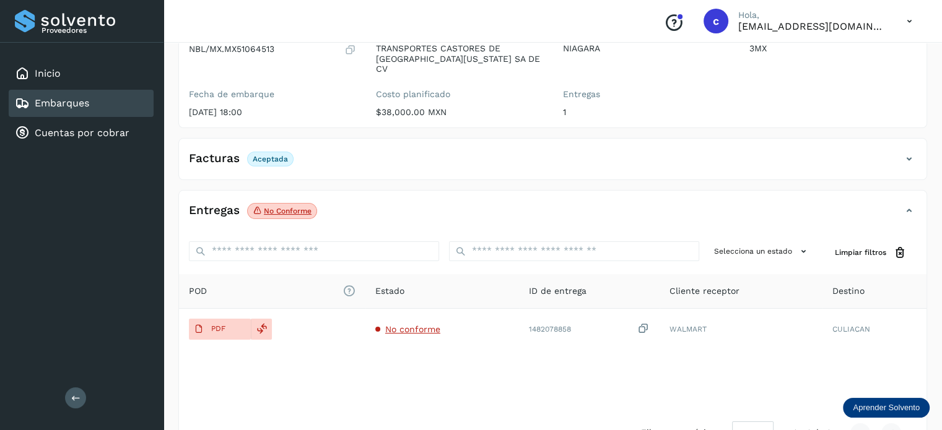
scroll to position [163, 0]
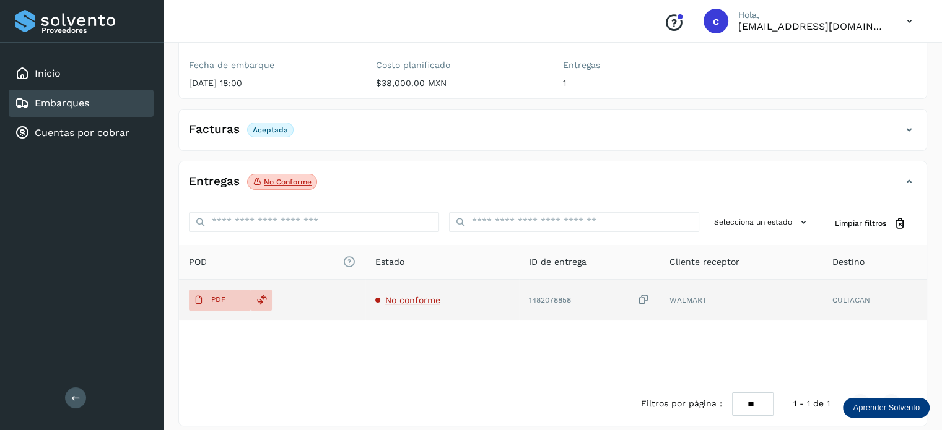
click at [422, 295] on span "No conforme" at bounding box center [412, 300] width 55 height 10
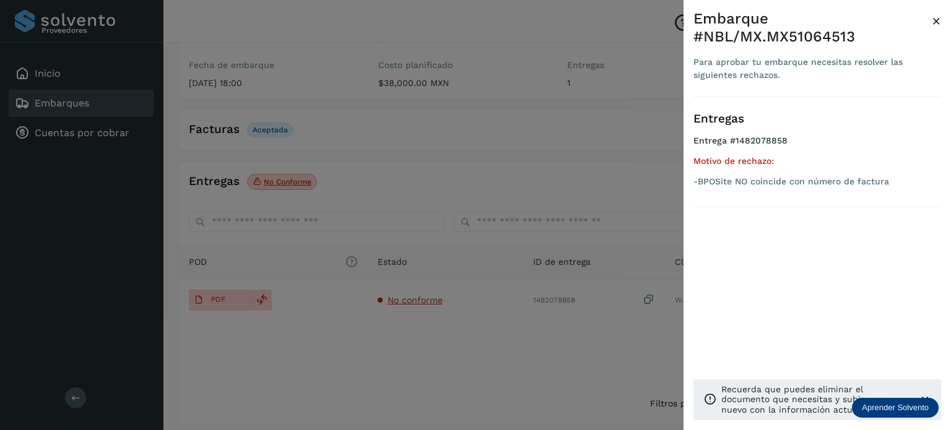
click at [369, 170] on div at bounding box center [475, 215] width 951 height 430
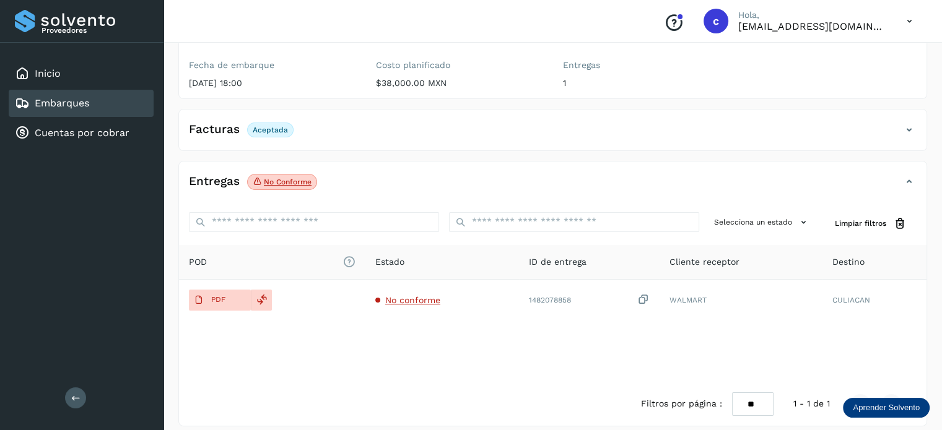
click at [90, 97] on div "Embarques" at bounding box center [81, 103] width 145 height 27
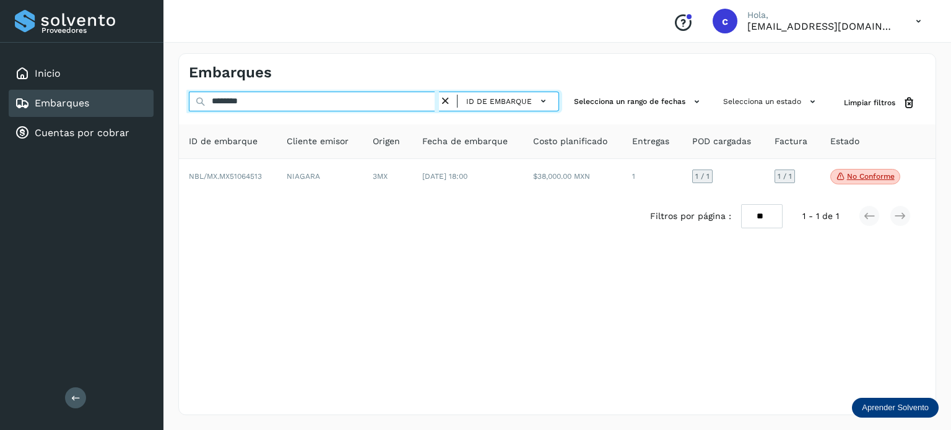
drag, startPoint x: 273, startPoint y: 103, endPoint x: 156, endPoint y: 111, distance: 117.3
click at [156, 111] on div "Proveedores Inicio Embarques Cuentas por cobrar Salir Conoce nuestros beneficio…" at bounding box center [475, 215] width 951 height 430
paste input "text"
type input "********"
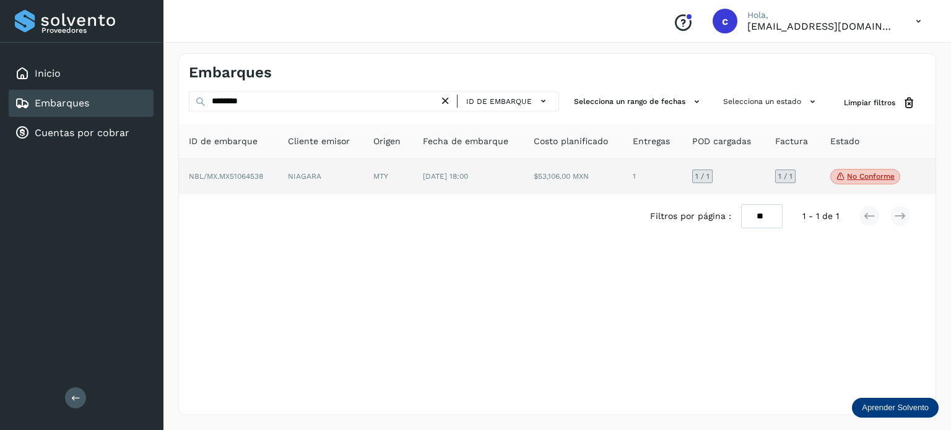
click at [413, 175] on td "MTY" at bounding box center [468, 177] width 111 height 36
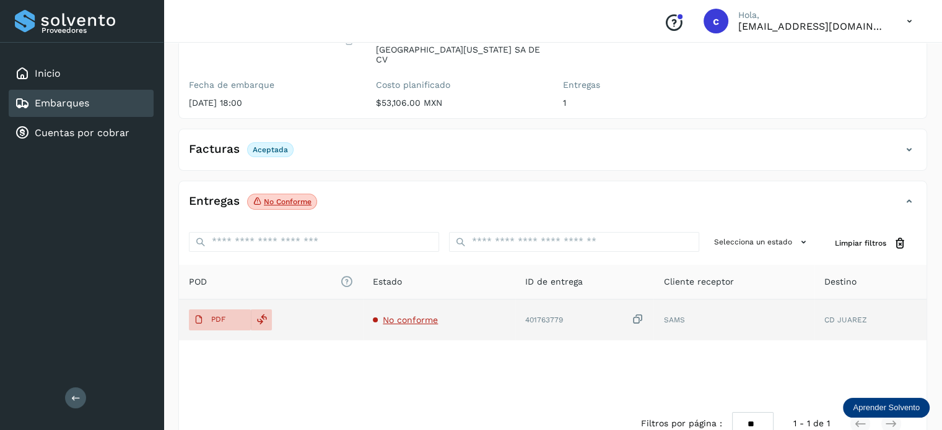
scroll to position [163, 0]
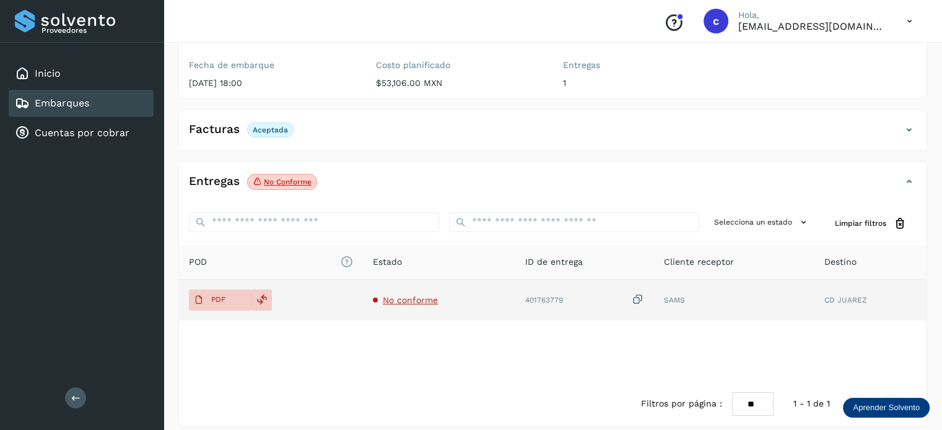
click at [411, 295] on span "No conforme" at bounding box center [410, 300] width 55 height 10
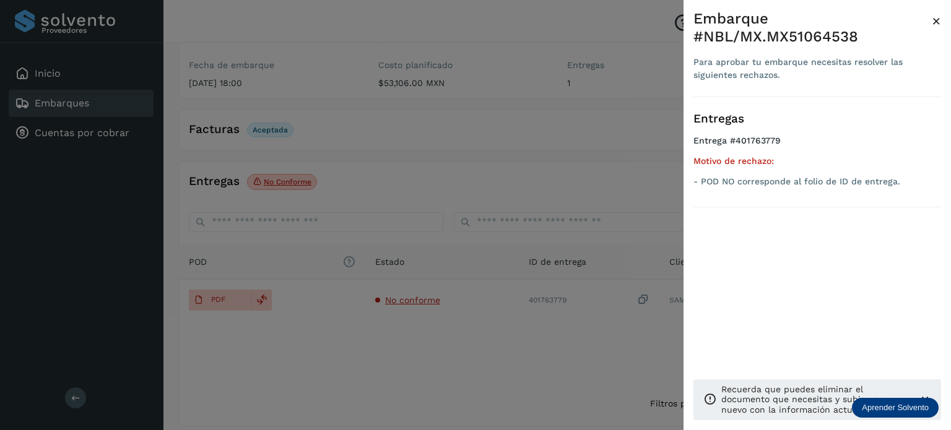
click at [220, 285] on div at bounding box center [475, 215] width 951 height 430
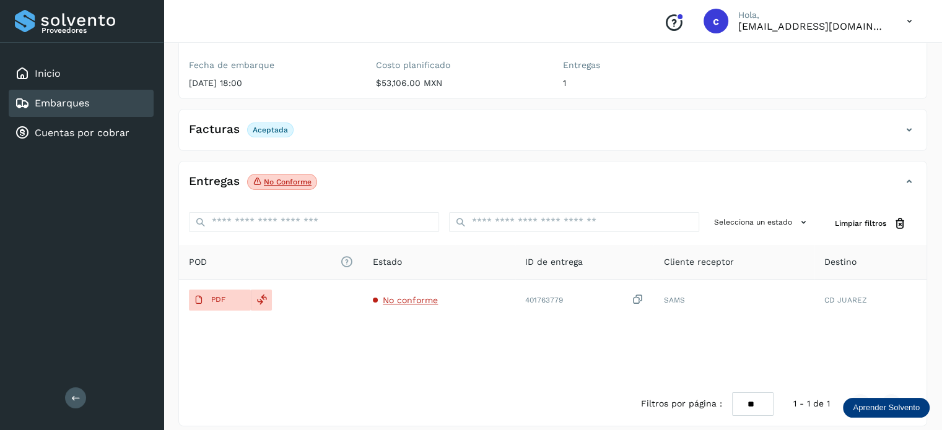
click at [220, 295] on p "PDF" at bounding box center [218, 299] width 14 height 9
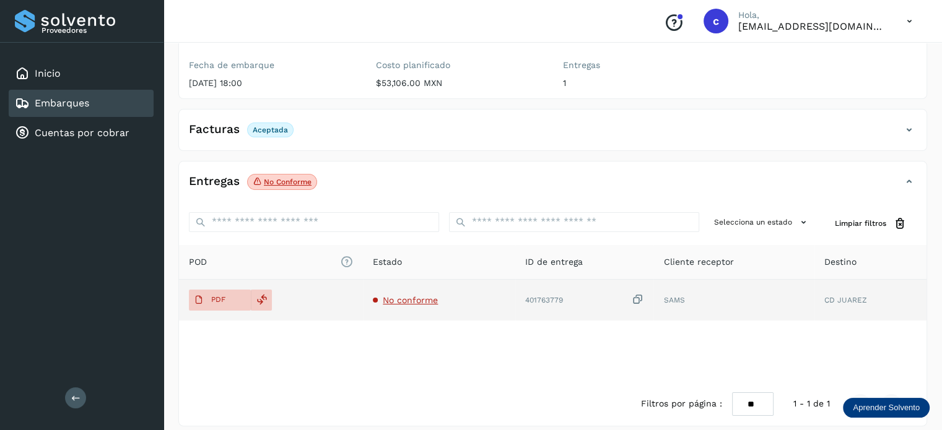
click at [421, 295] on span "No conforme" at bounding box center [410, 300] width 55 height 10
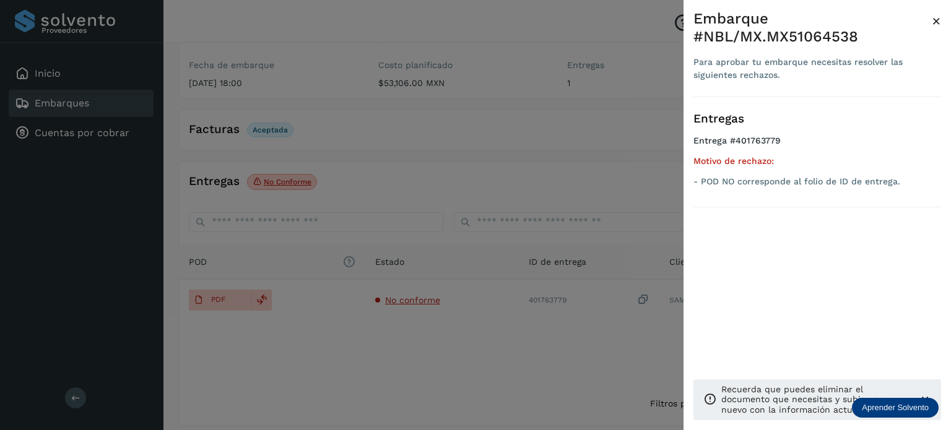
click at [378, 133] on div at bounding box center [475, 215] width 951 height 430
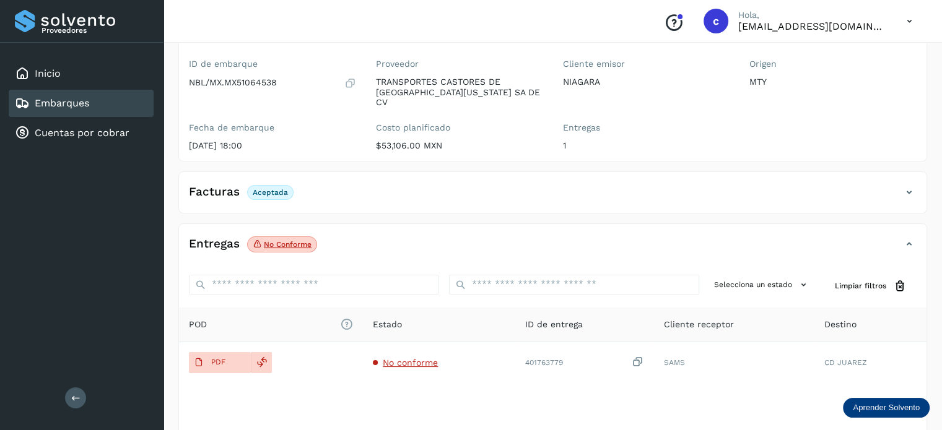
scroll to position [40, 0]
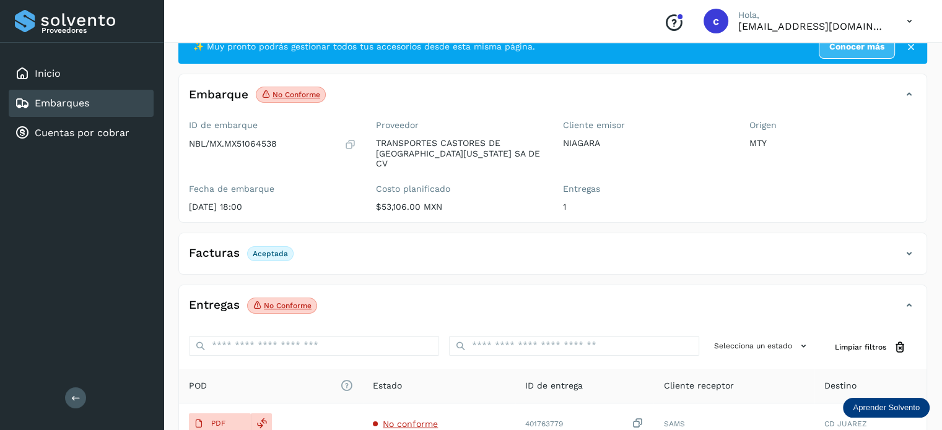
click at [99, 102] on div "Embarques" at bounding box center [81, 103] width 145 height 27
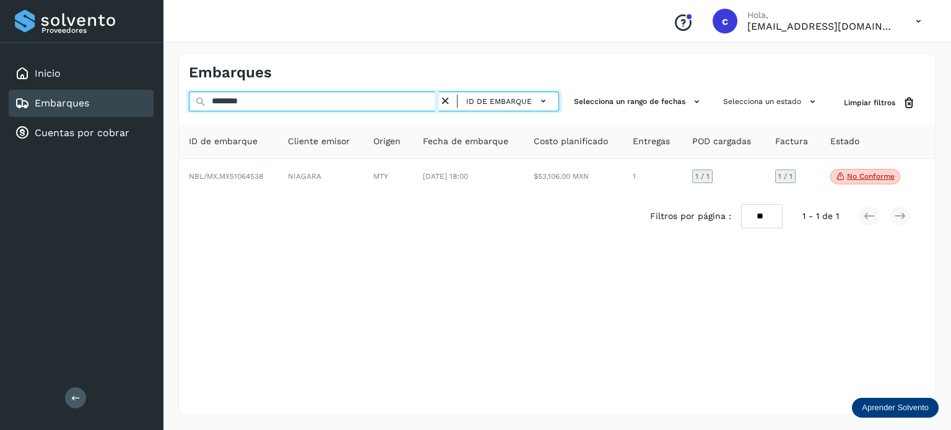
drag, startPoint x: 256, startPoint y: 99, endPoint x: 204, endPoint y: 99, distance: 52.0
click at [207, 99] on input "********" at bounding box center [314, 102] width 250 height 20
paste input "text"
type input "********"
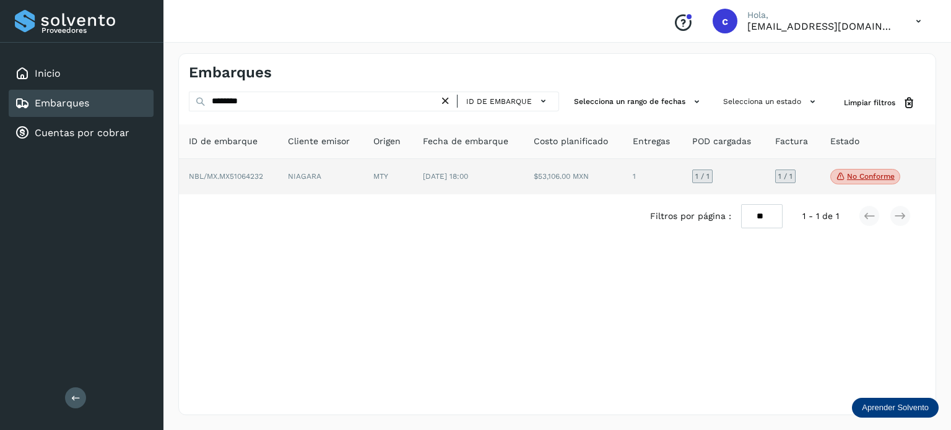
click at [414, 186] on td "MTY" at bounding box center [468, 177] width 111 height 36
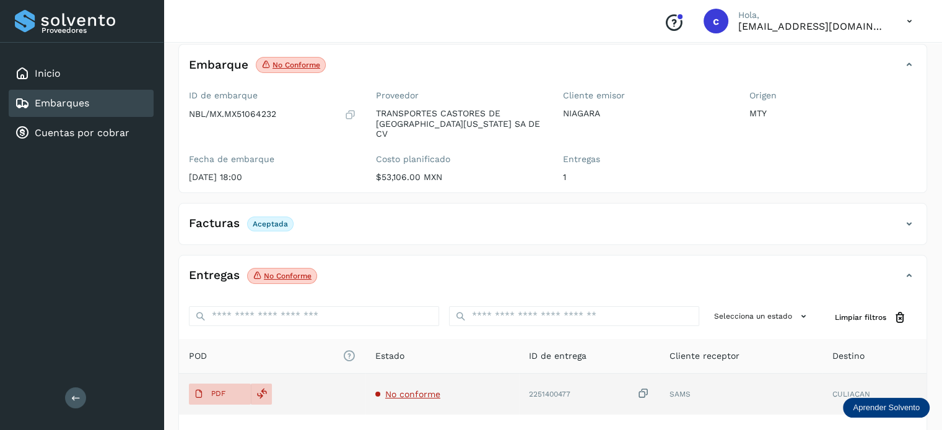
scroll to position [163, 0]
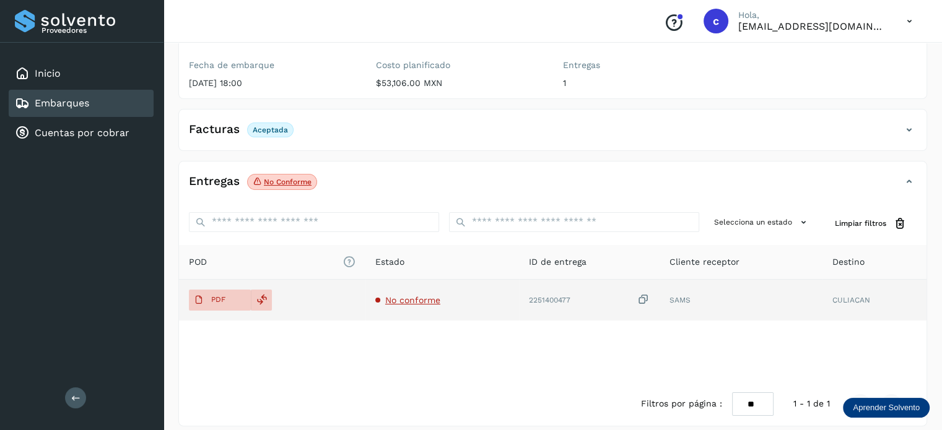
click at [401, 295] on span "No conforme" at bounding box center [412, 300] width 55 height 10
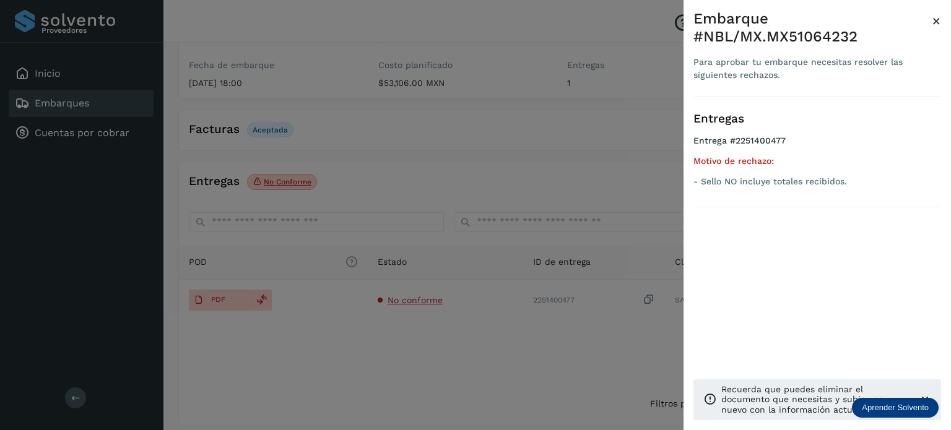
drag, startPoint x: 375, startPoint y: 163, endPoint x: 295, endPoint y: 138, distance: 83.8
click at [371, 162] on div at bounding box center [475, 215] width 951 height 430
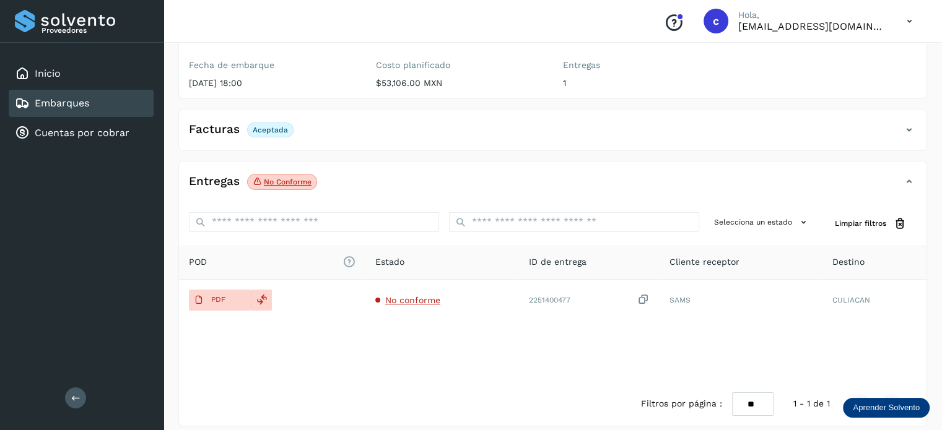
click at [97, 101] on div "Embarques" at bounding box center [81, 103] width 145 height 27
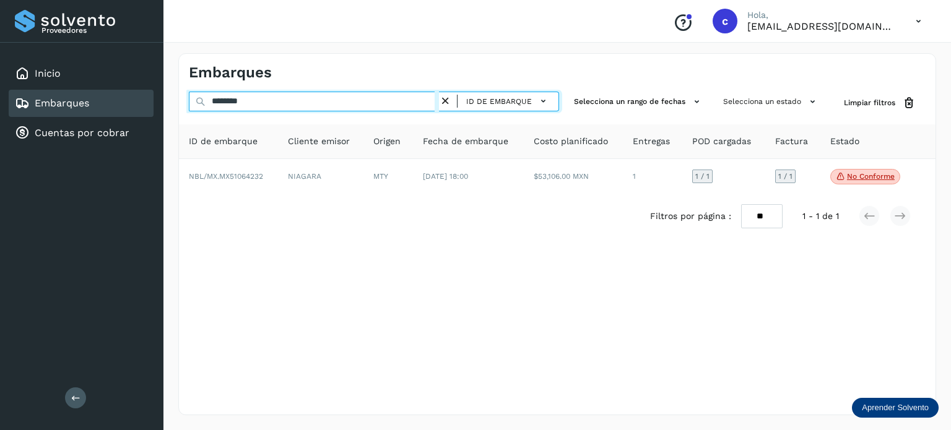
drag, startPoint x: 188, startPoint y: 100, endPoint x: 181, endPoint y: 100, distance: 6.8
click at [181, 100] on div "******** ID de embarque Selecciona un rango de fechas Selecciona un estado Limp…" at bounding box center [557, 103] width 757 height 23
paste input "text"
type input "********"
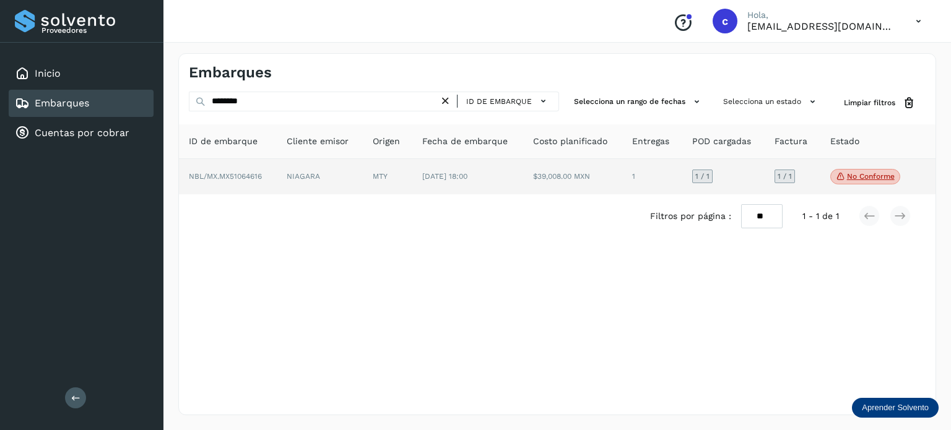
click at [412, 163] on td "MTY" at bounding box center [467, 177] width 111 height 36
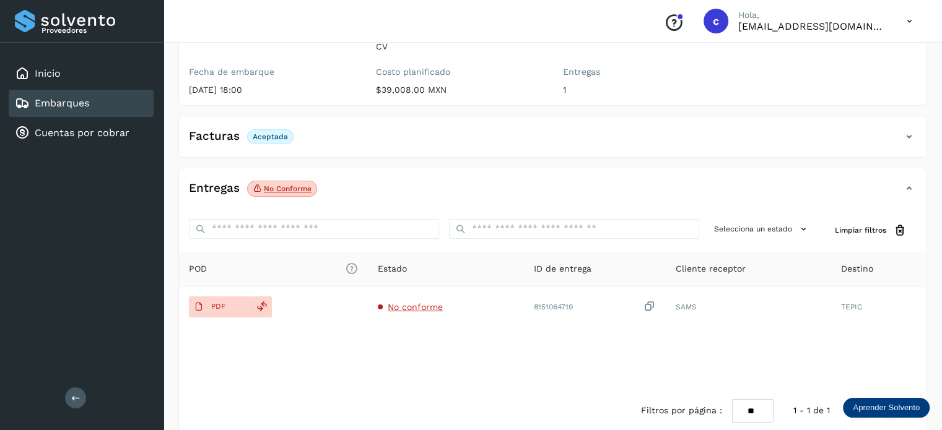
scroll to position [163, 0]
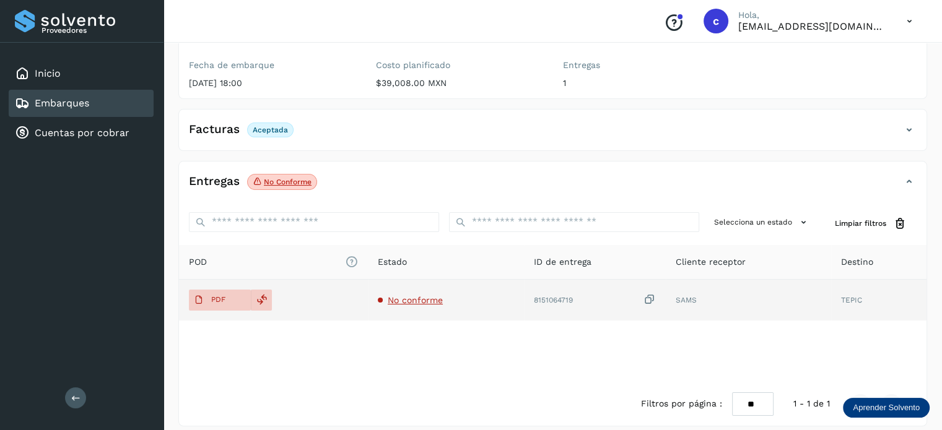
click at [400, 295] on span "No conforme" at bounding box center [415, 300] width 55 height 10
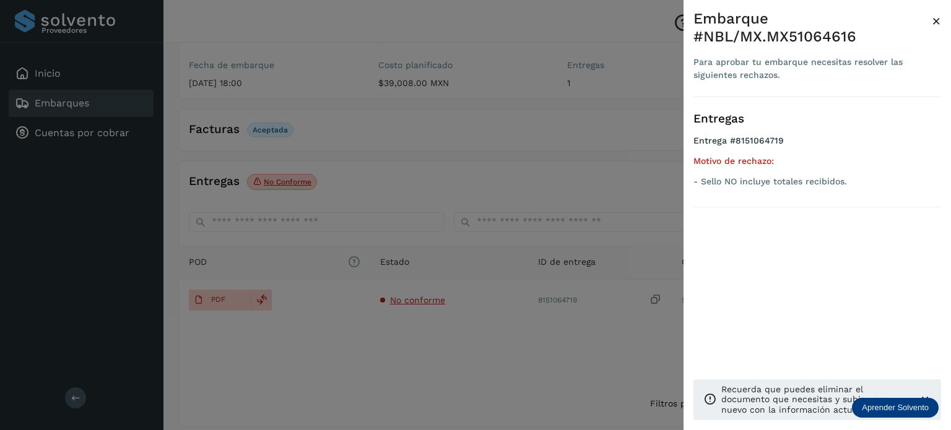
click at [412, 165] on div at bounding box center [475, 215] width 951 height 430
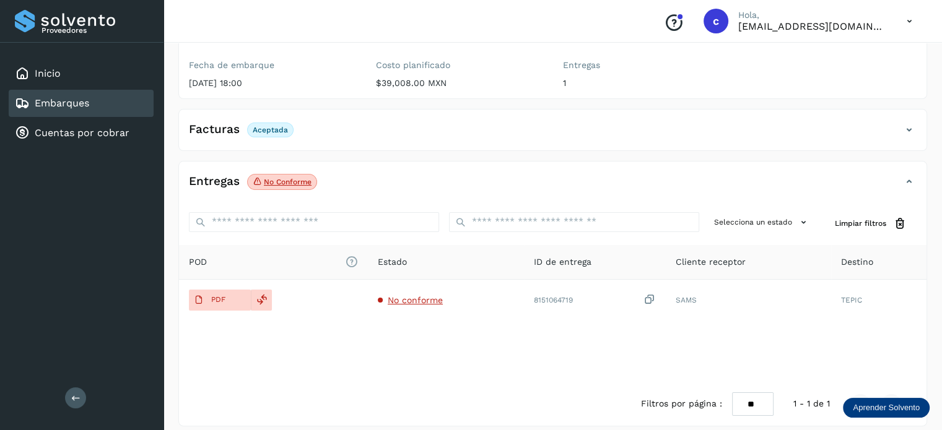
click at [95, 103] on div "Embarques" at bounding box center [81, 103] width 145 height 27
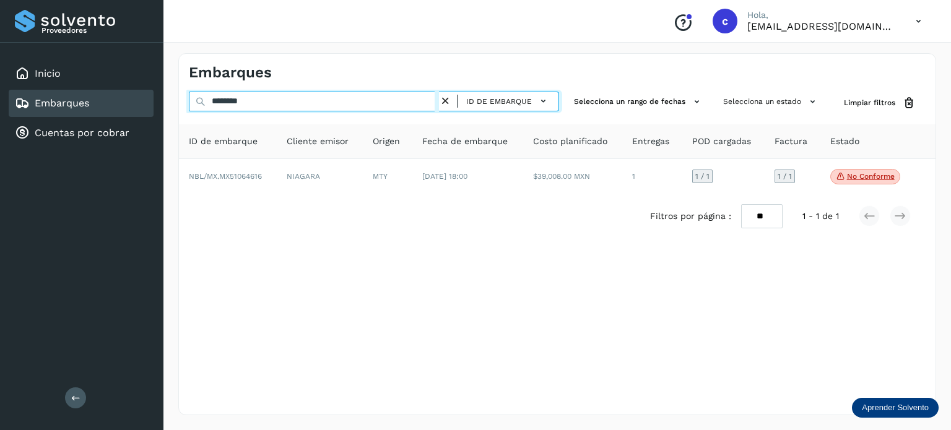
drag, startPoint x: 259, startPoint y: 103, endPoint x: 202, endPoint y: 98, distance: 57.8
click at [202, 98] on div "******** ID de embarque" at bounding box center [374, 103] width 370 height 23
paste input "text"
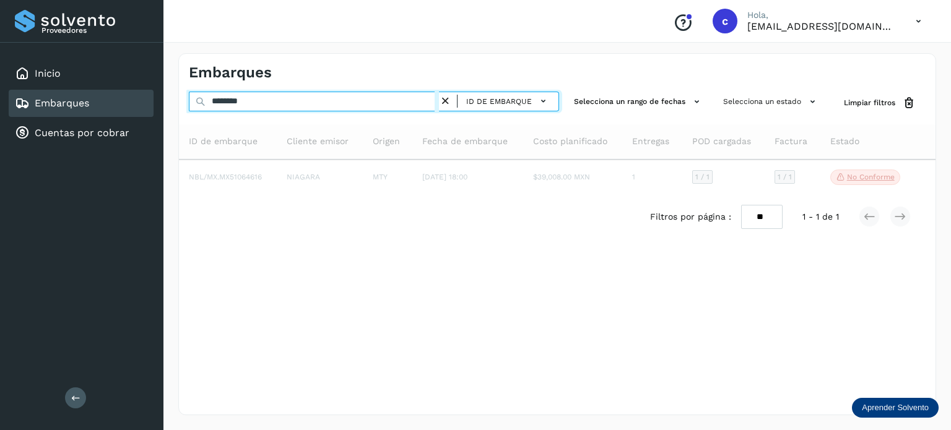
type input "********"
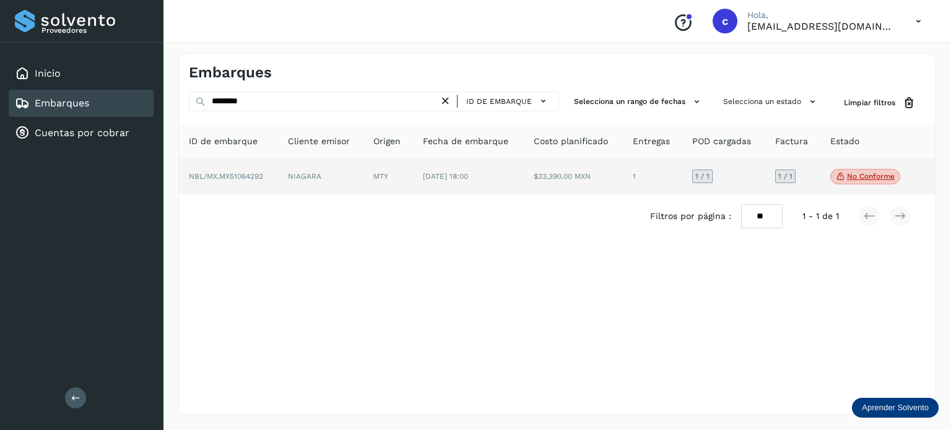
click at [363, 179] on td "NIAGARA" at bounding box center [388, 177] width 50 height 36
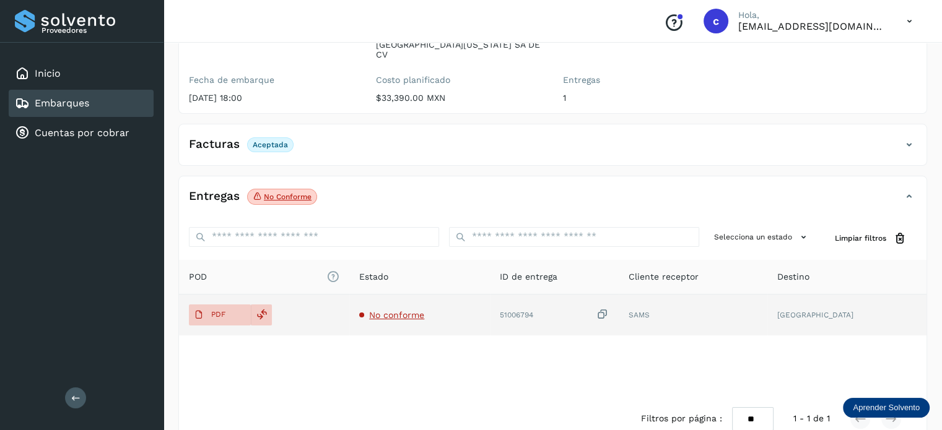
scroll to position [163, 0]
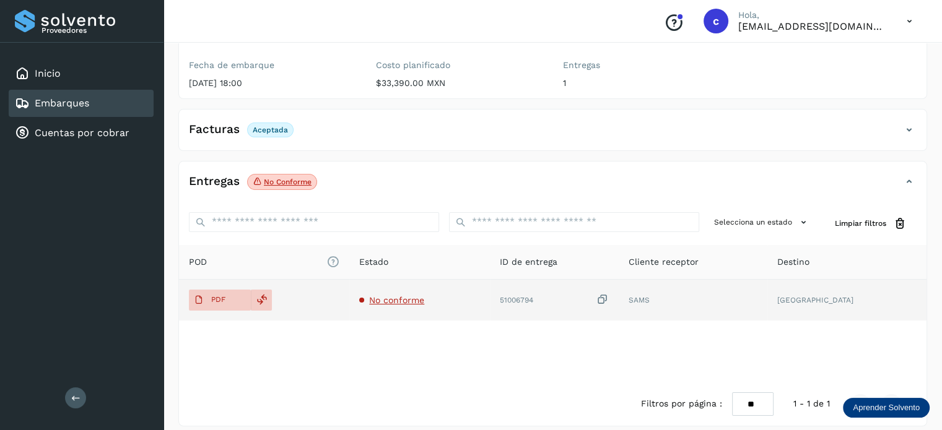
click at [423, 295] on span "No conforme" at bounding box center [396, 300] width 55 height 10
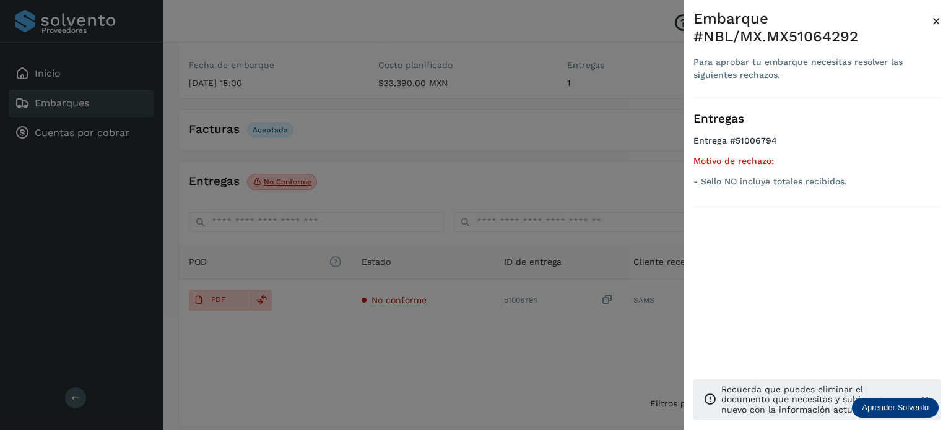
drag, startPoint x: 337, startPoint y: 155, endPoint x: 267, endPoint y: 124, distance: 76.2
click at [334, 154] on div at bounding box center [475, 215] width 951 height 430
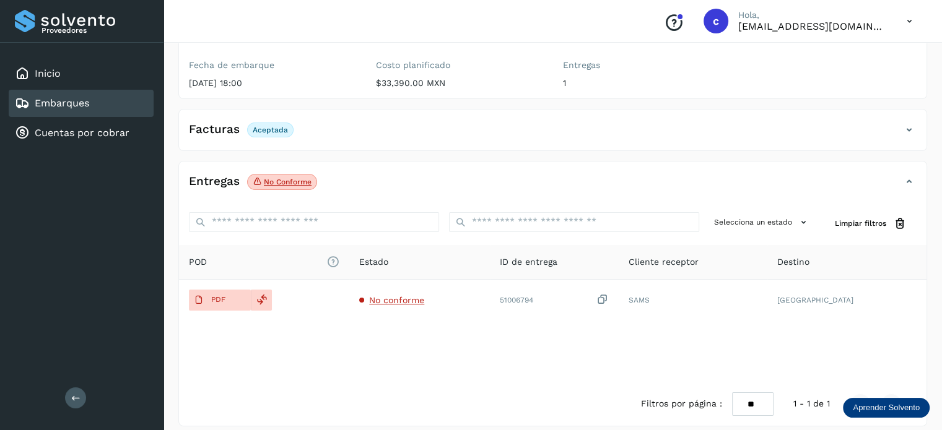
click at [99, 102] on div "Embarques" at bounding box center [81, 103] width 145 height 27
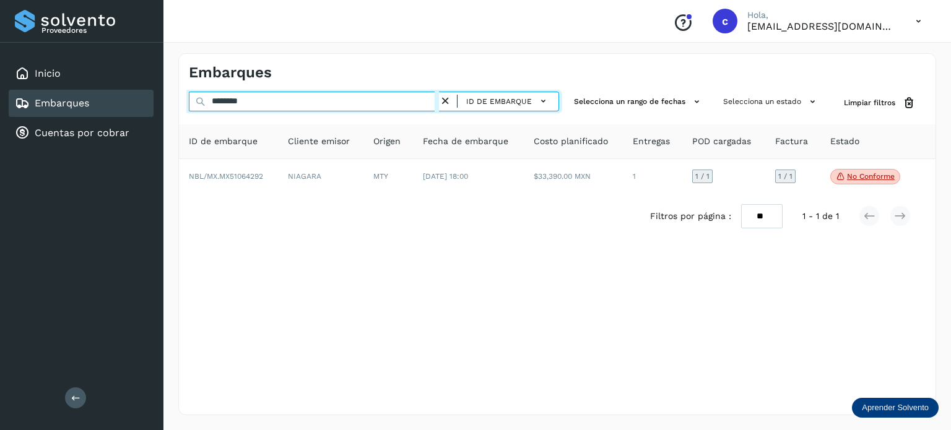
drag, startPoint x: 260, startPoint y: 98, endPoint x: 193, endPoint y: 92, distance: 67.1
click at [207, 93] on input "********" at bounding box center [314, 102] width 250 height 20
paste input "text"
type input "********"
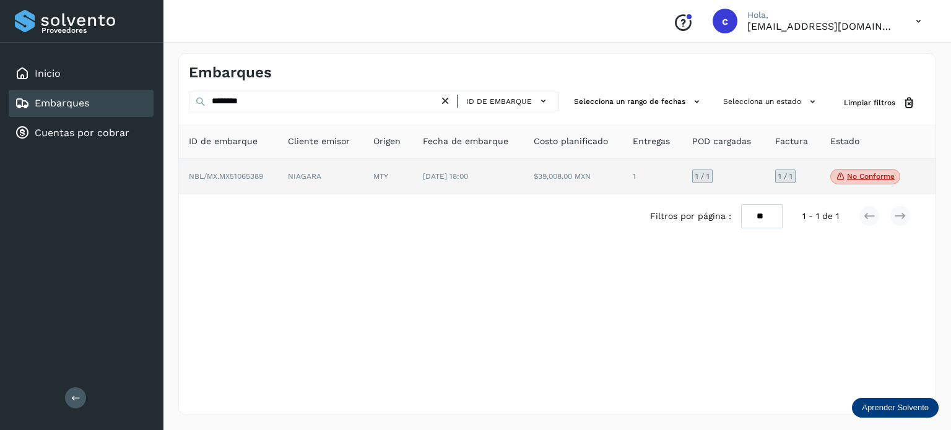
click at [413, 176] on td "MTY" at bounding box center [468, 177] width 111 height 36
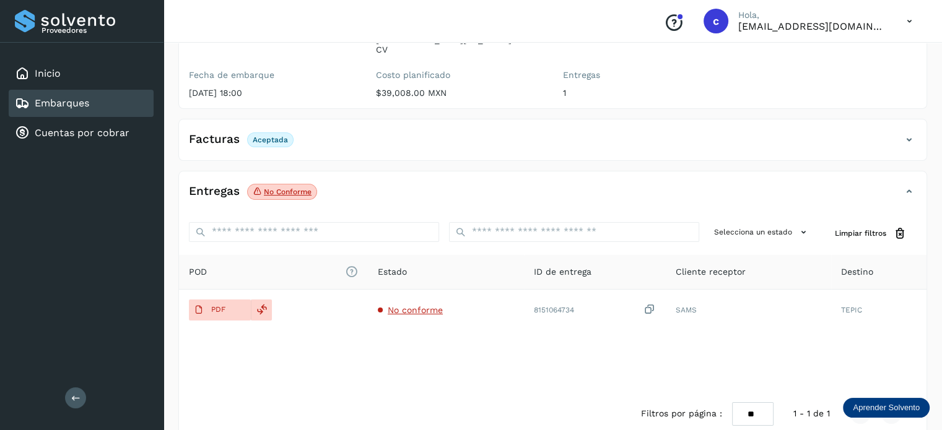
scroll to position [163, 0]
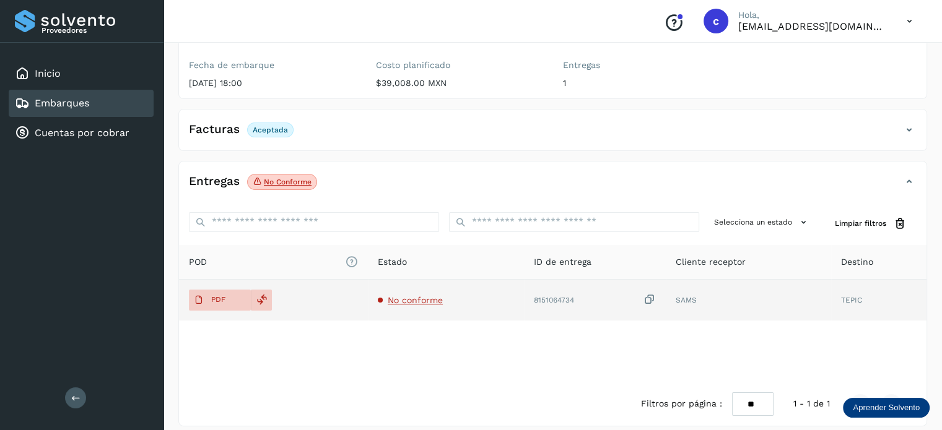
click at [524, 295] on td "No conforme" at bounding box center [595, 300] width 142 height 41
click at [408, 295] on span "No conforme" at bounding box center [415, 300] width 55 height 10
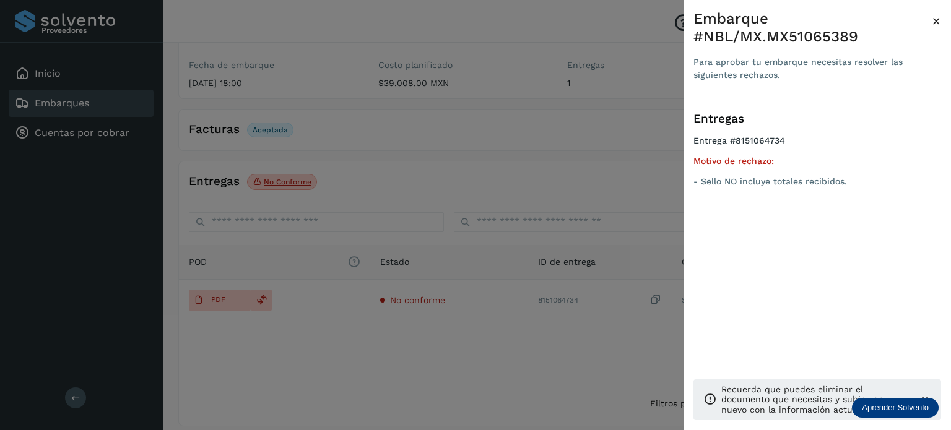
drag, startPoint x: 377, startPoint y: 171, endPoint x: 193, endPoint y: 136, distance: 187.3
click at [376, 171] on div at bounding box center [475, 215] width 951 height 430
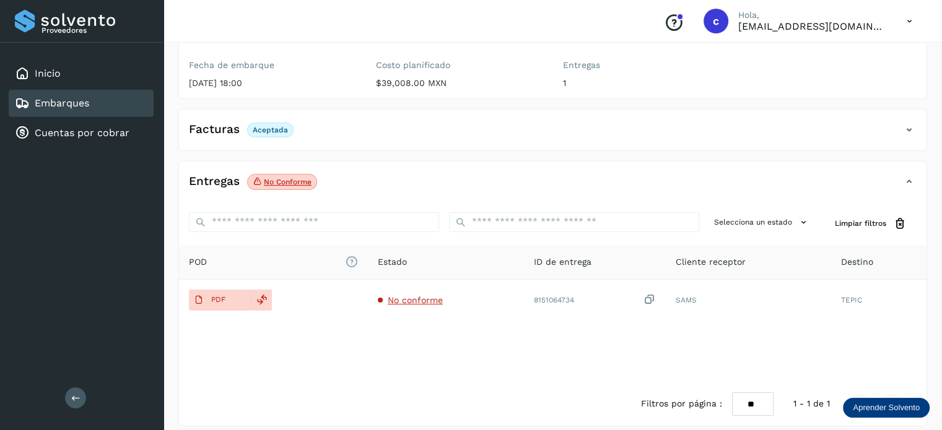
click at [80, 103] on link "Embarques" at bounding box center [62, 103] width 54 height 12
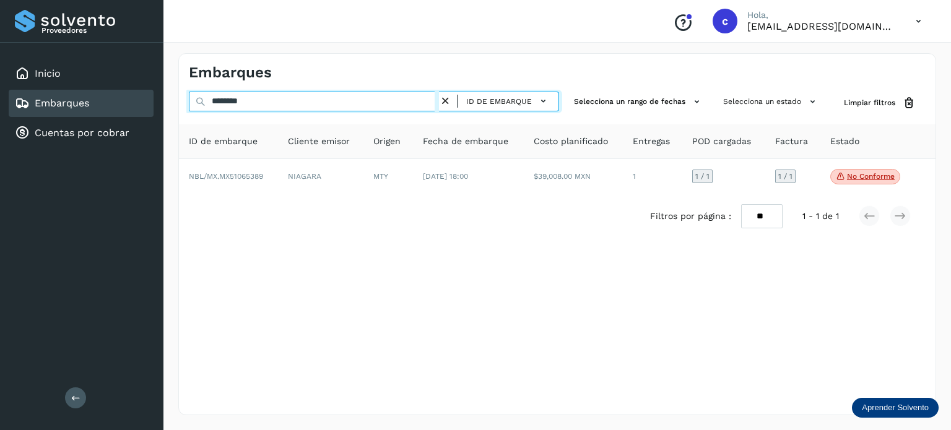
drag, startPoint x: 254, startPoint y: 101, endPoint x: 191, endPoint y: 104, distance: 63.2
click at [192, 104] on input "********" at bounding box center [314, 102] width 250 height 20
paste input "text"
type input "********"
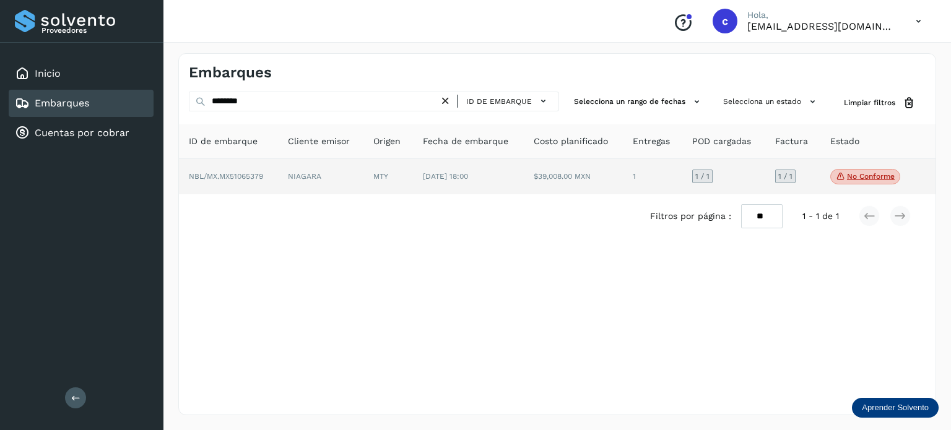
click at [363, 182] on td "NIAGARA" at bounding box center [388, 177] width 50 height 36
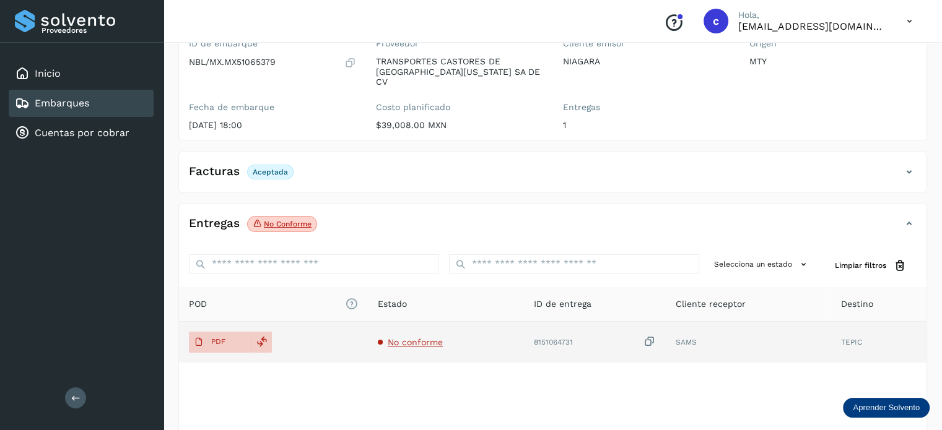
scroll to position [124, 0]
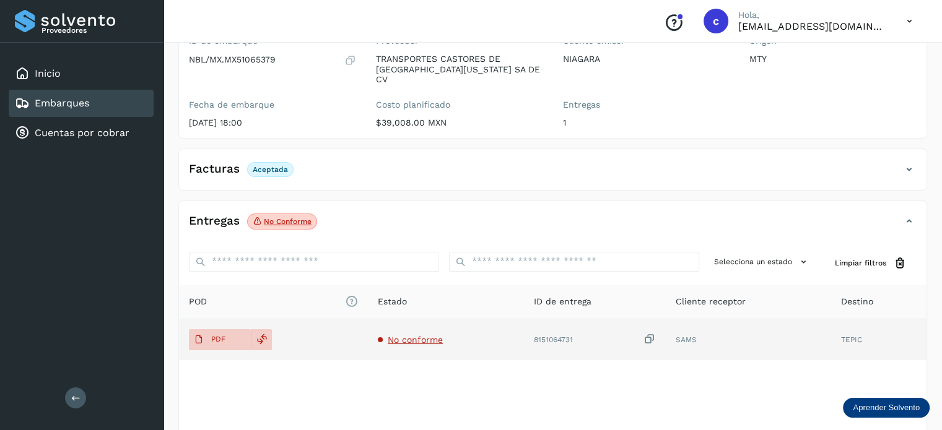
click at [406, 335] on span "No conforme" at bounding box center [415, 340] width 55 height 10
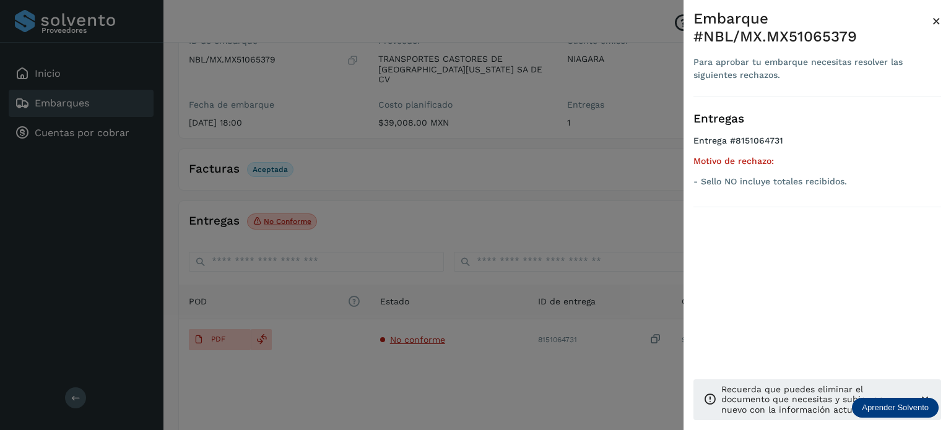
click at [94, 106] on div at bounding box center [475, 215] width 951 height 430
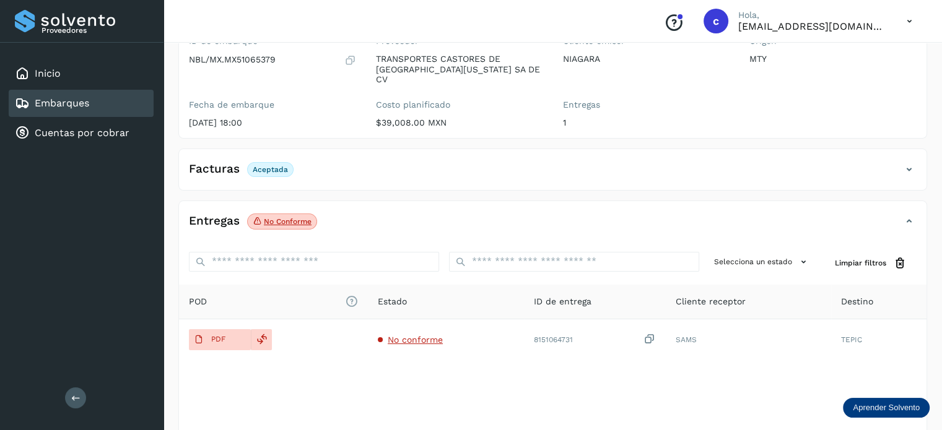
click at [98, 100] on div "Embarques" at bounding box center [81, 103] width 145 height 27
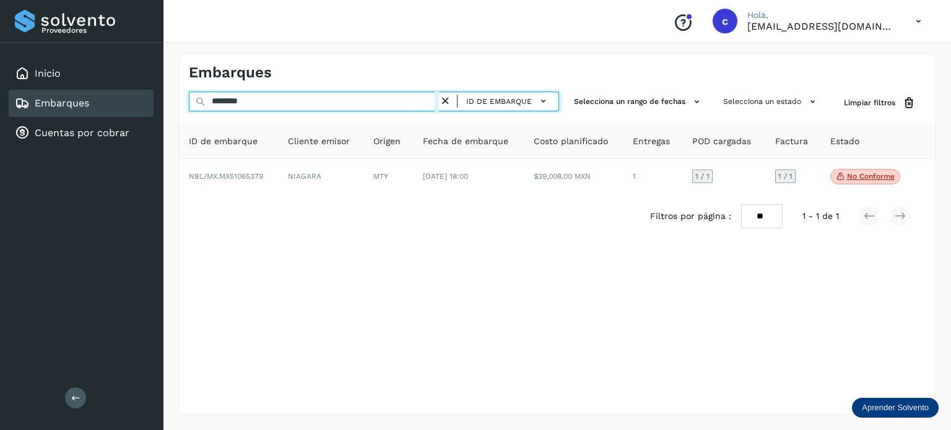
drag, startPoint x: 229, startPoint y: 102, endPoint x: 193, endPoint y: 103, distance: 35.9
click at [194, 103] on input "********" at bounding box center [314, 102] width 250 height 20
paste input "text"
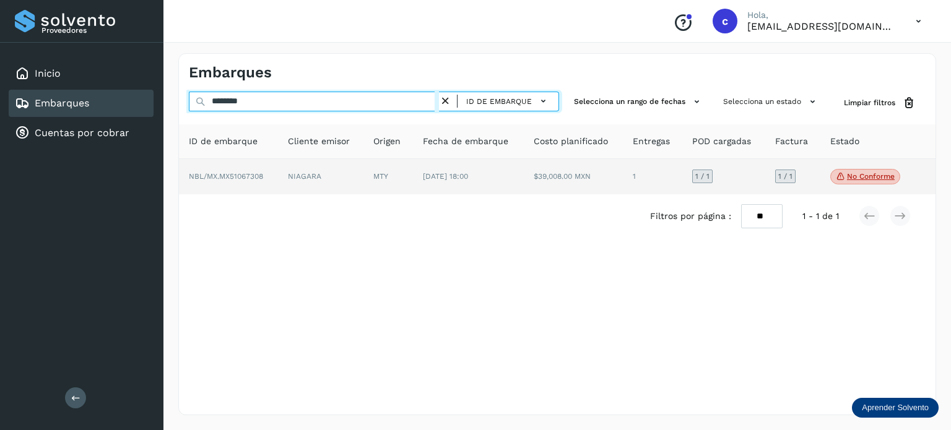
type input "********"
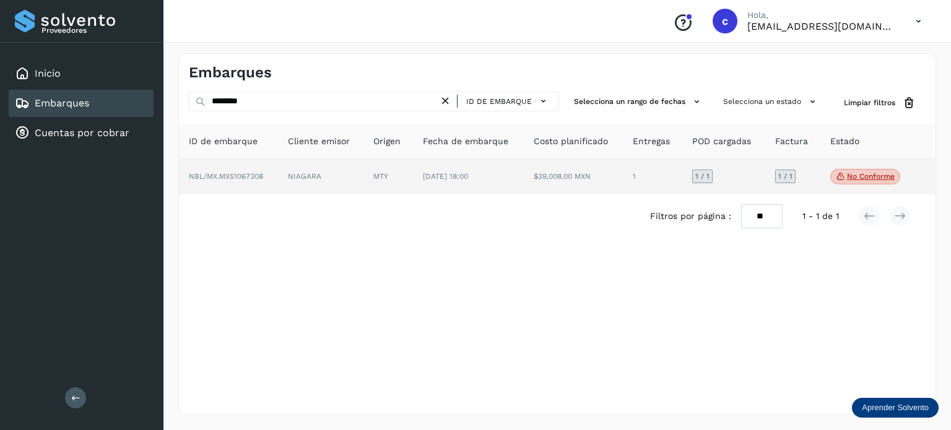
click at [246, 178] on span "NBL/MX.MX51067308" at bounding box center [226, 176] width 74 height 9
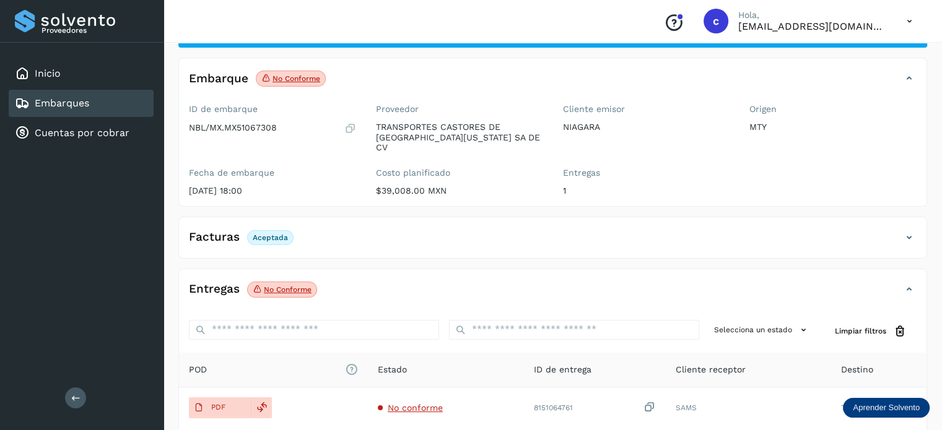
scroll to position [124, 0]
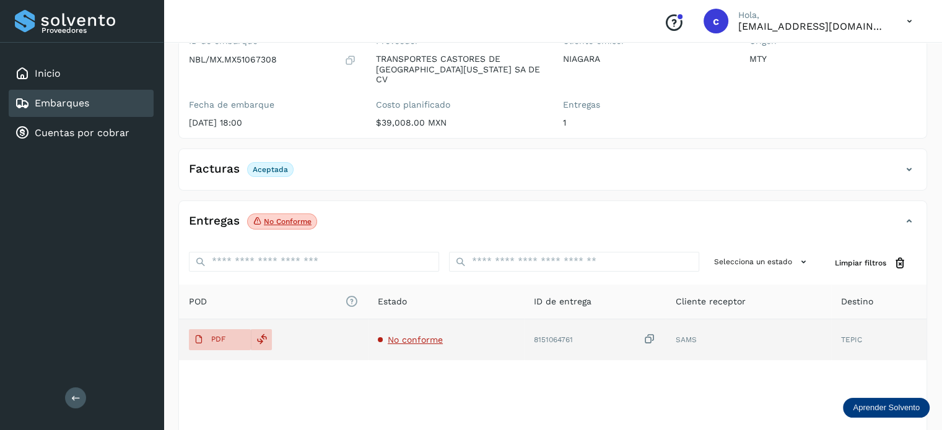
click at [409, 335] on span "No conforme" at bounding box center [415, 340] width 55 height 10
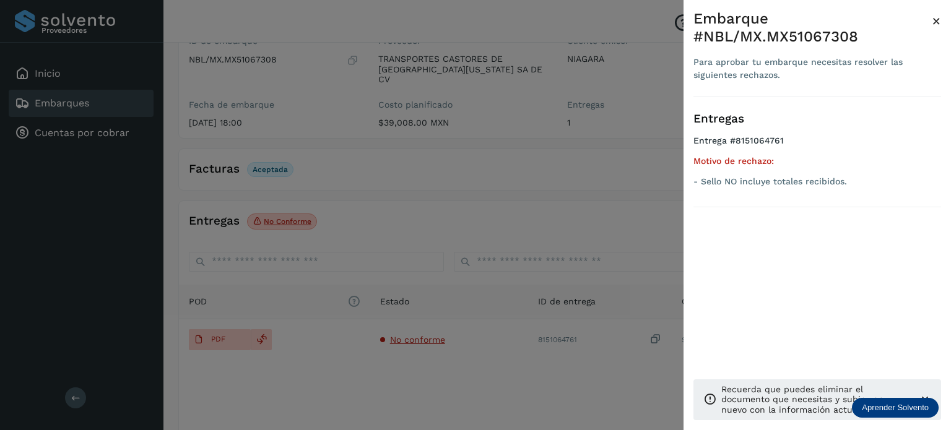
drag, startPoint x: 332, startPoint y: 156, endPoint x: 192, endPoint y: 118, distance: 145.1
click at [331, 156] on div at bounding box center [475, 215] width 951 height 430
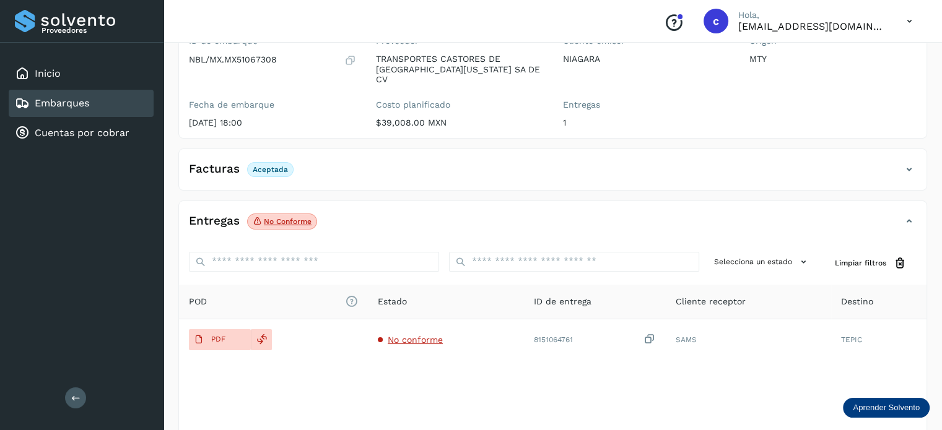
click at [98, 101] on div "Embarques" at bounding box center [81, 103] width 145 height 27
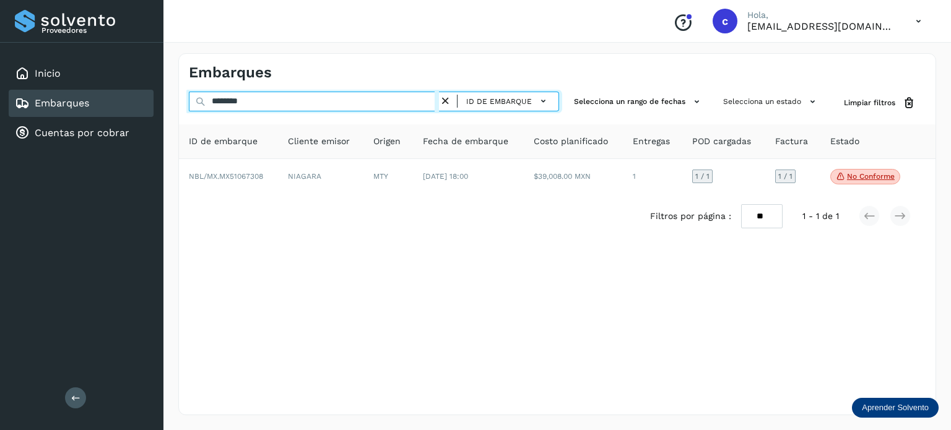
drag, startPoint x: 243, startPoint y: 97, endPoint x: 166, endPoint y: 98, distance: 77.4
click at [168, 100] on div "Embarques ******** ID de embarque Selecciona un rango de fechas Selecciona un e…" at bounding box center [556, 234] width 787 height 392
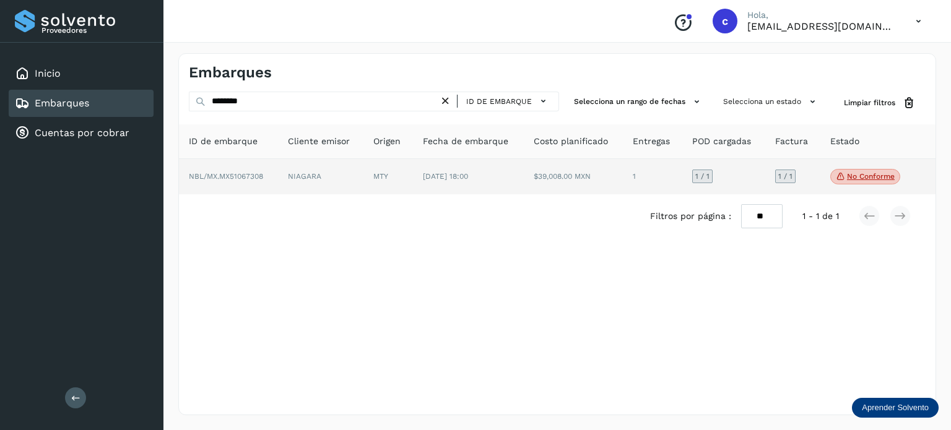
click at [413, 179] on td "MTY" at bounding box center [468, 177] width 111 height 36
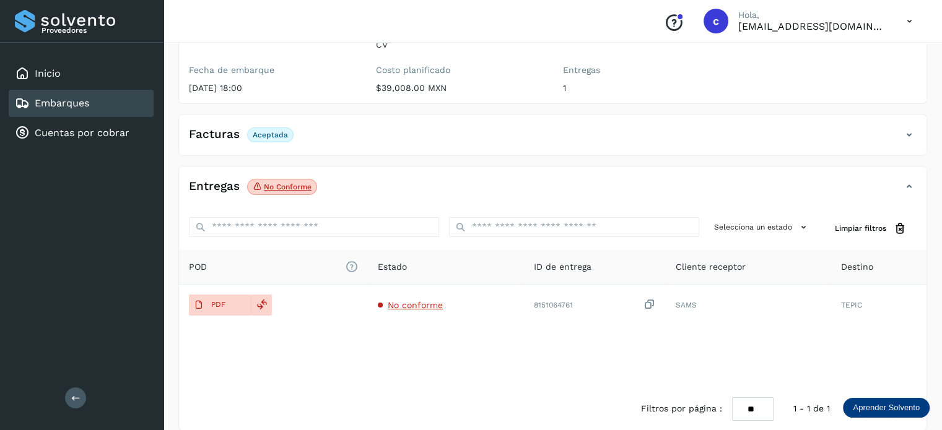
scroll to position [163, 0]
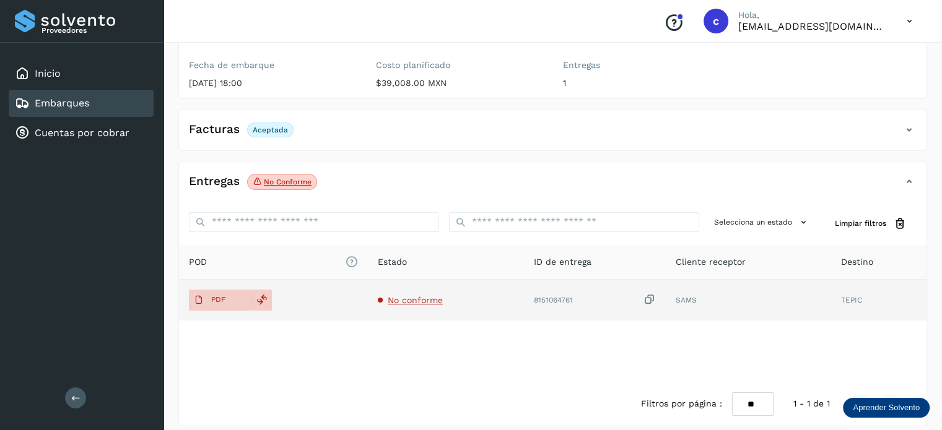
click at [409, 295] on span "No conforme" at bounding box center [415, 300] width 55 height 10
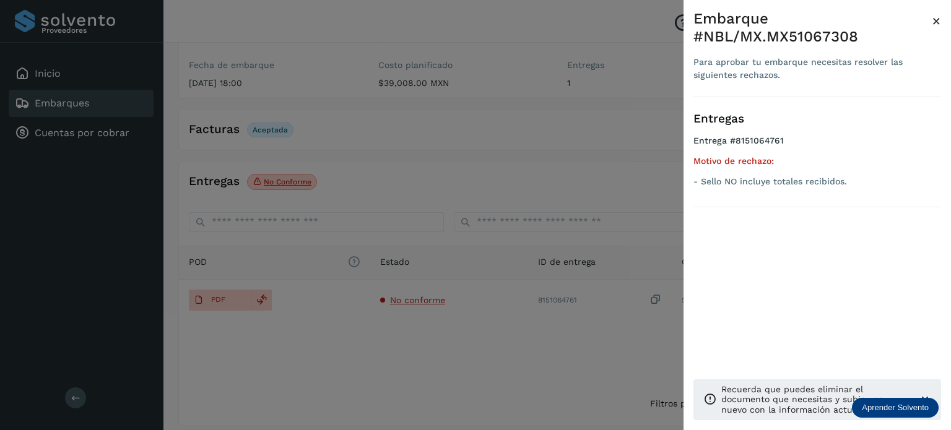
click at [48, 111] on div at bounding box center [475, 215] width 951 height 430
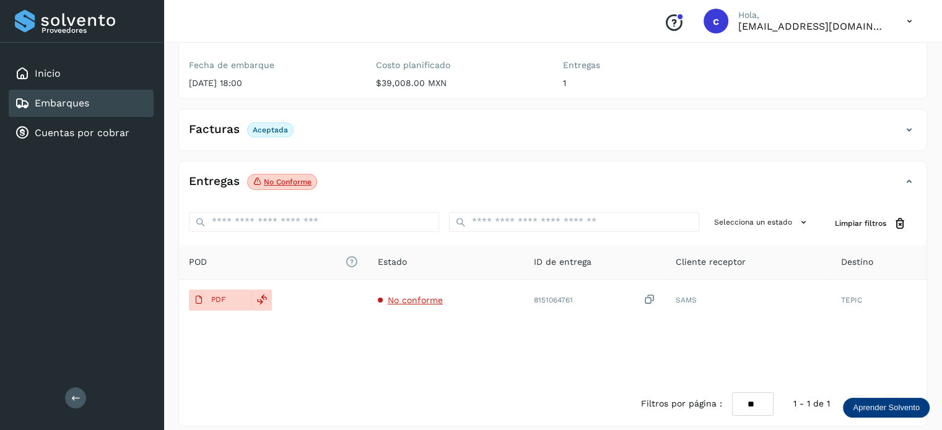
click at [58, 105] on link "Embarques" at bounding box center [62, 103] width 54 height 12
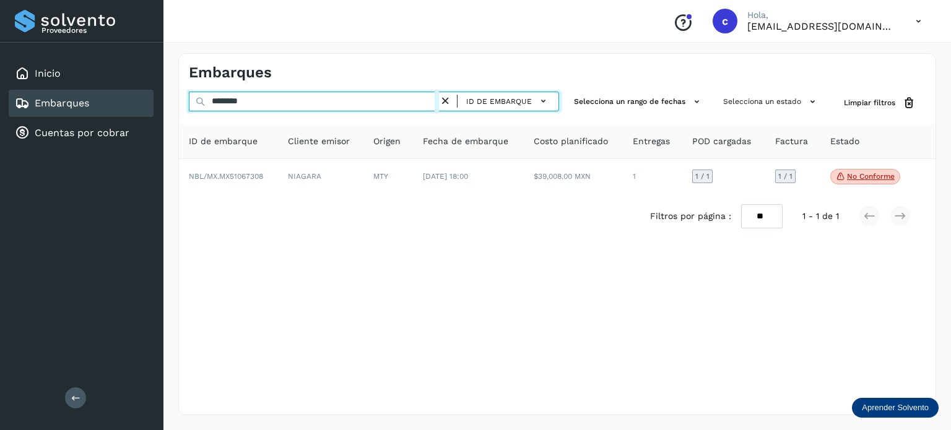
click at [171, 103] on div "Embarques ******** ID de embarque Selecciona un rango de fechas Selecciona un e…" at bounding box center [556, 234] width 787 height 392
paste input "text"
type input "********"
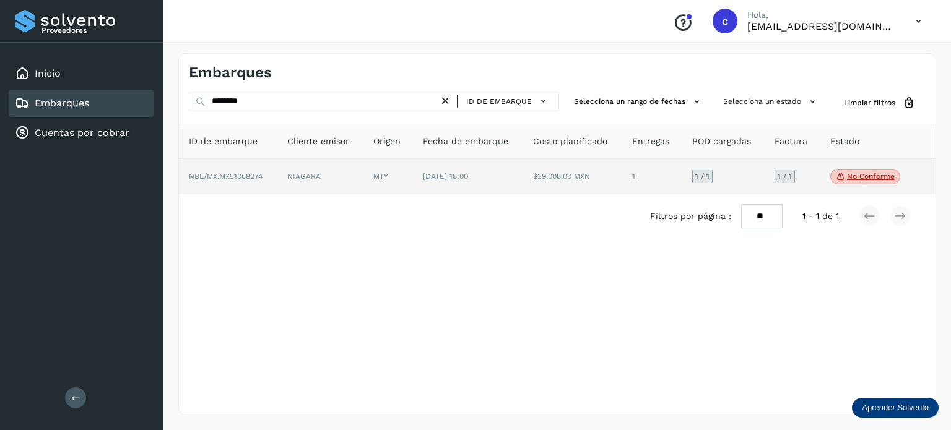
click at [523, 175] on td "[DATE] 18:00" at bounding box center [572, 177] width 99 height 36
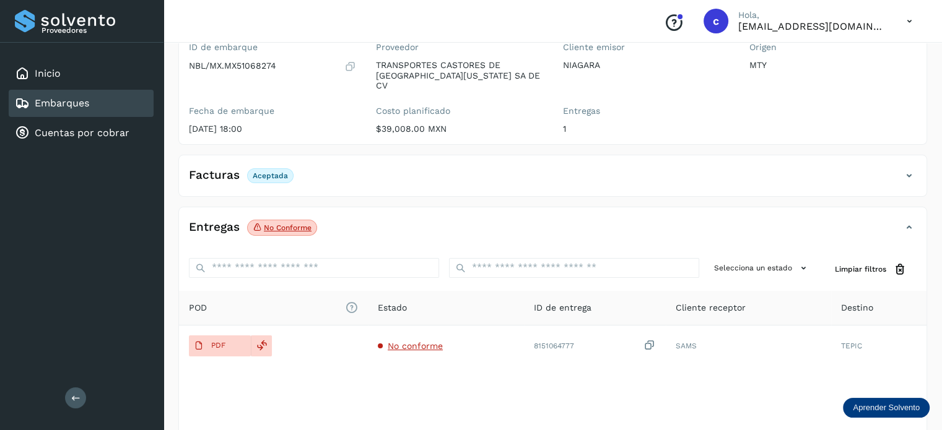
scroll to position [124, 0]
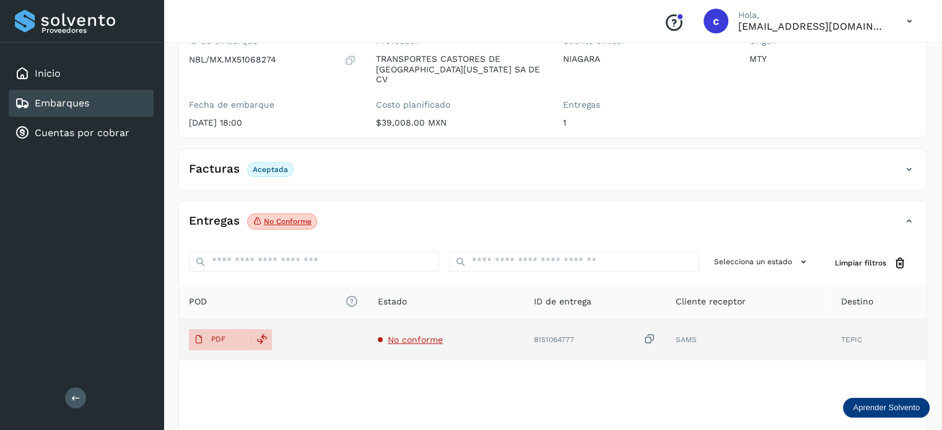
click at [409, 335] on span "No conforme" at bounding box center [415, 340] width 55 height 10
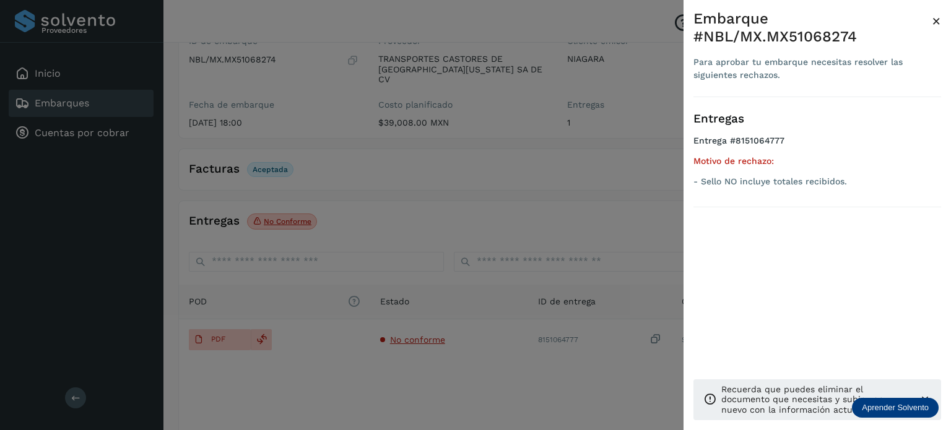
click at [35, 100] on div at bounding box center [475, 215] width 951 height 430
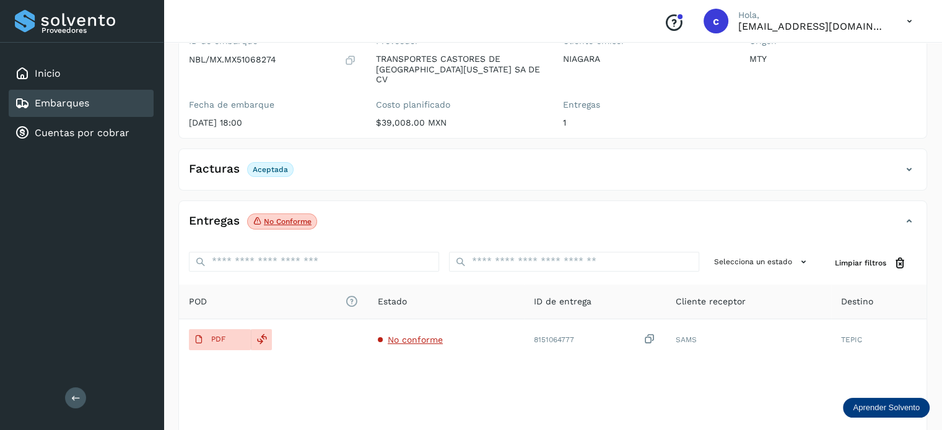
click at [89, 98] on div "Embarques" at bounding box center [81, 103] width 145 height 27
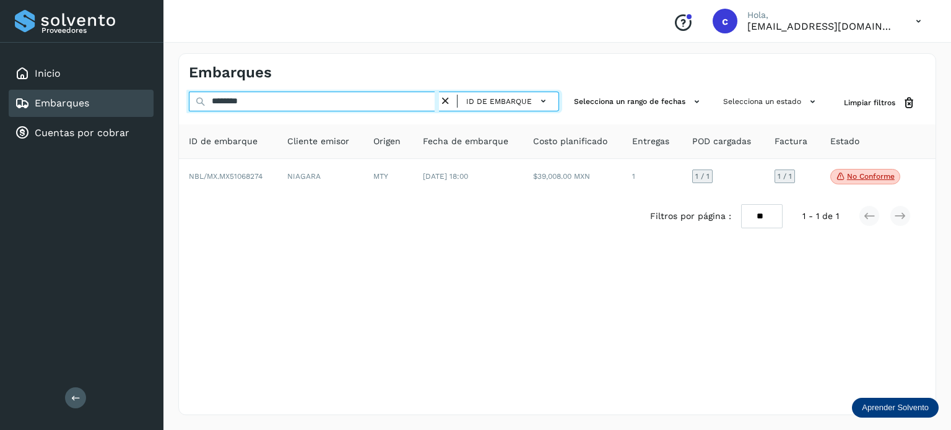
drag, startPoint x: 210, startPoint y: 97, endPoint x: 159, endPoint y: 100, distance: 51.5
click at [163, 100] on div "Proveedores Inicio Embarques Cuentas por cobrar Salir Conoce nuestros beneficio…" at bounding box center [475, 215] width 951 height 430
paste input "text"
type input "********"
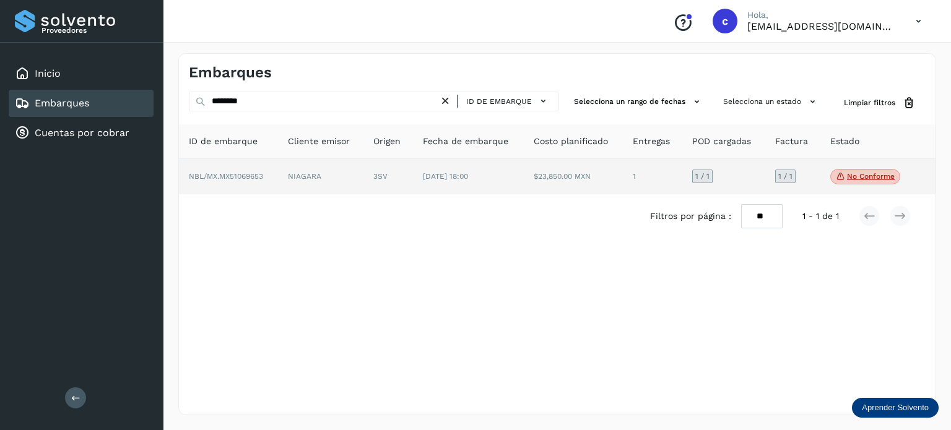
click at [363, 174] on td "NIAGARA" at bounding box center [388, 177] width 50 height 36
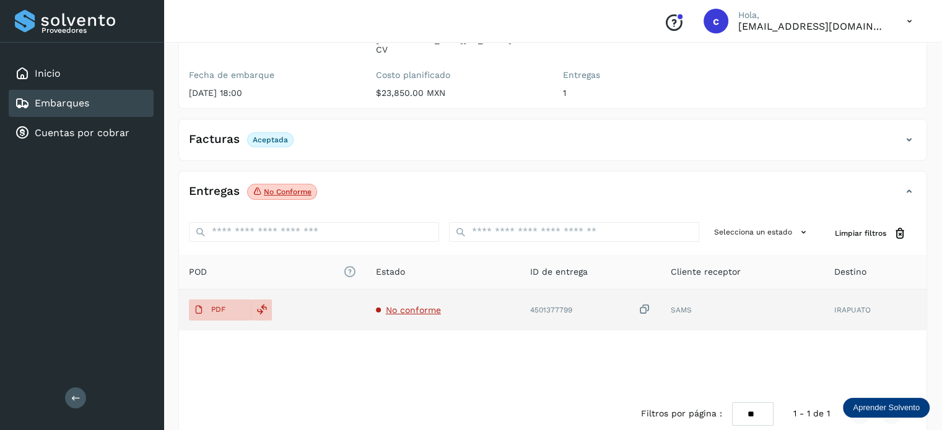
scroll to position [163, 0]
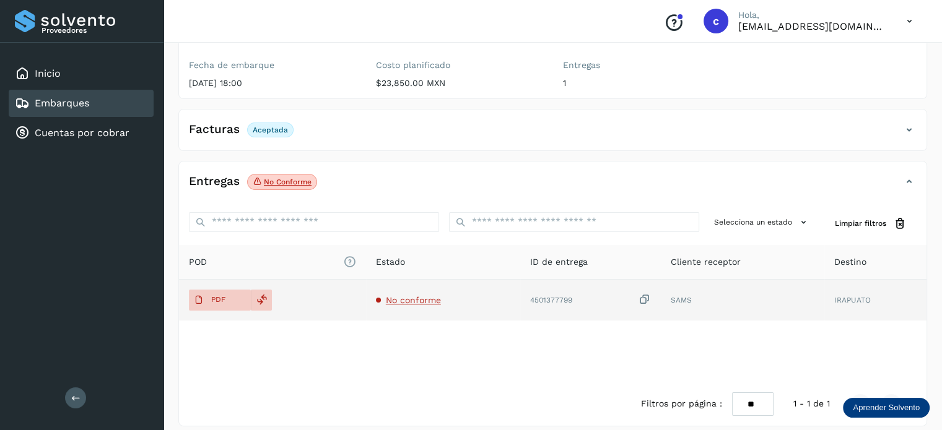
click at [425, 295] on span "No conforme" at bounding box center [413, 300] width 55 height 10
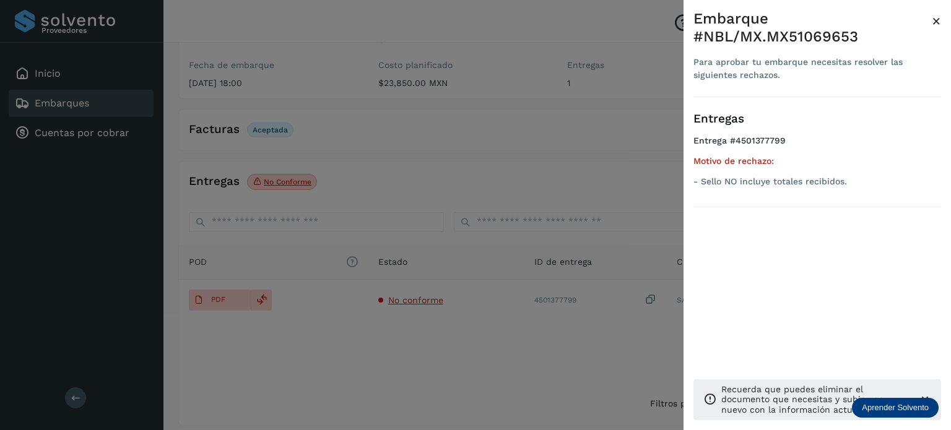
click at [81, 100] on div at bounding box center [475, 215] width 951 height 430
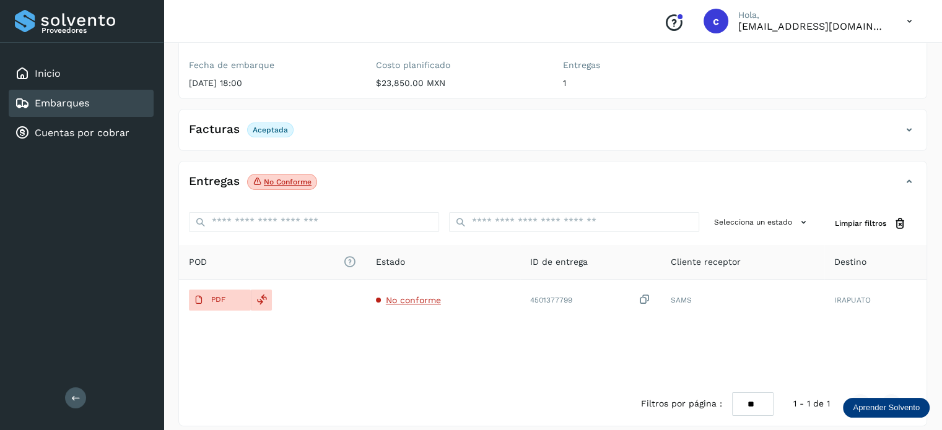
click at [81, 100] on link "Embarques" at bounding box center [62, 103] width 54 height 12
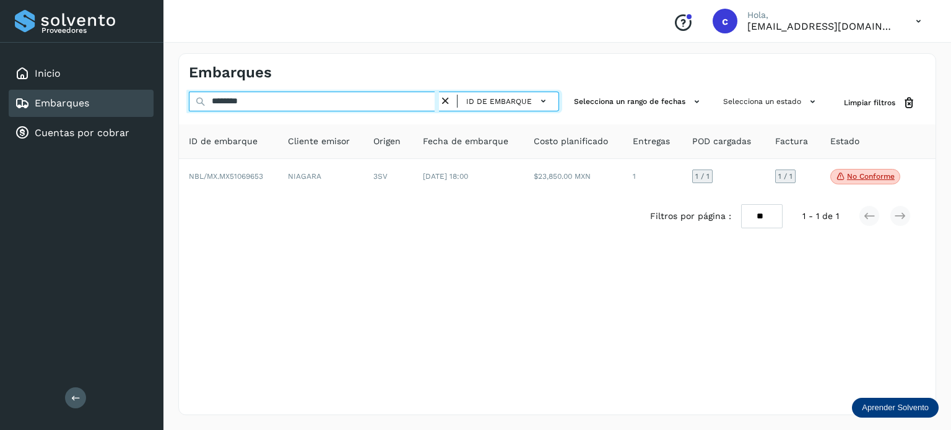
click at [183, 97] on div "******** ID de embarque Selecciona un rango de fechas Selecciona un estado Limp…" at bounding box center [557, 103] width 757 height 23
paste input "text"
type input "********"
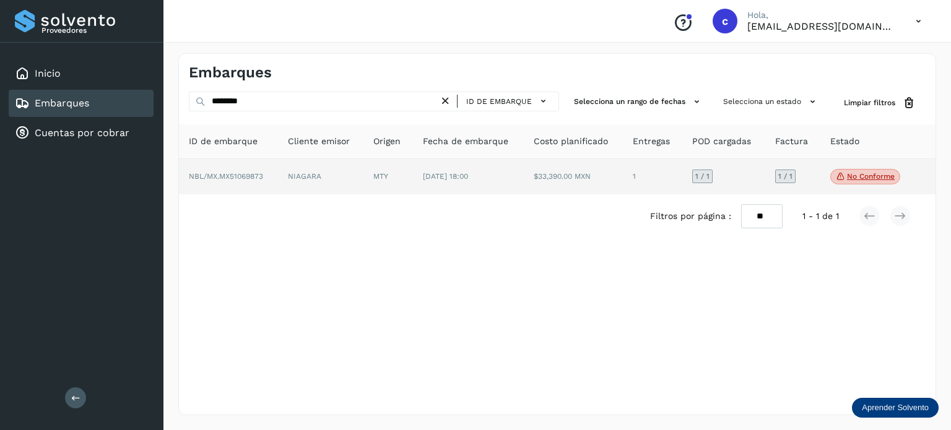
click at [363, 163] on td "NIAGARA" at bounding box center [388, 177] width 50 height 36
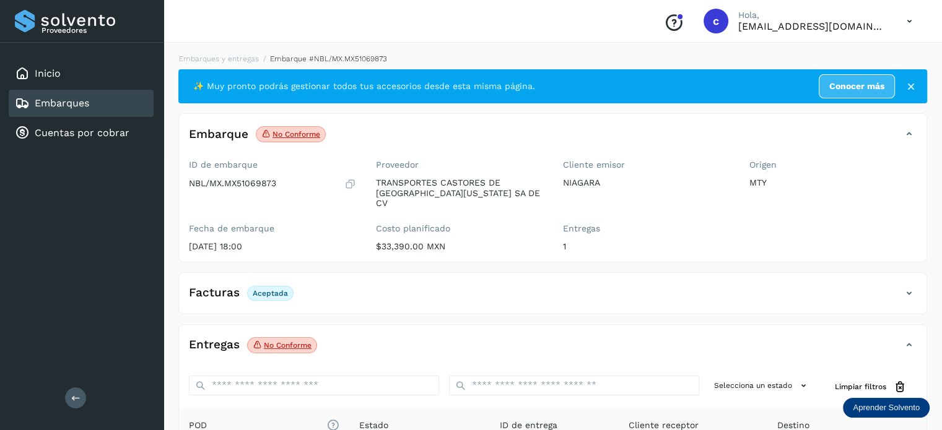
scroll to position [124, 0]
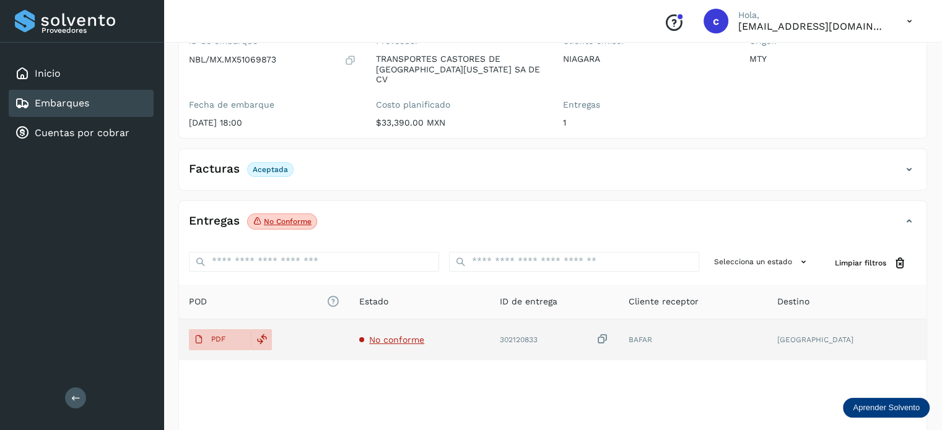
click at [490, 334] on td "No conforme" at bounding box center [554, 339] width 128 height 41
click at [419, 335] on span "No conforme" at bounding box center [396, 340] width 55 height 10
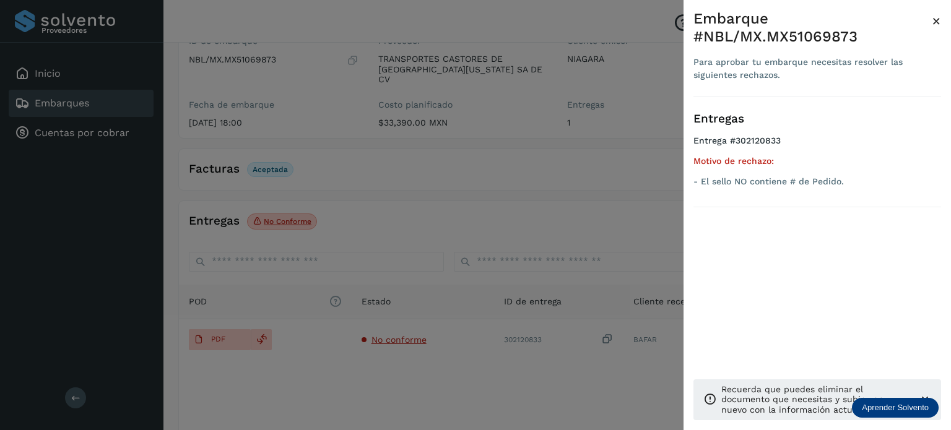
click at [410, 220] on div at bounding box center [475, 215] width 951 height 430
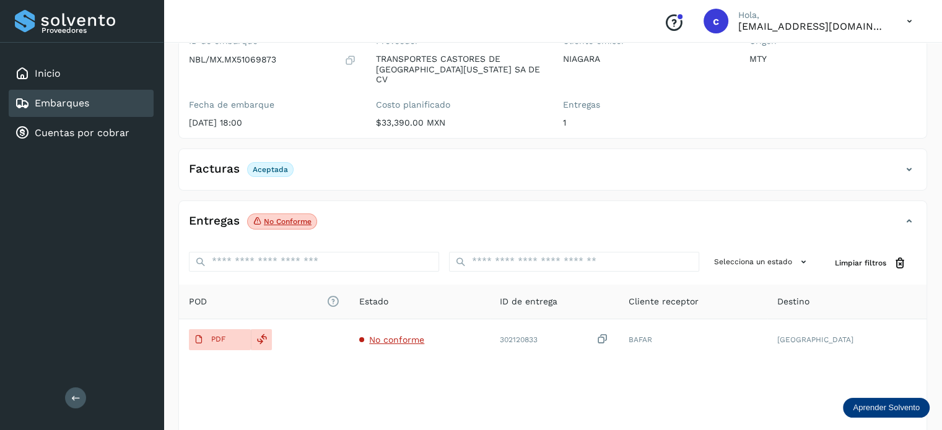
click at [84, 105] on link "Embarques" at bounding box center [62, 103] width 54 height 12
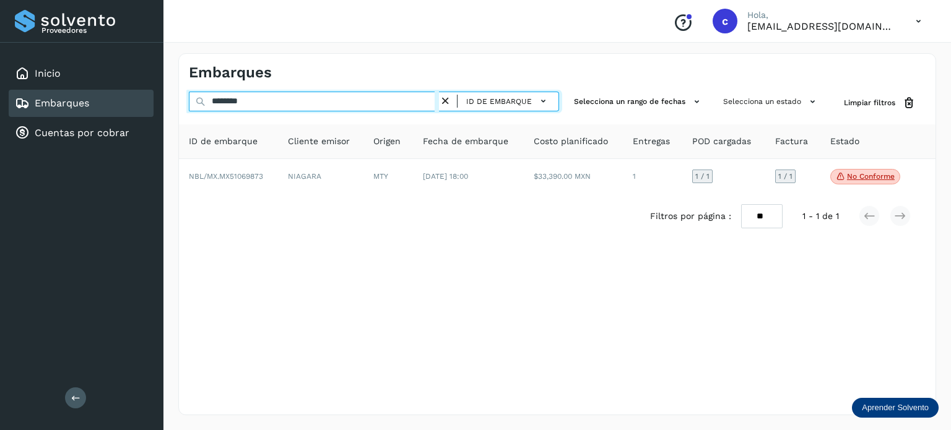
drag, startPoint x: 194, startPoint y: 95, endPoint x: 163, endPoint y: 93, distance: 30.4
click at [163, 93] on div "Embarques ******** ID de embarque Selecciona un rango de fechas Selecciona un e…" at bounding box center [556, 234] width 787 height 392
paste input "text"
type input "********"
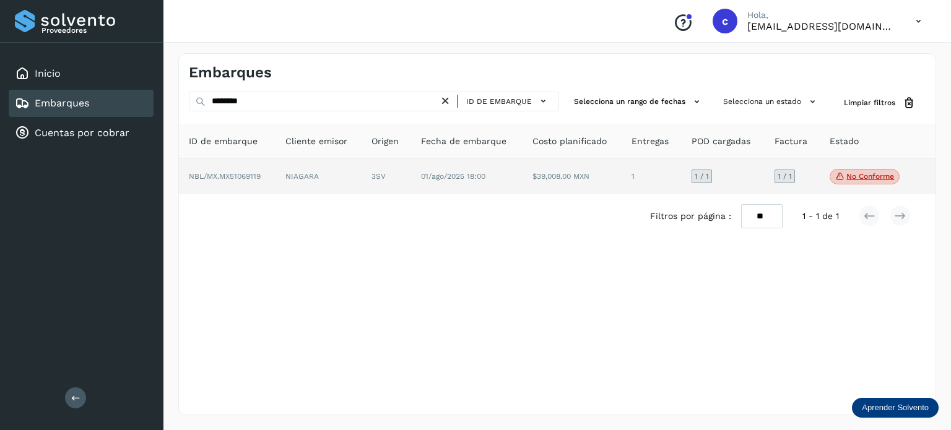
click at [362, 170] on td "NIAGARA" at bounding box center [387, 177] width 50 height 36
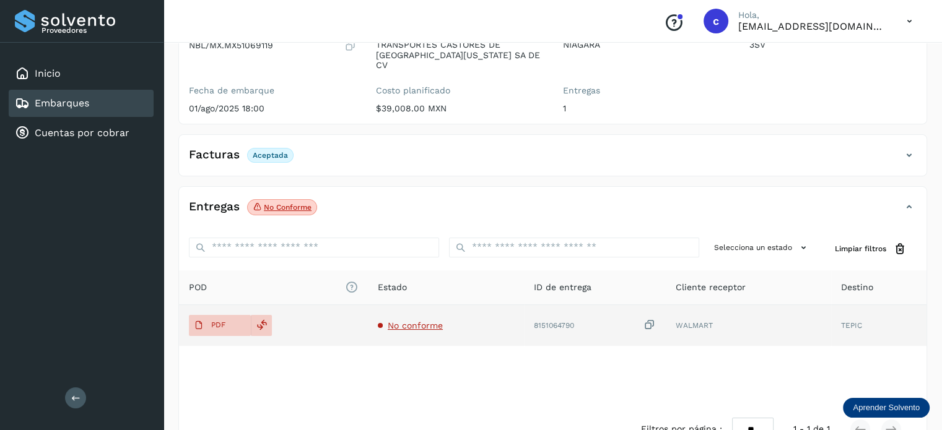
scroll to position [163, 0]
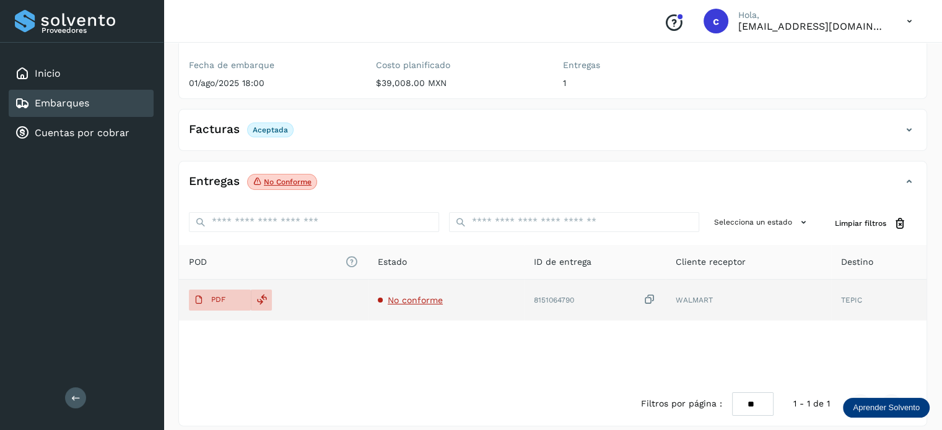
click at [412, 295] on span "No conforme" at bounding box center [415, 300] width 55 height 10
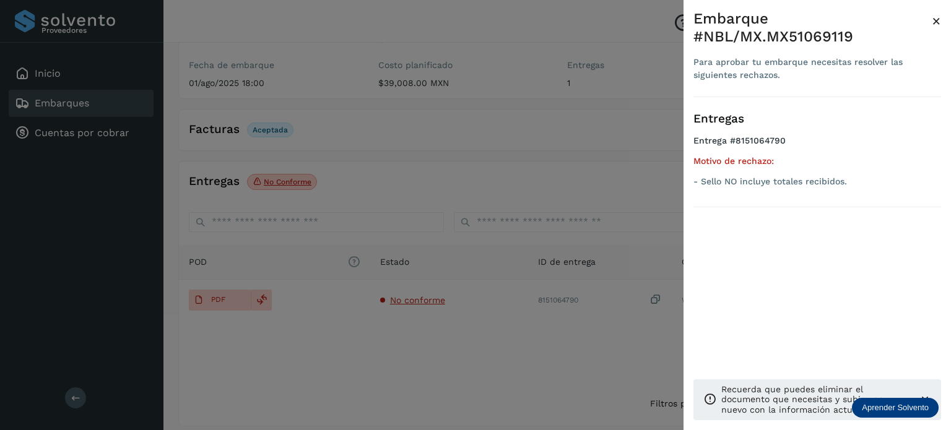
drag, startPoint x: 359, startPoint y: 143, endPoint x: 258, endPoint y: 129, distance: 101.9
click at [358, 143] on div at bounding box center [475, 215] width 951 height 430
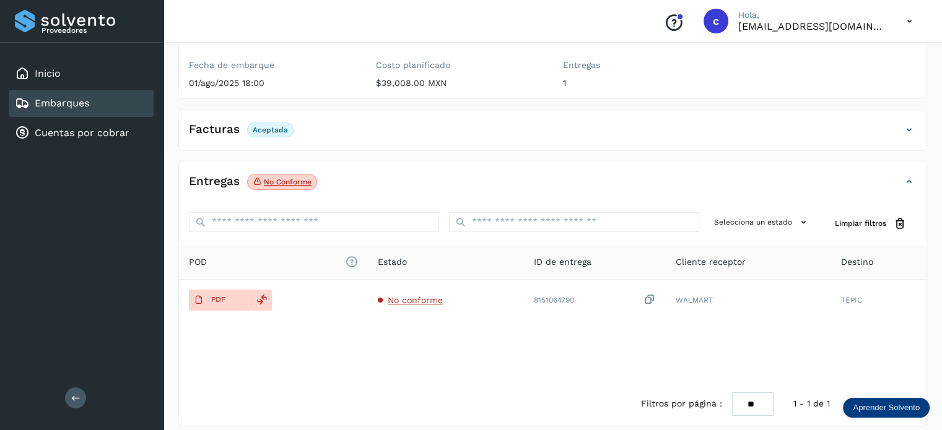
click at [67, 104] on link "Embarques" at bounding box center [62, 103] width 54 height 12
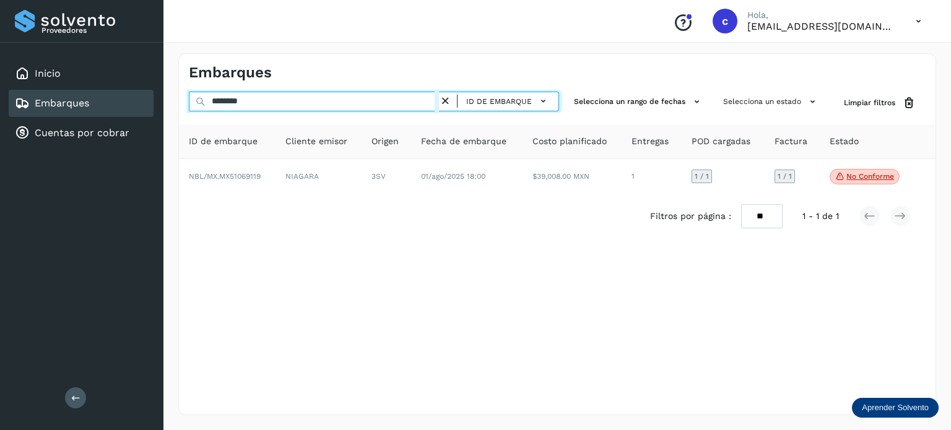
drag, startPoint x: 218, startPoint y: 92, endPoint x: 183, endPoint y: 92, distance: 34.7
click at [183, 92] on div "******** ID de embarque Selecciona un rango de fechas Selecciona un estado Limp…" at bounding box center [557, 103] width 757 height 23
paste input "text"
type input "********"
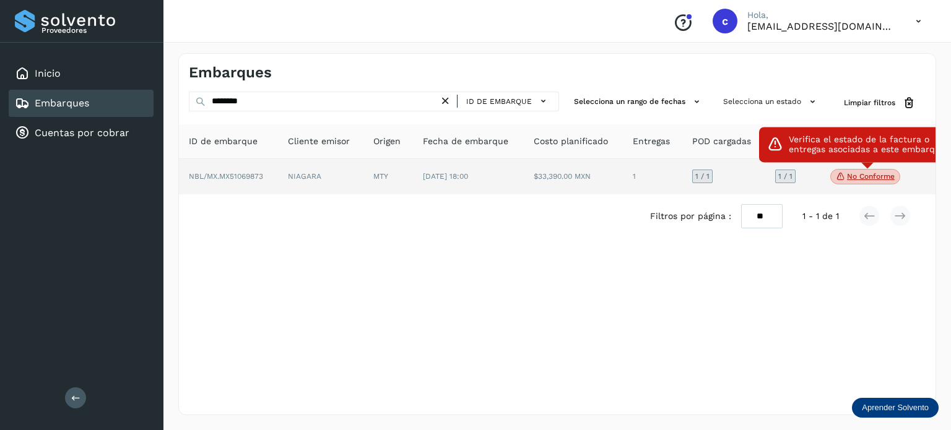
click at [849, 177] on p "No conforme" at bounding box center [871, 176] width 48 height 9
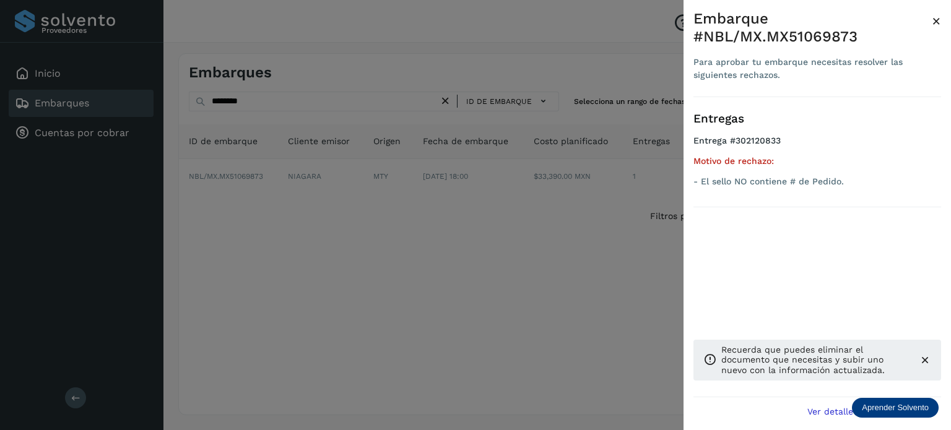
click at [287, 215] on div at bounding box center [475, 215] width 951 height 430
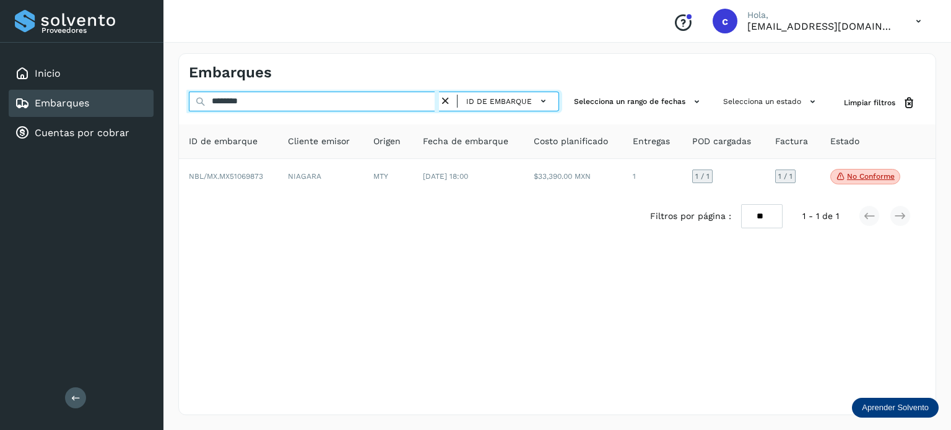
drag, startPoint x: 254, startPoint y: 100, endPoint x: 193, endPoint y: 97, distance: 62.0
click at [193, 97] on input "********" at bounding box center [314, 102] width 250 height 20
paste input "********"
type input "********"
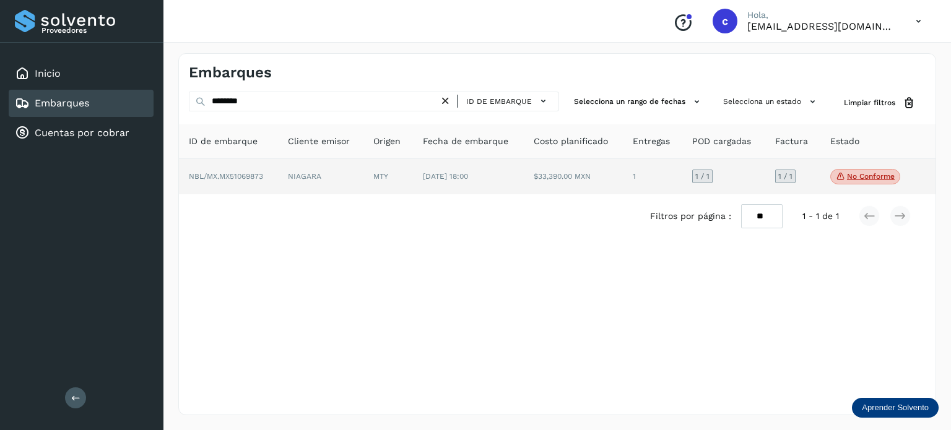
click at [524, 183] on td "[DATE] 18:00" at bounding box center [573, 177] width 99 height 36
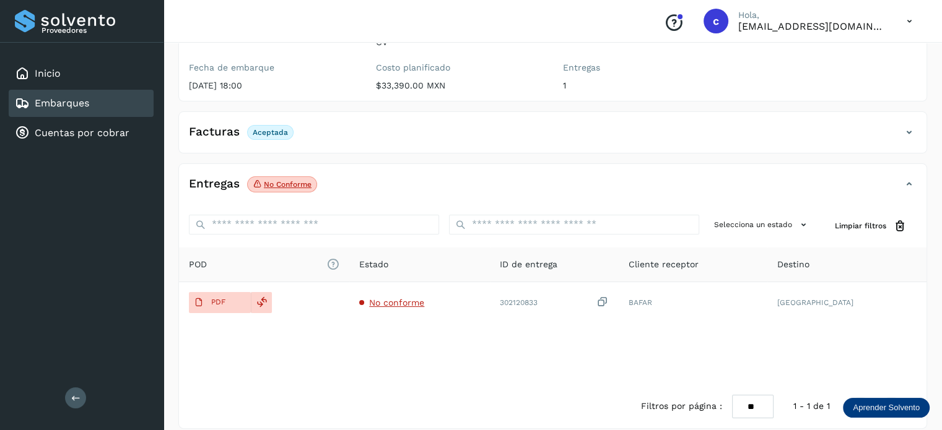
scroll to position [163, 0]
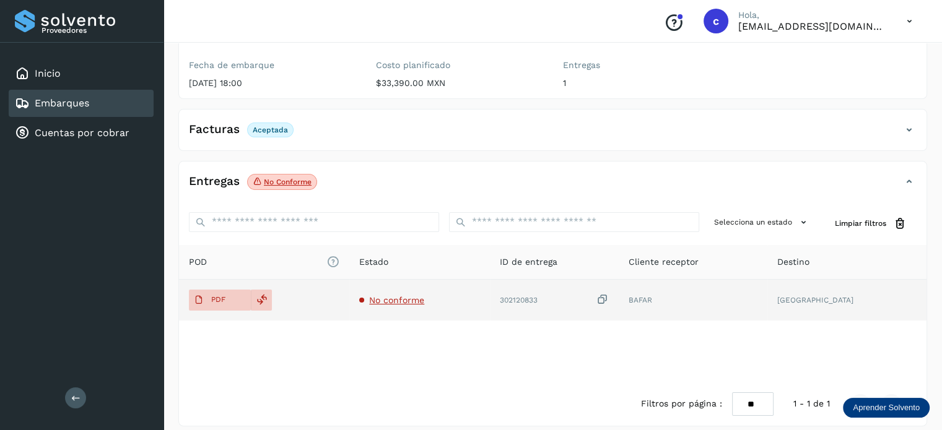
click at [424, 295] on span "No conforme" at bounding box center [396, 300] width 55 height 10
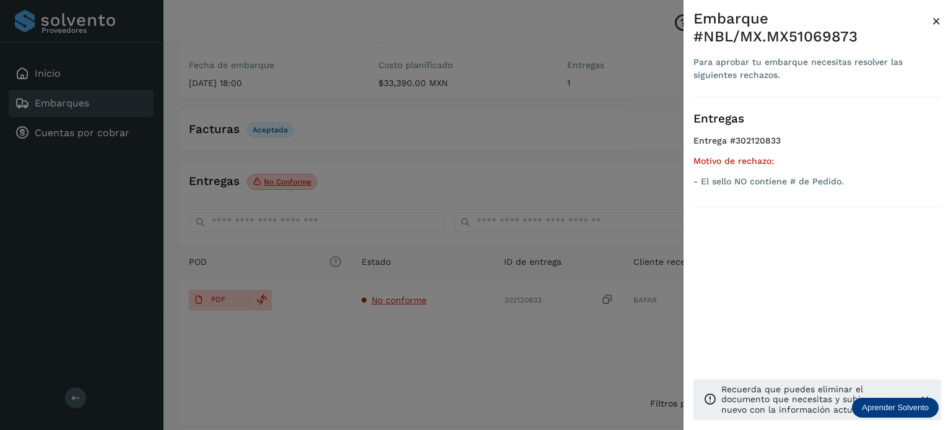
click at [495, 324] on div at bounding box center [475, 215] width 951 height 430
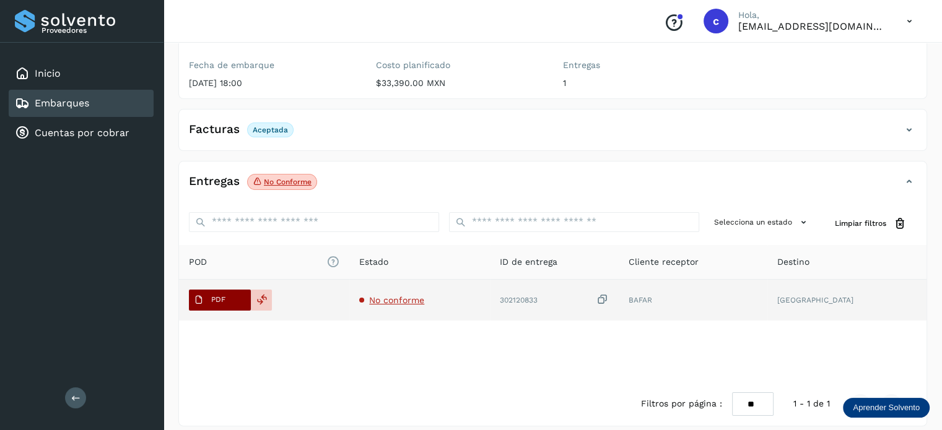
click at [234, 290] on button "PDF" at bounding box center [220, 300] width 62 height 21
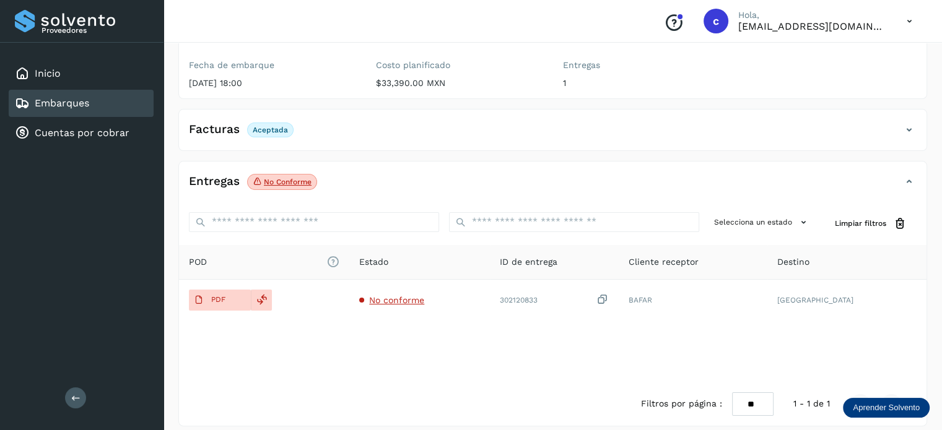
click at [85, 110] on div "Embarques" at bounding box center [52, 103] width 74 height 15
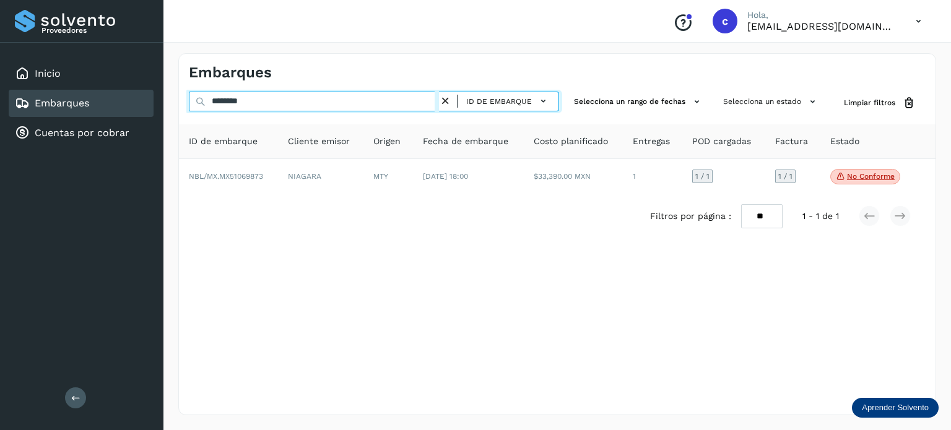
drag, startPoint x: 161, startPoint y: 110, endPoint x: 129, endPoint y: 111, distance: 32.2
click at [132, 112] on div "Proveedores Inicio Embarques Cuentas por cobrar Salir Conoce nuestros beneficio…" at bounding box center [475, 215] width 951 height 430
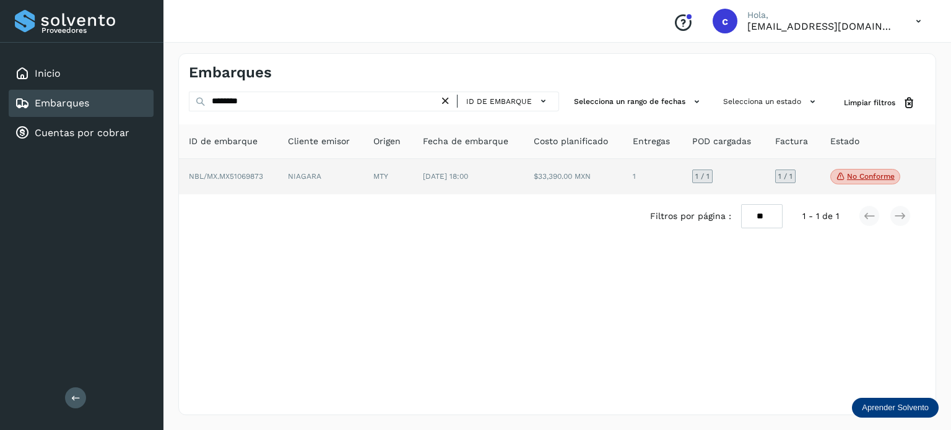
click at [413, 180] on td "MTY" at bounding box center [468, 177] width 111 height 36
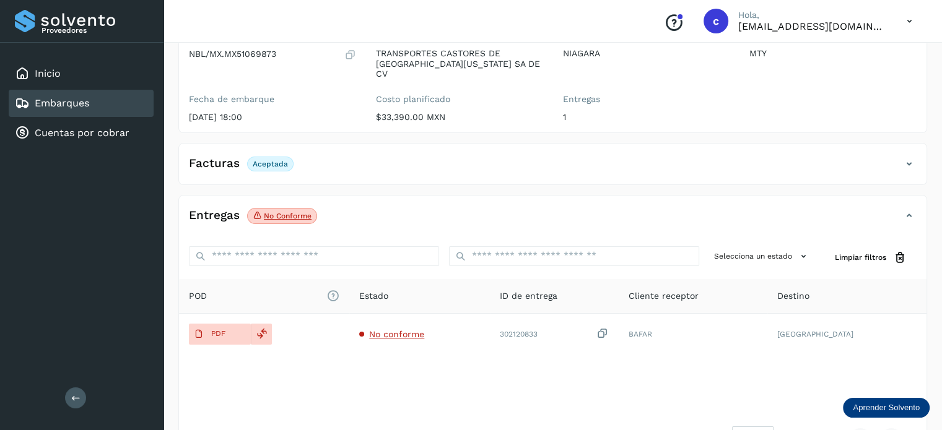
scroll to position [163, 0]
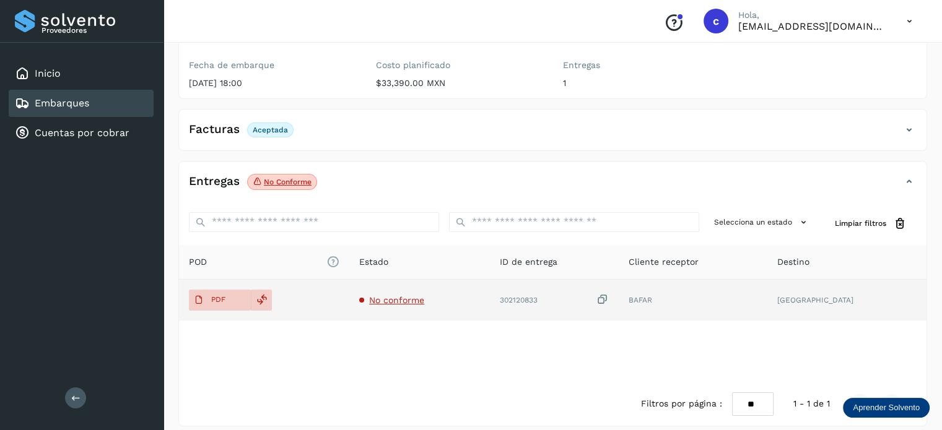
click at [391, 295] on span "No conforme" at bounding box center [396, 300] width 55 height 10
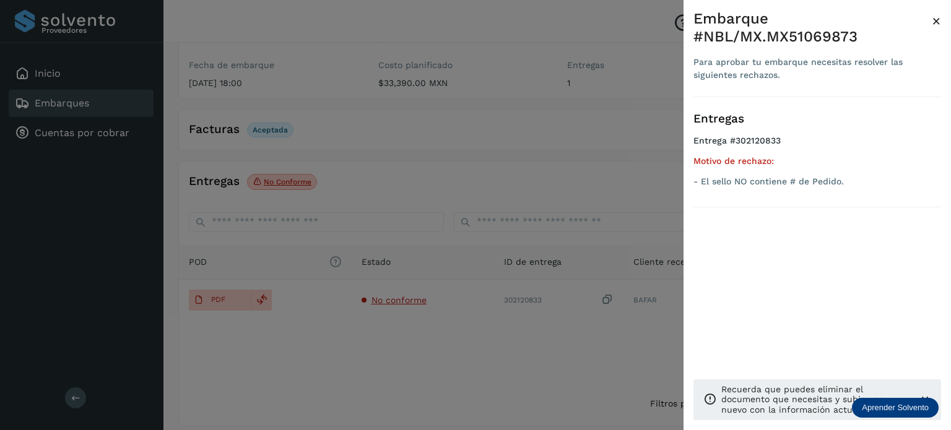
click at [490, 349] on div at bounding box center [475, 215] width 951 height 430
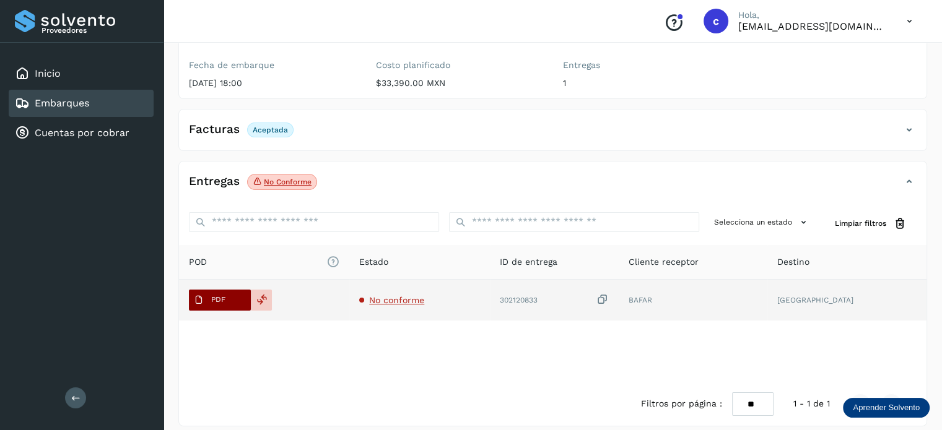
click at [228, 290] on span "PDF" at bounding box center [209, 300] width 41 height 20
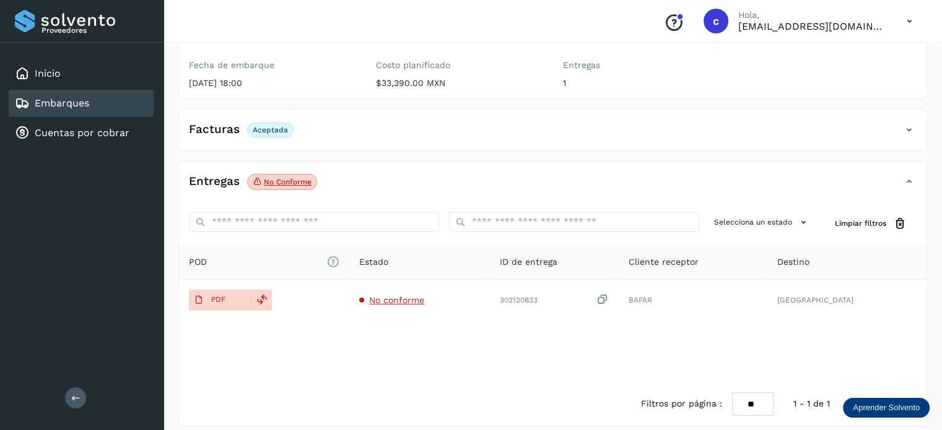
click at [92, 98] on div "Embarques" at bounding box center [81, 103] width 145 height 27
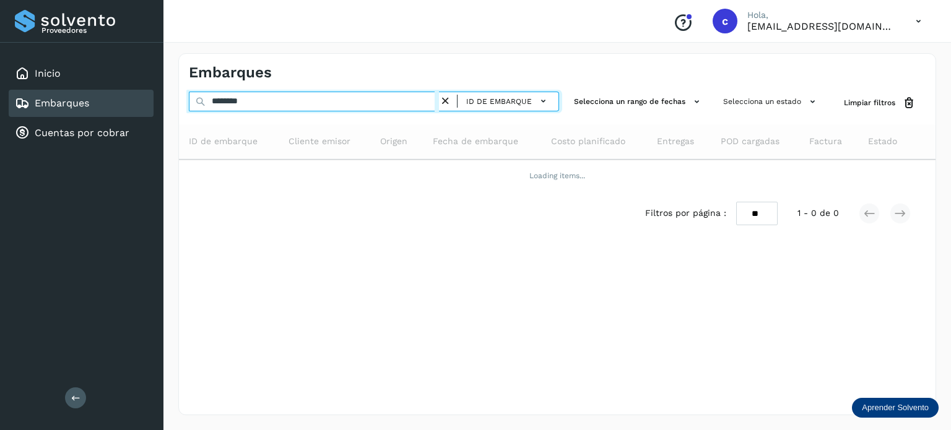
drag, startPoint x: 262, startPoint y: 101, endPoint x: 185, endPoint y: 100, distance: 77.4
click at [185, 100] on div "******** ID de embarque Selecciona un rango de fechas Selecciona un estado Limp…" at bounding box center [557, 103] width 757 height 23
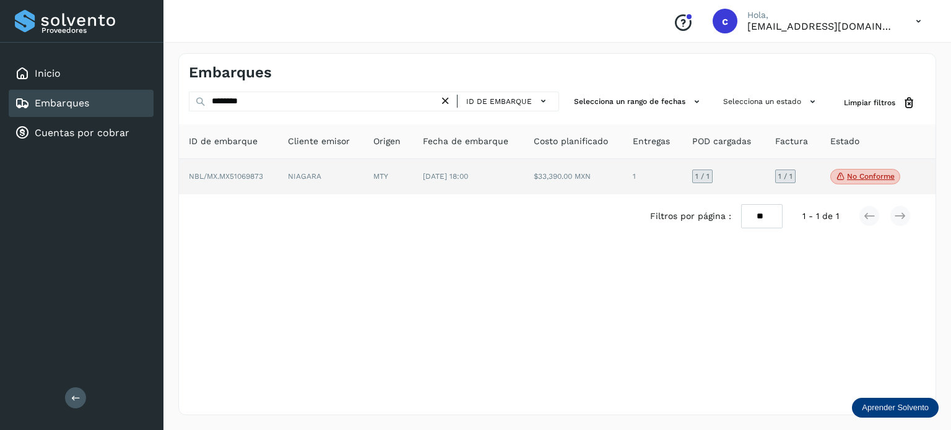
click at [413, 173] on td "MTY" at bounding box center [468, 177] width 111 height 36
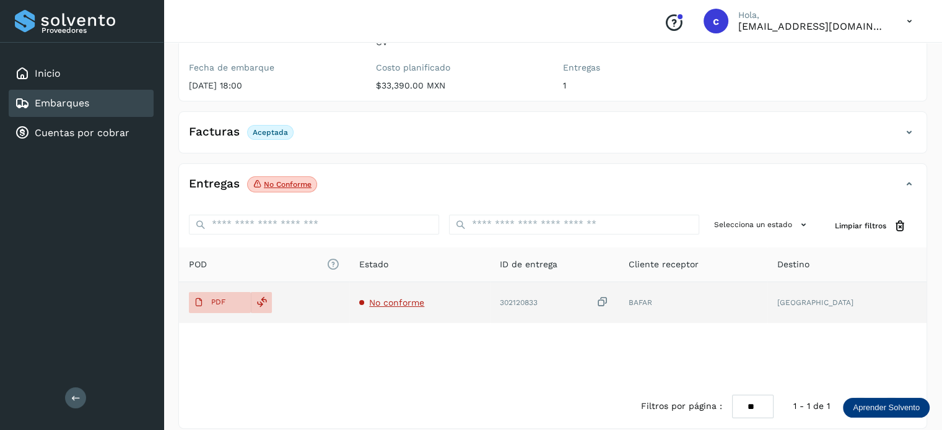
scroll to position [163, 0]
click at [490, 283] on td "No conforme" at bounding box center [554, 300] width 128 height 41
click at [415, 295] on span "No conforme" at bounding box center [396, 300] width 55 height 10
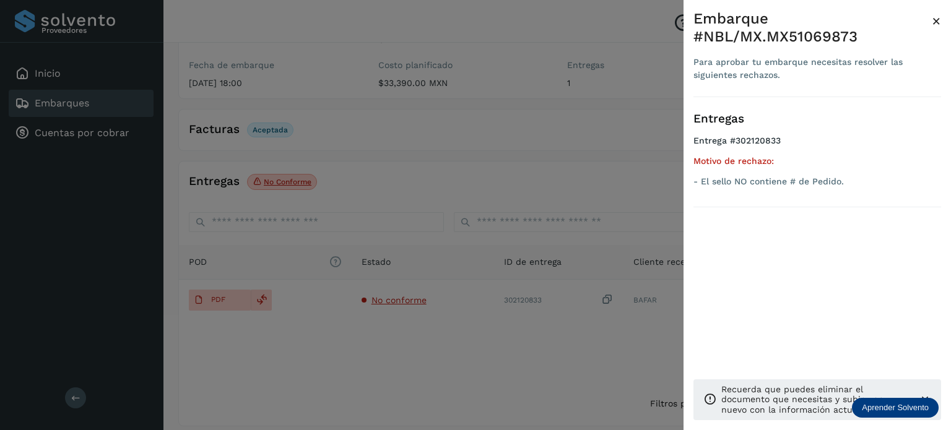
click at [430, 164] on div at bounding box center [475, 215] width 951 height 430
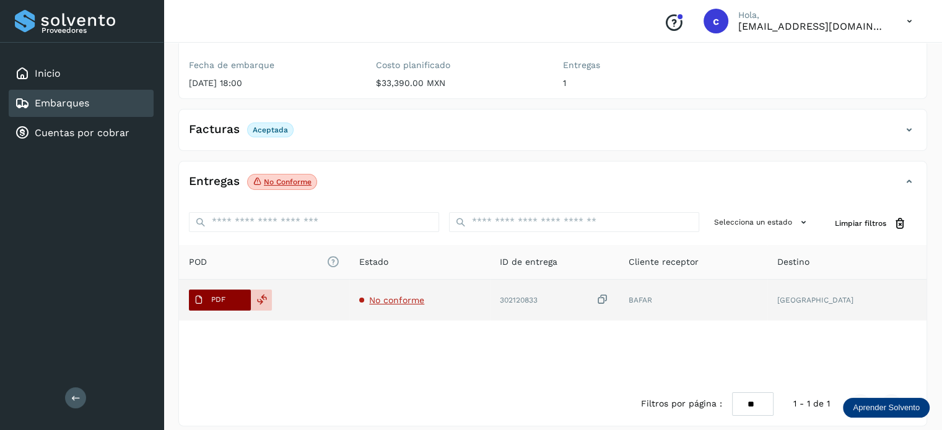
click at [215, 295] on p "PDF" at bounding box center [218, 299] width 14 height 9
click at [402, 295] on span "No conforme" at bounding box center [396, 300] width 55 height 10
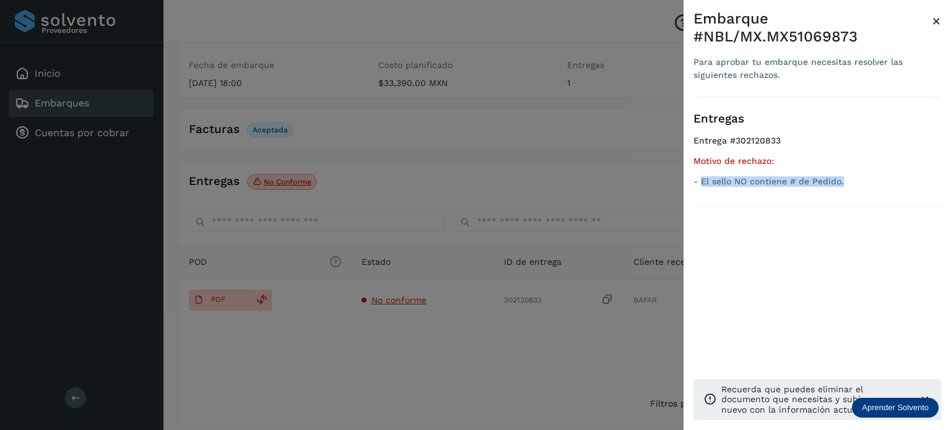
drag, startPoint x: 744, startPoint y: 183, endPoint x: 700, endPoint y: 185, distance: 43.4
click at [700, 185] on p "- El sello NO contiene # de Pedido." at bounding box center [817, 181] width 248 height 11
copy p "El sello NO contiene # de Pedido."
drag, startPoint x: 427, startPoint y: 150, endPoint x: 322, endPoint y: 142, distance: 105.6
click at [426, 150] on div at bounding box center [475, 215] width 951 height 430
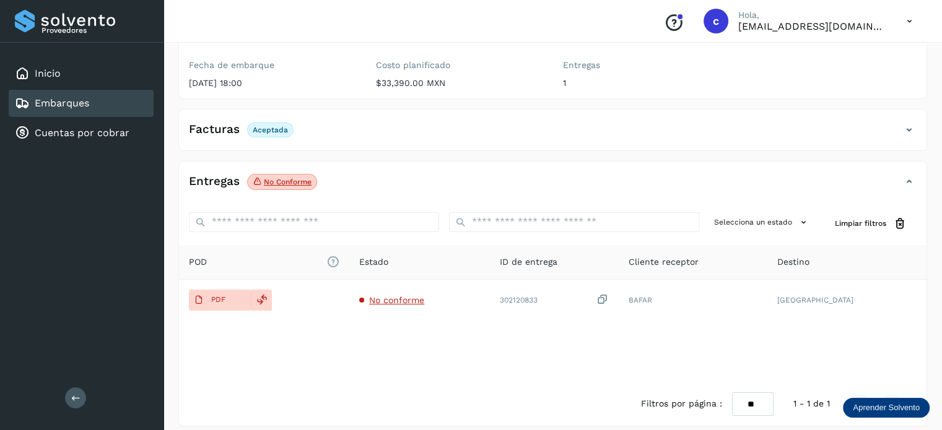
click at [94, 105] on div "Embarques" at bounding box center [81, 103] width 145 height 27
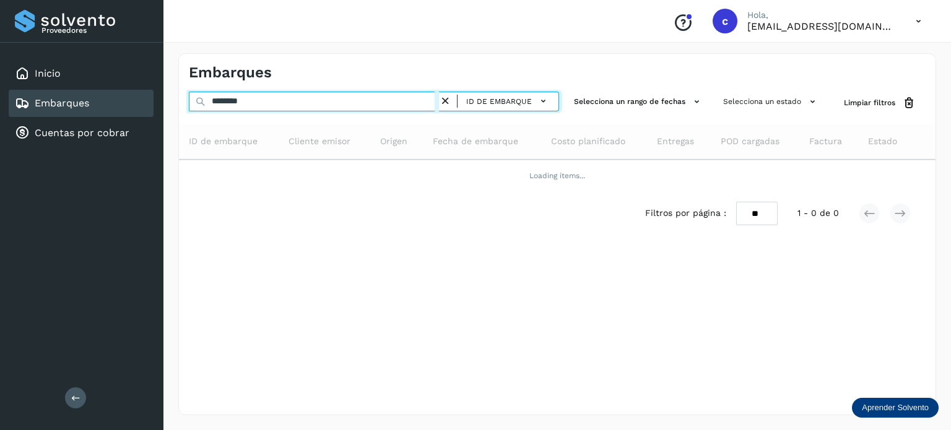
drag, startPoint x: 258, startPoint y: 102, endPoint x: 136, endPoint y: 106, distance: 121.4
click at [132, 105] on div "Proveedores Inicio Embarques Cuentas por cobrar Salir Conoce nuestros beneficio…" at bounding box center [475, 215] width 951 height 430
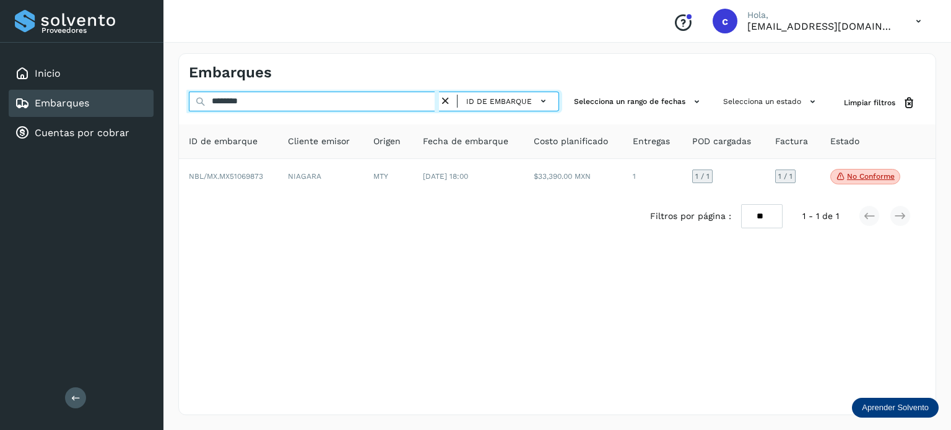
paste input "text"
type input "********"
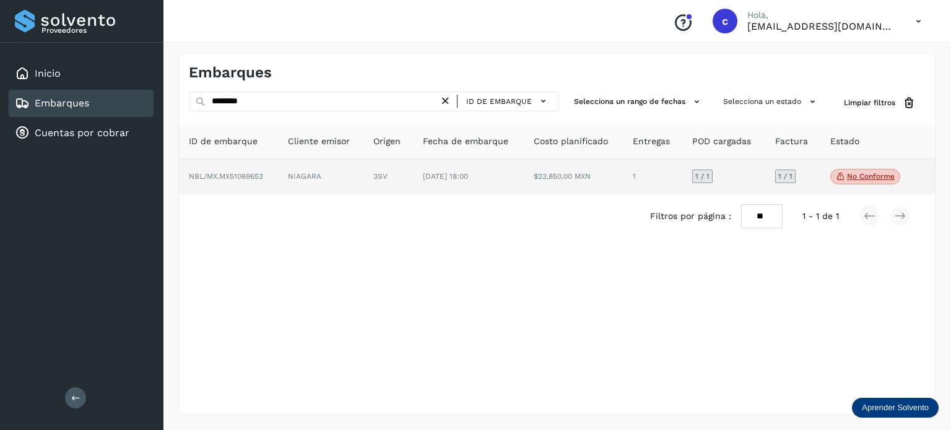
click at [413, 184] on td "3SV" at bounding box center [468, 177] width 111 height 36
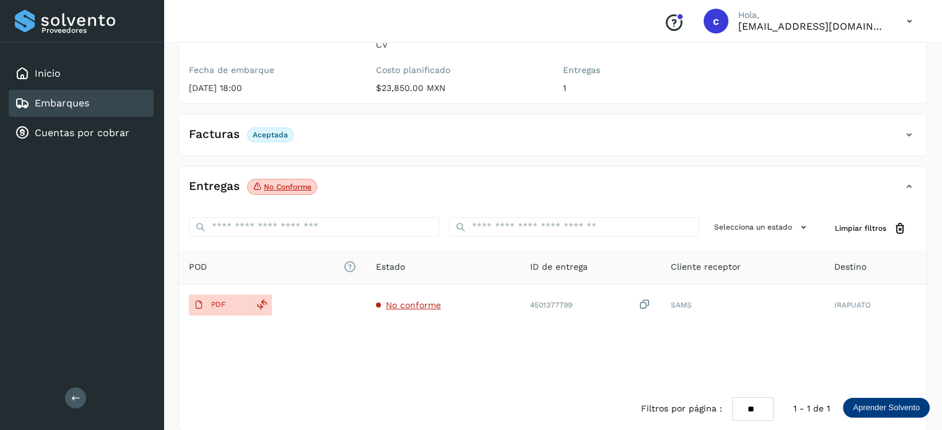
scroll to position [163, 0]
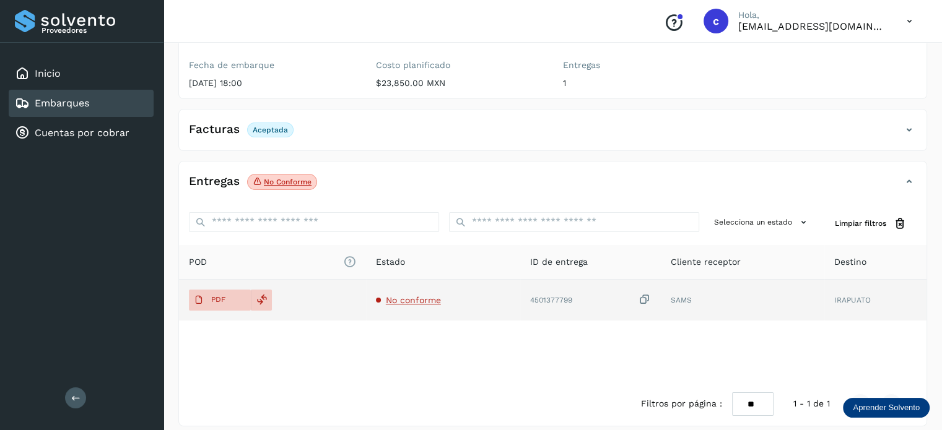
click at [407, 295] on span "No conforme" at bounding box center [413, 300] width 55 height 10
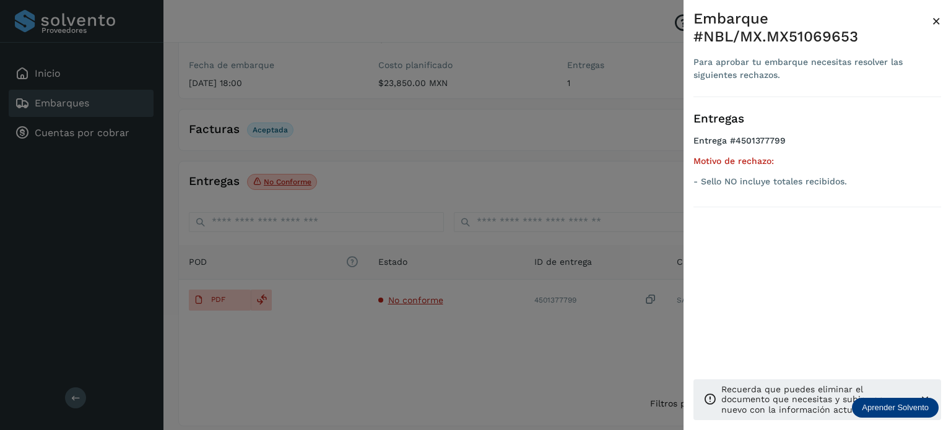
click at [492, 311] on div at bounding box center [475, 215] width 951 height 430
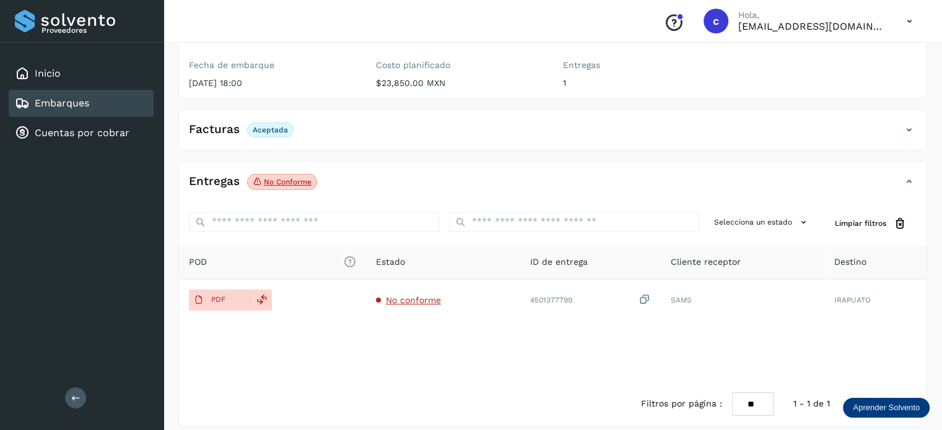
click at [99, 106] on div "Embarques" at bounding box center [81, 103] width 145 height 27
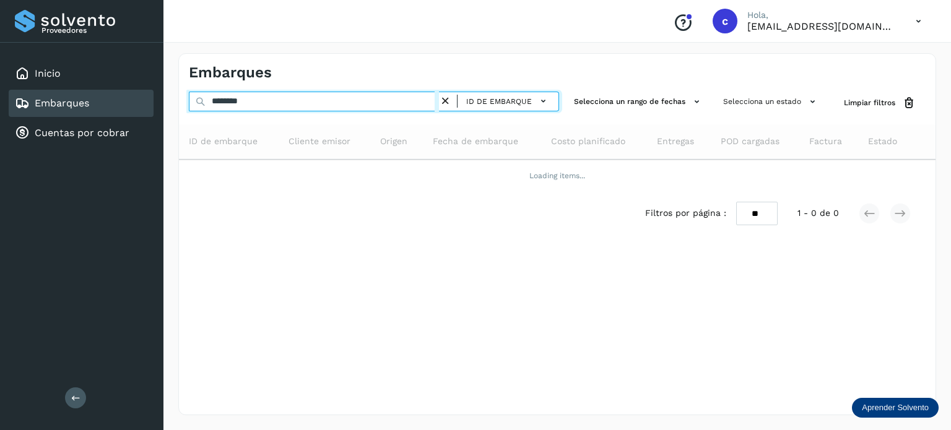
click at [186, 98] on div "******** ID de embarque Selecciona un rango de fechas Selecciona un estado Limp…" at bounding box center [557, 103] width 757 height 23
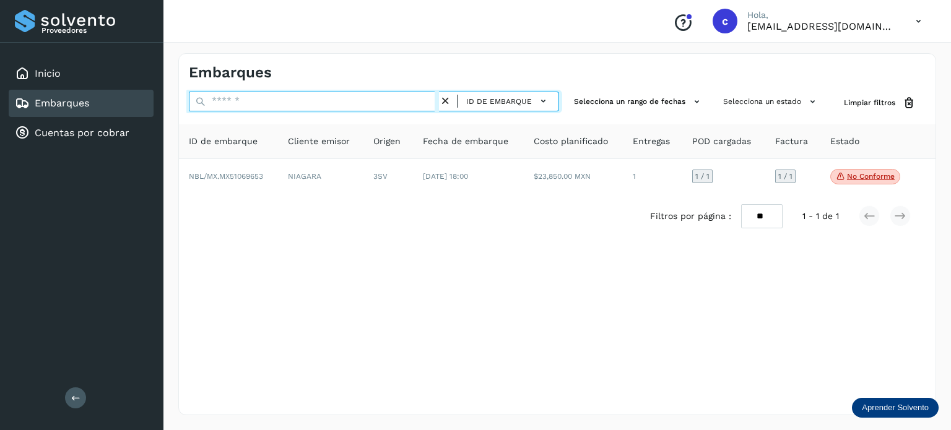
paste input "********"
type input "********"
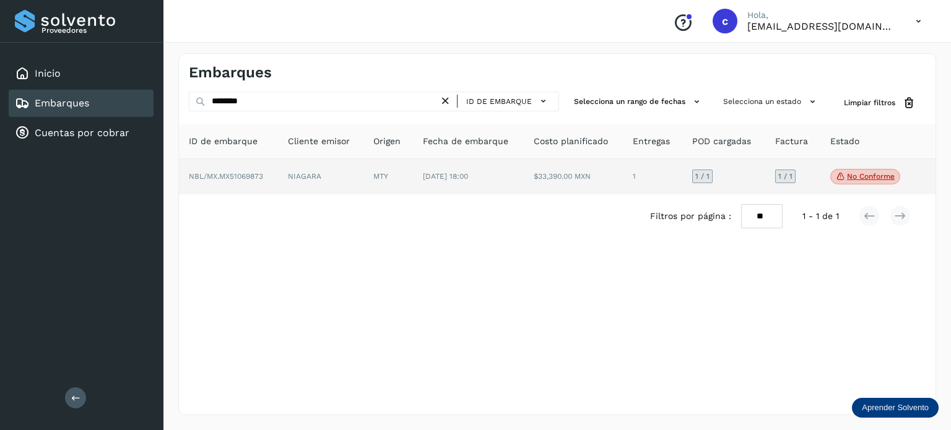
click at [438, 176] on span "[DATE] 18:00" at bounding box center [445, 176] width 45 height 9
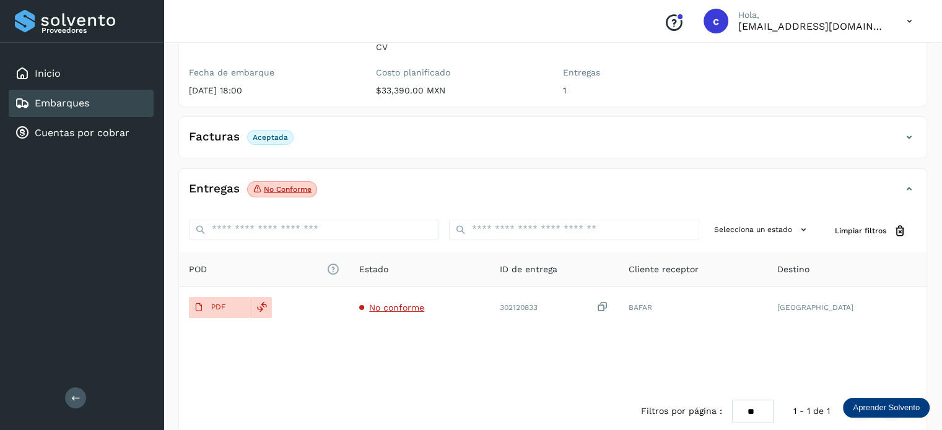
scroll to position [163, 0]
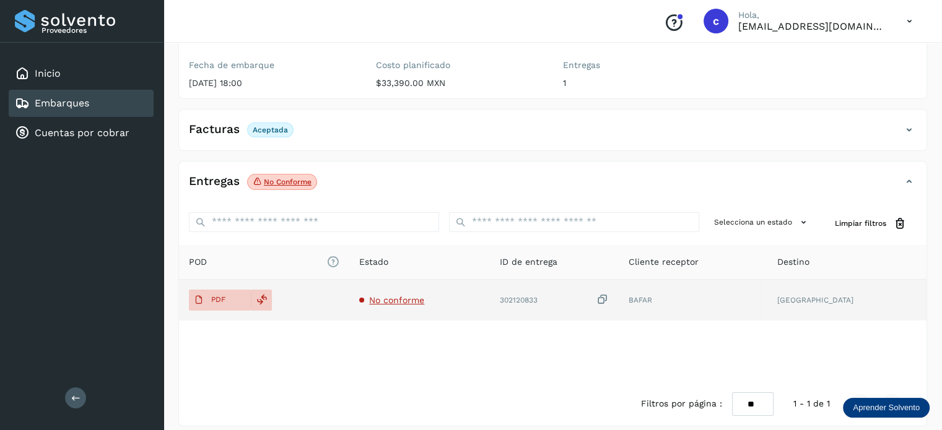
click at [424, 295] on span "No conforme" at bounding box center [396, 300] width 55 height 10
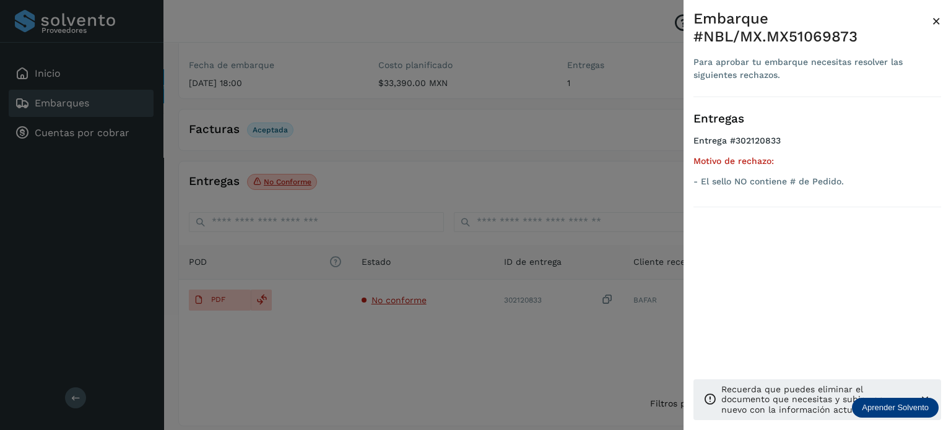
click at [100, 104] on div at bounding box center [475, 215] width 951 height 430
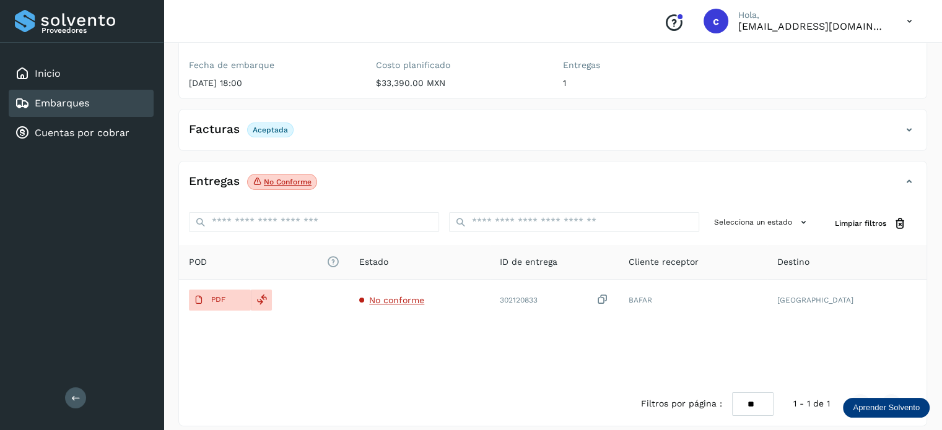
click at [119, 106] on div "Embarques" at bounding box center [81, 103] width 145 height 27
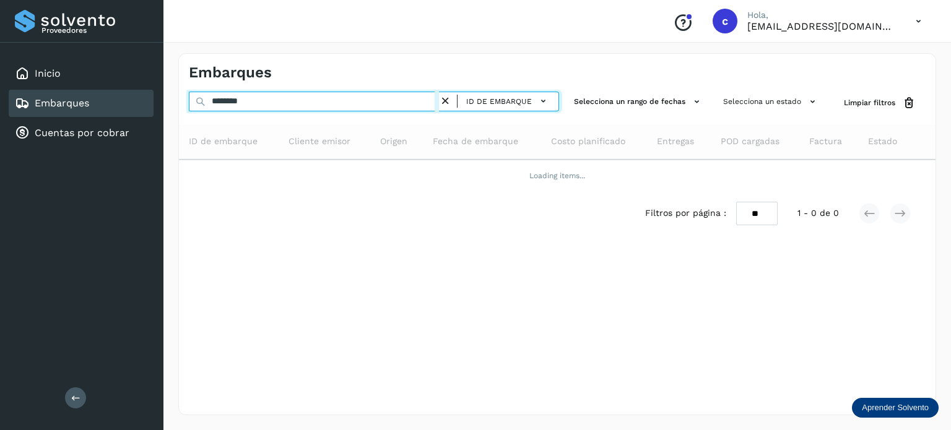
drag, startPoint x: 267, startPoint y: 103, endPoint x: 124, endPoint y: 95, distance: 143.2
click at [124, 95] on div "Proveedores Inicio Embarques Cuentas por cobrar Salir Conoce nuestros beneficio…" at bounding box center [475, 215] width 951 height 430
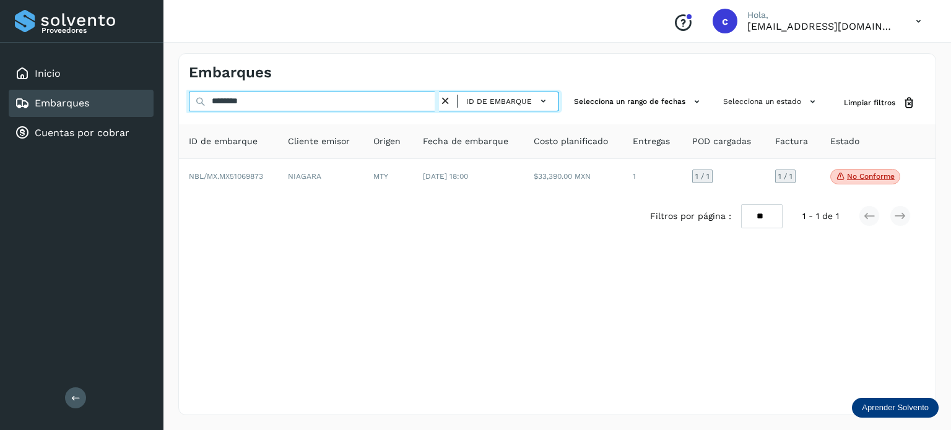
paste input "text"
type input "********"
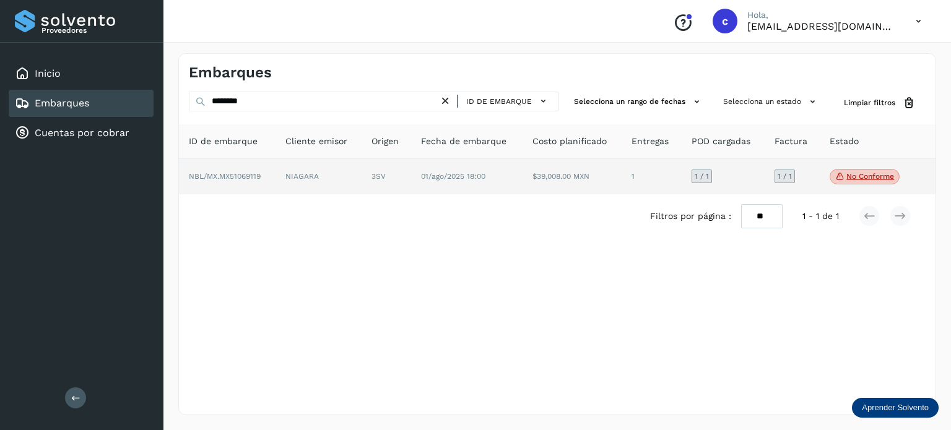
click at [523, 182] on td "01/ago/2025 18:00" at bounding box center [572, 177] width 99 height 36
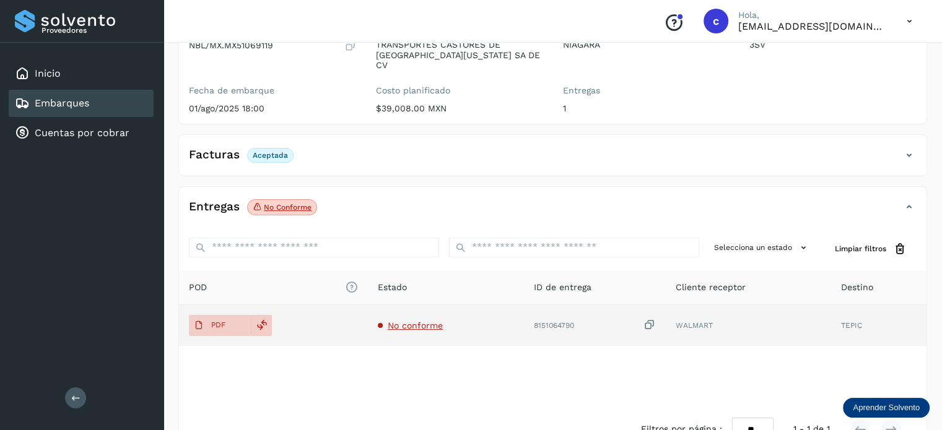
scroll to position [163, 0]
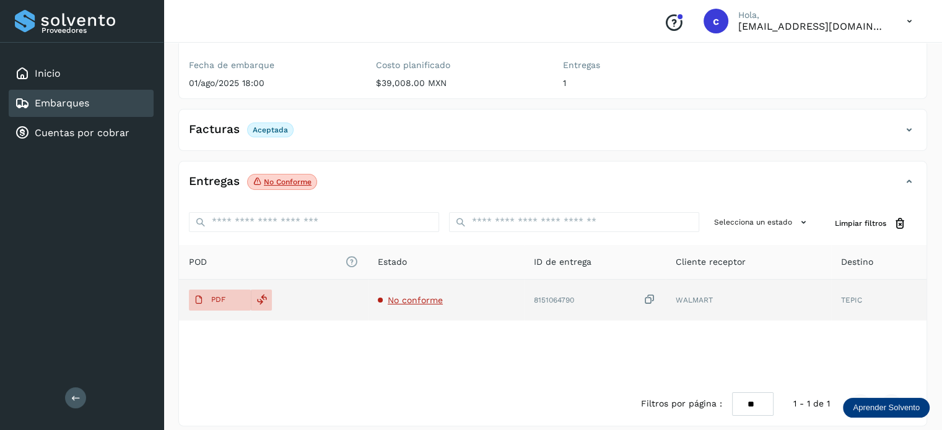
click at [437, 295] on span "No conforme" at bounding box center [415, 300] width 55 height 10
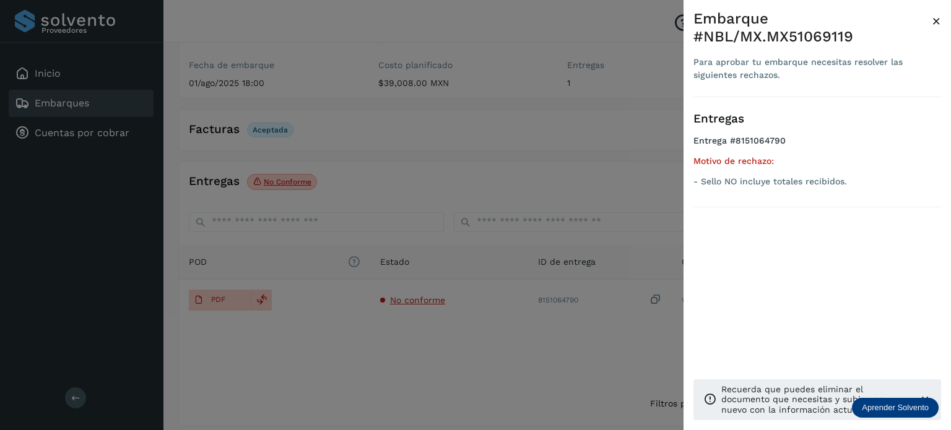
click at [94, 98] on div at bounding box center [475, 215] width 951 height 430
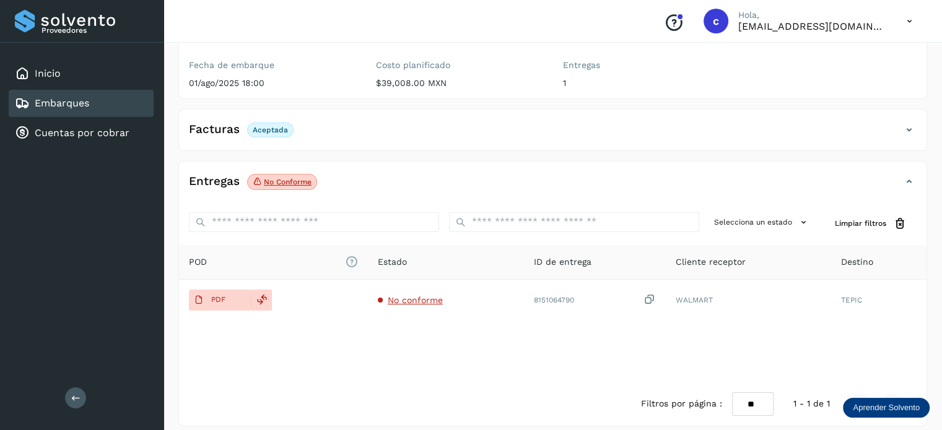
click at [85, 105] on link "Embarques" at bounding box center [62, 103] width 54 height 12
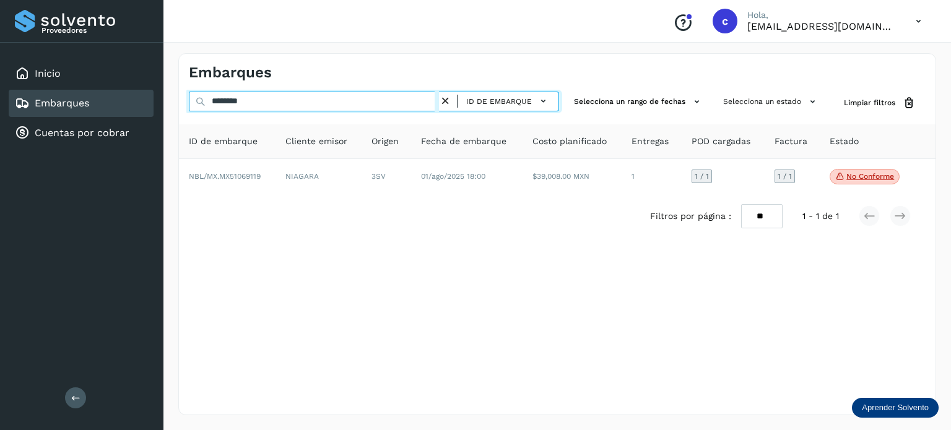
drag, startPoint x: 258, startPoint y: 100, endPoint x: 171, endPoint y: 96, distance: 87.4
click at [192, 101] on input "********" at bounding box center [314, 102] width 250 height 20
paste input "text"
type input "********"
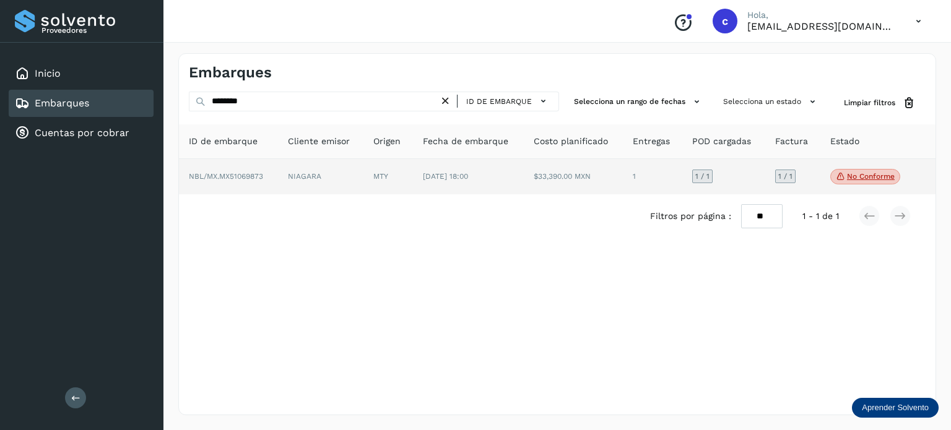
click at [363, 172] on td "NIAGARA" at bounding box center [388, 177] width 50 height 36
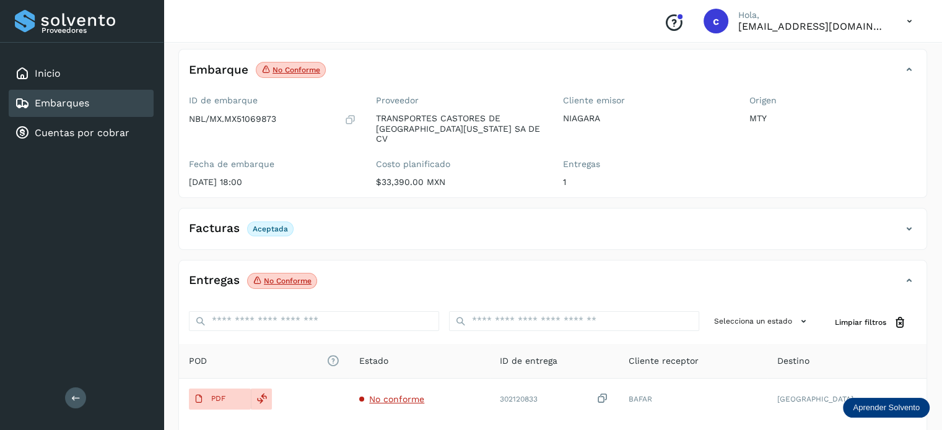
scroll to position [163, 0]
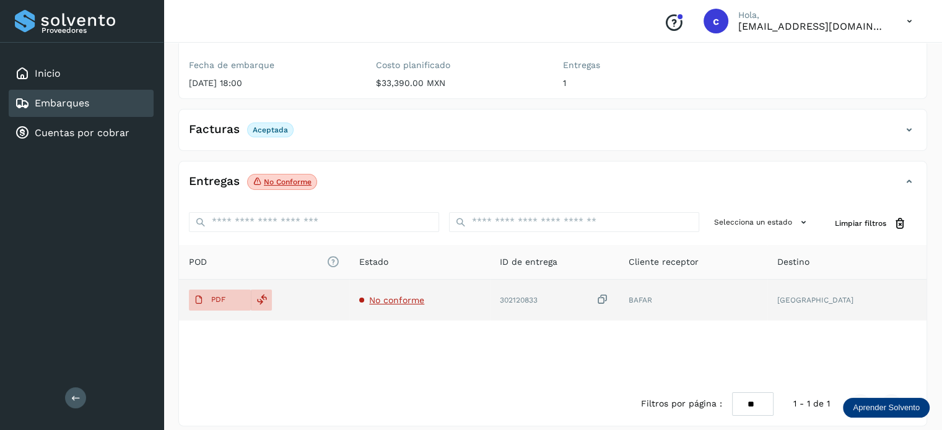
click at [384, 295] on span "No conforme" at bounding box center [396, 300] width 55 height 10
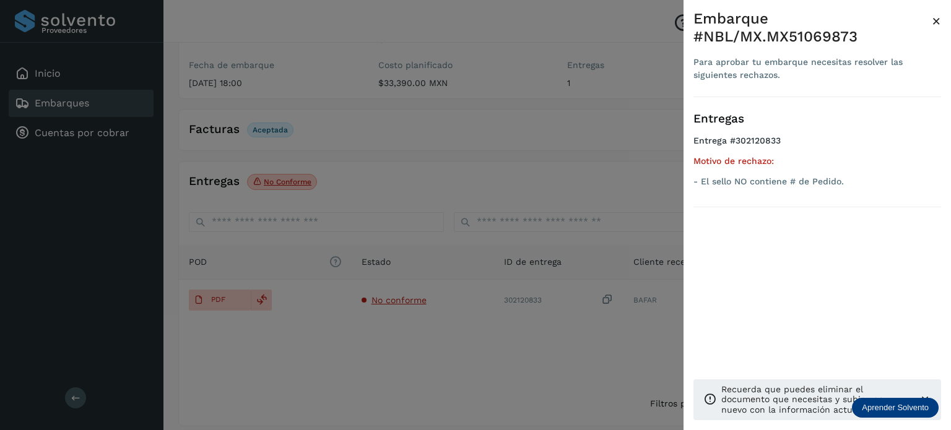
drag, startPoint x: 355, startPoint y: 131, endPoint x: 109, endPoint y: 110, distance: 247.2
click at [355, 131] on div at bounding box center [475, 215] width 951 height 430
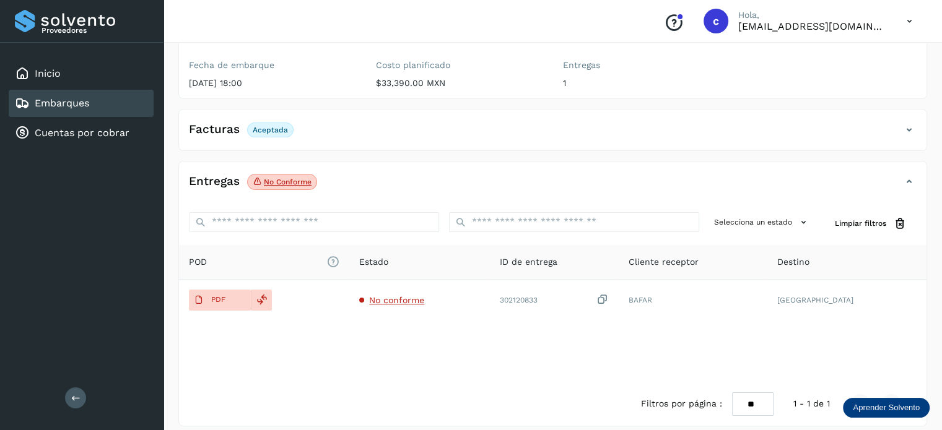
click at [82, 104] on link "Embarques" at bounding box center [62, 103] width 54 height 12
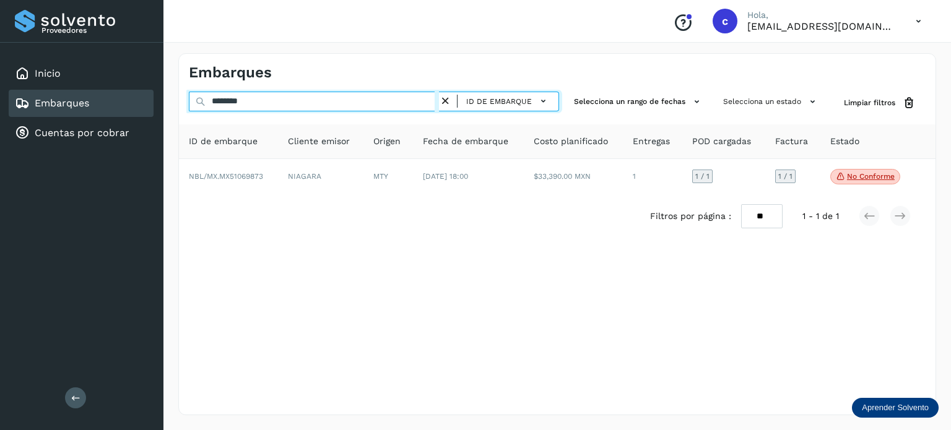
drag, startPoint x: 237, startPoint y: 101, endPoint x: 153, endPoint y: 102, distance: 84.2
click at [154, 102] on div "Proveedores Inicio Embarques Cuentas por cobrar Salir Conoce nuestros beneficio…" at bounding box center [475, 215] width 951 height 430
paste input "text"
type input "********"
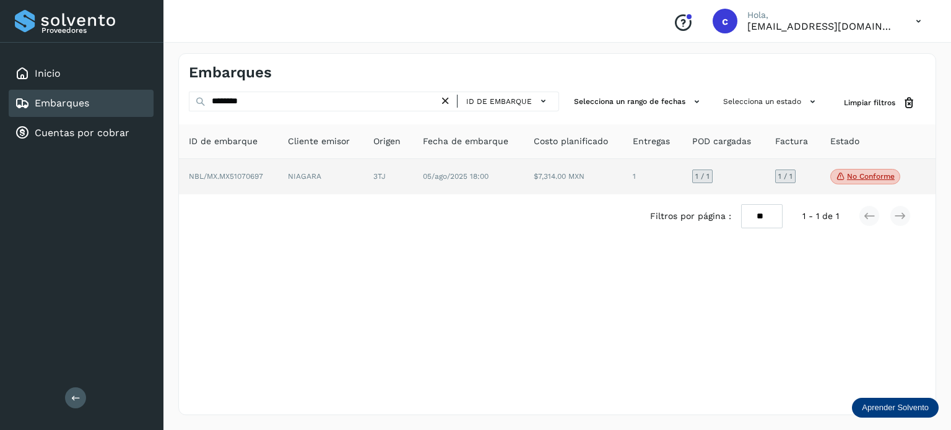
click at [363, 171] on td "NIAGARA" at bounding box center [388, 177] width 50 height 36
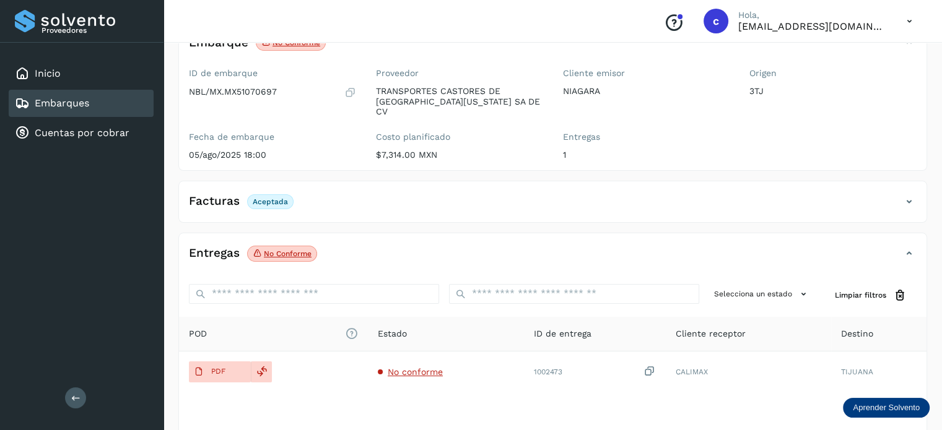
scroll to position [163, 0]
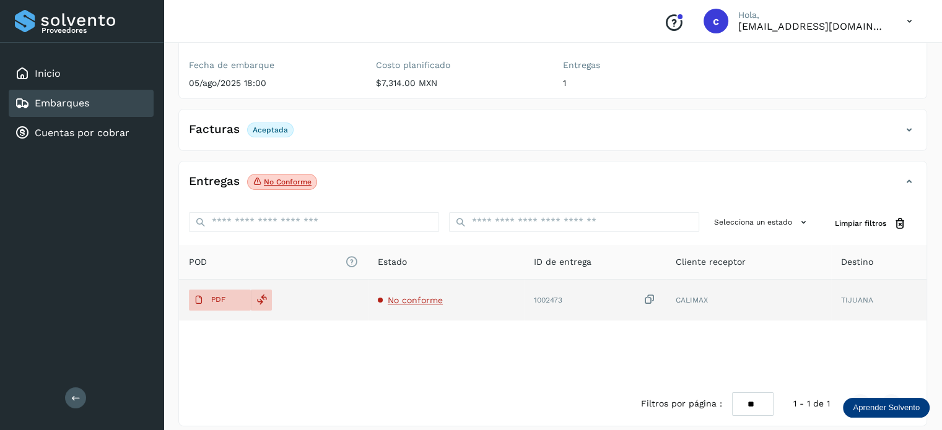
click at [524, 294] on td "No conforme" at bounding box center [595, 300] width 142 height 41
click at [427, 295] on span "No conforme" at bounding box center [415, 300] width 55 height 10
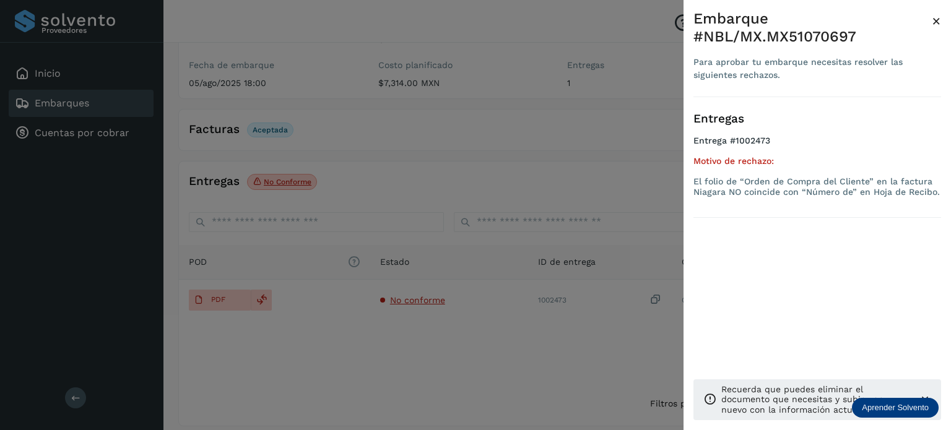
click at [362, 168] on div at bounding box center [475, 215] width 951 height 430
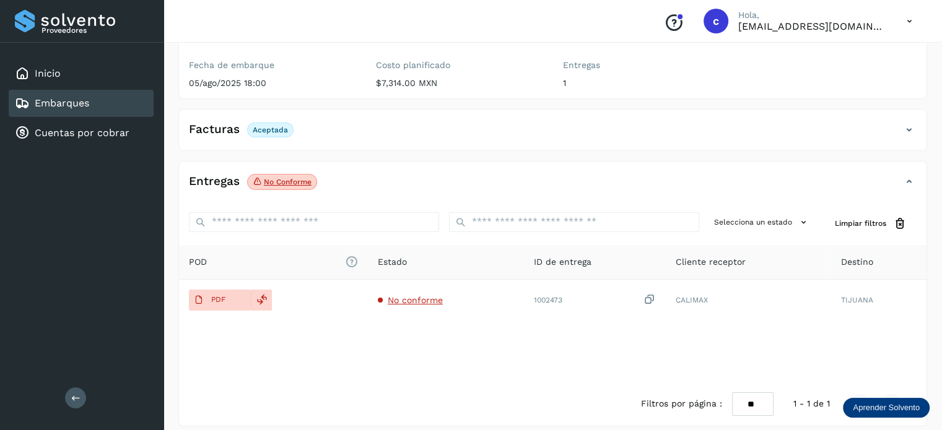
click at [105, 105] on div "Embarques" at bounding box center [81, 103] width 145 height 27
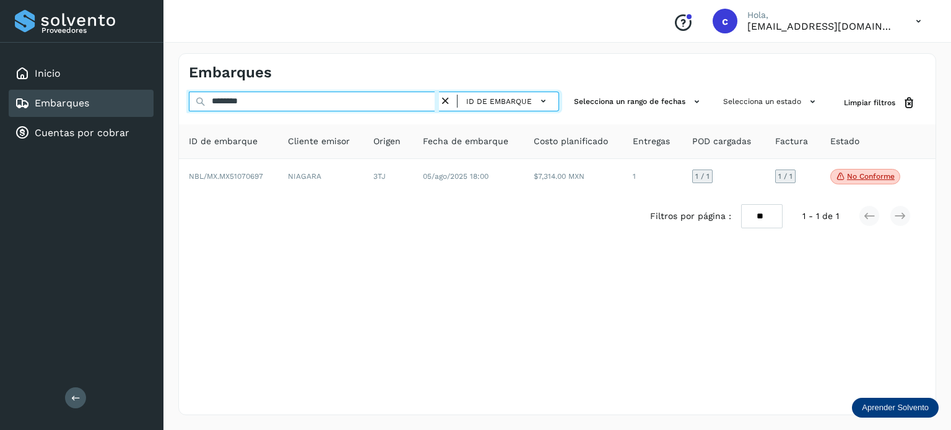
drag, startPoint x: 155, startPoint y: 99, endPoint x: 146, endPoint y: 101, distance: 9.5
click at [146, 101] on div "Proveedores Inicio Embarques Cuentas por cobrar Salir Conoce nuestros beneficio…" at bounding box center [475, 215] width 951 height 430
paste input "text"
type input "********"
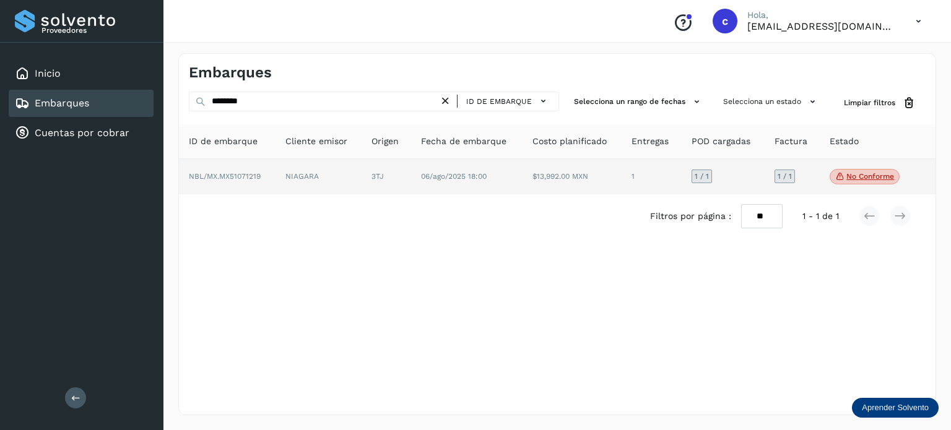
click at [411, 179] on td "3TJ" at bounding box center [466, 177] width 111 height 36
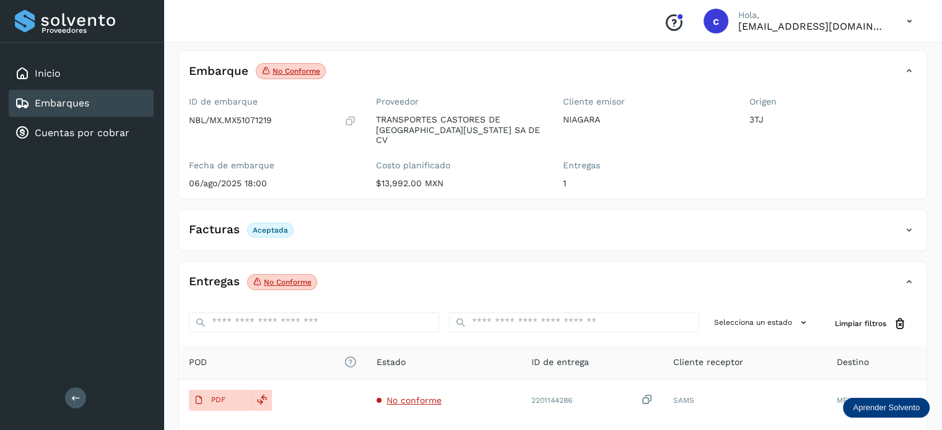
scroll to position [163, 0]
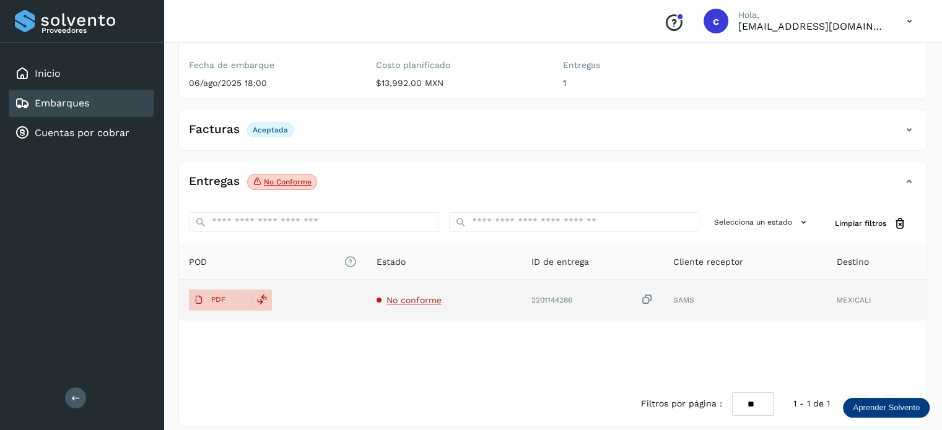
click at [401, 295] on span "No conforme" at bounding box center [413, 300] width 55 height 10
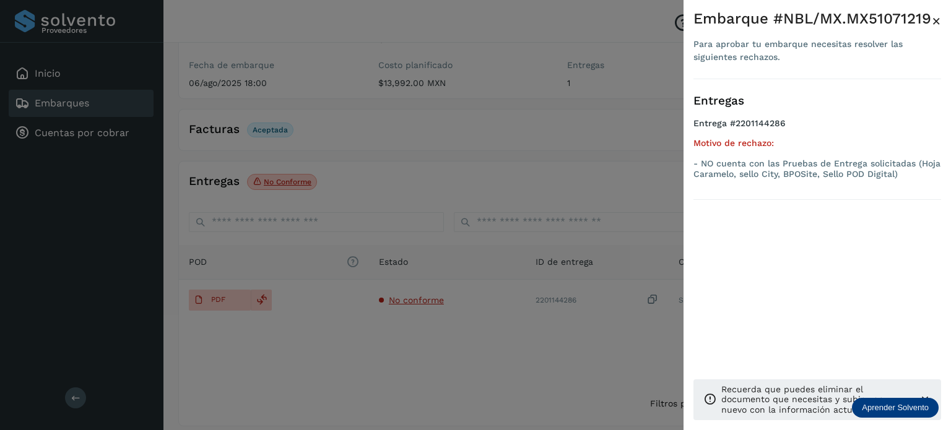
click at [207, 289] on div at bounding box center [475, 215] width 951 height 430
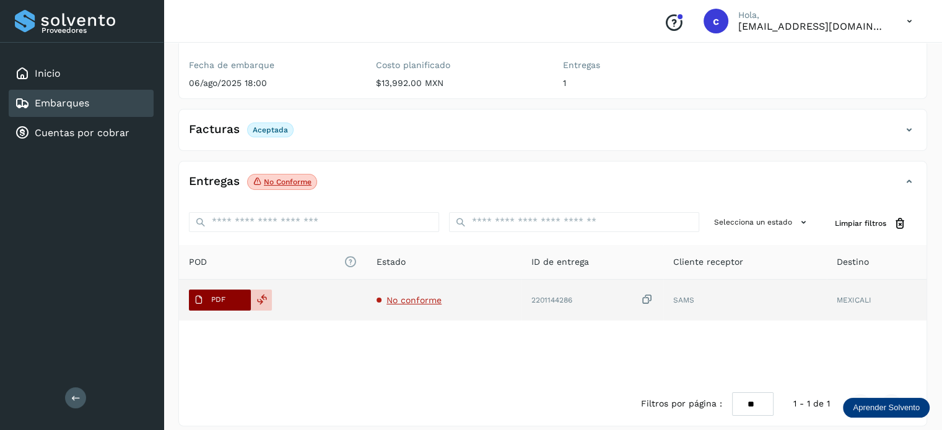
click at [214, 295] on p "PDF" at bounding box center [218, 299] width 14 height 9
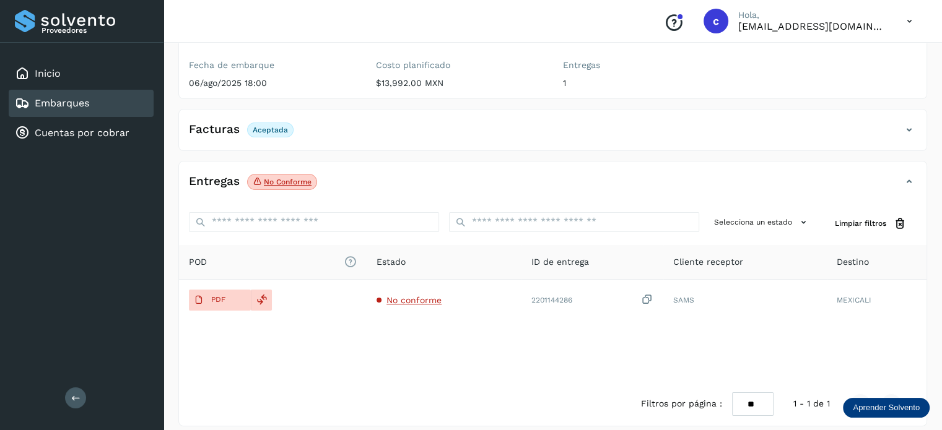
click at [95, 101] on div "Embarques" at bounding box center [81, 103] width 145 height 27
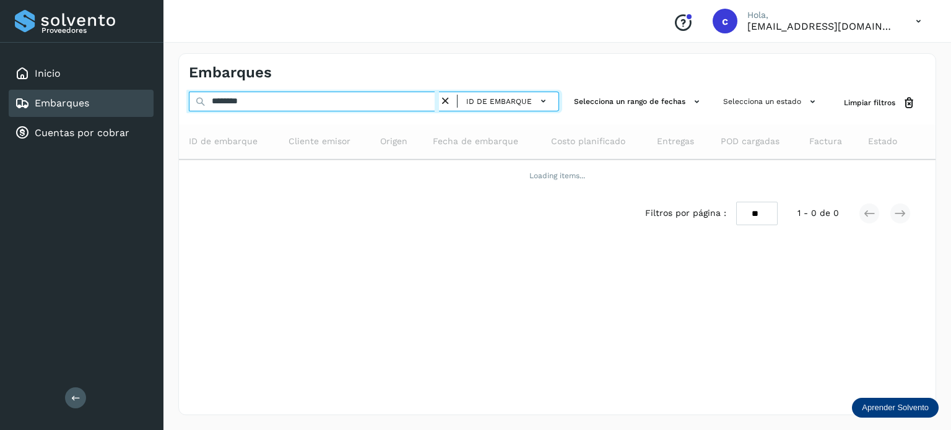
drag, startPoint x: 262, startPoint y: 102, endPoint x: 134, endPoint y: 103, distance: 128.8
click at [134, 103] on div "Proveedores Inicio Embarques Cuentas por cobrar Salir Conoce nuestros beneficio…" at bounding box center [475, 215] width 951 height 430
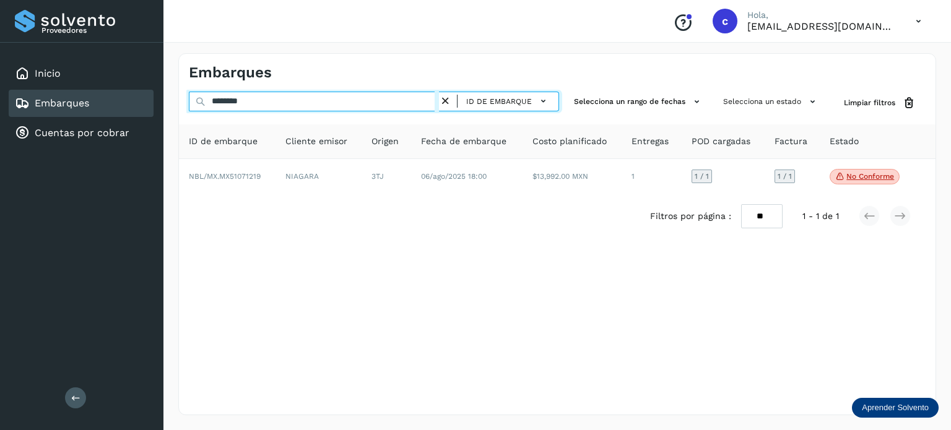
paste input "text"
type input "********"
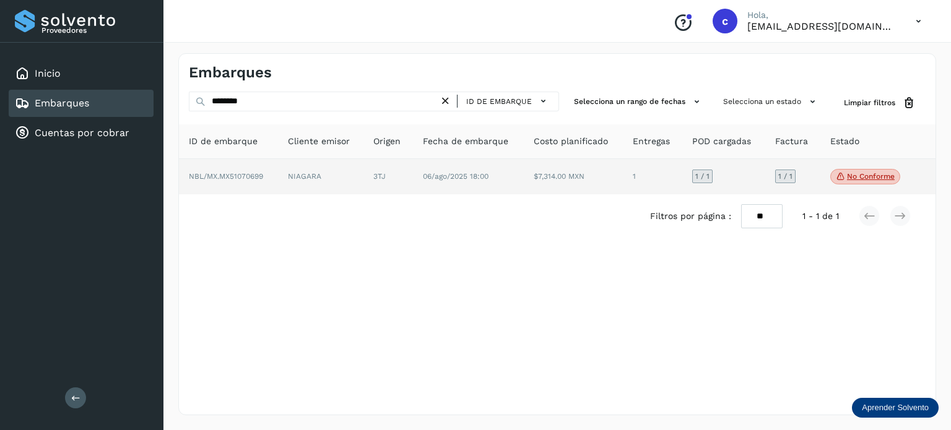
click at [413, 177] on td "3TJ" at bounding box center [468, 177] width 111 height 36
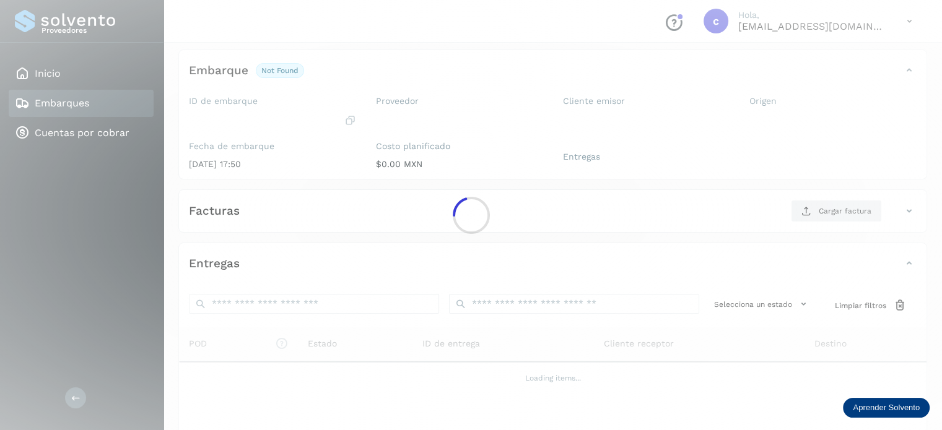
scroll to position [147, 0]
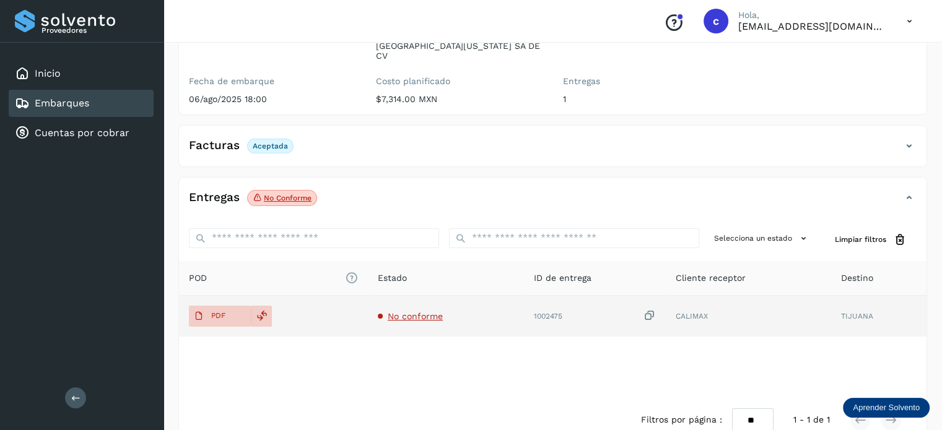
click at [413, 311] on span "No conforme" at bounding box center [415, 316] width 55 height 10
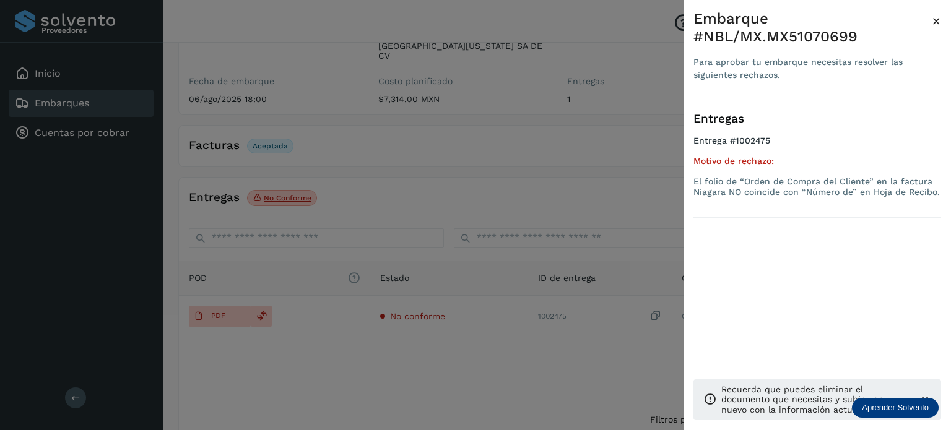
click at [90, 98] on div at bounding box center [475, 215] width 951 height 430
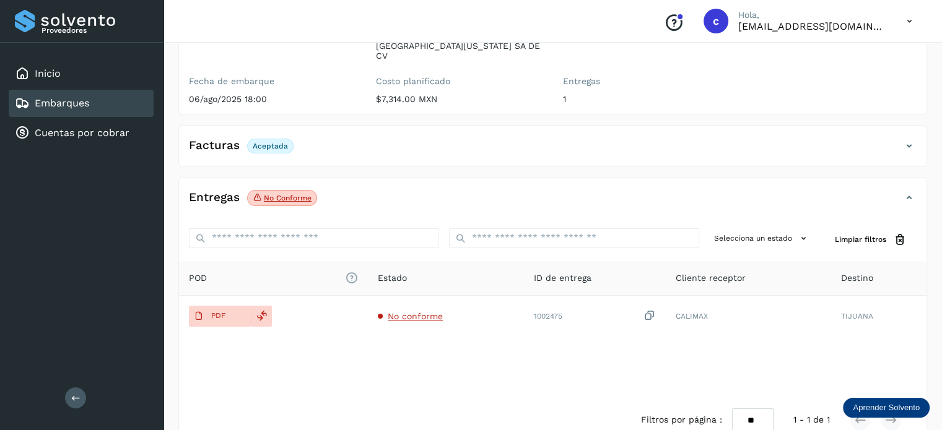
click at [106, 106] on div "Embarques" at bounding box center [81, 103] width 145 height 27
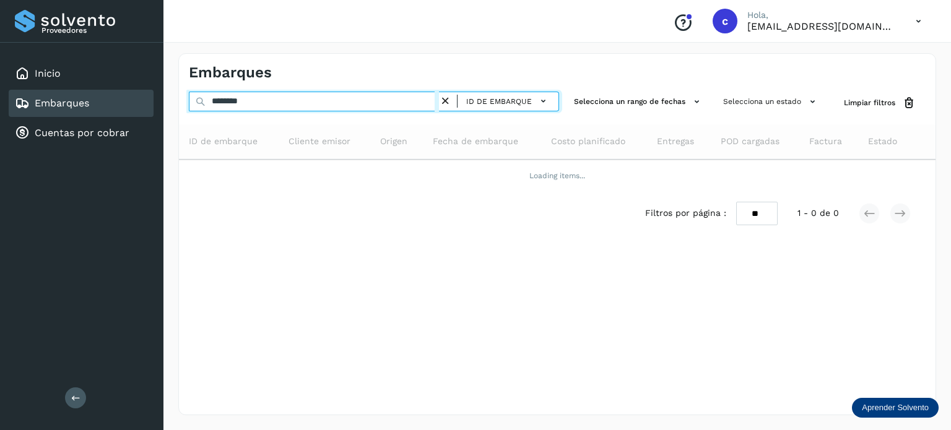
drag, startPoint x: 158, startPoint y: 102, endPoint x: 144, endPoint y: 105, distance: 14.5
click at [144, 105] on div "Proveedores Inicio Embarques Cuentas por cobrar Salir Conoce nuestros beneficio…" at bounding box center [475, 215] width 951 height 430
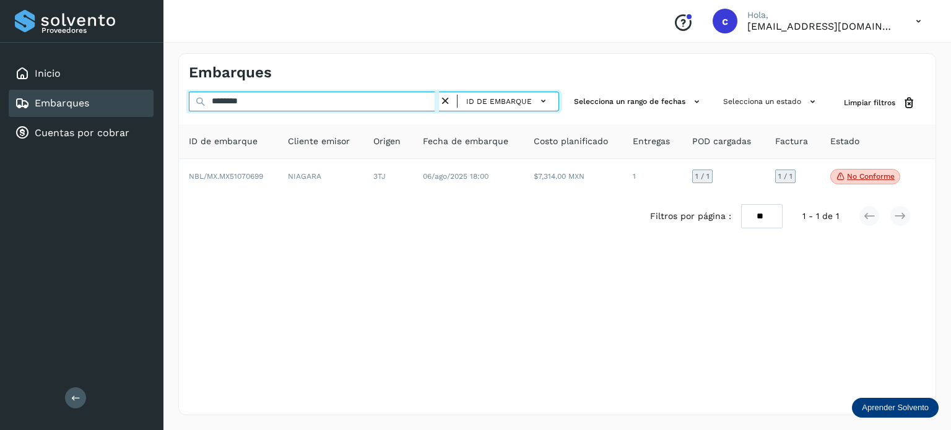
paste input "text"
type input "********"
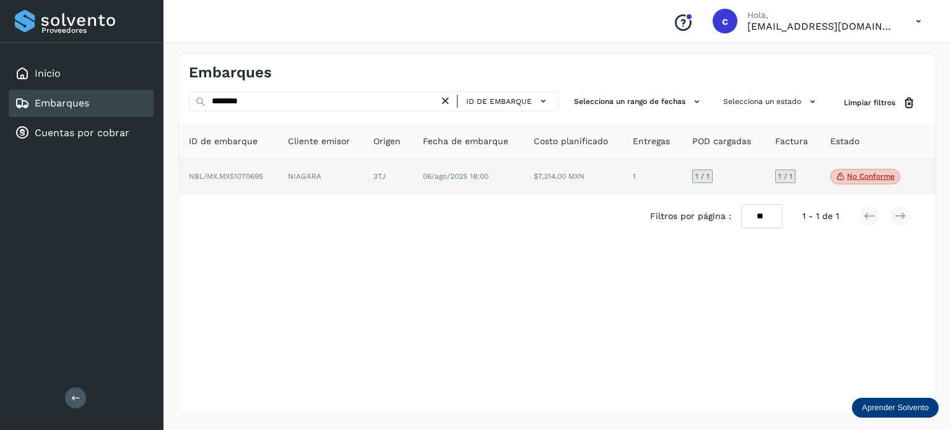
click at [363, 178] on td "NIAGARA" at bounding box center [388, 177] width 50 height 36
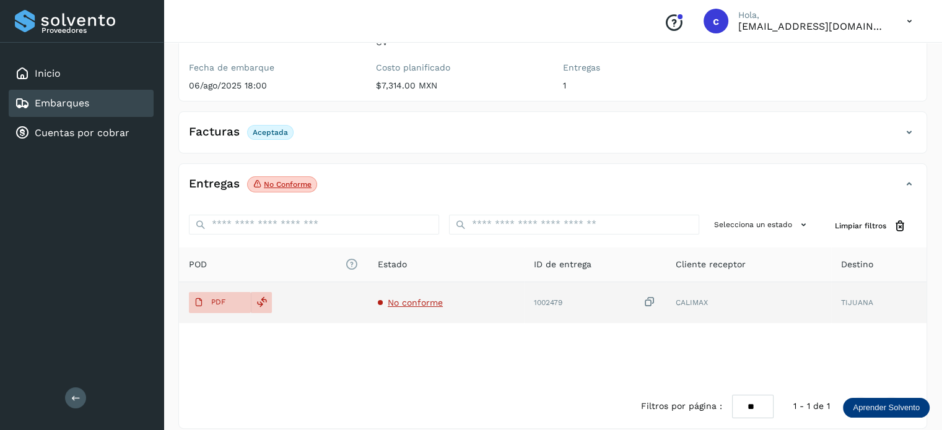
scroll to position [163, 0]
click at [396, 295] on span "No conforme" at bounding box center [415, 300] width 55 height 10
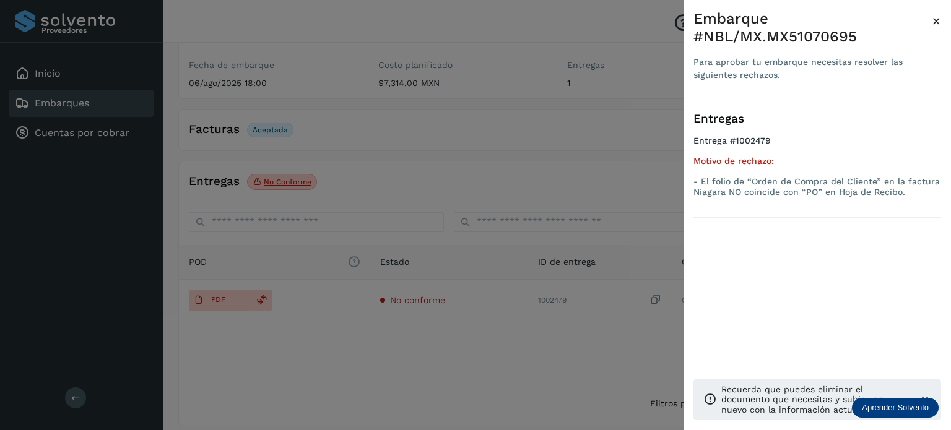
click at [349, 126] on div at bounding box center [475, 215] width 951 height 430
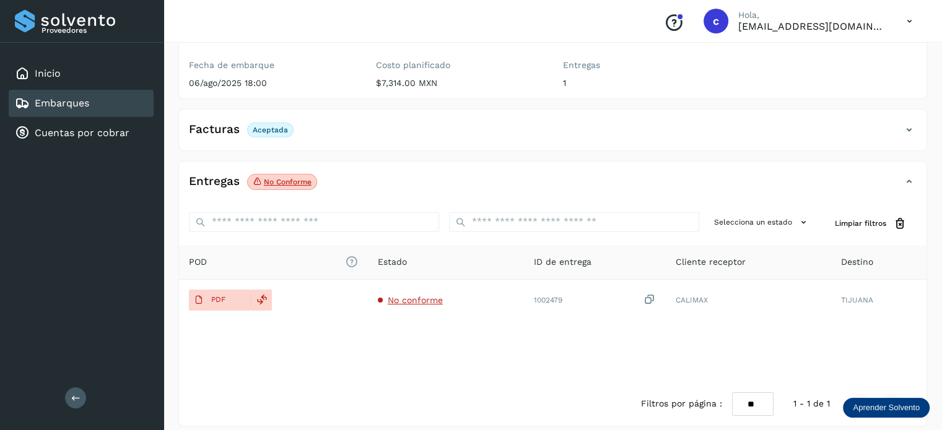
click at [82, 113] on div "Embarques" at bounding box center [81, 103] width 145 height 27
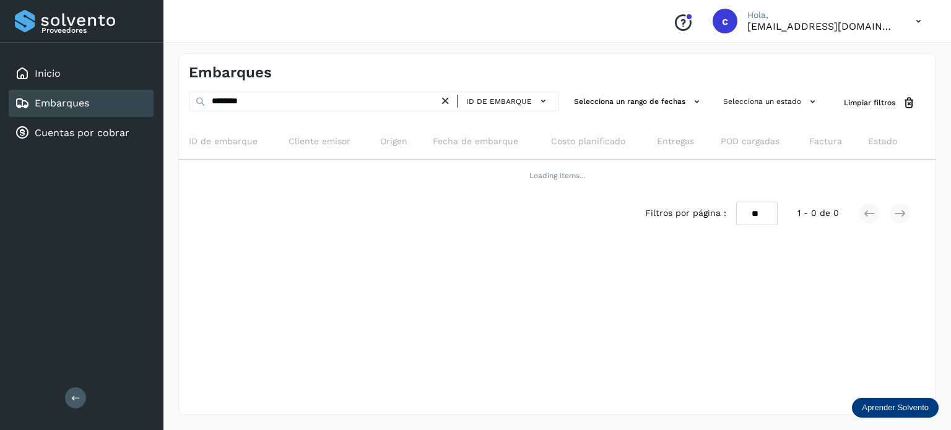
click at [79, 103] on link "Embarques" at bounding box center [62, 103] width 54 height 12
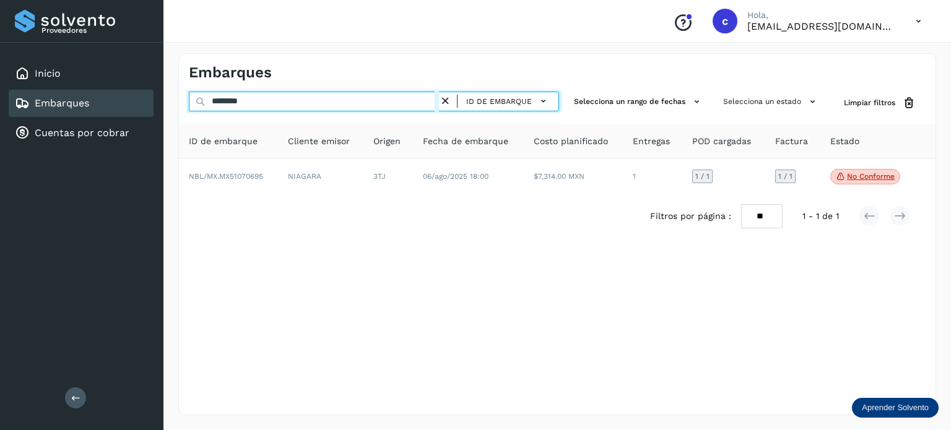
drag, startPoint x: 274, startPoint y: 100, endPoint x: 148, endPoint y: 110, distance: 126.1
click at [148, 110] on div "Proveedores Inicio Embarques Cuentas por cobrar Salir Conoce nuestros beneficio…" at bounding box center [475, 215] width 951 height 430
paste input "text"
type input "********"
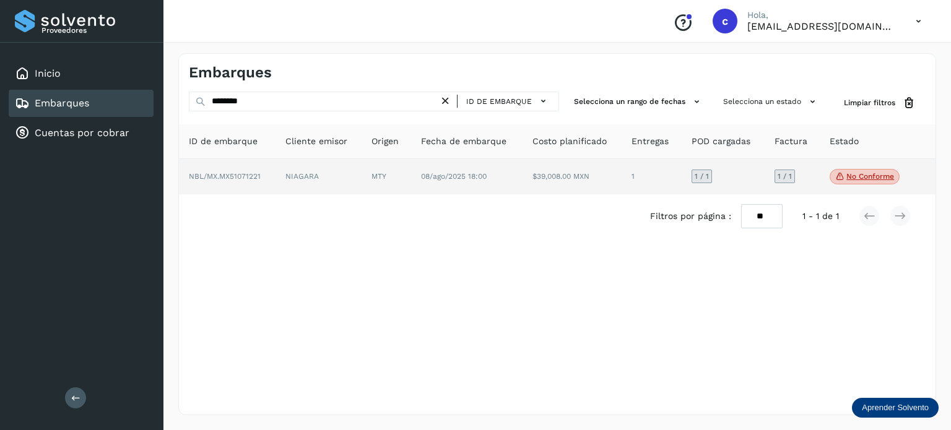
click at [436, 176] on span "08/ago/2025 18:00" at bounding box center [454, 176] width 66 height 9
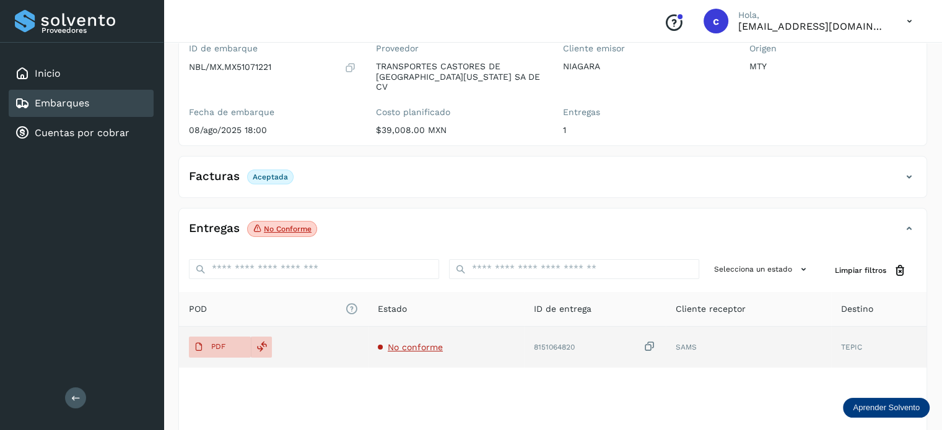
scroll to position [124, 0]
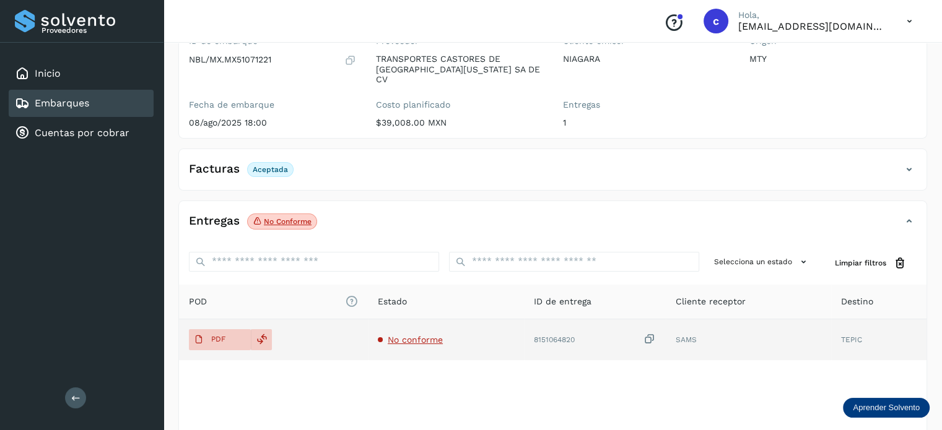
click at [388, 335] on span "No conforme" at bounding box center [415, 340] width 55 height 10
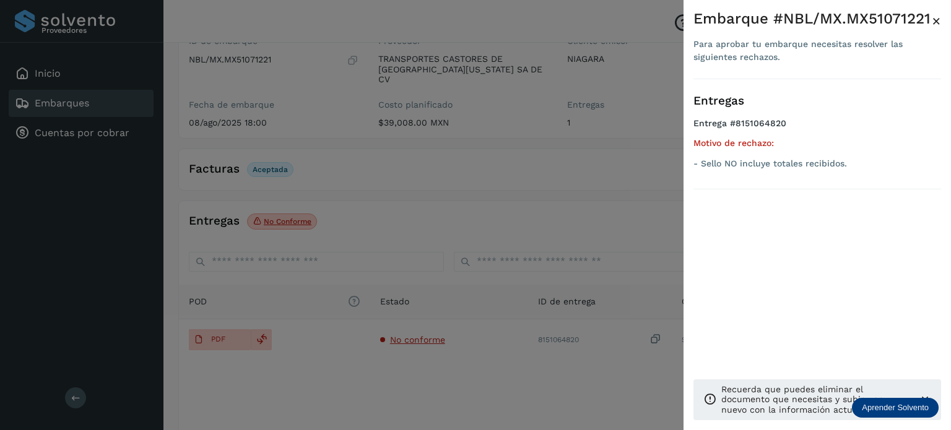
click at [85, 99] on div at bounding box center [475, 215] width 951 height 430
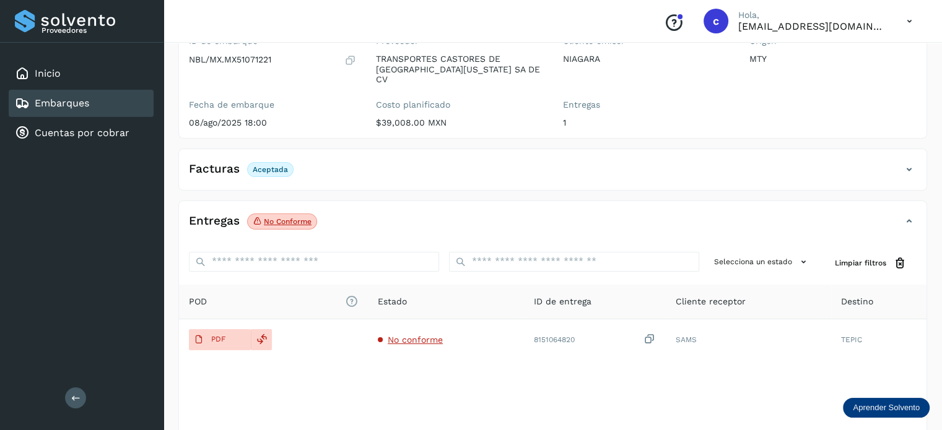
click at [90, 103] on div "Embarques" at bounding box center [81, 103] width 145 height 27
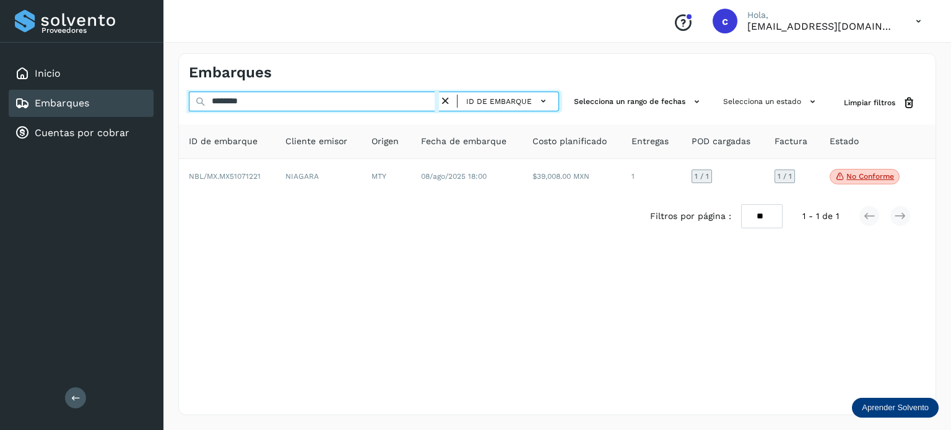
drag, startPoint x: 247, startPoint y: 104, endPoint x: 174, endPoint y: 100, distance: 73.2
click at [174, 100] on div "Embarques ******** ID de embarque Selecciona un rango de fechas Selecciona un e…" at bounding box center [556, 234] width 787 height 392
paste input "*********"
type input "**********"
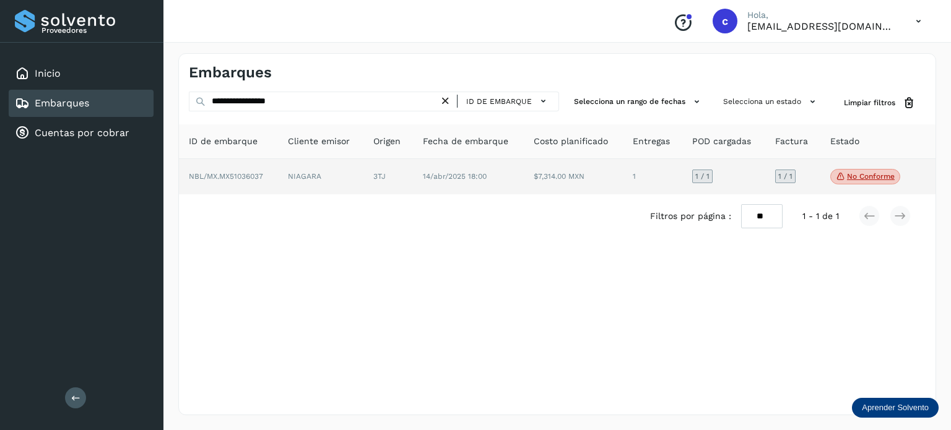
click at [413, 176] on td "3TJ" at bounding box center [468, 177] width 111 height 36
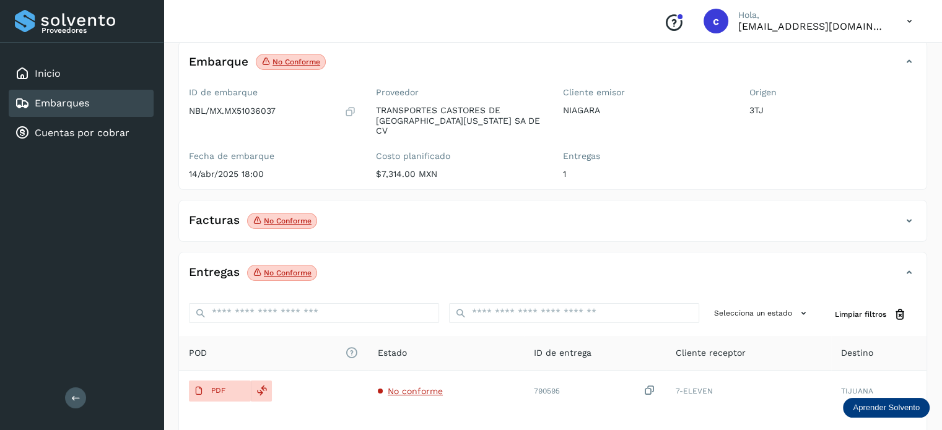
scroll to position [163, 0]
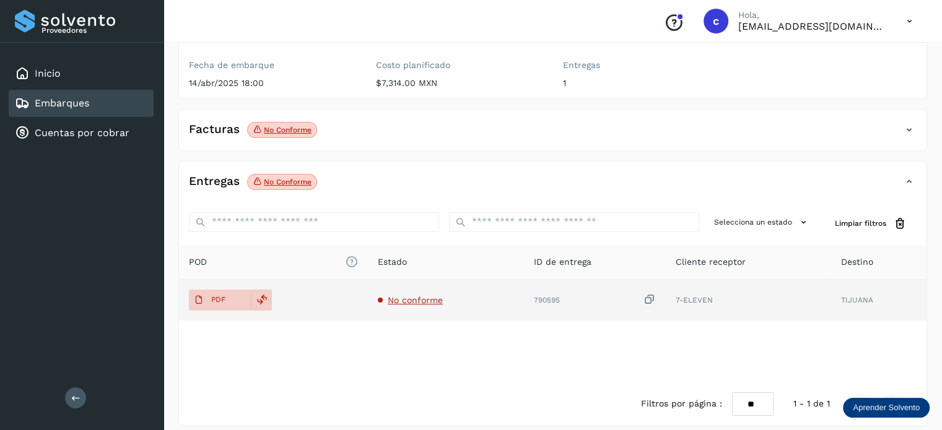
click at [524, 280] on td "No conforme" at bounding box center [595, 300] width 142 height 41
click at [407, 295] on span "No conforme" at bounding box center [415, 300] width 55 height 10
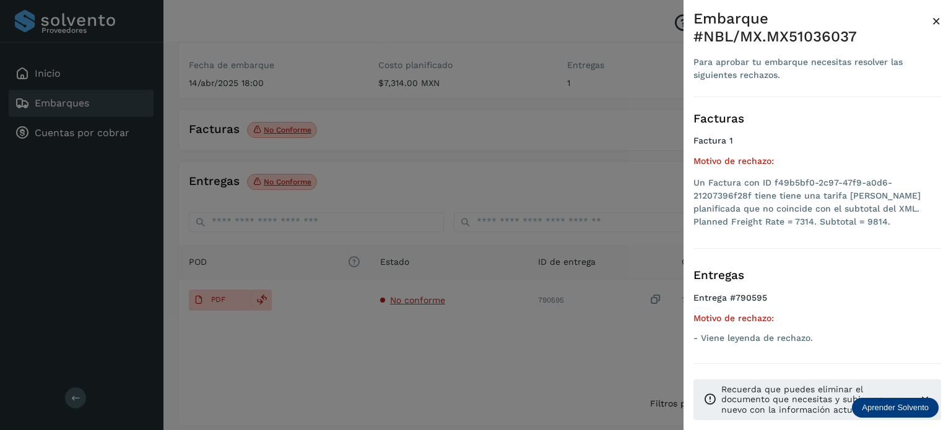
click at [389, 121] on div at bounding box center [475, 215] width 951 height 430
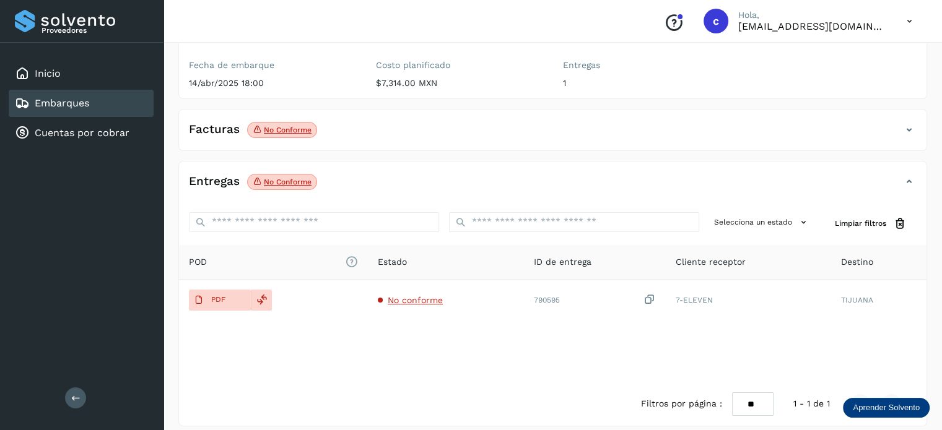
click at [294, 126] on p "No conforme" at bounding box center [288, 130] width 48 height 9
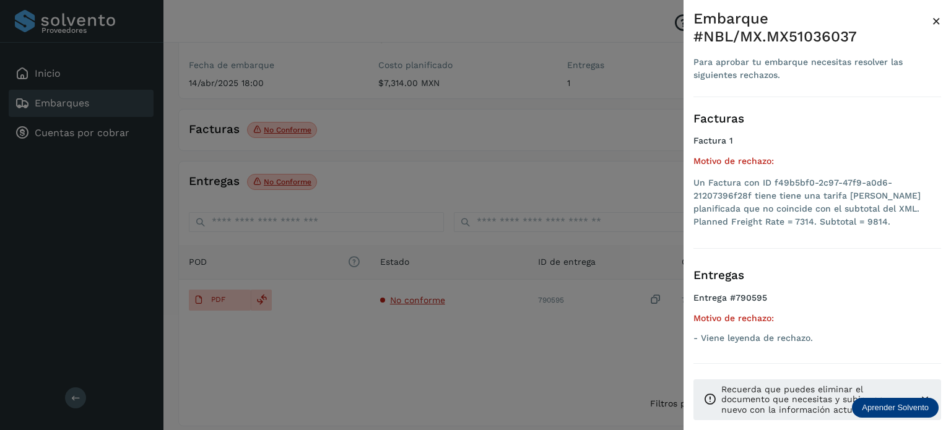
click at [417, 123] on div at bounding box center [475, 215] width 951 height 430
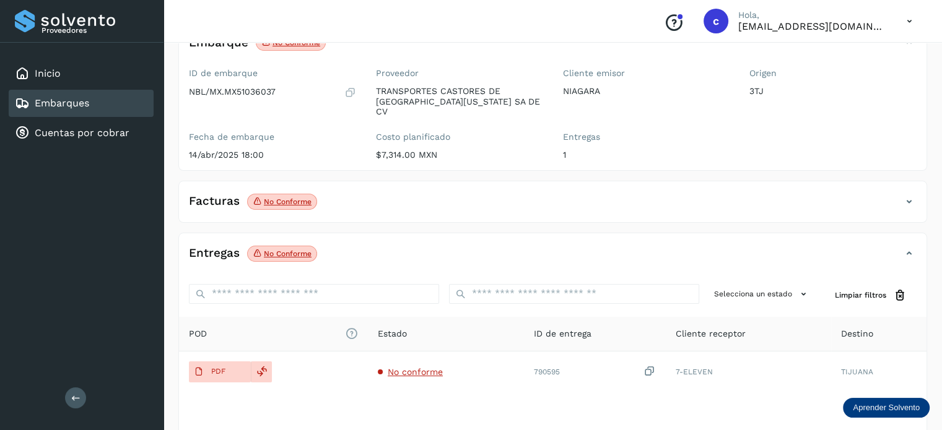
scroll to position [124, 0]
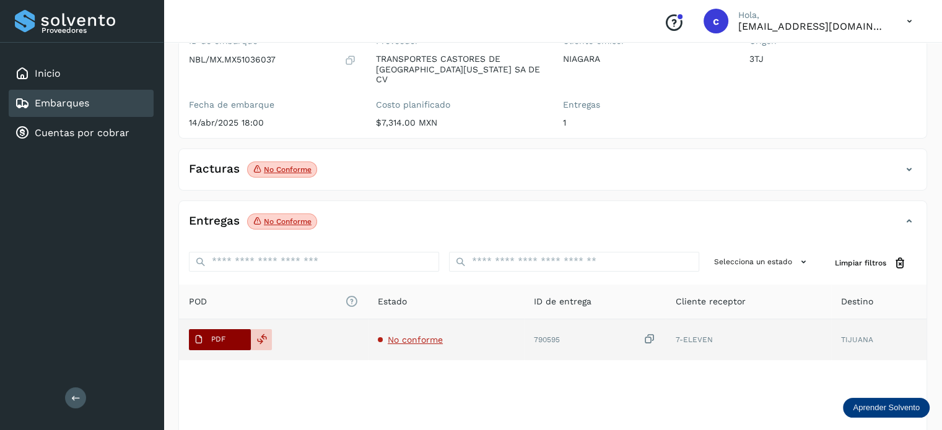
click at [212, 330] on span "PDF" at bounding box center [209, 340] width 41 height 20
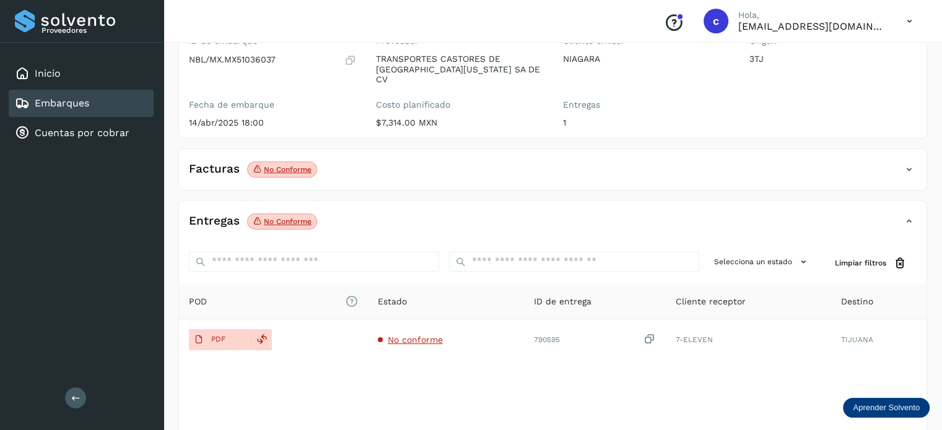
click at [81, 101] on link "Embarques" at bounding box center [62, 103] width 54 height 12
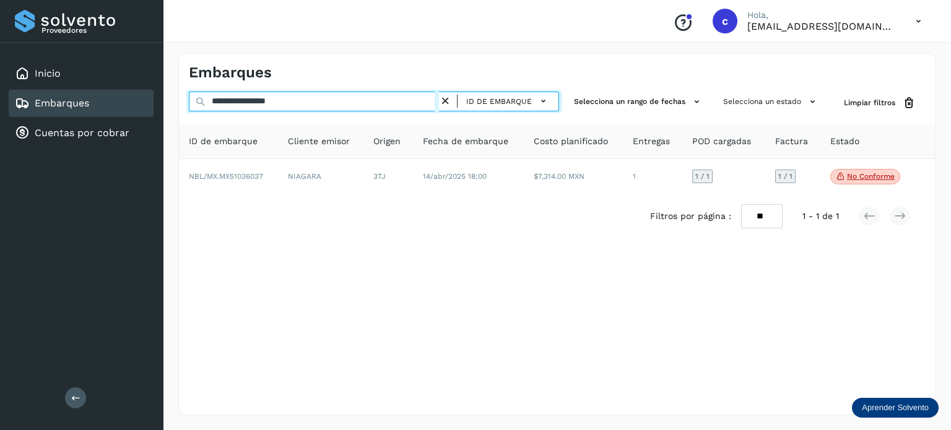
drag, startPoint x: 332, startPoint y: 106, endPoint x: 103, endPoint y: 88, distance: 229.8
click at [103, 88] on div "**********" at bounding box center [475, 215] width 951 height 430
paste input "text"
type input "**********"
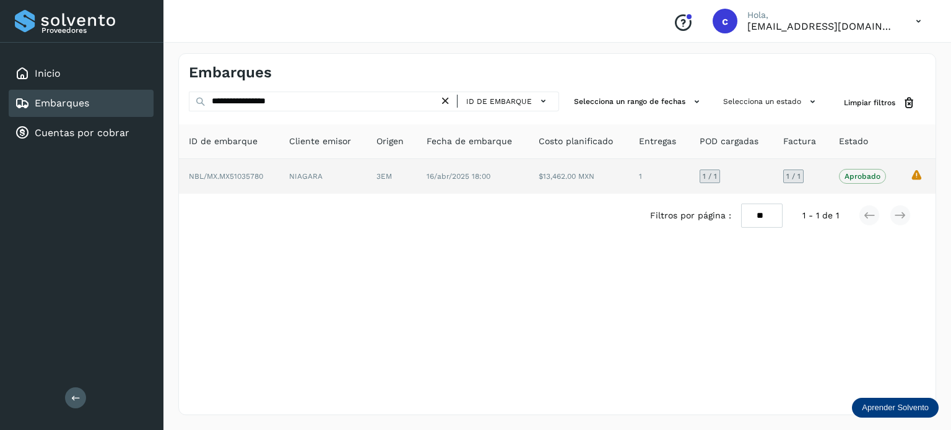
click at [417, 174] on td "3EM" at bounding box center [473, 176] width 112 height 35
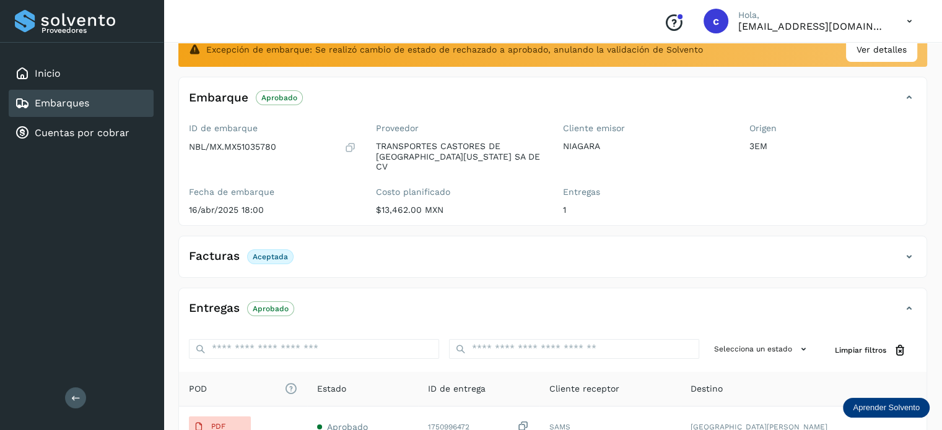
scroll to position [186, 0]
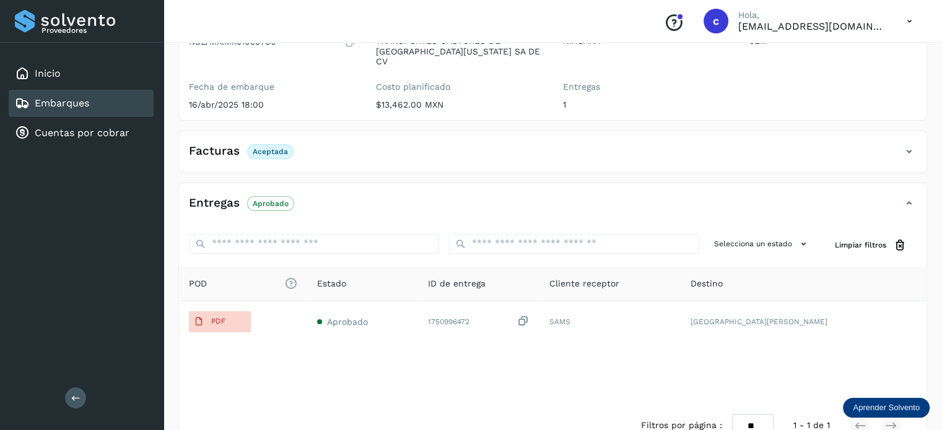
click at [78, 100] on link "Embarques" at bounding box center [62, 103] width 54 height 12
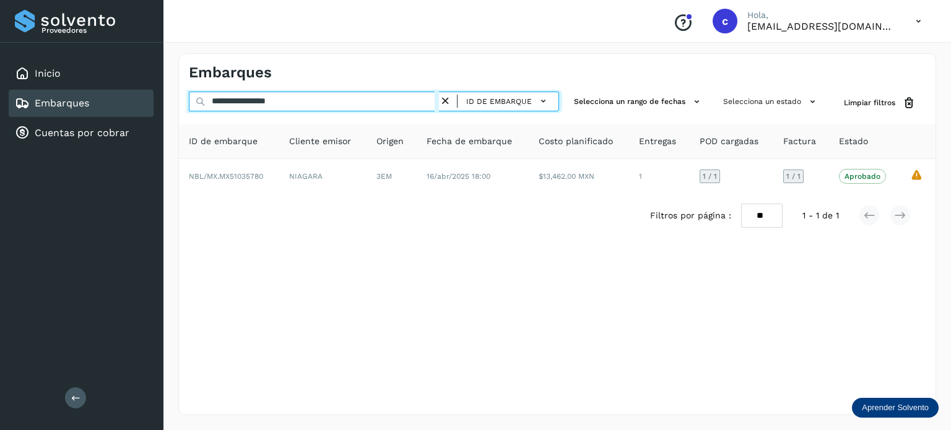
drag, startPoint x: 282, startPoint y: 98, endPoint x: 119, endPoint y: 95, distance: 162.9
click at [124, 95] on div "**********" at bounding box center [475, 215] width 951 height 430
paste input "text"
type input "**********"
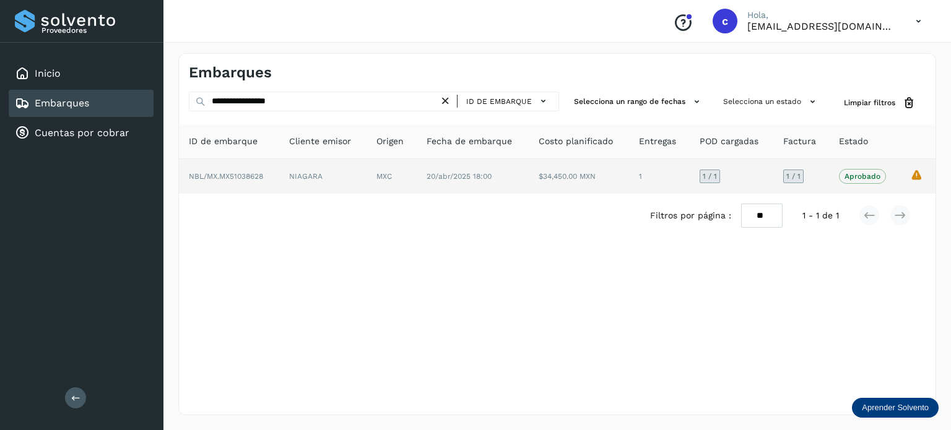
click at [367, 180] on td "NIAGARA" at bounding box center [392, 176] width 50 height 35
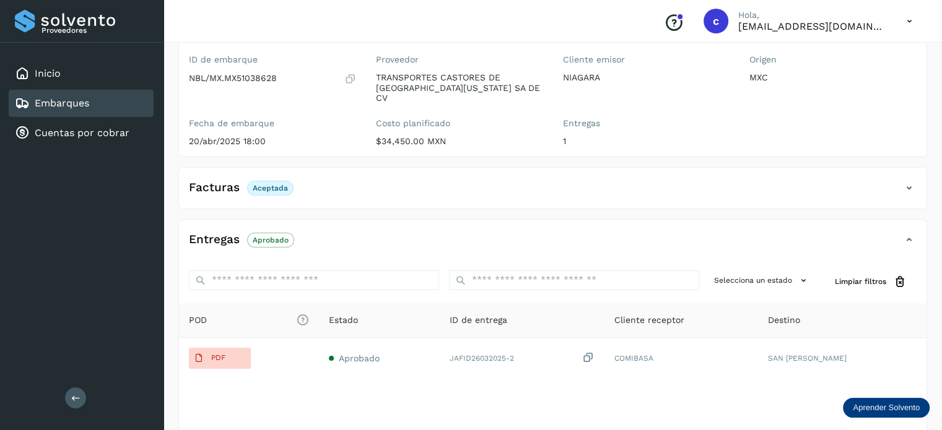
scroll to position [186, 0]
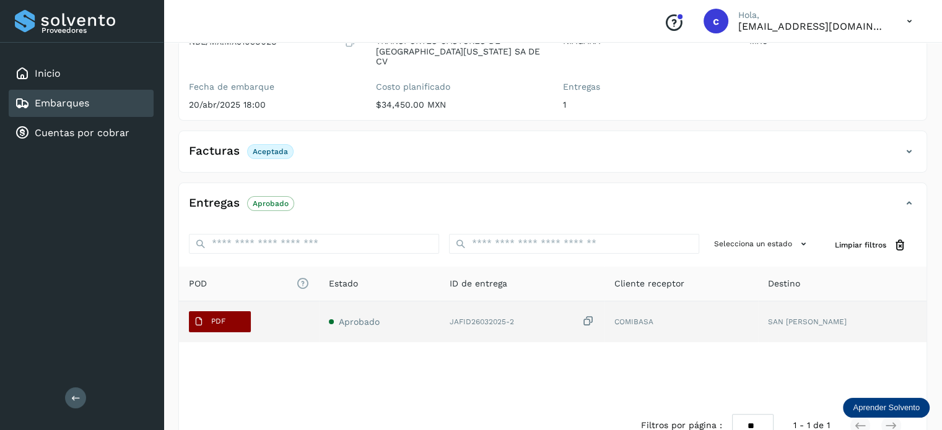
click at [233, 313] on button "PDF" at bounding box center [220, 321] width 62 height 21
click at [237, 314] on button "PDF" at bounding box center [220, 321] width 62 height 21
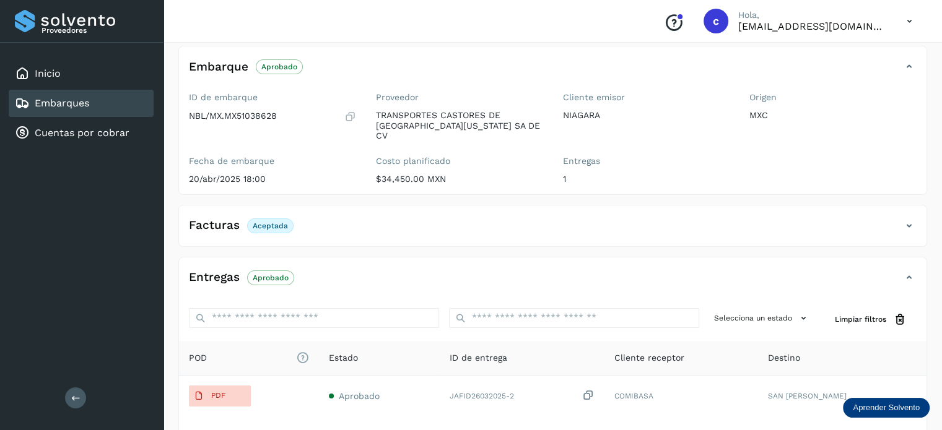
scroll to position [0, 0]
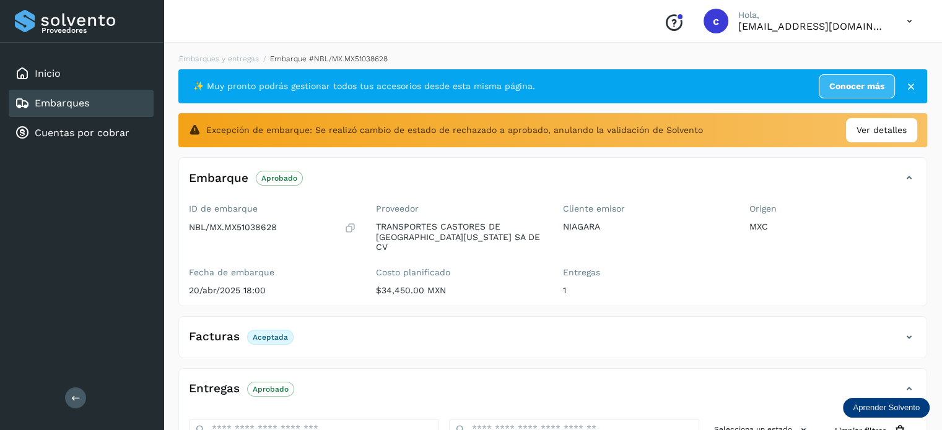
click at [89, 94] on div "Embarques" at bounding box center [81, 103] width 145 height 27
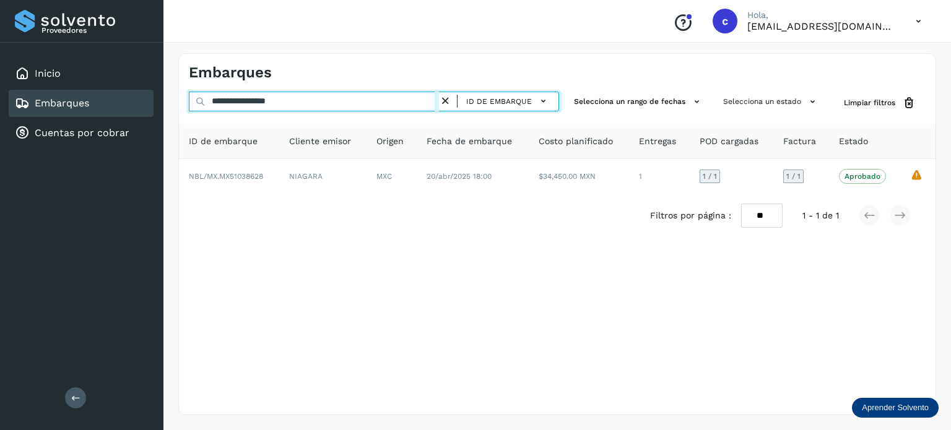
drag, startPoint x: 332, startPoint y: 104, endPoint x: 93, endPoint y: 95, distance: 239.1
click at [93, 95] on div "**********" at bounding box center [475, 215] width 951 height 430
paste input "text"
type input "********"
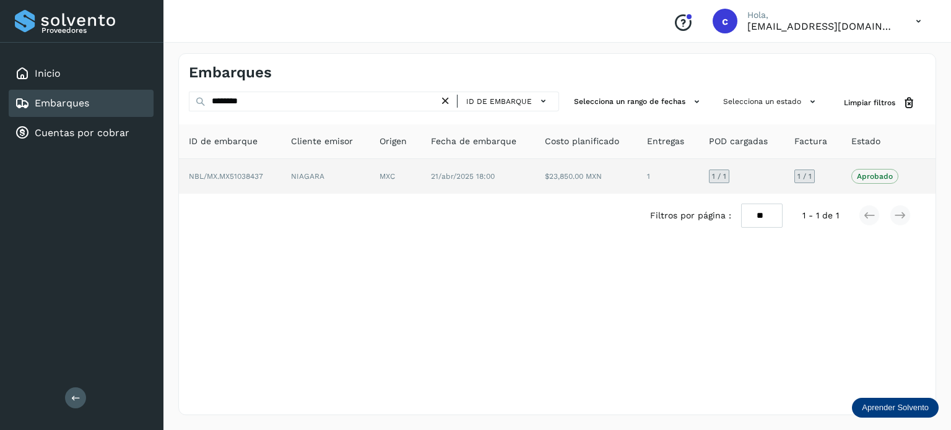
click at [370, 178] on td "NIAGARA" at bounding box center [395, 176] width 51 height 35
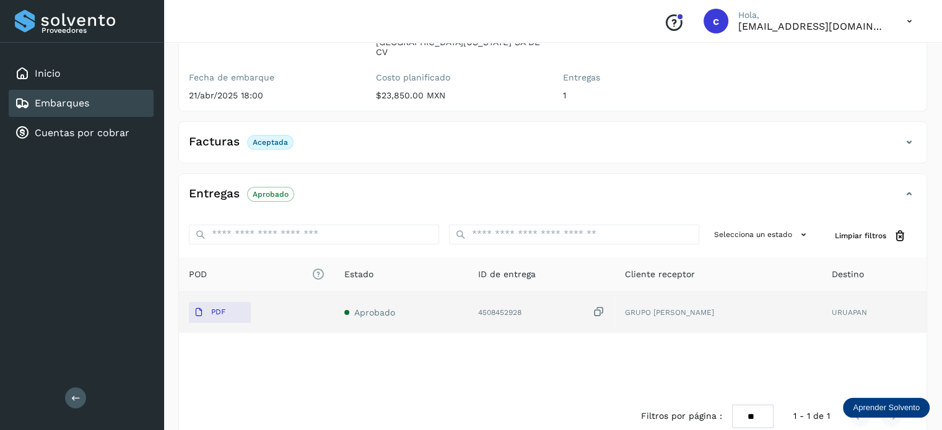
scroll to position [163, 0]
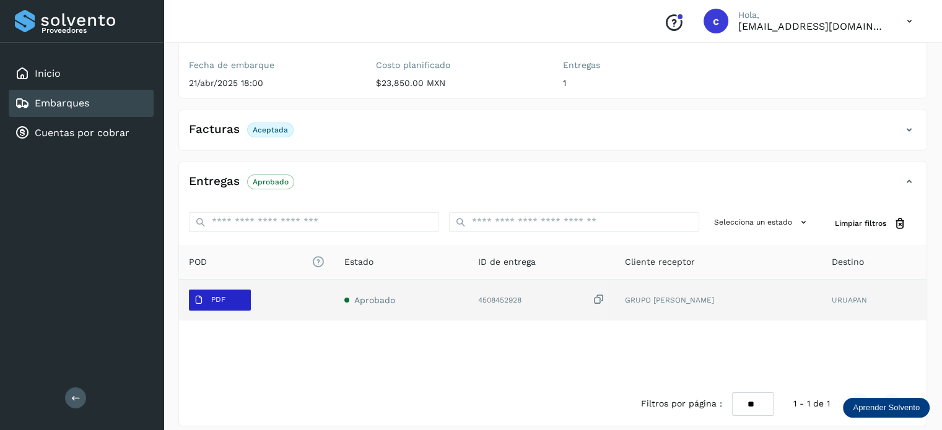
click at [236, 292] on button "PDF" at bounding box center [220, 300] width 62 height 21
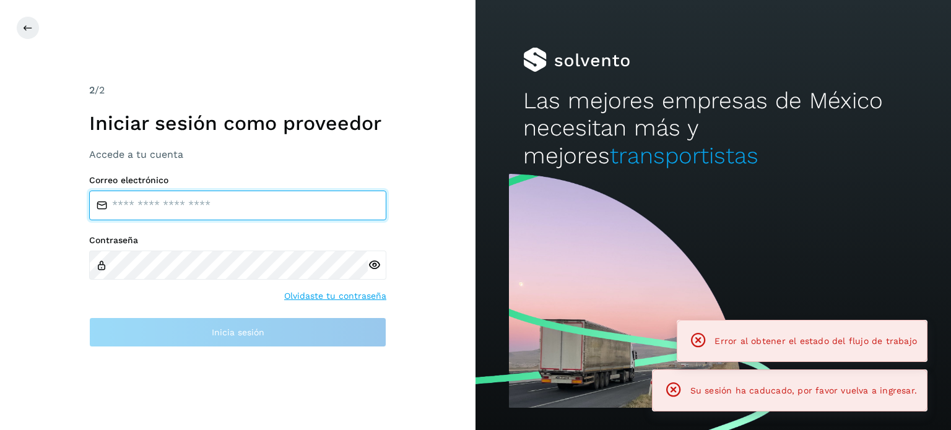
type input "**********"
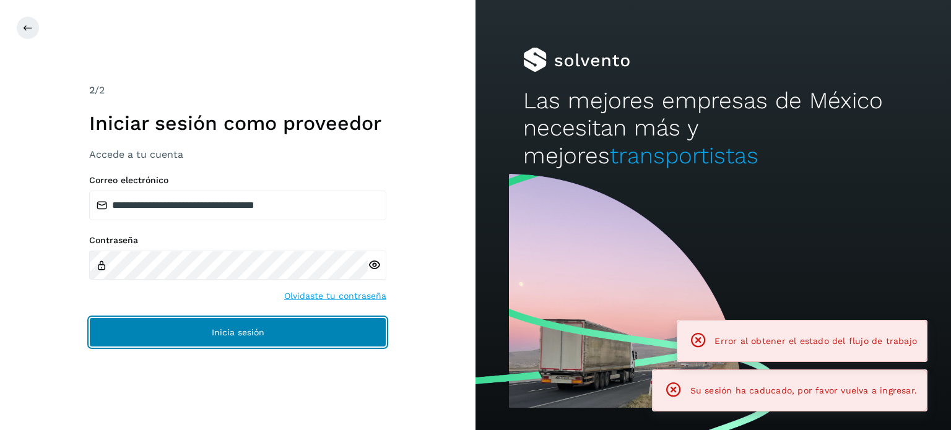
click at [249, 326] on button "Inicia sesión" at bounding box center [237, 333] width 297 height 30
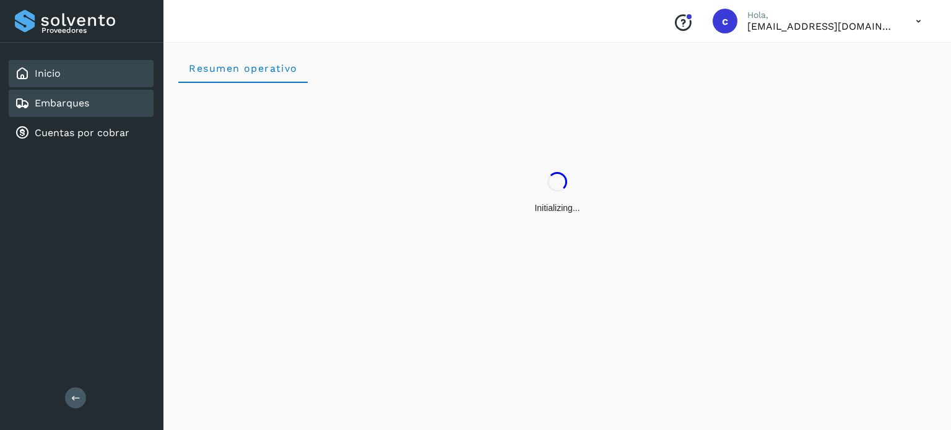
click at [110, 100] on div "Embarques" at bounding box center [81, 103] width 145 height 27
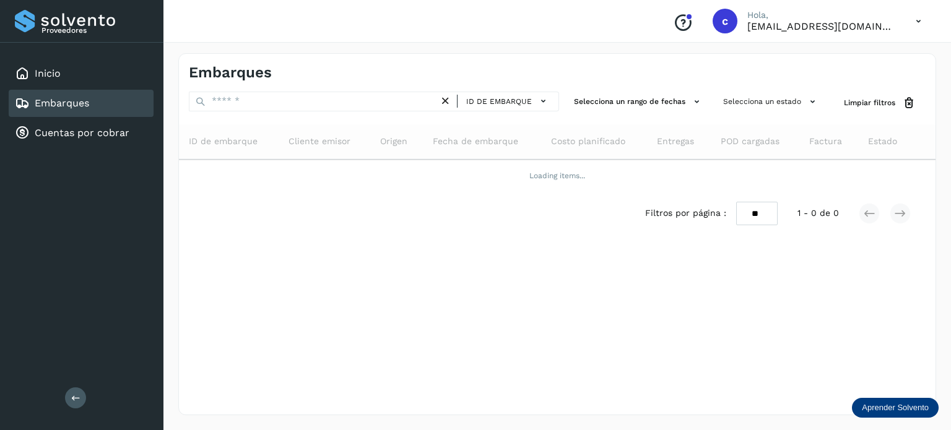
click at [69, 96] on div "Embarques" at bounding box center [52, 103] width 74 height 15
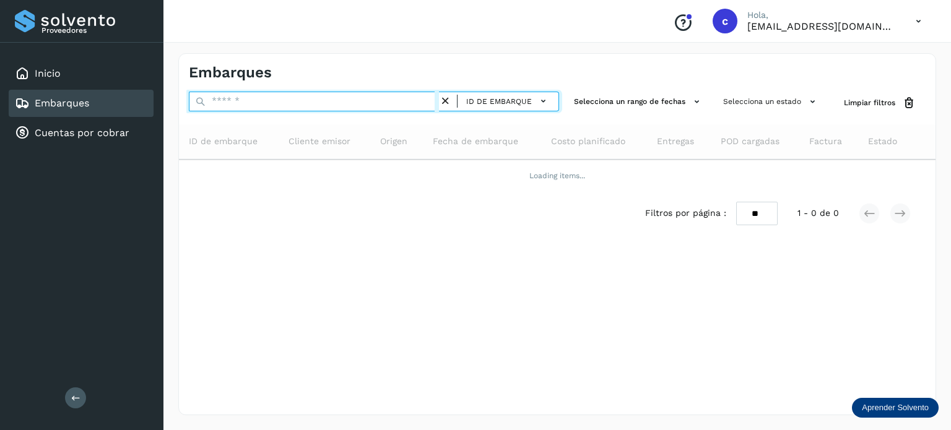
click at [282, 98] on input "text" at bounding box center [314, 102] width 250 height 20
paste input "********"
type input "********"
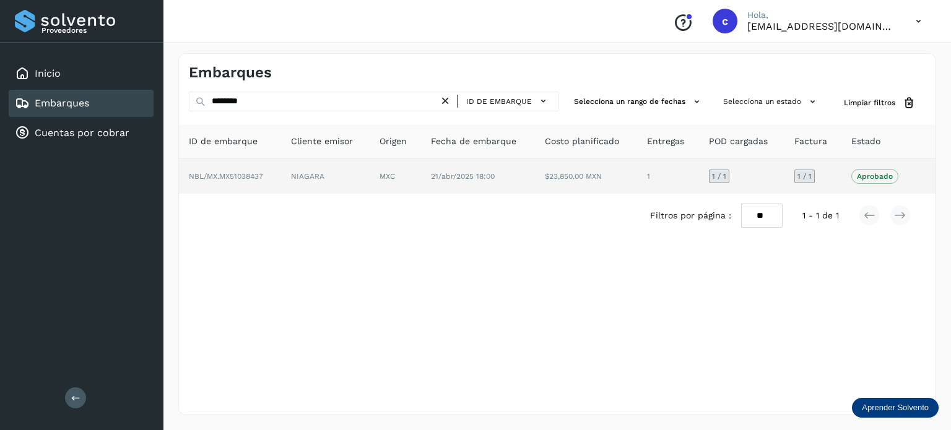
click at [370, 171] on td "NIAGARA" at bounding box center [395, 176] width 51 height 35
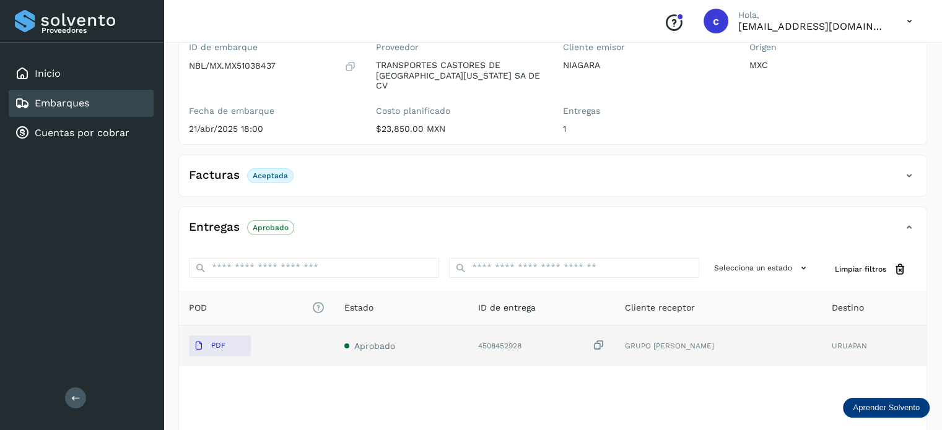
scroll to position [124, 0]
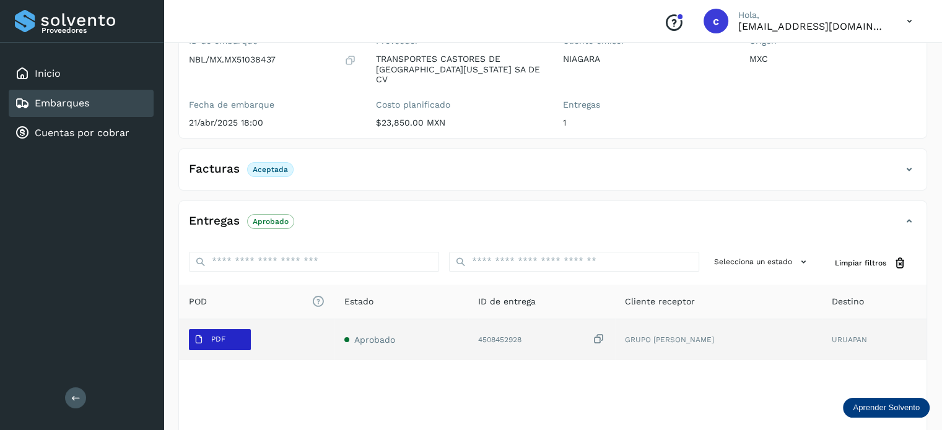
click at [235, 329] on button "PDF" at bounding box center [220, 339] width 62 height 21
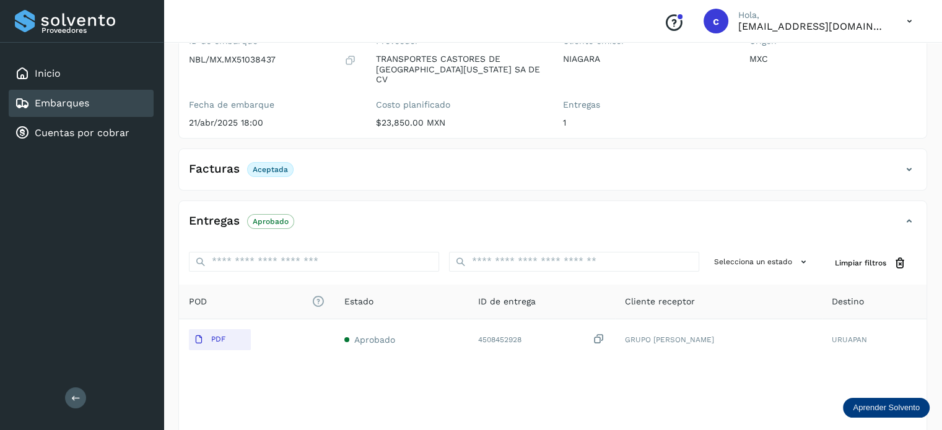
click at [82, 101] on link "Embarques" at bounding box center [62, 103] width 54 height 12
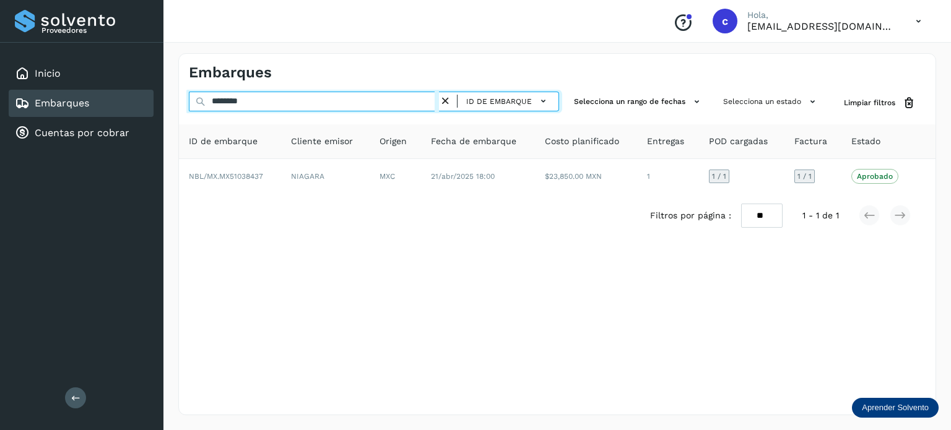
drag, startPoint x: 280, startPoint y: 101, endPoint x: 110, endPoint y: 99, distance: 170.3
click at [113, 99] on div "Proveedores Inicio Embarques Cuentas por cobrar Salir Conoce nuestros beneficio…" at bounding box center [475, 215] width 951 height 430
paste input "text"
type input "********"
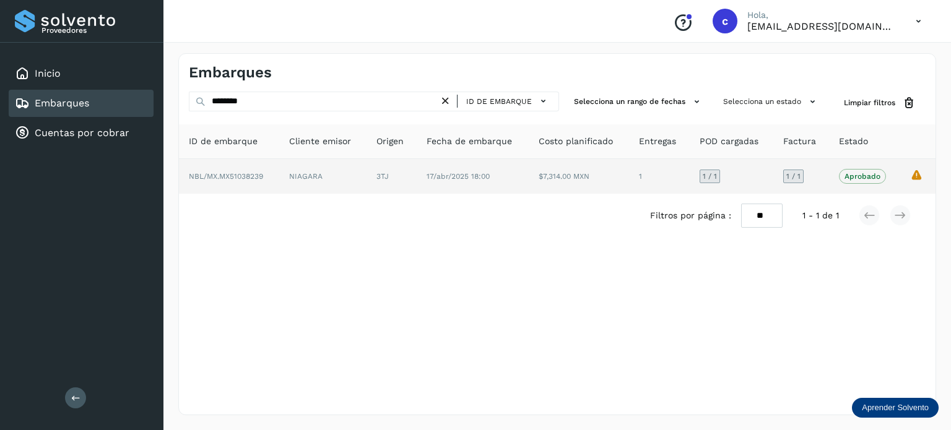
click at [417, 175] on td "3TJ" at bounding box center [473, 176] width 112 height 35
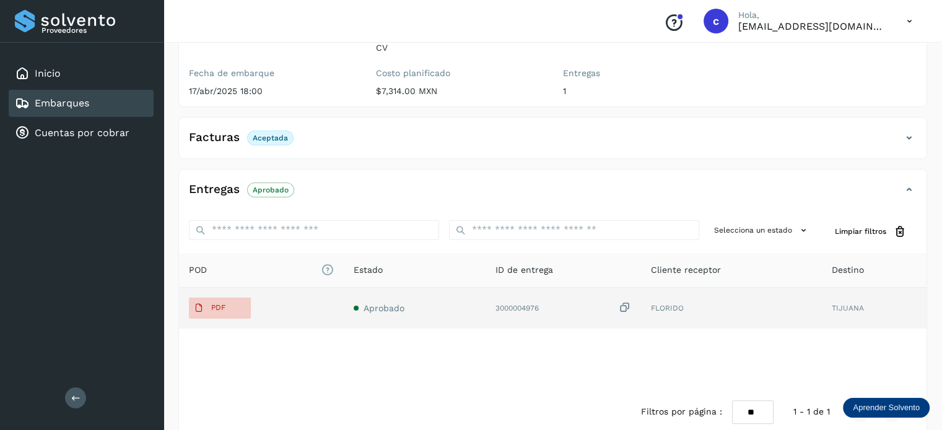
scroll to position [207, 0]
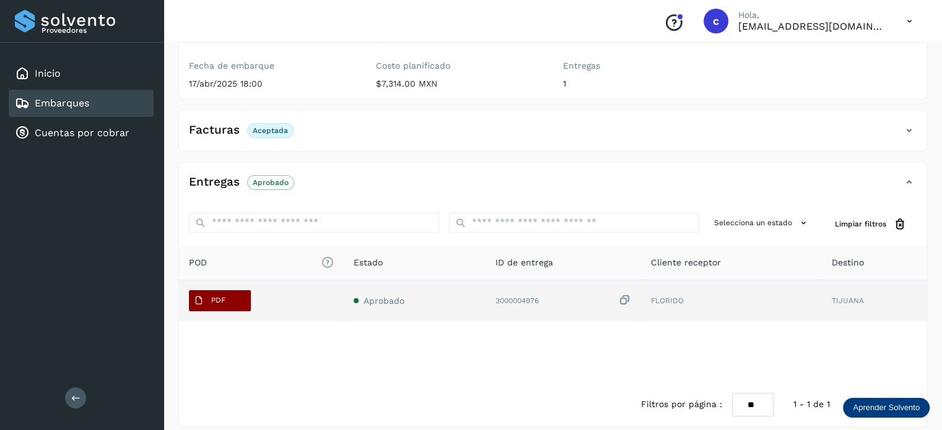
click at [241, 290] on button "PDF" at bounding box center [220, 300] width 62 height 21
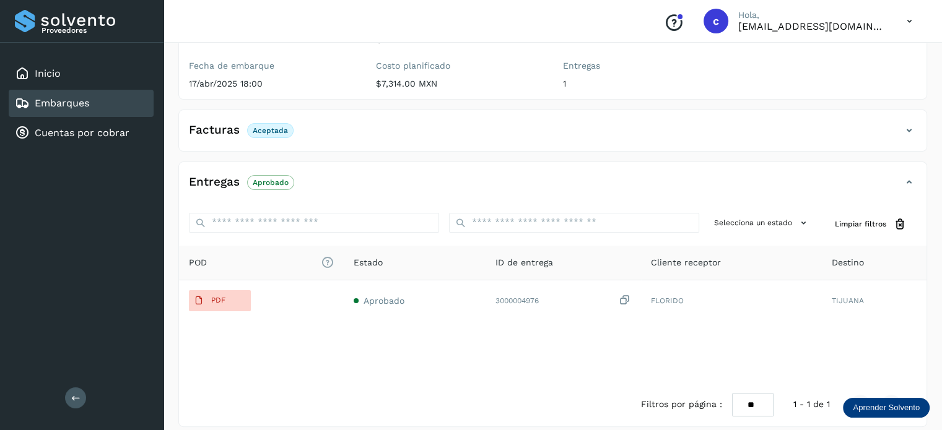
click at [102, 102] on div "Embarques" at bounding box center [81, 103] width 145 height 27
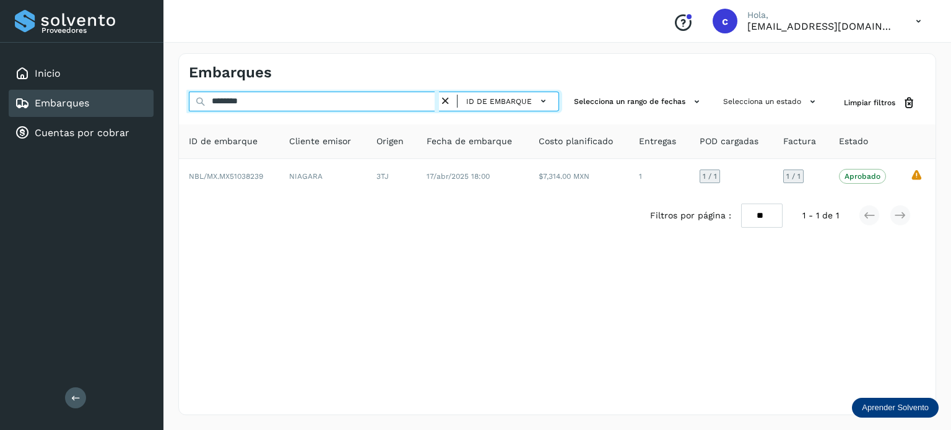
drag, startPoint x: 262, startPoint y: 106, endPoint x: 186, endPoint y: 99, distance: 77.1
click at [184, 99] on div "******** ID de embarque Selecciona un rango de fechas Selecciona un estado Limp…" at bounding box center [557, 103] width 757 height 23
paste input "********"
type input "********"
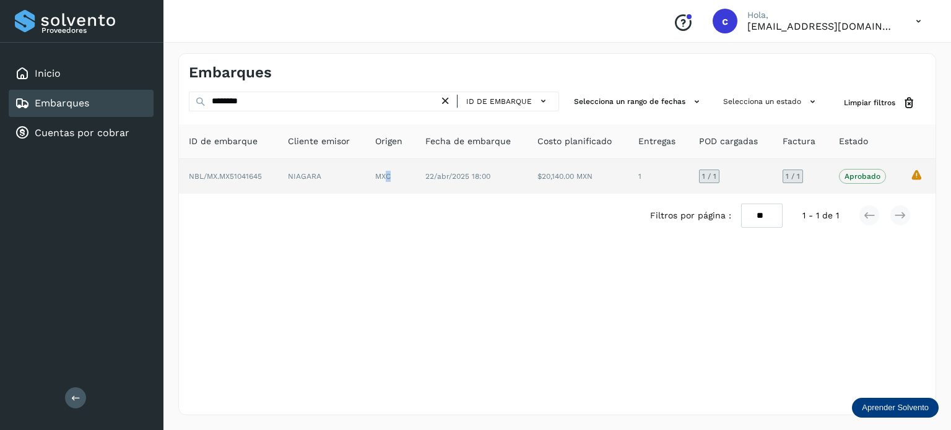
click at [415, 175] on td "MXC" at bounding box center [471, 176] width 112 height 35
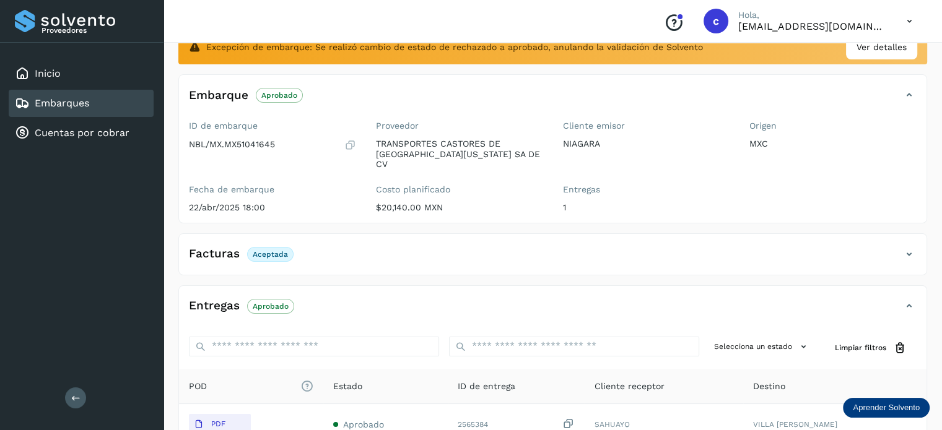
scroll to position [186, 0]
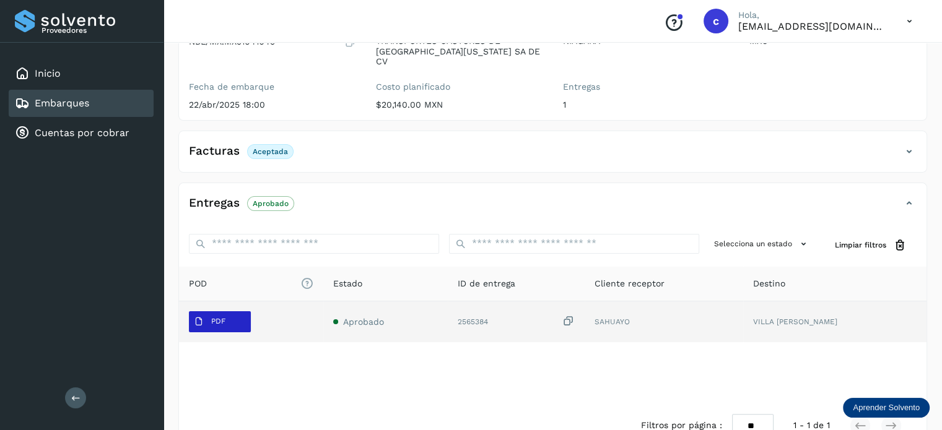
click at [240, 311] on button "PDF" at bounding box center [220, 321] width 62 height 21
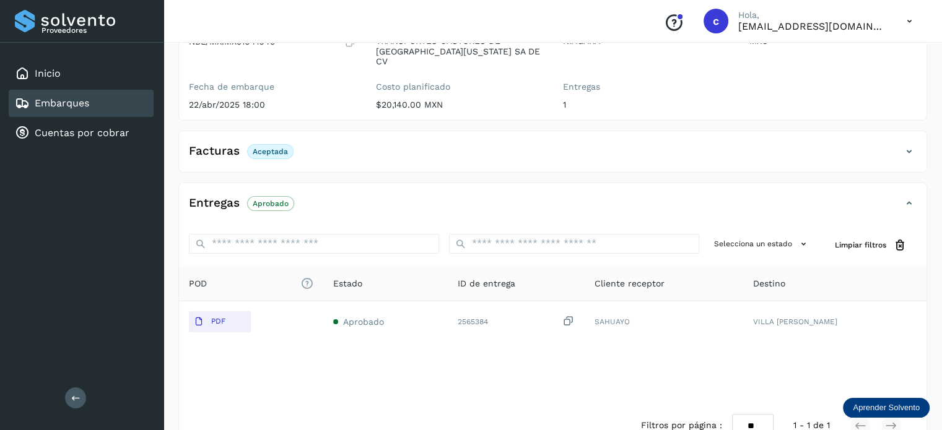
click at [97, 94] on div "Embarques" at bounding box center [81, 103] width 145 height 27
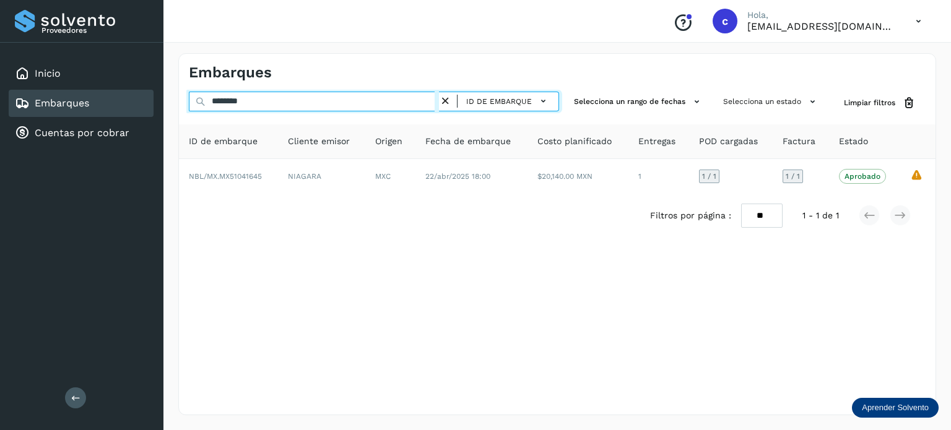
drag, startPoint x: 169, startPoint y: 100, endPoint x: 122, endPoint y: 103, distance: 47.2
click at [122, 103] on div "Proveedores Inicio Embarques Cuentas por cobrar Salir Conoce nuestros beneficio…" at bounding box center [475, 215] width 951 height 430
paste input "text"
type input "********"
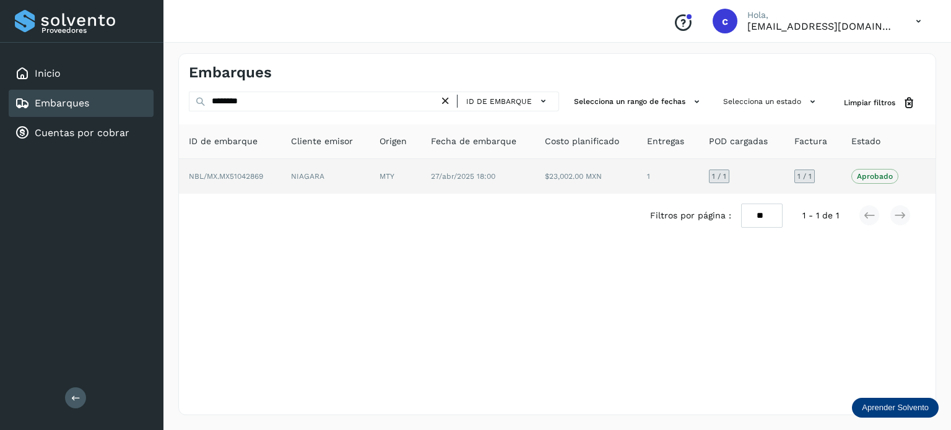
click at [535, 170] on td "27/abr/2025 18:00" at bounding box center [586, 176] width 102 height 35
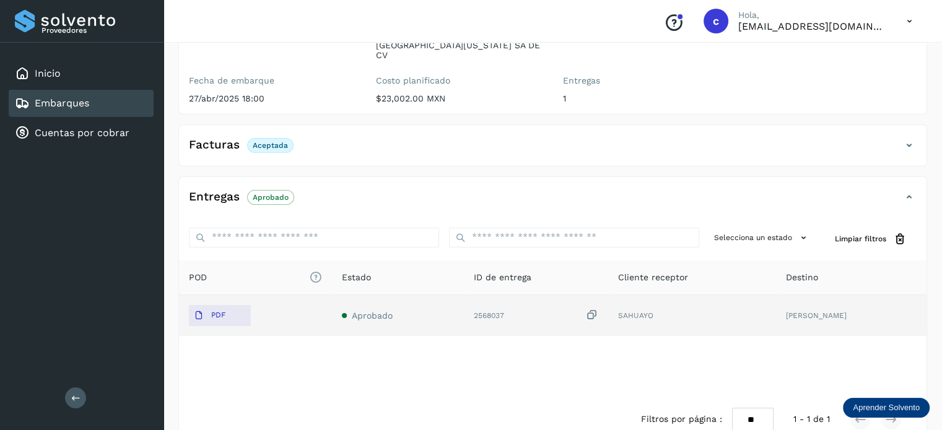
scroll to position [163, 0]
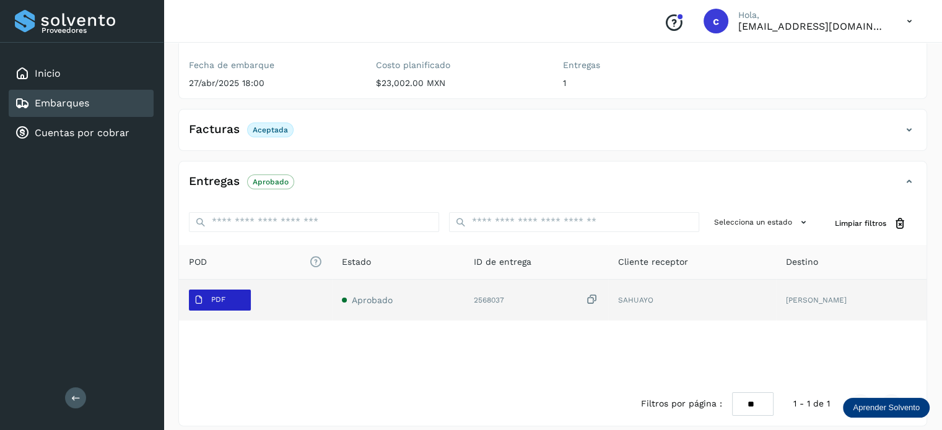
click at [235, 290] on button "PDF" at bounding box center [220, 300] width 62 height 21
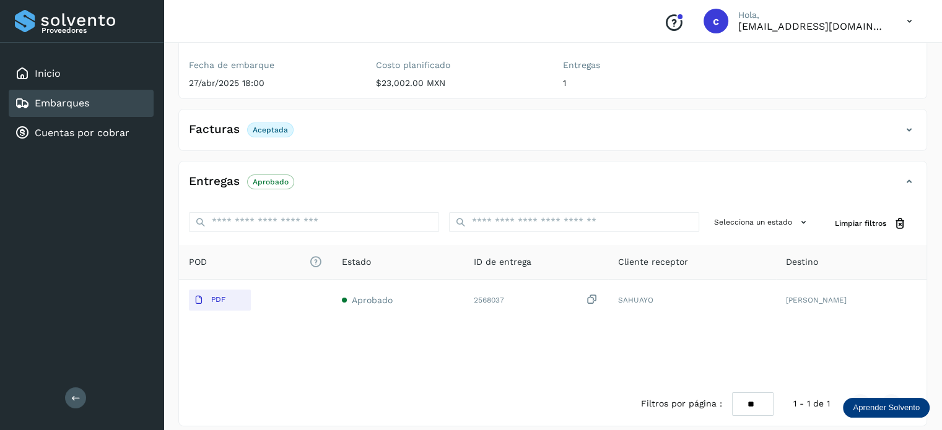
click at [98, 101] on div "Embarques" at bounding box center [81, 103] width 145 height 27
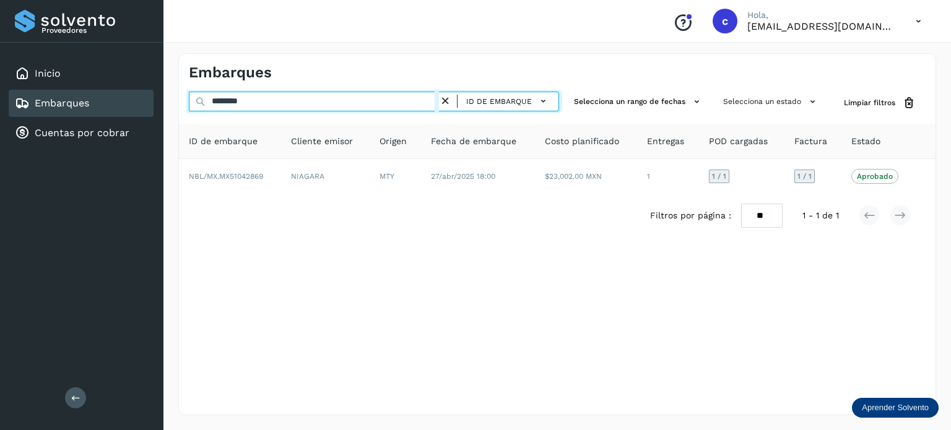
click at [250, 101] on input "********" at bounding box center [314, 102] width 250 height 20
drag, startPoint x: 230, startPoint y: 105, endPoint x: 130, endPoint y: 105, distance: 100.3
click at [130, 105] on div "Proveedores Inicio Embarques Cuentas por cobrar Salir Conoce nuestros beneficio…" at bounding box center [475, 215] width 951 height 430
paste input "text"
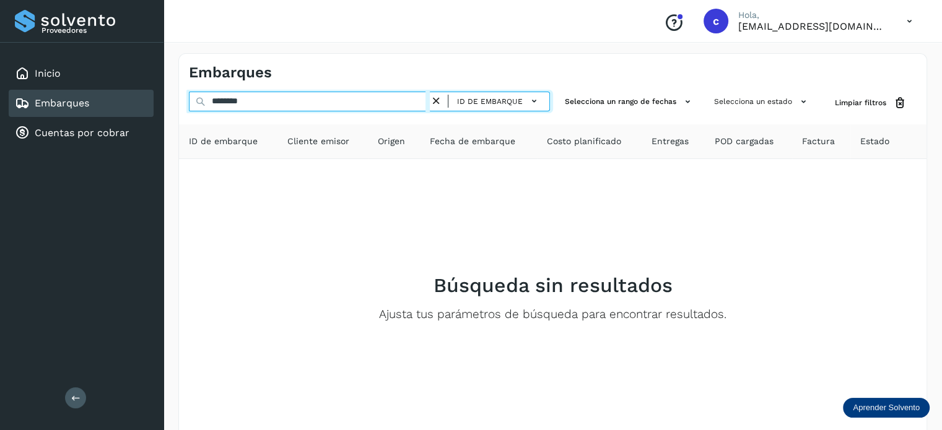
drag, startPoint x: 254, startPoint y: 103, endPoint x: 121, endPoint y: 100, distance: 133.1
click at [121, 100] on div "Proveedores Inicio Embarques Cuentas por cobrar Salir Conoce nuestros beneficio…" at bounding box center [471, 248] width 942 height 496
paste input "*********"
type input "**********"
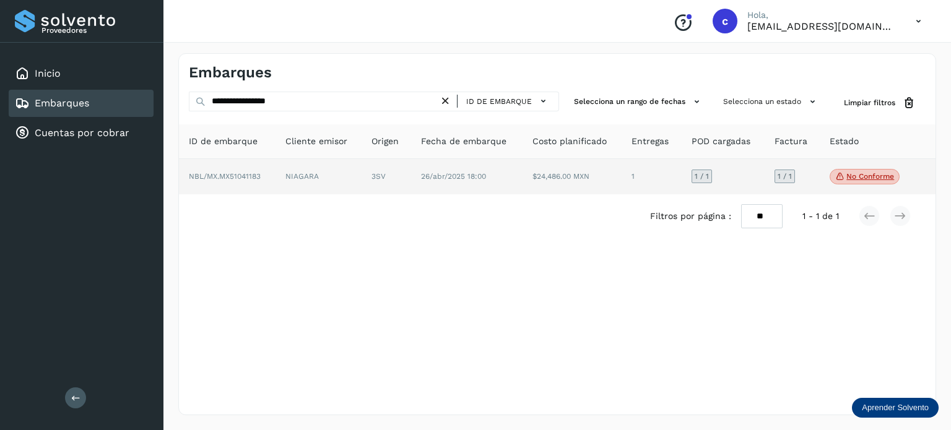
click at [423, 173] on span "26/abr/2025 18:00" at bounding box center [453, 176] width 65 height 9
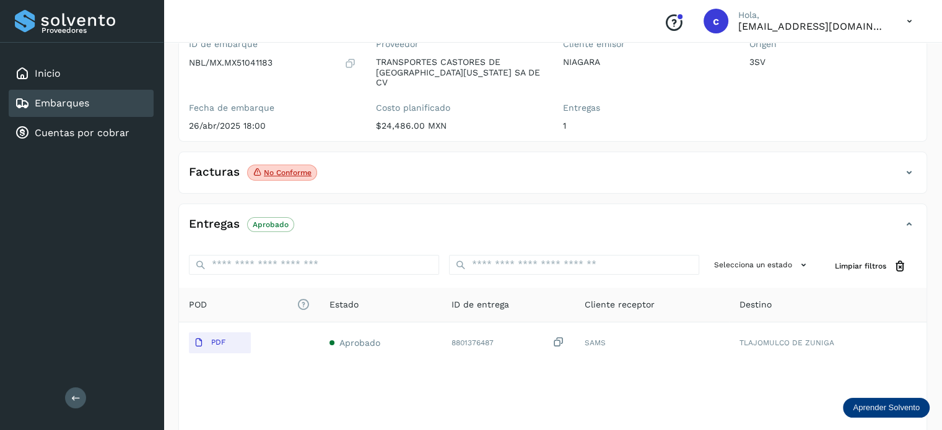
scroll to position [124, 0]
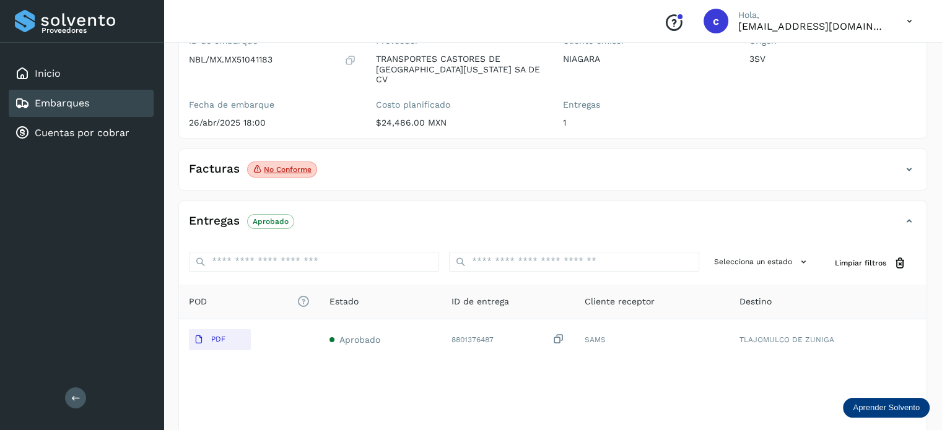
click at [295, 163] on span "No conforme" at bounding box center [282, 170] width 70 height 16
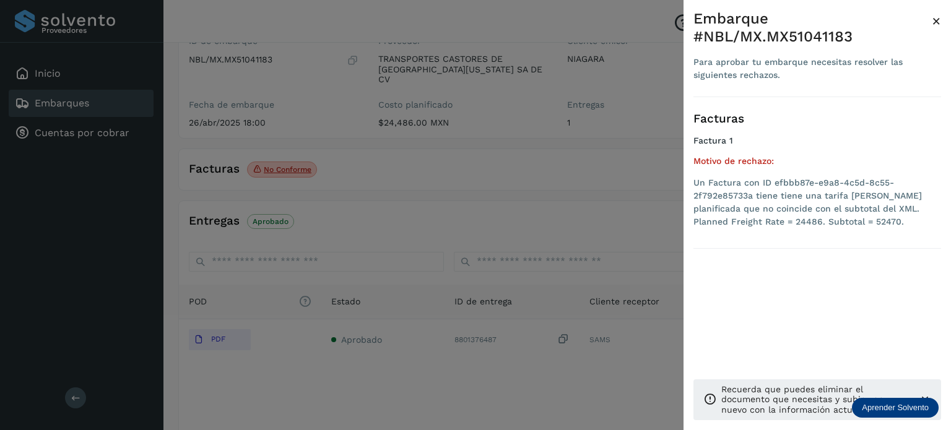
click at [381, 184] on div at bounding box center [475, 215] width 951 height 430
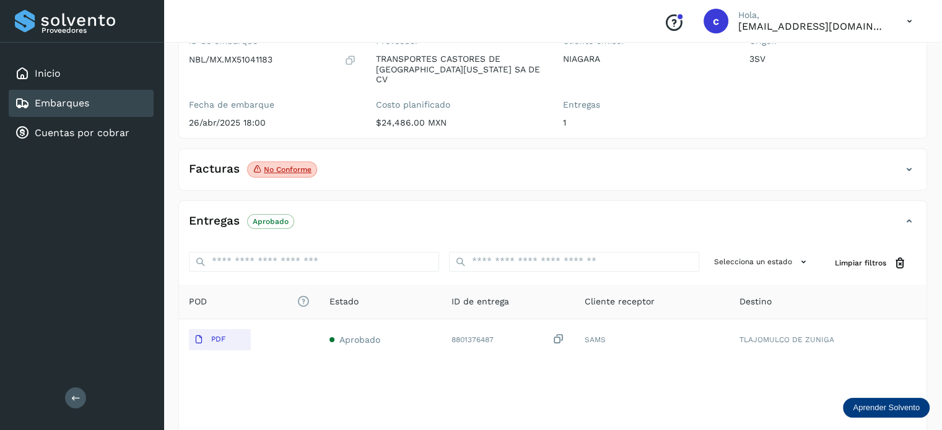
click at [80, 101] on link "Embarques" at bounding box center [62, 103] width 54 height 12
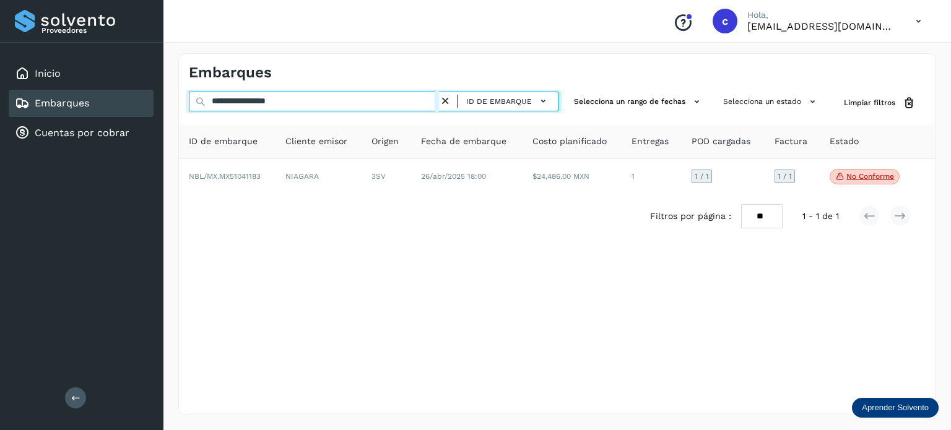
drag, startPoint x: 303, startPoint y: 103, endPoint x: 100, endPoint y: 94, distance: 202.6
click at [100, 94] on div "**********" at bounding box center [475, 215] width 951 height 430
paste input "text"
type input "**********"
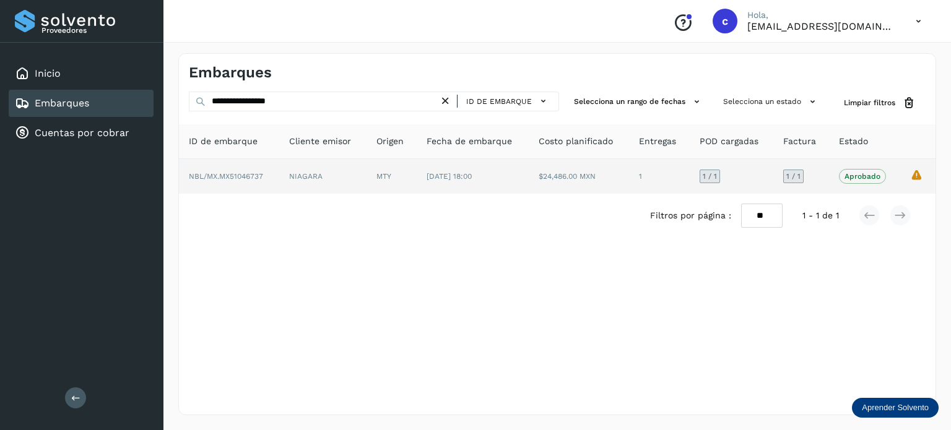
click at [417, 185] on td "MTY" at bounding box center [473, 176] width 112 height 35
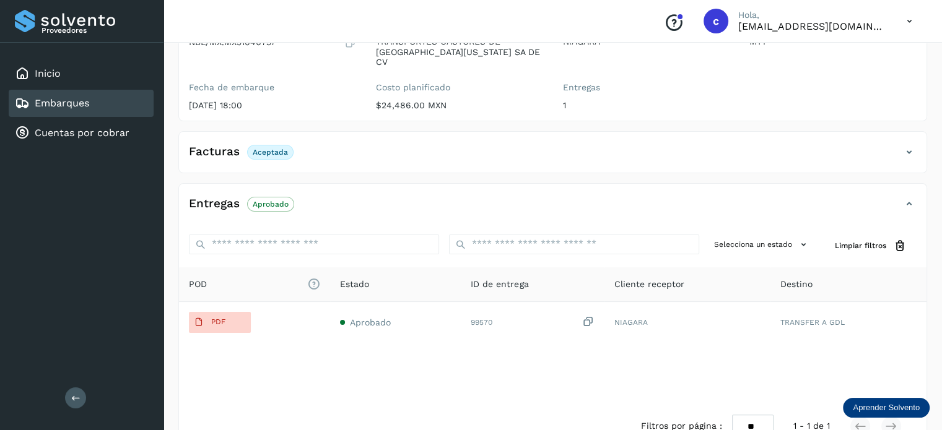
scroll to position [186, 0]
drag, startPoint x: 124, startPoint y: 100, endPoint x: 167, endPoint y: 111, distance: 43.7
click at [124, 100] on div "Embarques" at bounding box center [81, 103] width 145 height 27
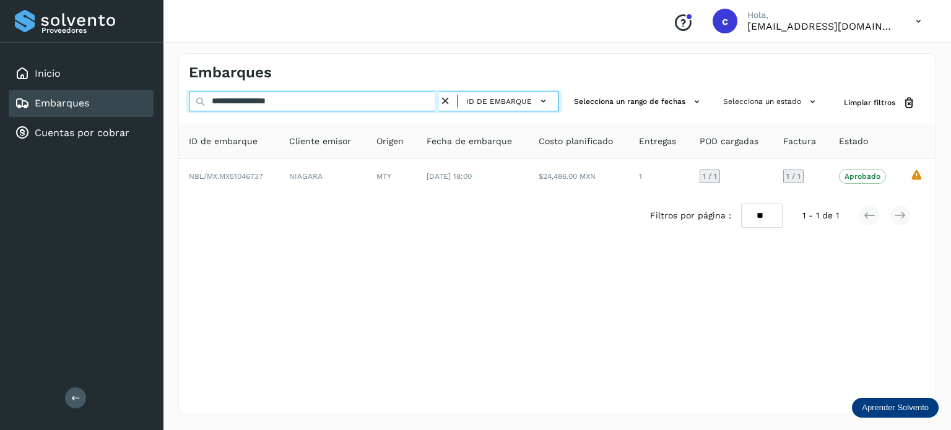
drag, startPoint x: 195, startPoint y: 111, endPoint x: 176, endPoint y: 111, distance: 18.6
click at [177, 111] on div "**********" at bounding box center [556, 234] width 787 height 392
paste input "text"
type input "********"
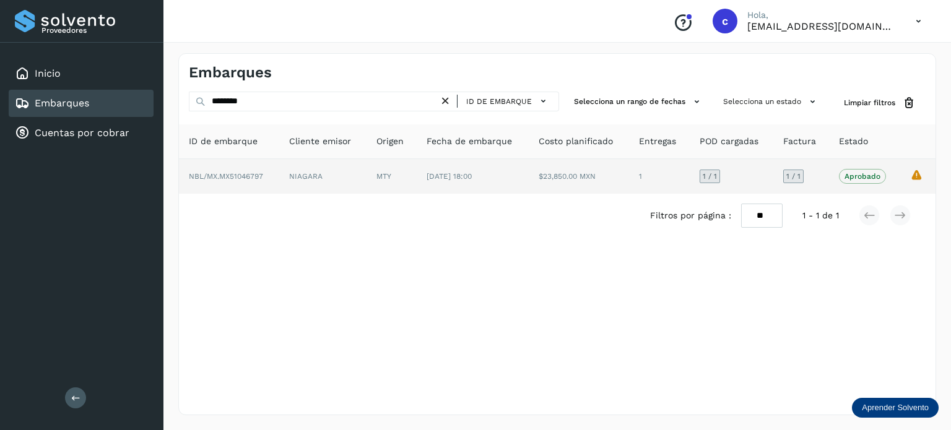
click at [417, 177] on td "MTY" at bounding box center [473, 176] width 112 height 35
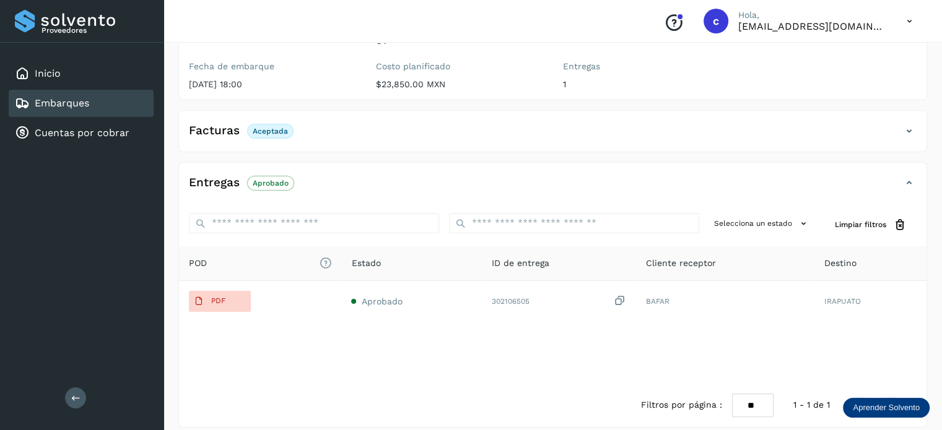
scroll to position [207, 0]
click at [86, 100] on link "Embarques" at bounding box center [62, 103] width 54 height 12
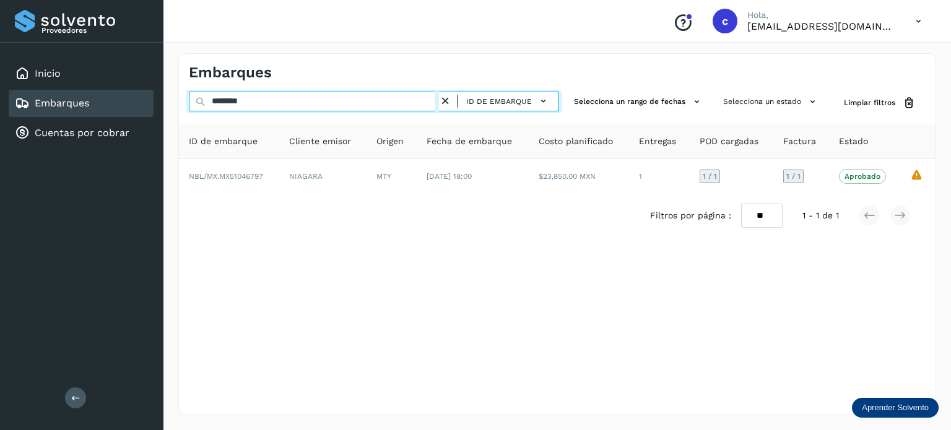
drag, startPoint x: 233, startPoint y: 98, endPoint x: 173, endPoint y: 98, distance: 60.1
click at [173, 98] on div "Embarques ******** ID de embarque Selecciona un rango de fechas Selecciona un e…" at bounding box center [556, 234] width 787 height 392
paste input "text"
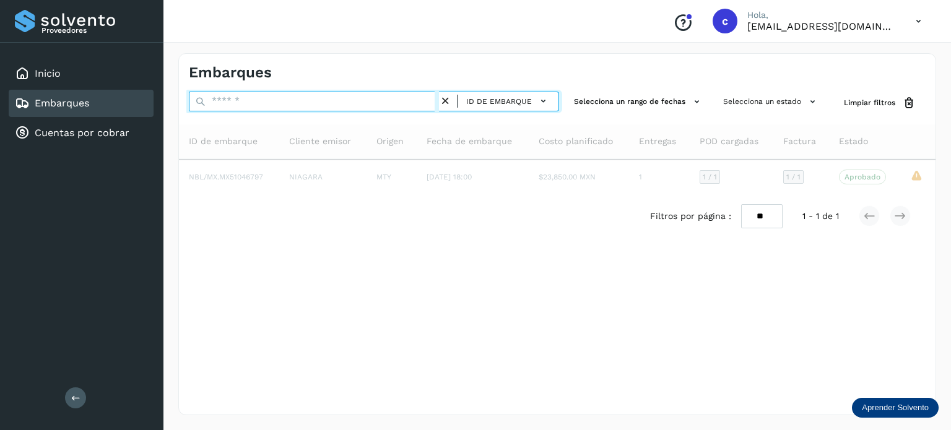
paste input "**********"
type input "**********"
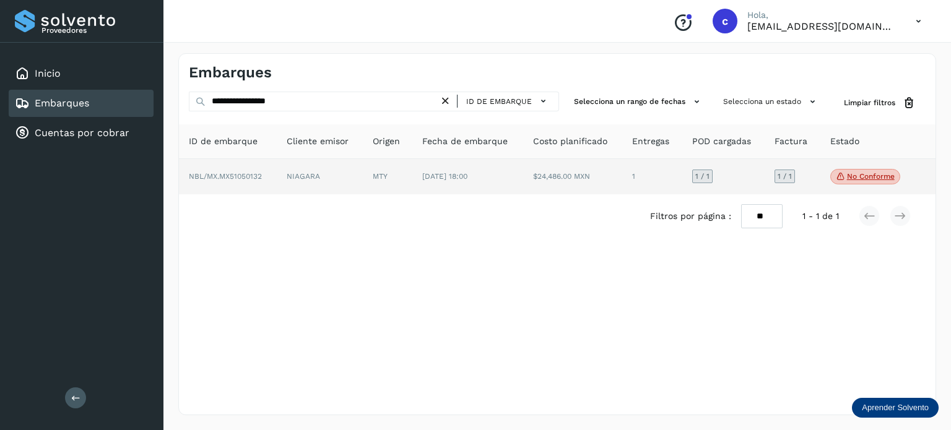
click at [427, 175] on span "[DATE] 18:00" at bounding box center [444, 176] width 45 height 9
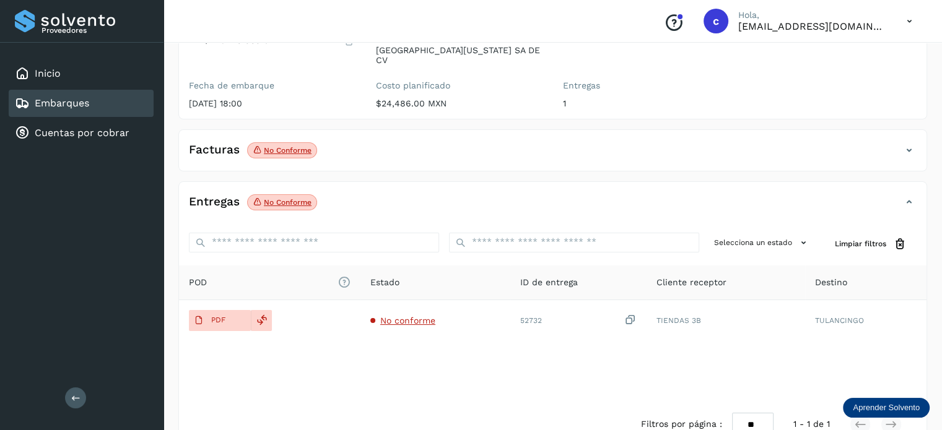
scroll to position [163, 0]
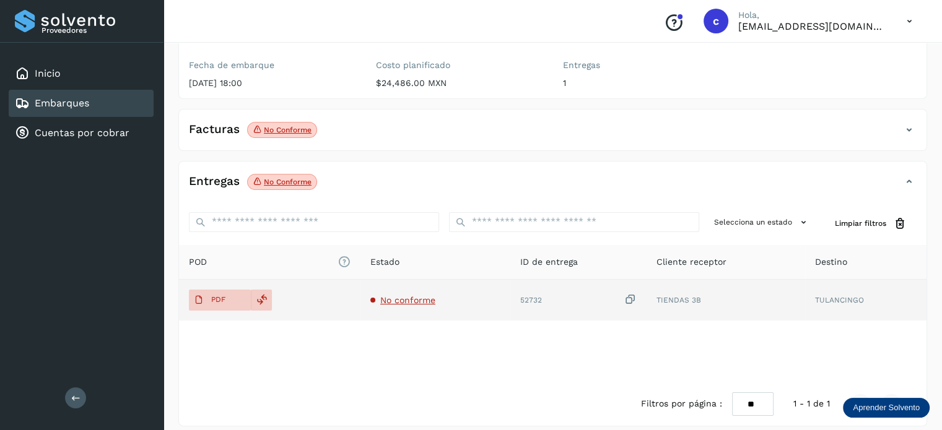
click at [396, 295] on span "No conforme" at bounding box center [407, 300] width 55 height 10
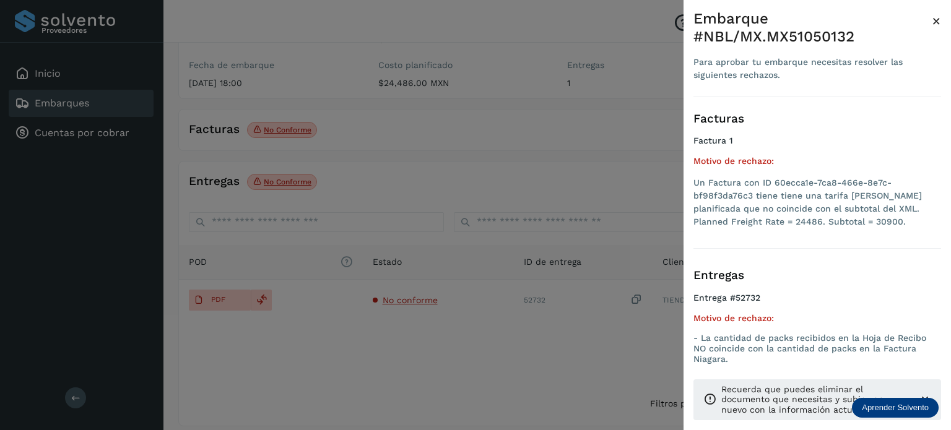
click at [448, 334] on div at bounding box center [475, 215] width 951 height 430
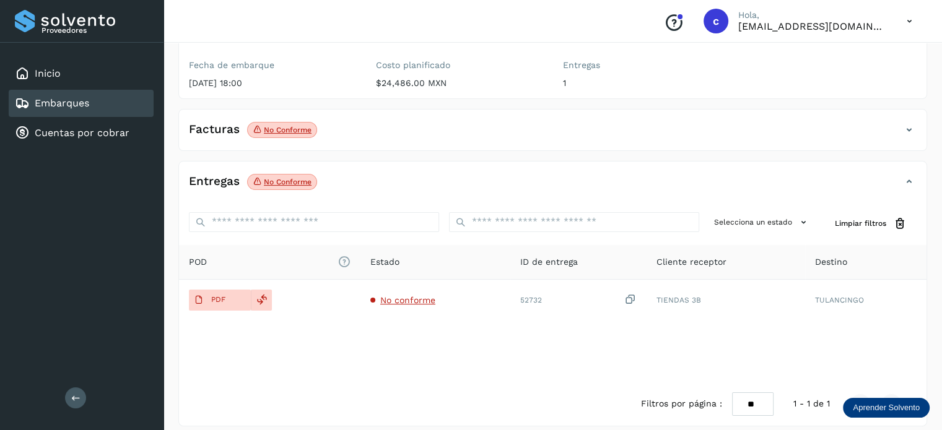
click at [298, 126] on p "No conforme" at bounding box center [288, 130] width 48 height 9
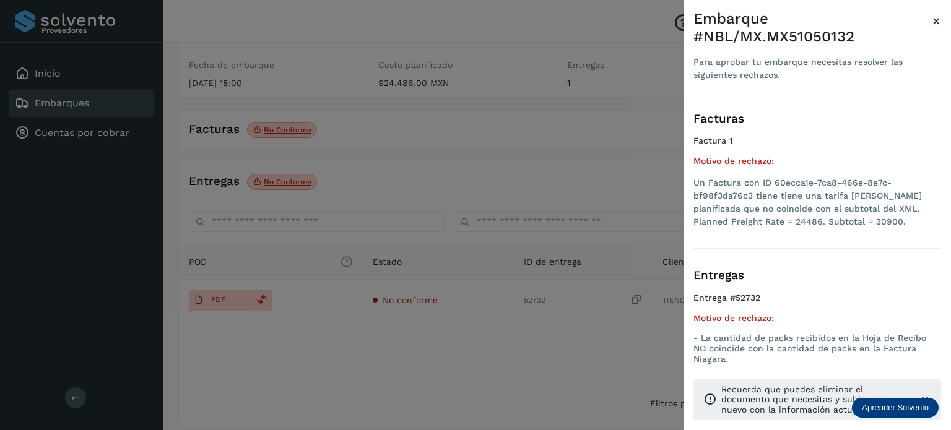
click at [404, 123] on div at bounding box center [475, 215] width 951 height 430
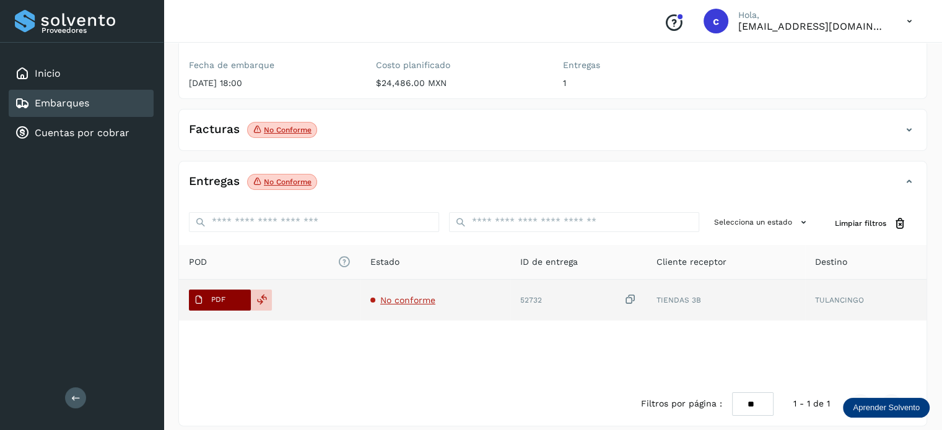
click at [213, 295] on p "PDF" at bounding box center [218, 299] width 14 height 9
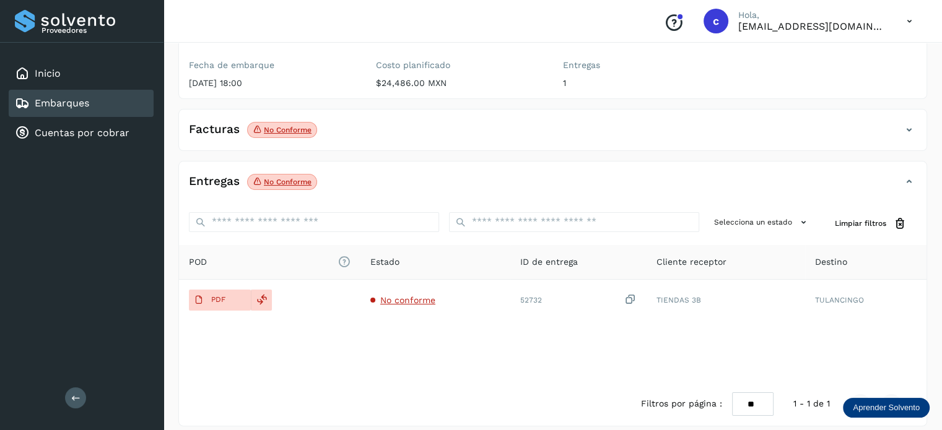
click at [105, 108] on div "Embarques" at bounding box center [81, 103] width 145 height 27
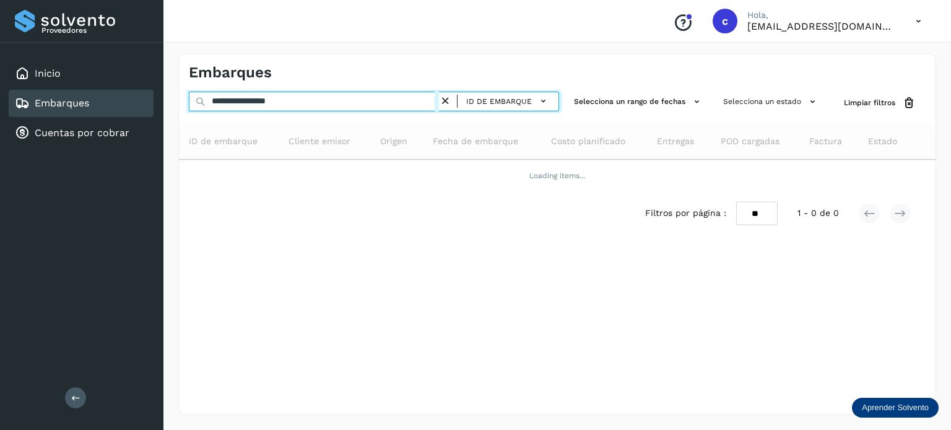
drag, startPoint x: 243, startPoint y: 97, endPoint x: 207, endPoint y: 107, distance: 36.8
click at [207, 107] on input "**********" at bounding box center [314, 102] width 250 height 20
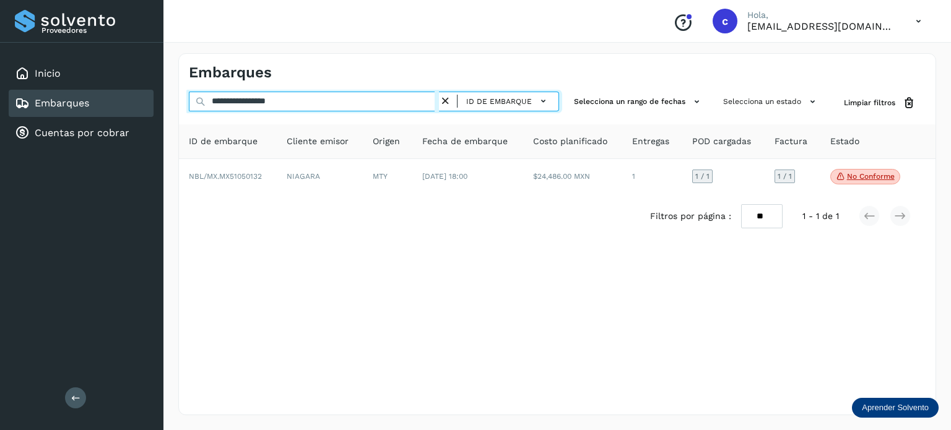
paste input "text"
drag, startPoint x: 291, startPoint y: 100, endPoint x: 149, endPoint y: 98, distance: 141.8
click at [159, 99] on div "**********" at bounding box center [475, 215] width 951 height 430
paste input "text"
drag, startPoint x: 256, startPoint y: 111, endPoint x: 0, endPoint y: 153, distance: 259.7
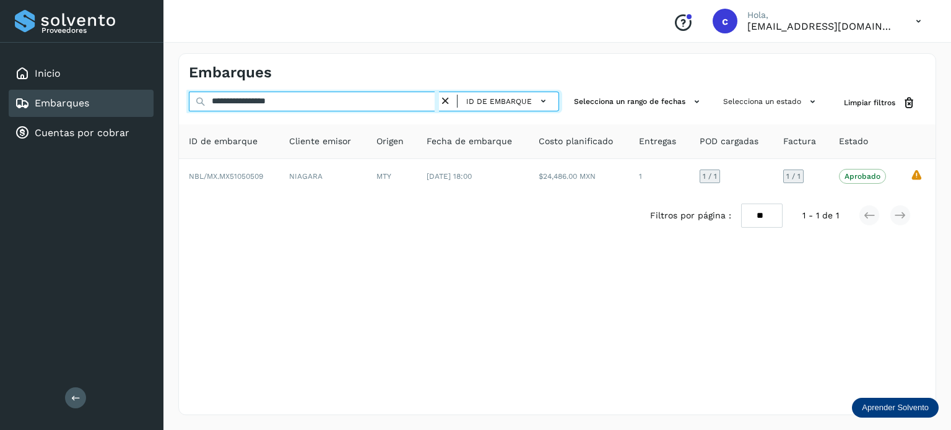
click at [0, 155] on div "**********" at bounding box center [475, 215] width 951 height 430
paste input "text"
drag, startPoint x: 312, startPoint y: 98, endPoint x: 201, endPoint y: 100, distance: 111.5
click at [201, 100] on div "**********" at bounding box center [374, 103] width 370 height 23
paste input "text"
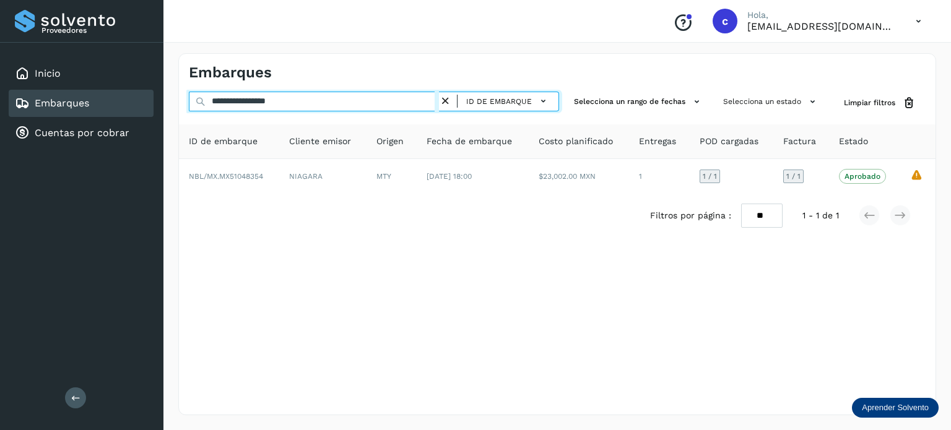
type input "**********"
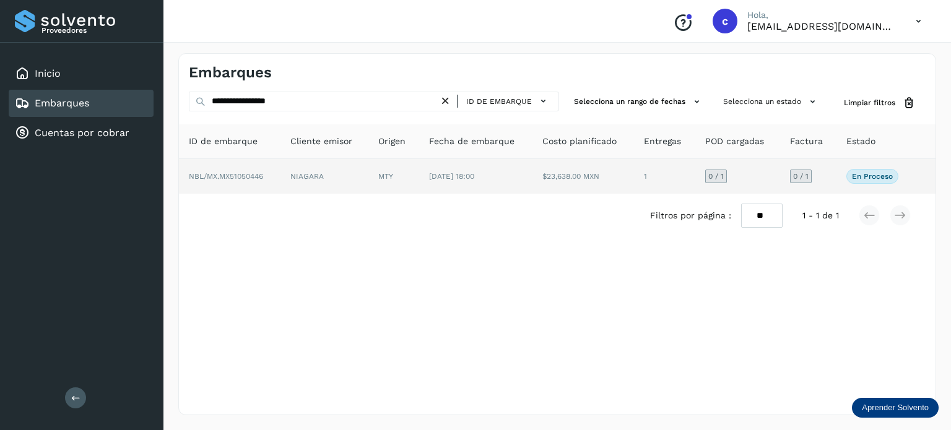
click at [368, 169] on td "NIAGARA" at bounding box center [393, 176] width 51 height 35
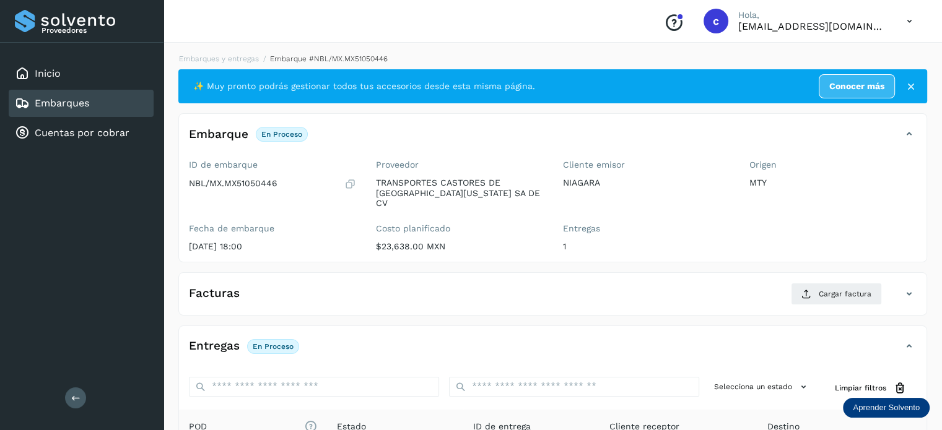
click at [85, 102] on link "Embarques" at bounding box center [62, 103] width 54 height 12
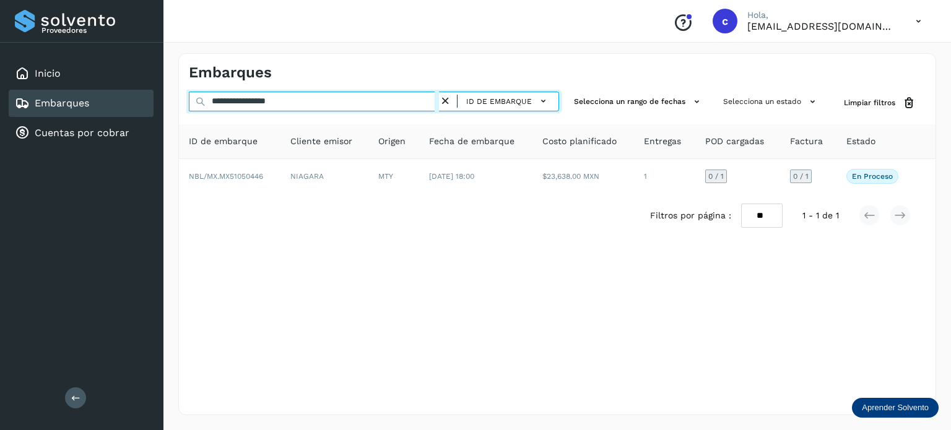
drag, startPoint x: 307, startPoint y: 101, endPoint x: 176, endPoint y: 100, distance: 131.2
click at [177, 101] on div "**********" at bounding box center [556, 234] width 787 height 392
paste input "text"
type input "**********"
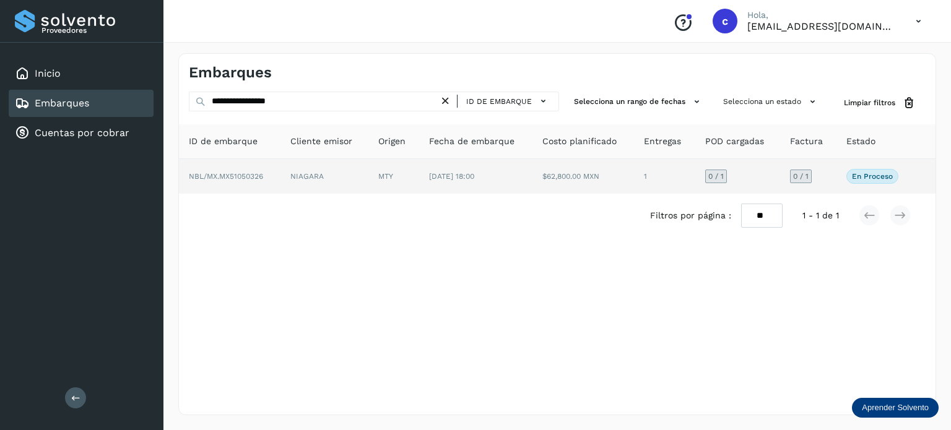
click at [419, 181] on td "MTY" at bounding box center [475, 176] width 113 height 35
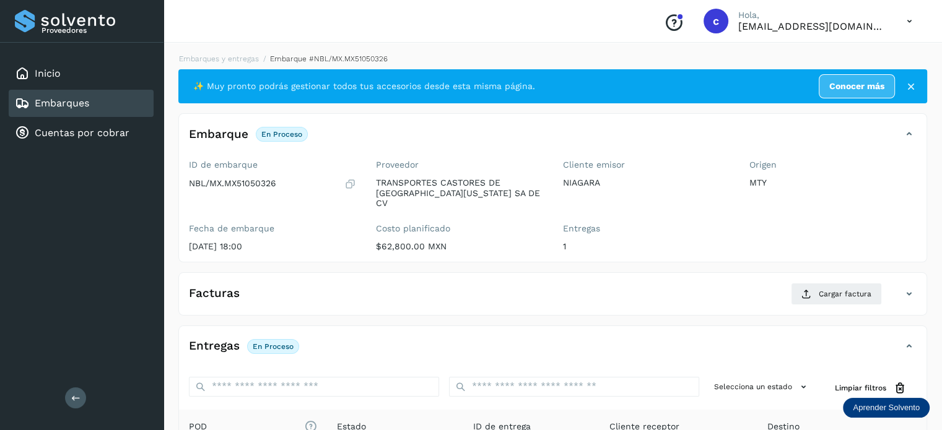
drag, startPoint x: 100, startPoint y: 105, endPoint x: 167, endPoint y: 120, distance: 68.0
click at [100, 104] on div "Embarques" at bounding box center [81, 103] width 145 height 27
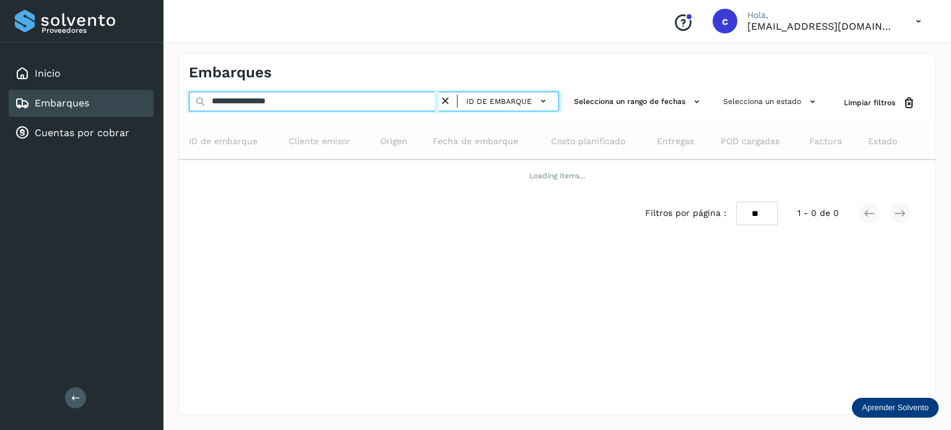
drag, startPoint x: 285, startPoint y: 103, endPoint x: 119, endPoint y: 106, distance: 165.3
click at [119, 106] on div "**********" at bounding box center [475, 215] width 951 height 430
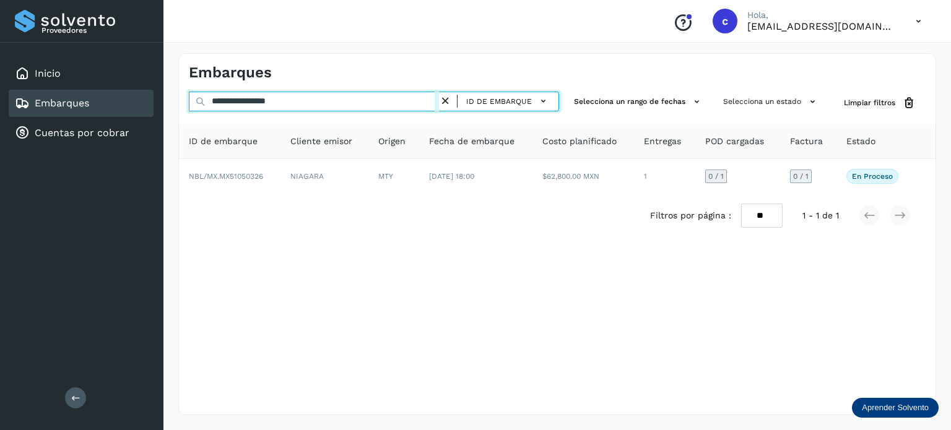
paste input "text"
type input "**********"
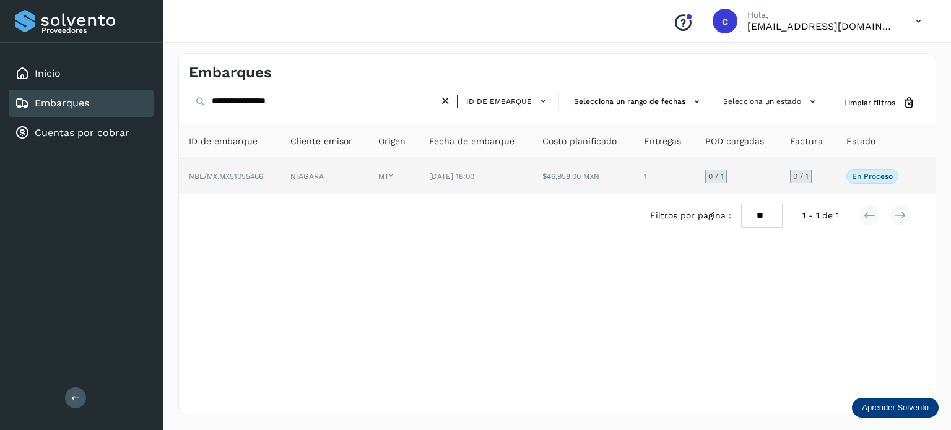
click at [368, 186] on td "NIAGARA" at bounding box center [393, 176] width 51 height 35
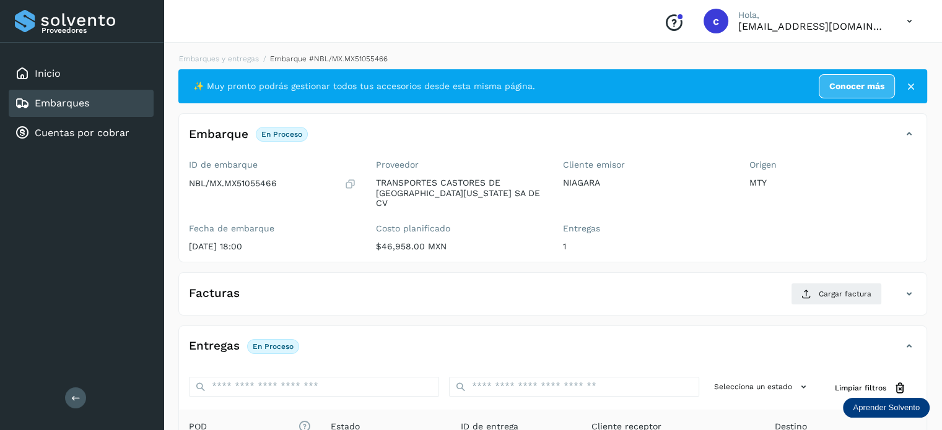
click at [63, 97] on link "Embarques" at bounding box center [62, 103] width 54 height 12
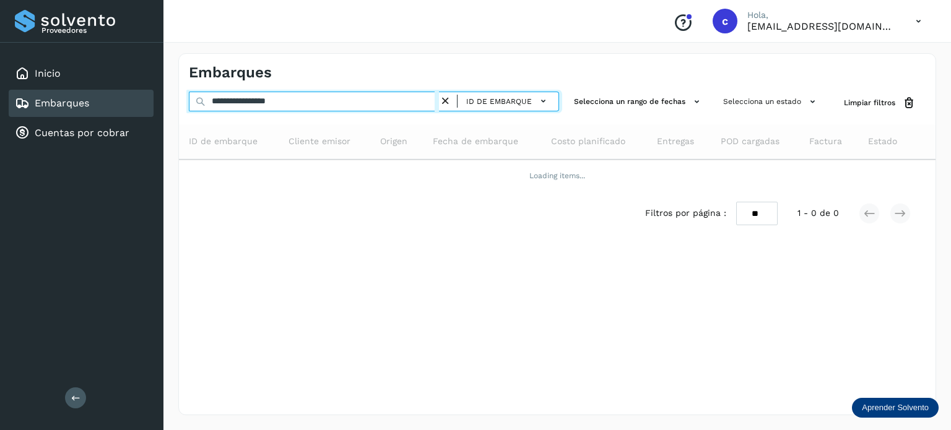
drag, startPoint x: 298, startPoint y: 99, endPoint x: 112, endPoint y: 92, distance: 185.9
click at [112, 92] on div "**********" at bounding box center [475, 215] width 951 height 430
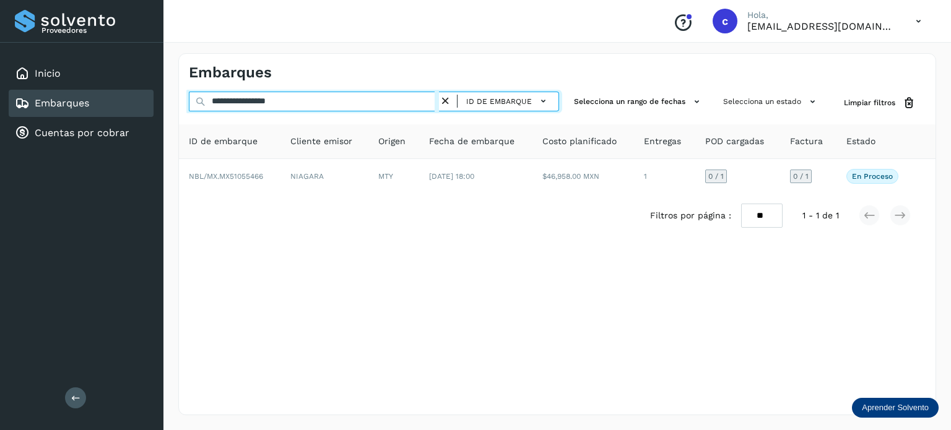
paste input "text"
type input "********"
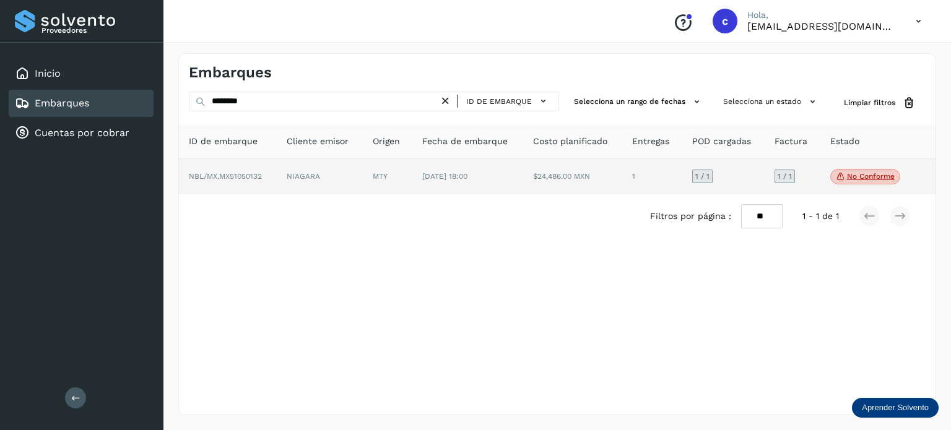
click at [450, 180] on span "[DATE] 18:00" at bounding box center [444, 176] width 45 height 9
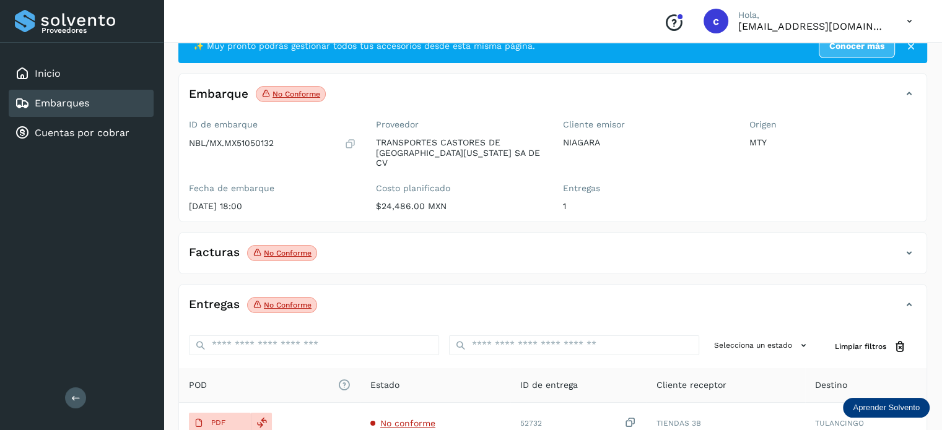
scroll to position [62, 0]
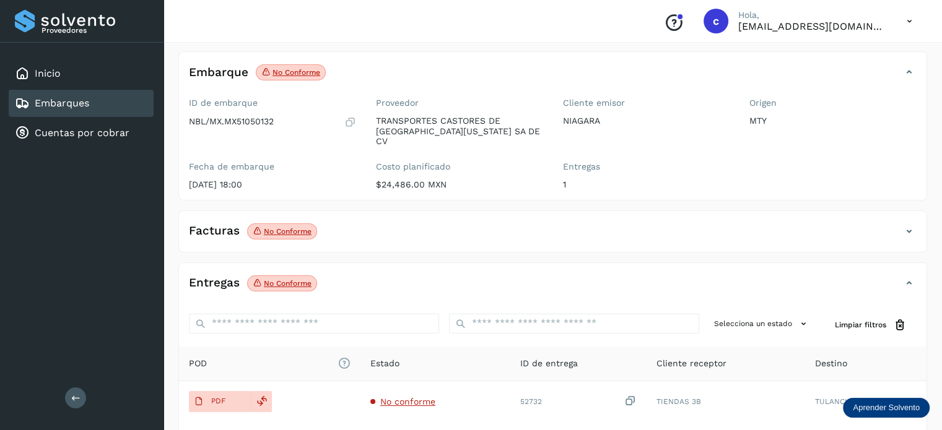
click at [295, 227] on p "No conforme" at bounding box center [288, 231] width 48 height 9
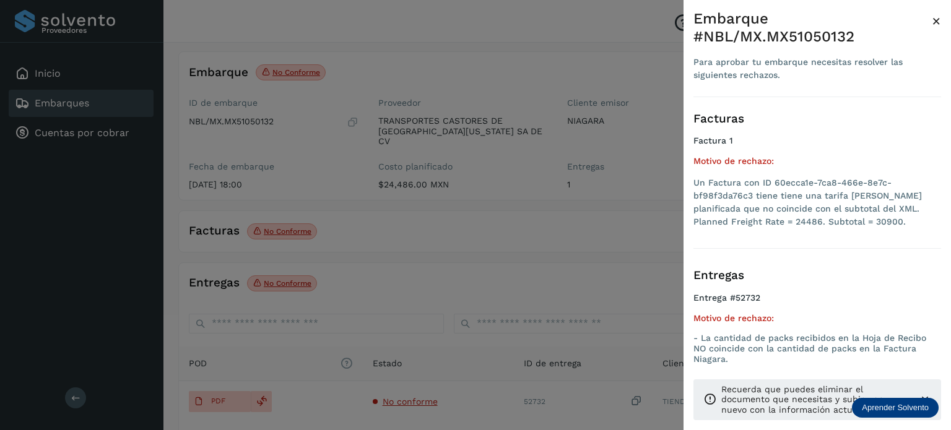
drag, startPoint x: 410, startPoint y: 229, endPoint x: 384, endPoint y: 233, distance: 27.0
click at [409, 227] on div at bounding box center [475, 215] width 951 height 430
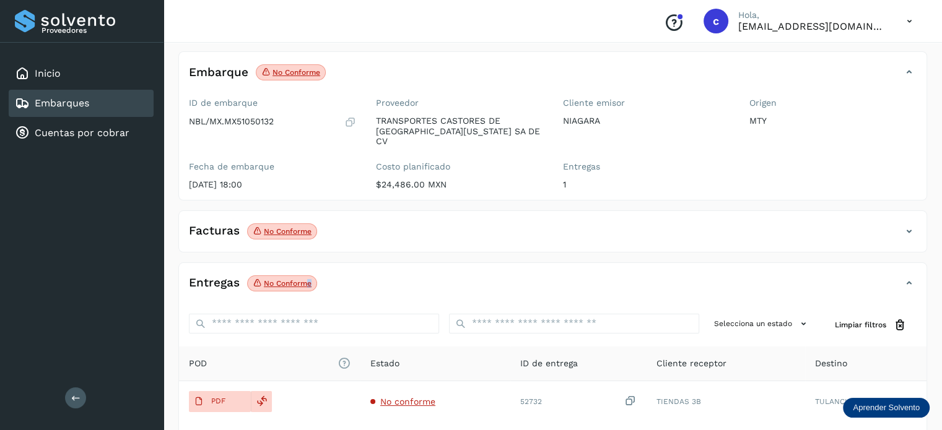
drag, startPoint x: 309, startPoint y: 264, endPoint x: 302, endPoint y: 264, distance: 6.8
click at [302, 275] on span "No conforme" at bounding box center [282, 283] width 70 height 16
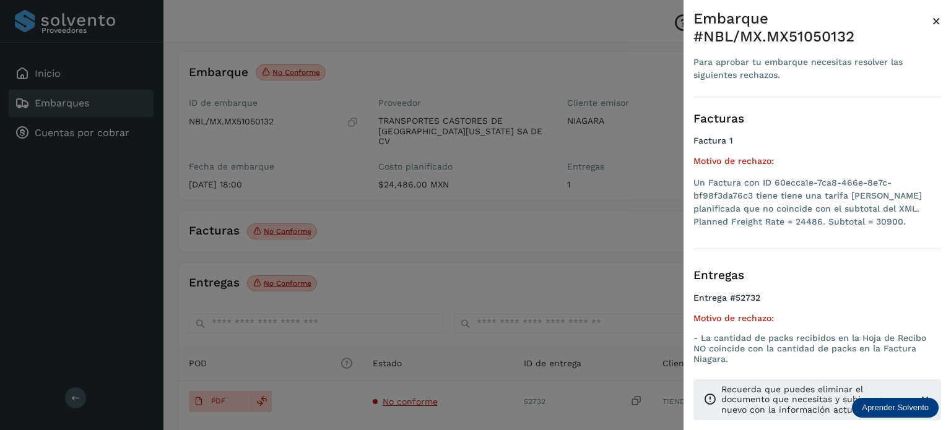
click at [477, 225] on div at bounding box center [475, 215] width 951 height 430
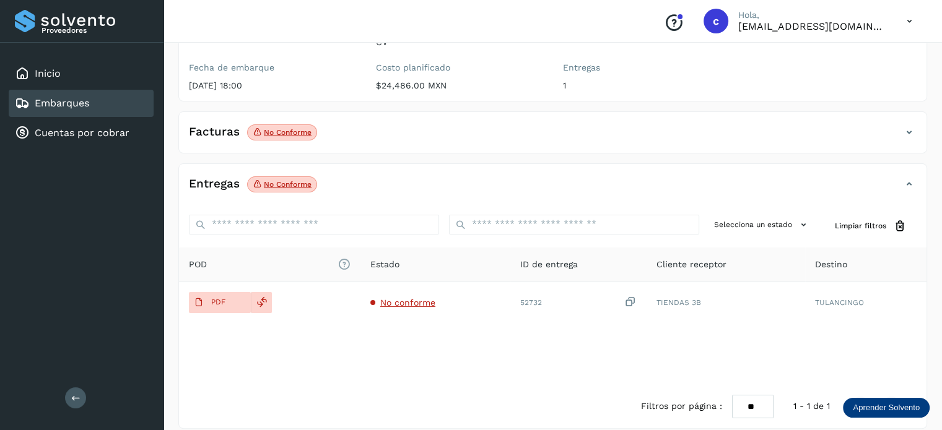
scroll to position [163, 0]
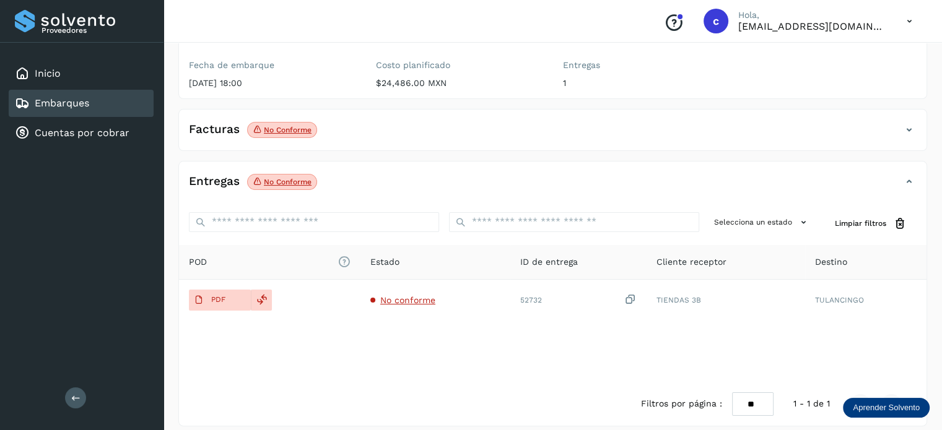
click at [77, 100] on link "Embarques" at bounding box center [62, 103] width 54 height 12
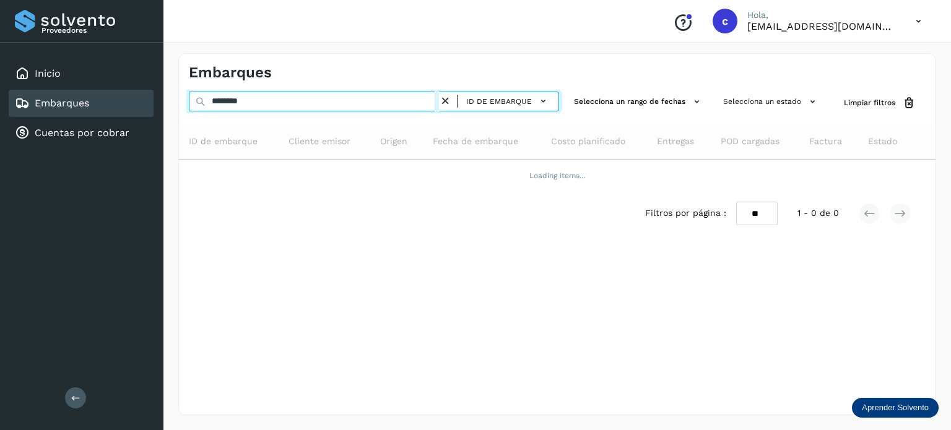
drag, startPoint x: 235, startPoint y: 94, endPoint x: 176, endPoint y: 97, distance: 58.9
click at [176, 97] on div "Embarques ******** ID de embarque Selecciona un rango de fechas Selecciona un e…" at bounding box center [556, 234] width 787 height 392
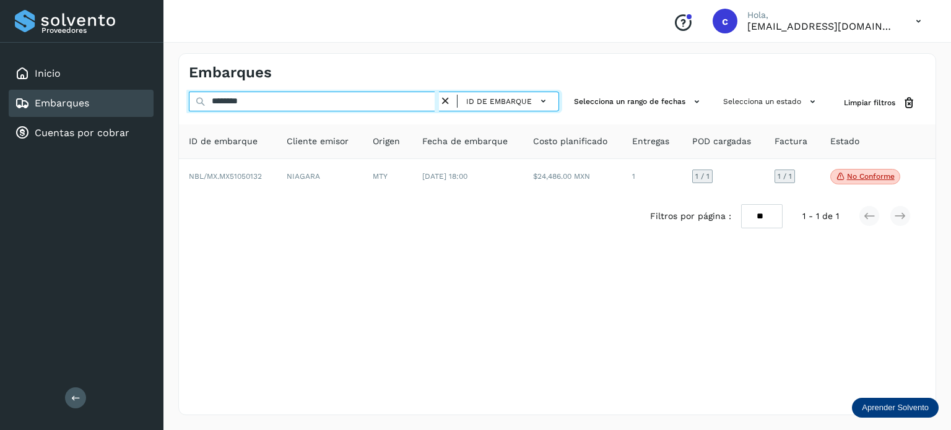
paste input "*********"
type input "**********"
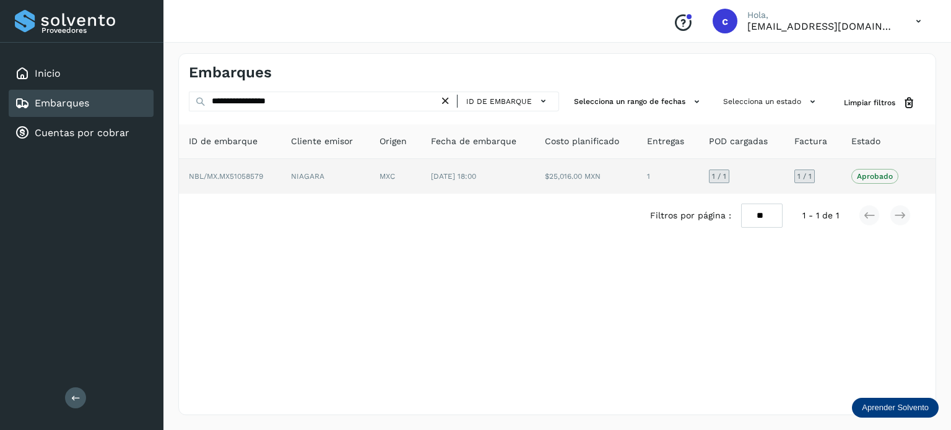
click at [281, 167] on td "NBL/MX.MX51058579" at bounding box center [325, 176] width 89 height 35
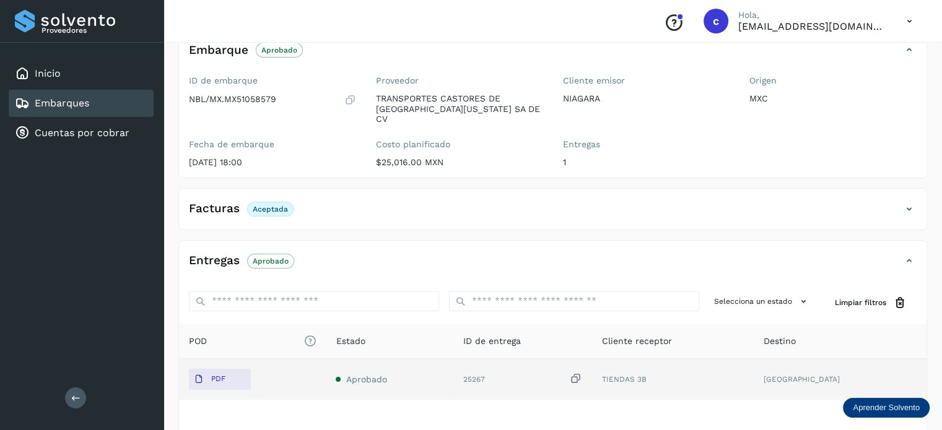
scroll to position [163, 0]
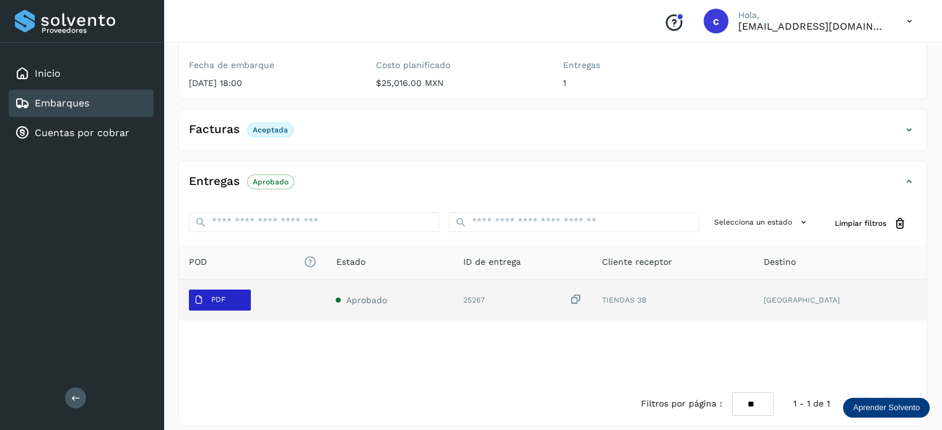
click at [217, 295] on p "PDF" at bounding box center [218, 299] width 14 height 9
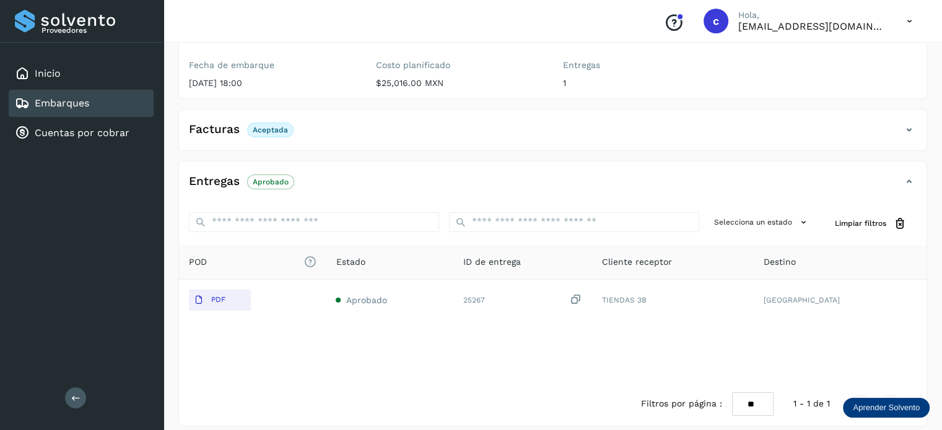
click at [115, 110] on div "Embarques" at bounding box center [81, 103] width 145 height 27
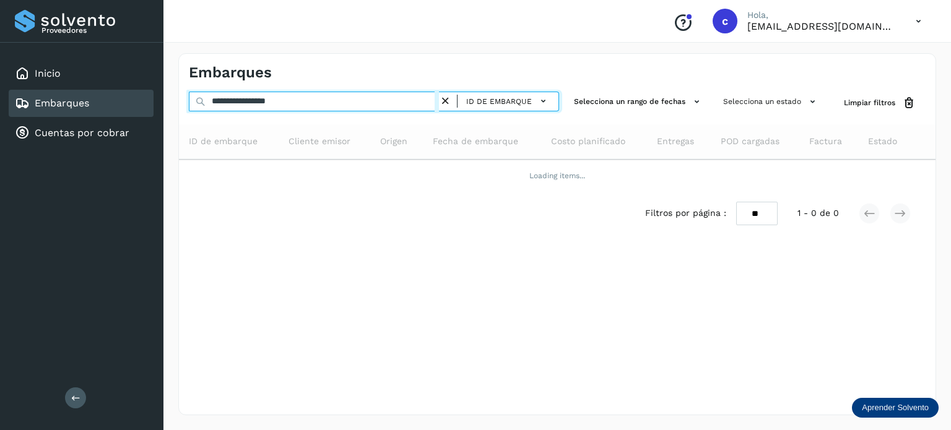
drag, startPoint x: 308, startPoint y: 101, endPoint x: 176, endPoint y: 105, distance: 131.3
click at [178, 105] on div "**********" at bounding box center [557, 234] width 758 height 362
paste input "text"
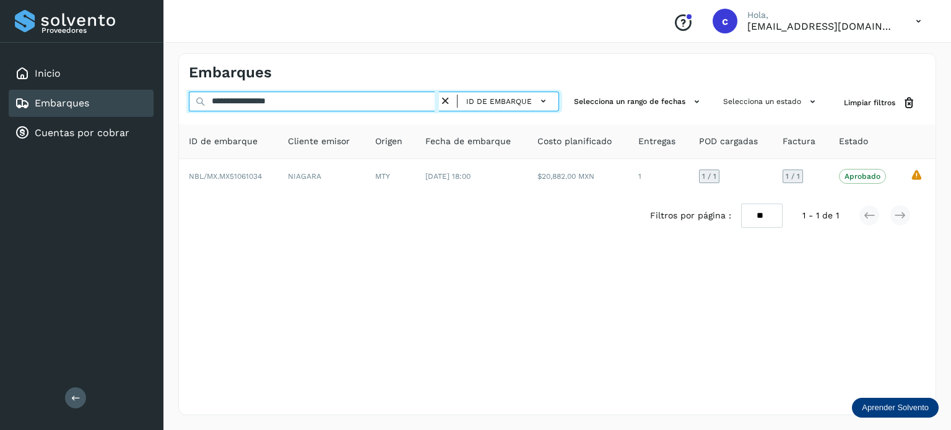
drag, startPoint x: 314, startPoint y: 101, endPoint x: 124, endPoint y: 98, distance: 190.1
click at [125, 98] on div "**********" at bounding box center [475, 215] width 951 height 430
paste input "text"
type input "**********"
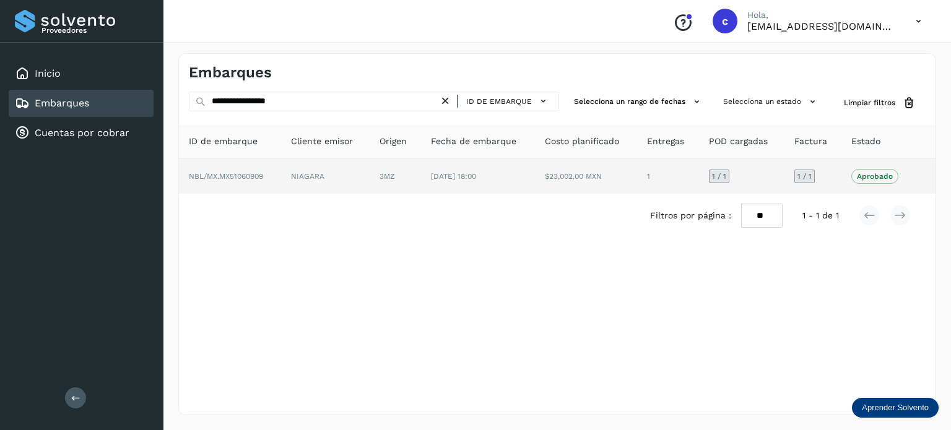
click at [370, 165] on td "NIAGARA" at bounding box center [395, 176] width 51 height 35
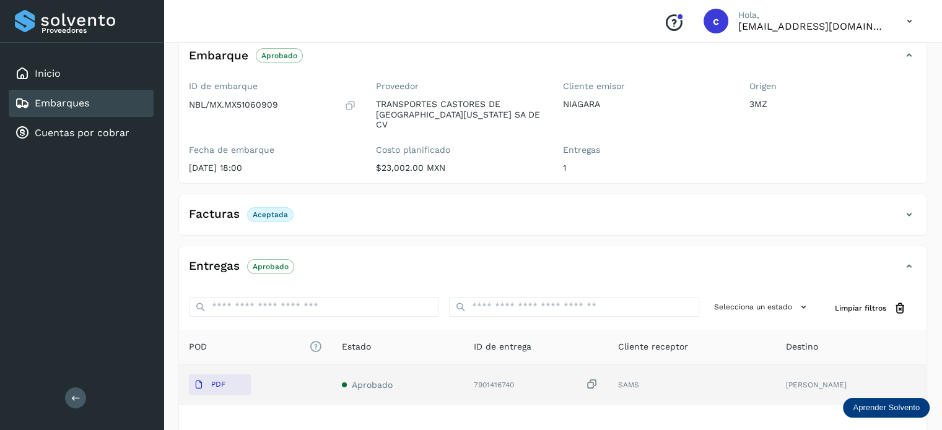
scroll to position [163, 0]
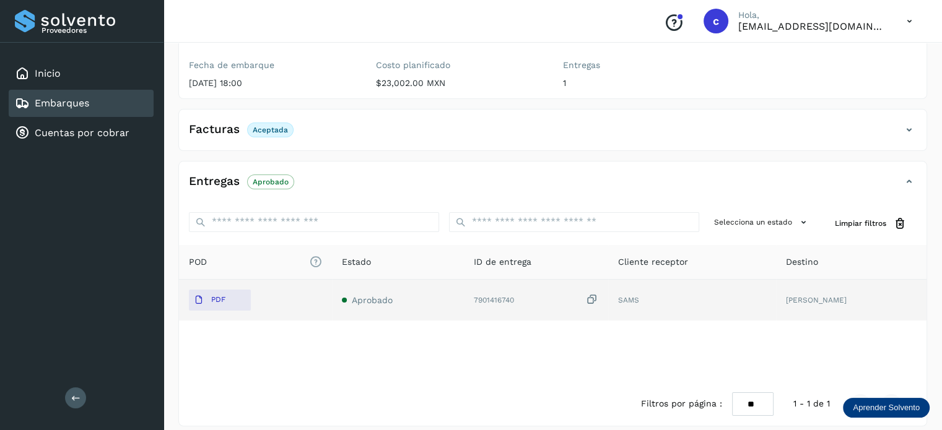
click at [380, 295] on span "Aprobado" at bounding box center [372, 300] width 41 height 10
click at [211, 295] on p "PDF" at bounding box center [218, 299] width 14 height 9
